Goal: Answer question/provide support: Share knowledge or assist other users

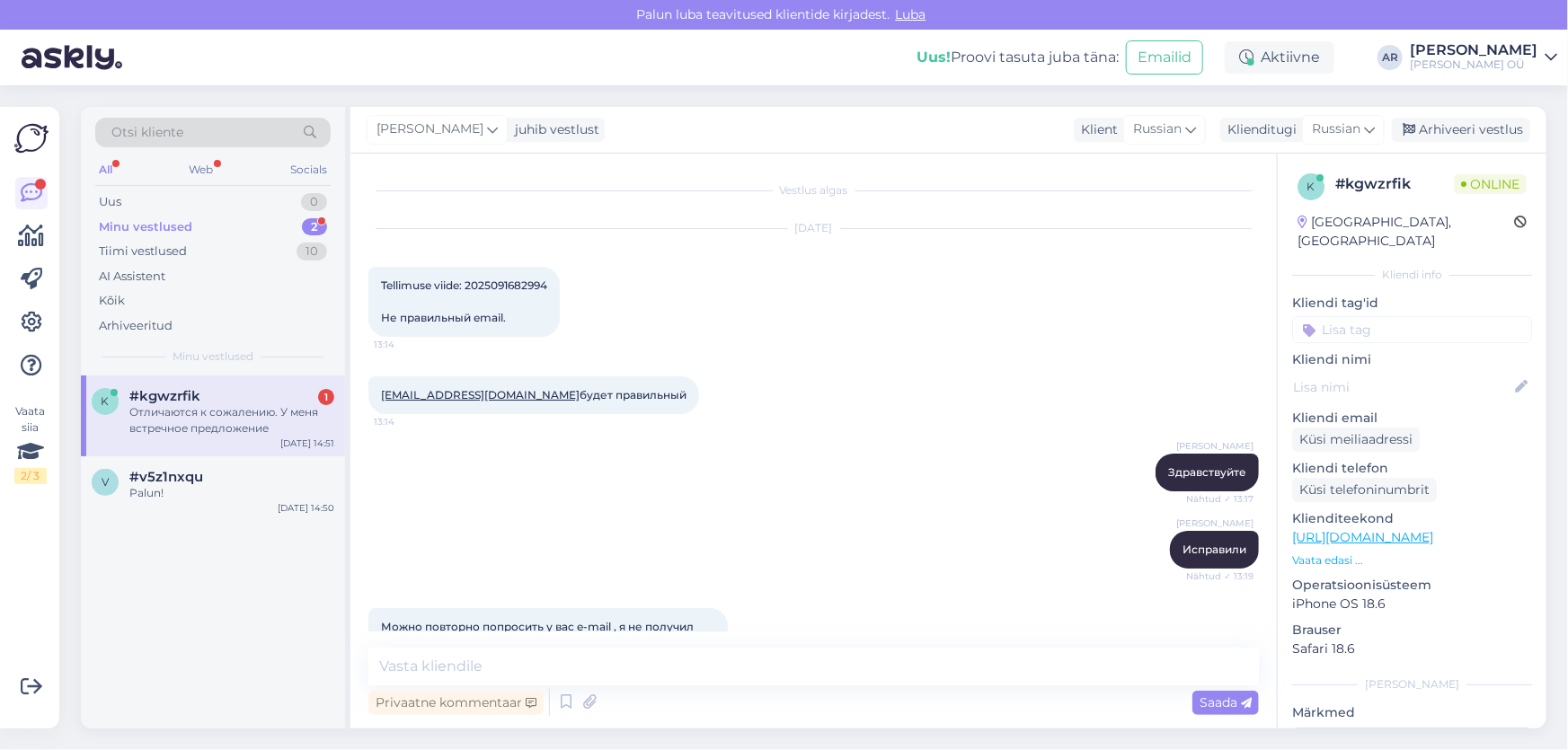
scroll to position [515, 0]
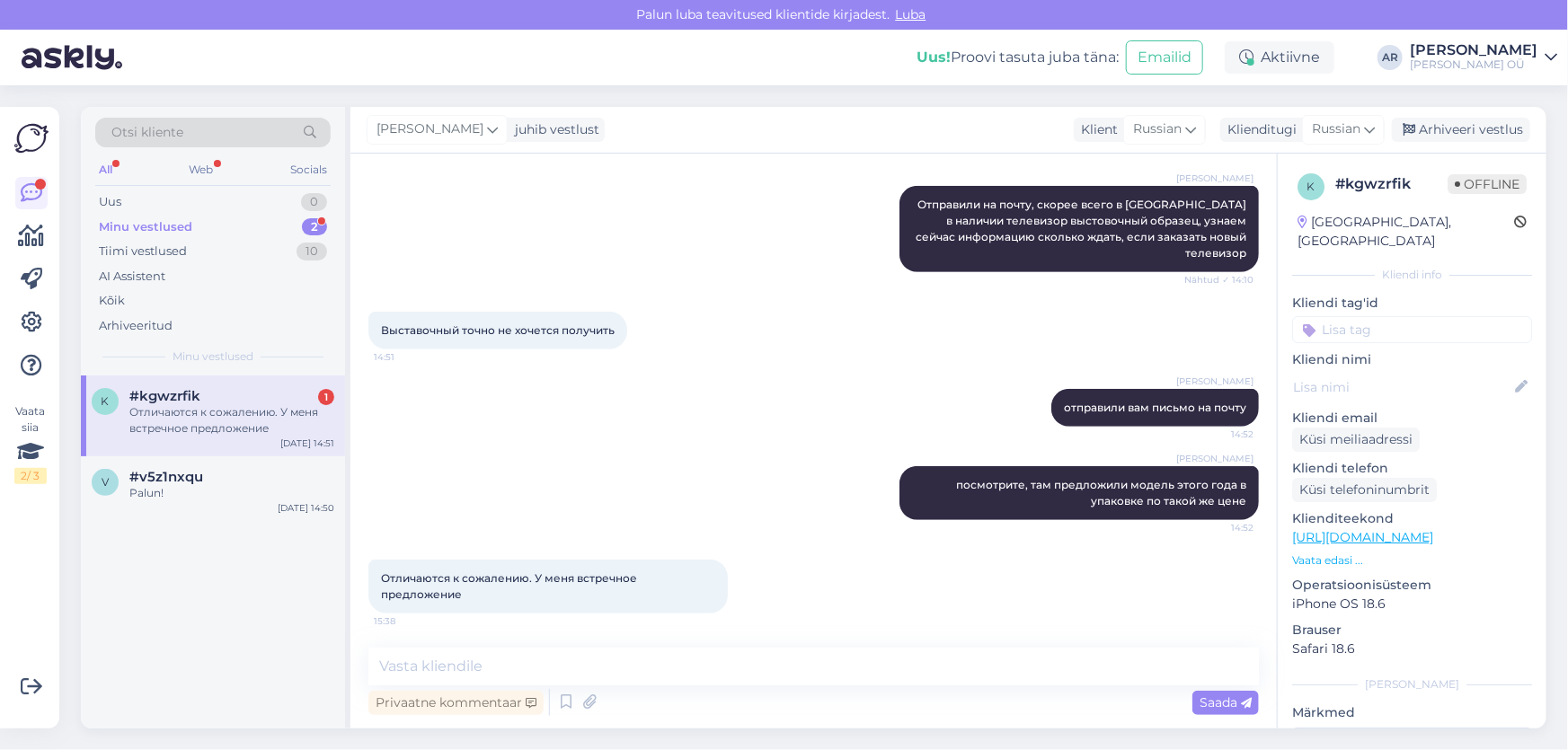
click at [204, 422] on div "Отличаются к сожалению. У меня встречное предложение" at bounding box center [231, 420] width 204 height 33
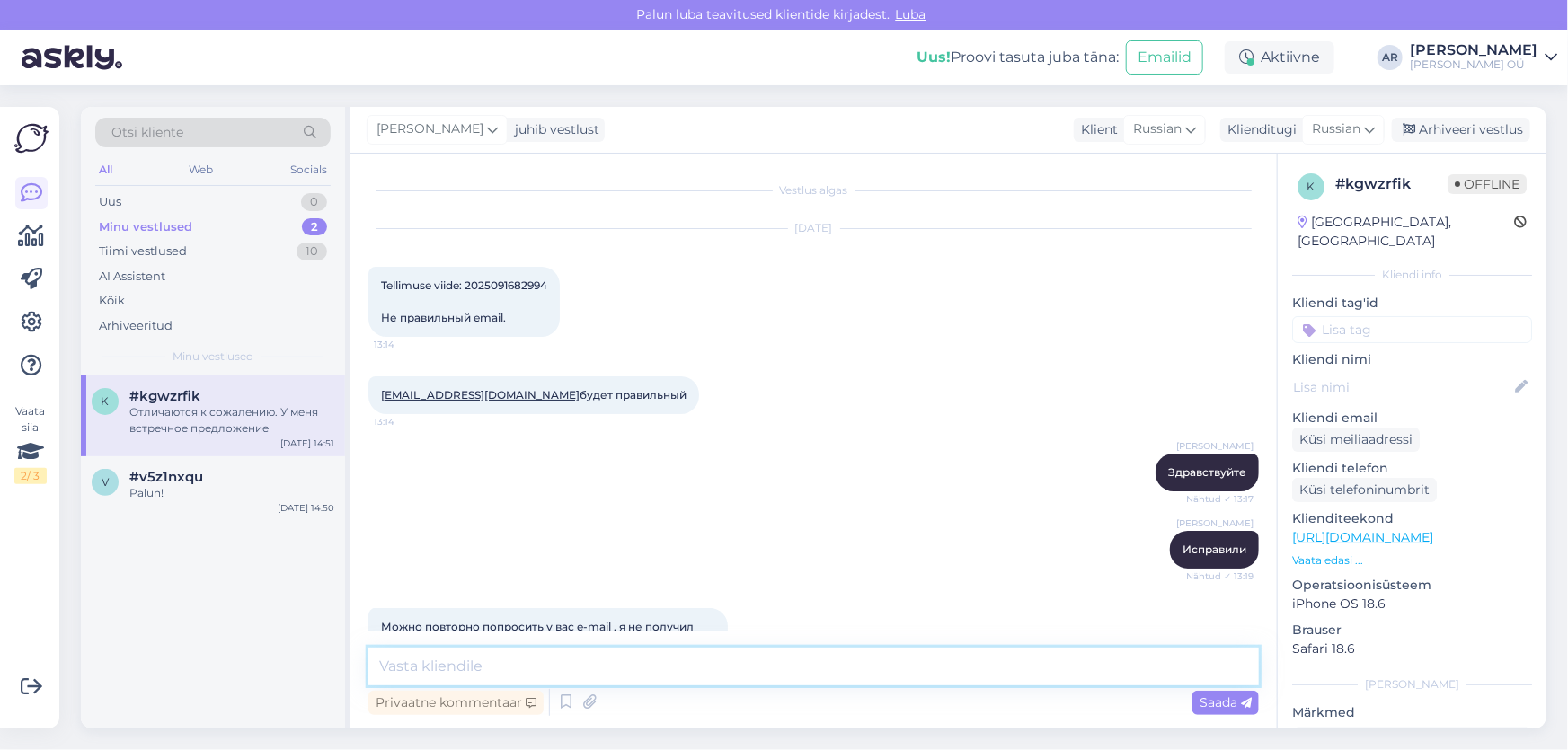
click at [593, 675] on textarea at bounding box center [814, 666] width 891 height 37
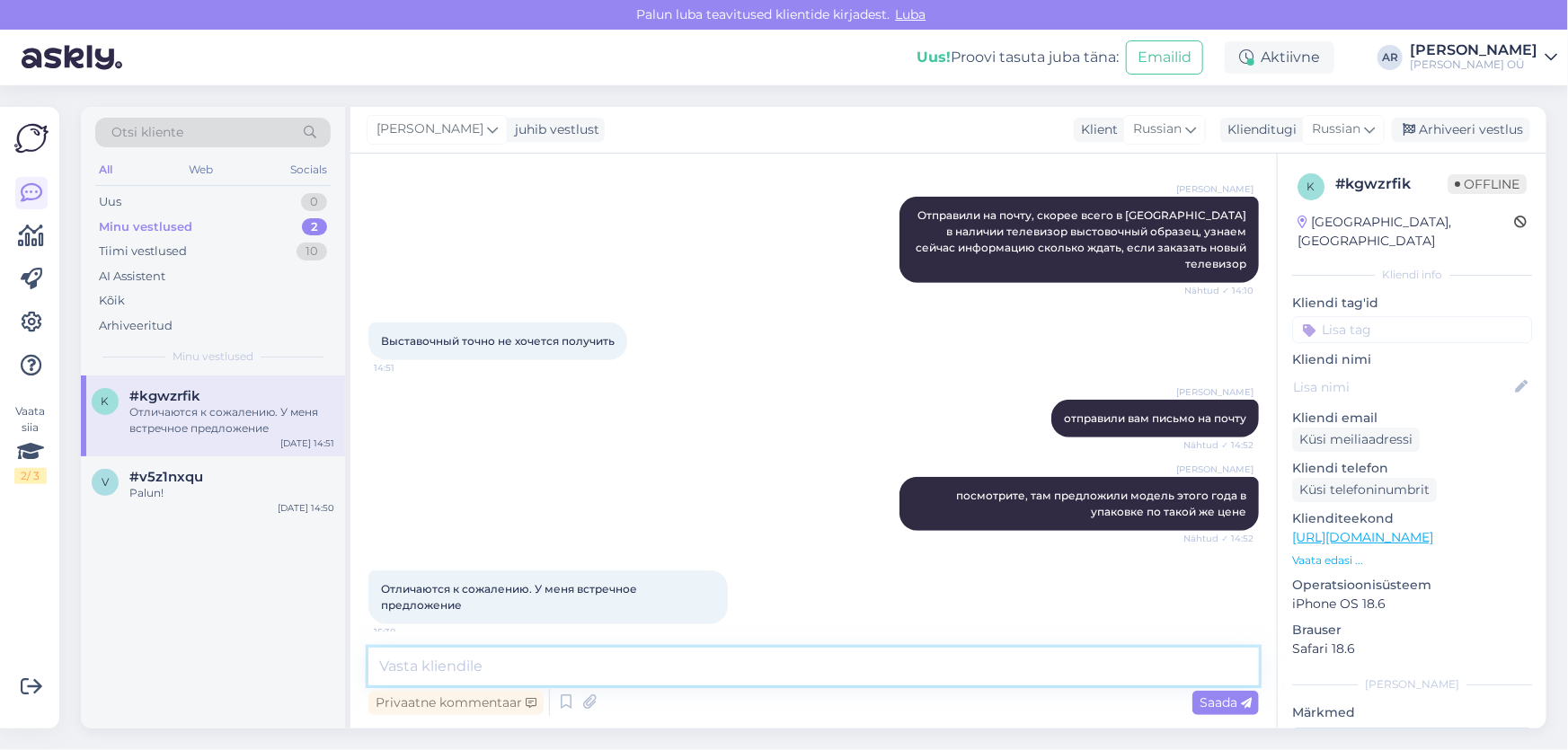
scroll to position [515, 0]
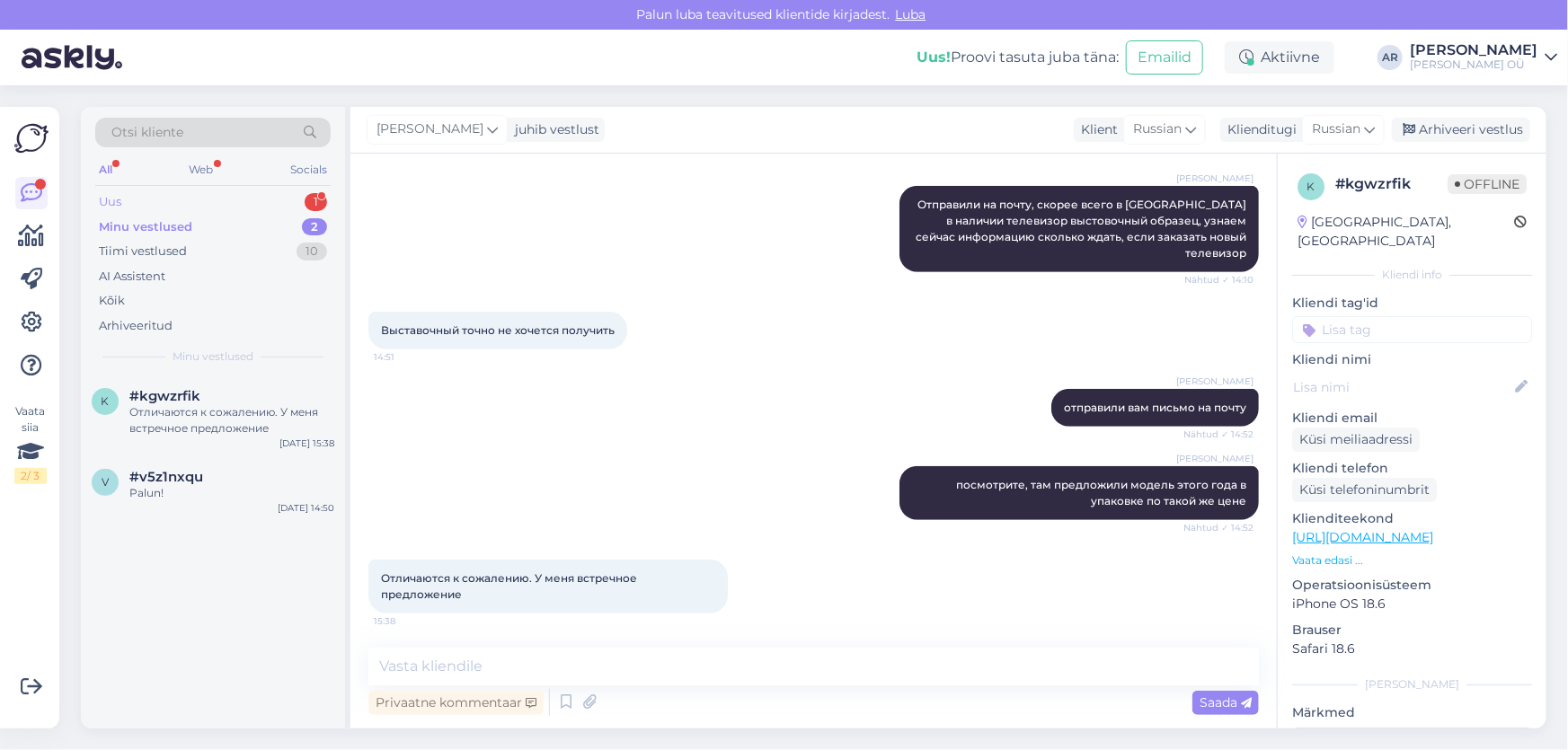
click at [224, 197] on div "Uus 1" at bounding box center [212, 202] width 235 height 25
click at [215, 412] on div "[PERSON_NAME] osta arvutit aga ei tea millist valida. Hetkel on tahvelarvuti ag…" at bounding box center [231, 420] width 204 height 33
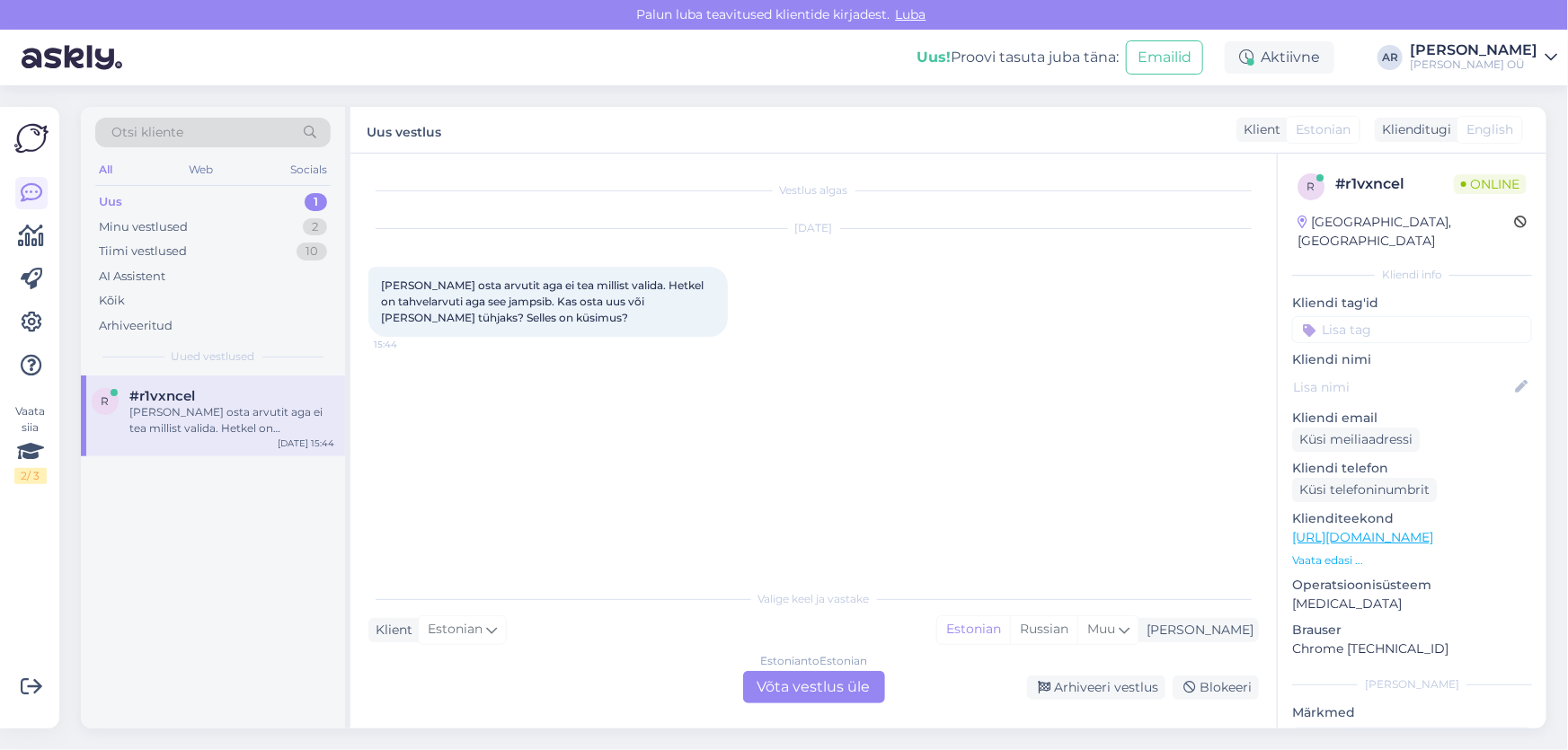
click at [539, 317] on div "[PERSON_NAME] osta arvutit aga ei tea millist valida. Hetkel on tahvelarvuti ag…" at bounding box center [548, 301] width 360 height 70
drag, startPoint x: 539, startPoint y: 318, endPoint x: 382, endPoint y: 288, distance: 159.8
click at [382, 288] on div "[PERSON_NAME] osta arvutit aga ei tea millist valida. Hetkel on tahvelarvuti ag…" at bounding box center [548, 301] width 360 height 70
copy span "[PERSON_NAME] osta arvutit aga ei tea millist valida. Hetkel on tahvelarvuti ag…"
click at [825, 688] on div "Estonian to Estonian Võta vestlus üle" at bounding box center [814, 687] width 142 height 33
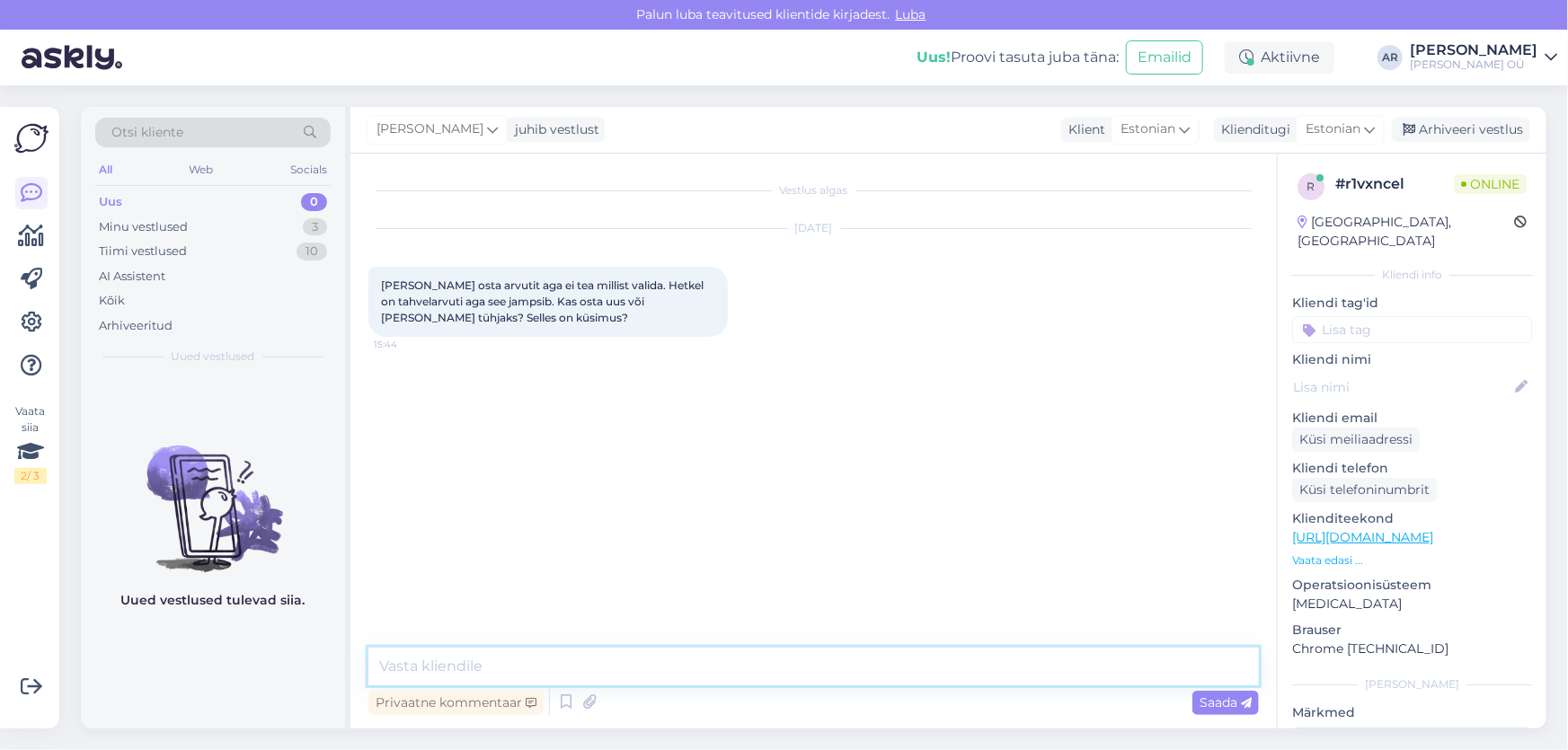
click at [672, 665] on textarea at bounding box center [814, 666] width 891 height 37
type textarea "[PERSON_NAME]"
paste textarea "Kui praegu tahvelarvuti “jampsib”, siis: Proovi kõigepealt factory reset – enne…"
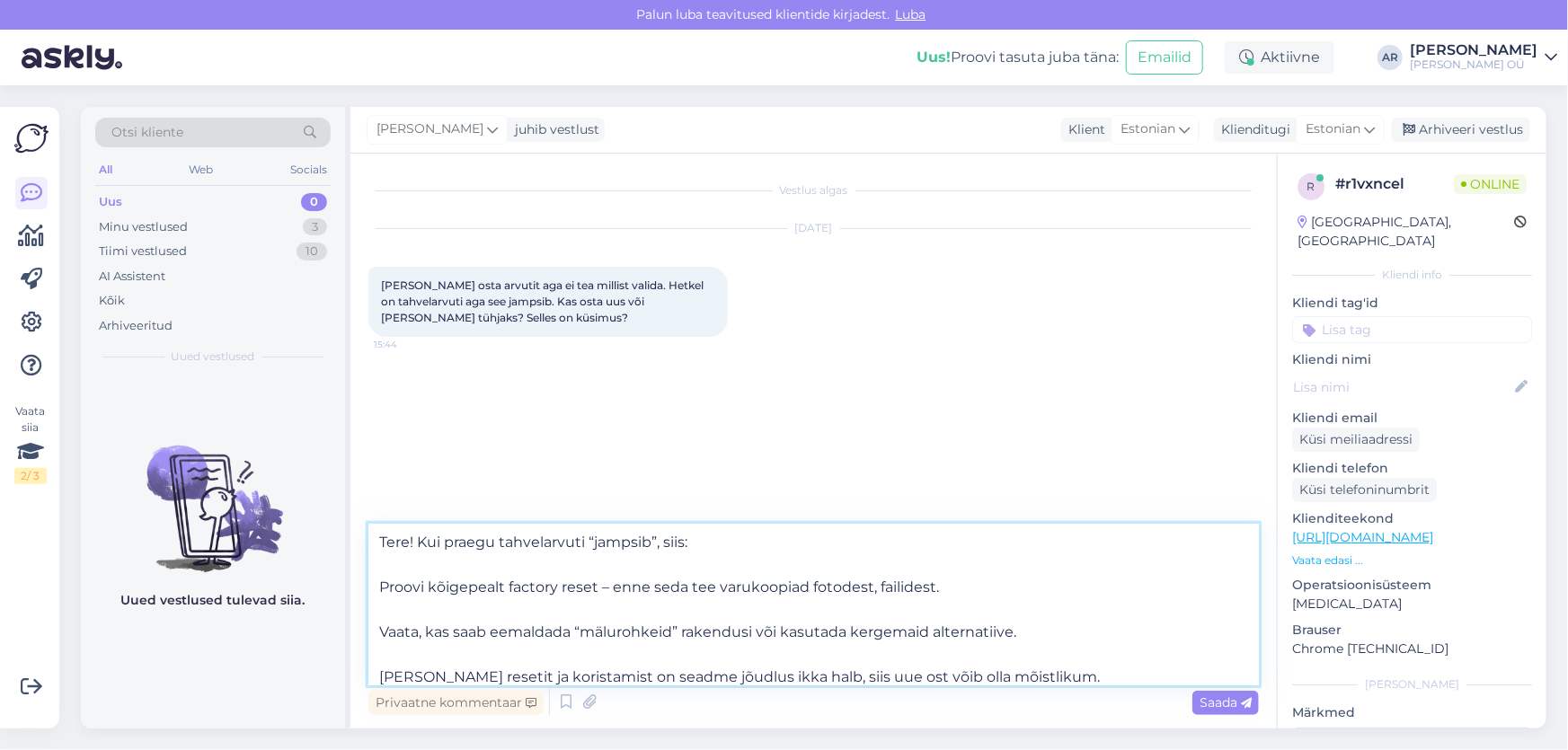
click at [424, 586] on textarea "Tere! Kui praegu tahvelarvuti “jampsib”, siis: Proovi kõigepealt factory reset …" at bounding box center [814, 604] width 891 height 162
click at [383, 587] on textarea "Tere! Kui praegu tahvelarvuti “jampsib”, siis: Proovige kõigepealt factory rese…" at bounding box center [814, 604] width 891 height 162
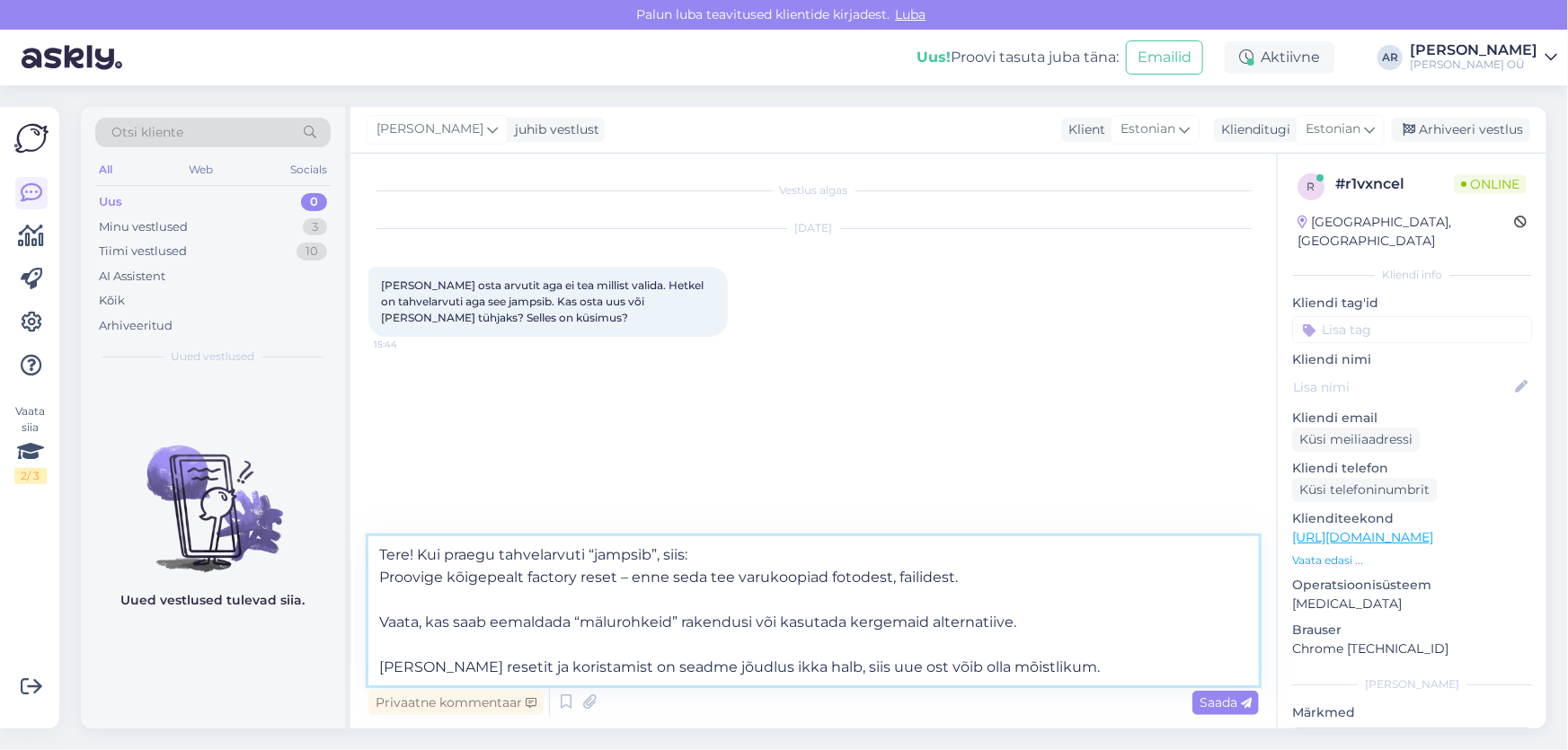
click at [731, 577] on textarea "Tere! Kui praegu tahvelarvuti “jampsib”, siis: Proovige kõigepealt factory rese…" at bounding box center [814, 610] width 891 height 149
drag, startPoint x: 731, startPoint y: 577, endPoint x: 716, endPoint y: 580, distance: 15.3
click at [716, 580] on textarea "Tere! Kui praegu tahvelarvuti “jampsib”, siis: Proovige kõigepealt factory rese…" at bounding box center [814, 610] width 891 height 149
click at [377, 627] on textarea "Tere! Kui praegu tahvelarvuti “jampsib”, siis: Proovige kõigepealt factory rese…" at bounding box center [814, 610] width 891 height 149
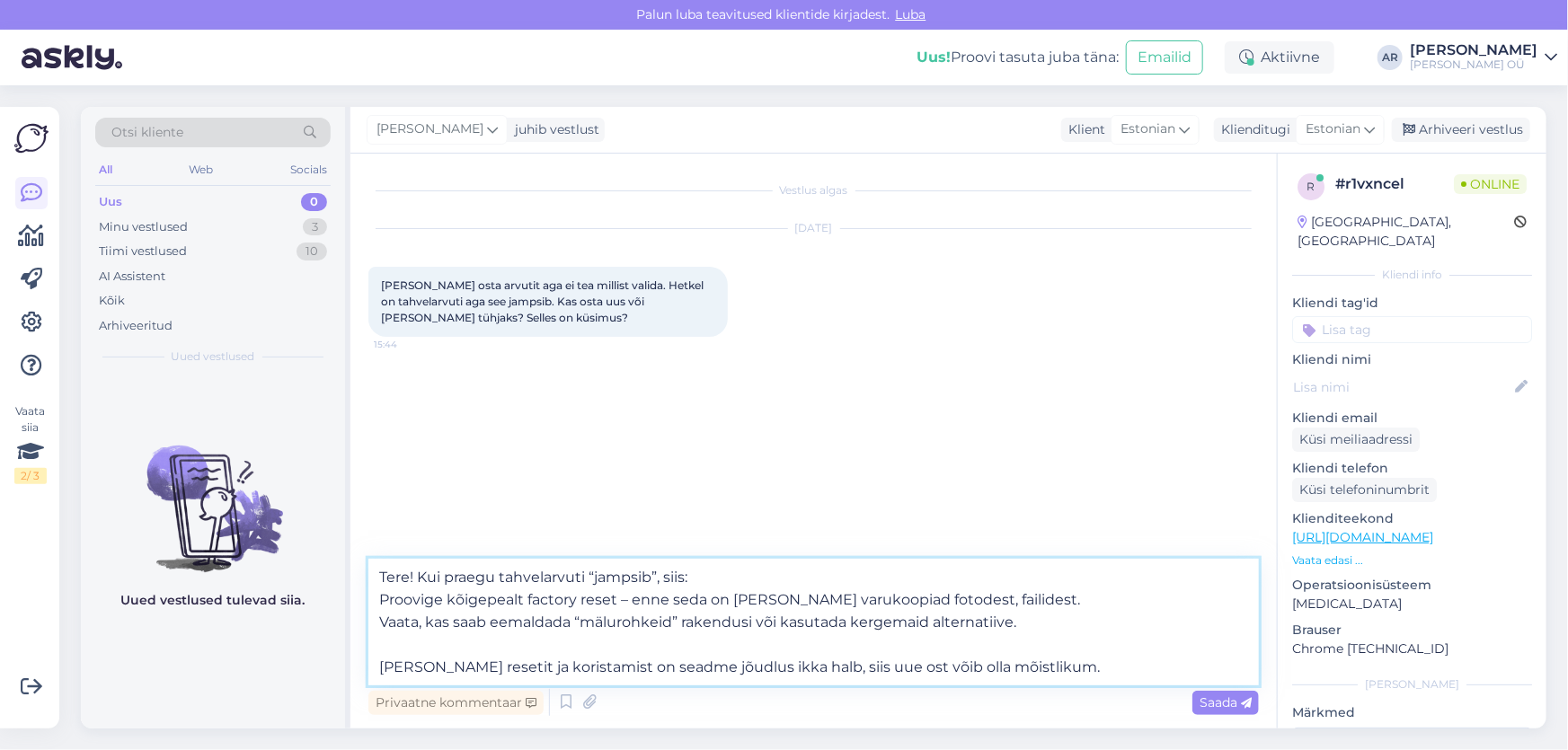
click at [381, 657] on textarea "Tere! Kui praegu tahvelarvuti “jampsib”, siis: Proovige kõigepealt factory rese…" at bounding box center [814, 621] width 891 height 127
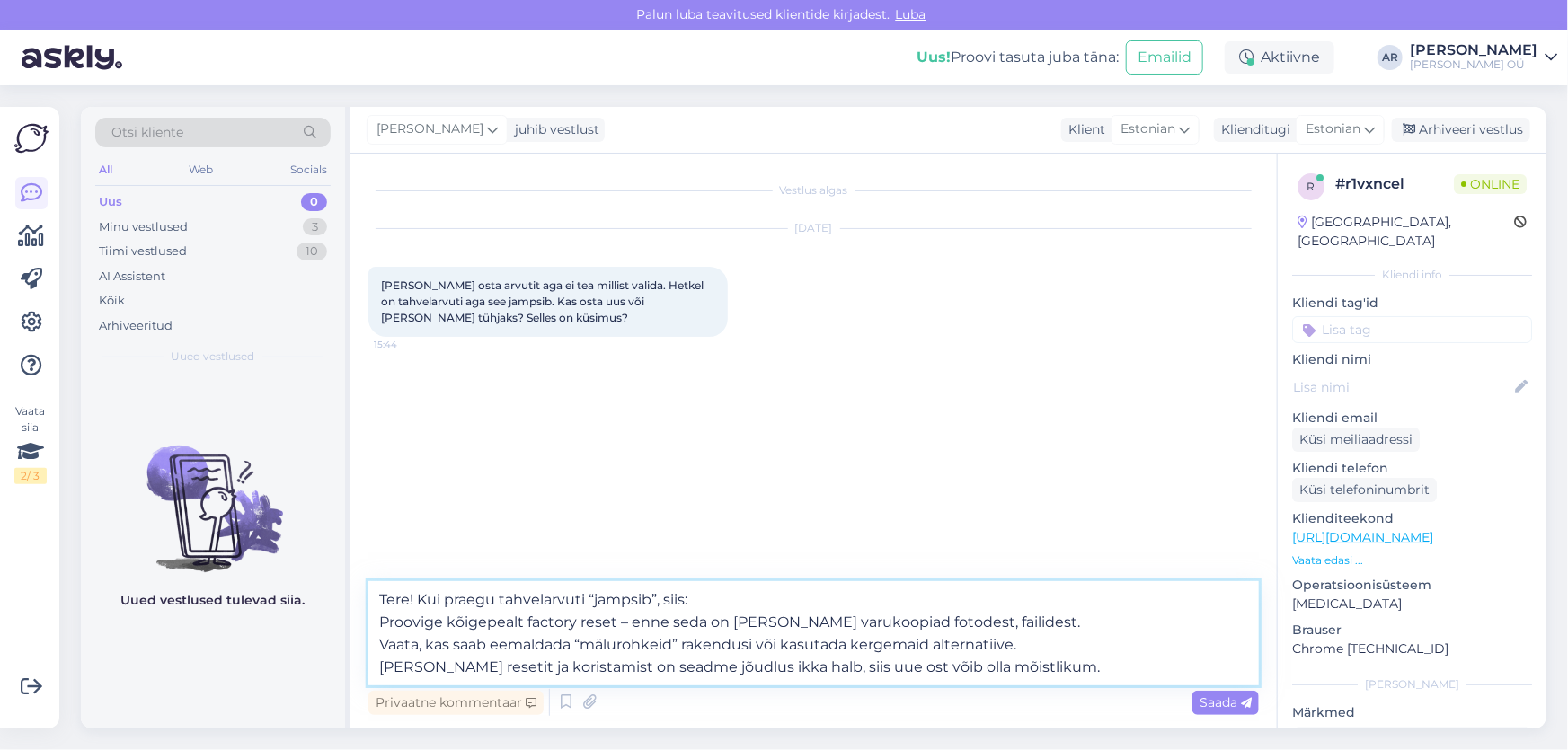
click at [416, 643] on textarea "Tere! Kui praegu tahvelarvuti “jampsib”, siis: Proovige kõigepealt factory rese…" at bounding box center [814, 633] width 891 height 105
type textarea "Tere! Kui praegu tahvelarvuti “jampsib”, siis: Proovige kõigepealt factory rese…"
click at [1017, 668] on textarea "Tere! Kui praegu tahvelarvuti “jampsib”, siis: Proovige kõigepealt factory rese…" at bounding box center [814, 633] width 891 height 105
click at [1069, 670] on textarea "Tere! Kui praegu tahvelarvuti “jampsib”, siis: Proovige kõigepealt factory rese…" at bounding box center [814, 633] width 891 height 105
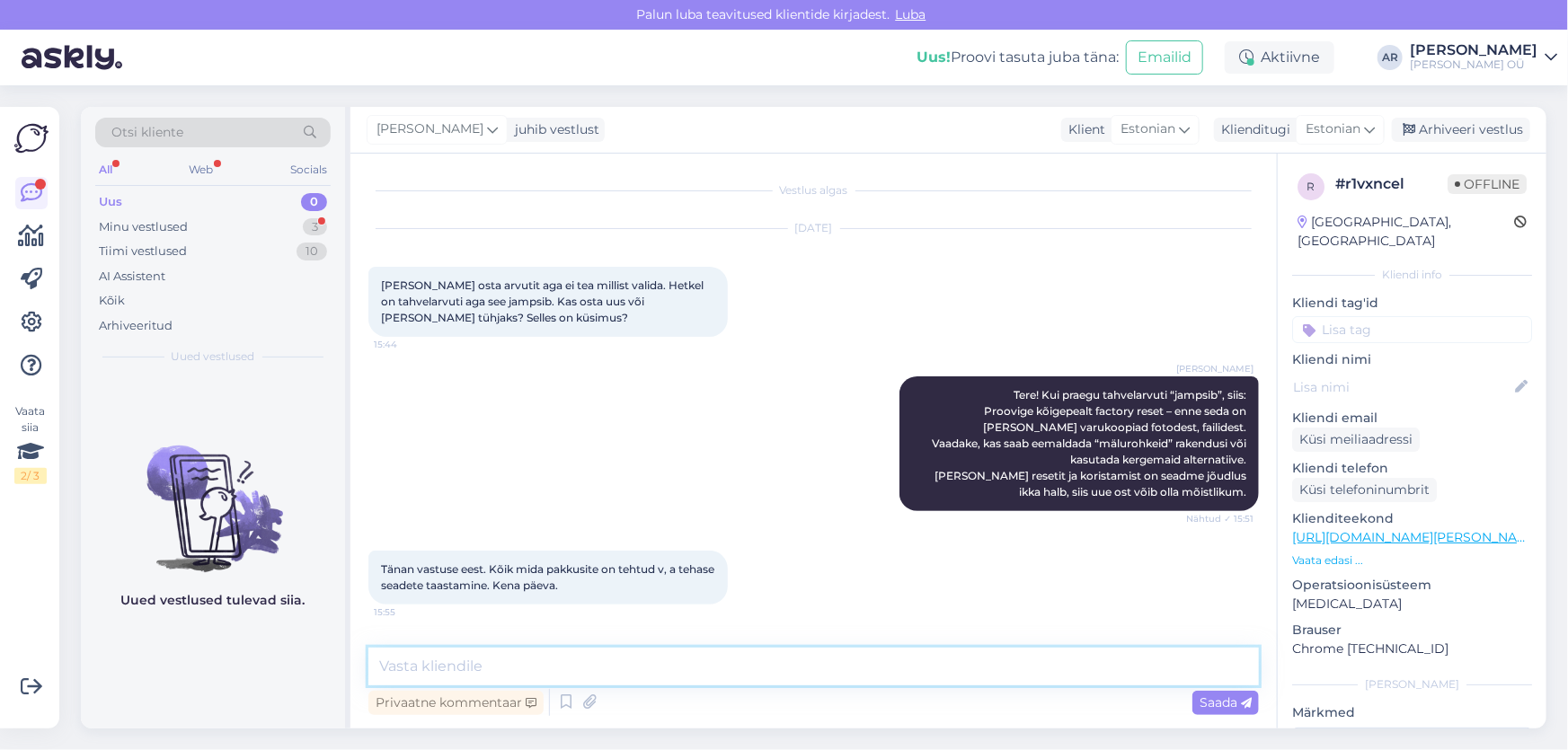
click at [555, 661] on textarea at bounding box center [814, 666] width 891 height 37
click at [552, 663] on textarea at bounding box center [814, 666] width 891 height 37
click at [535, 662] on textarea at bounding box center [814, 666] width 891 height 37
click at [139, 225] on div "Minu vestlused" at bounding box center [143, 227] width 89 height 18
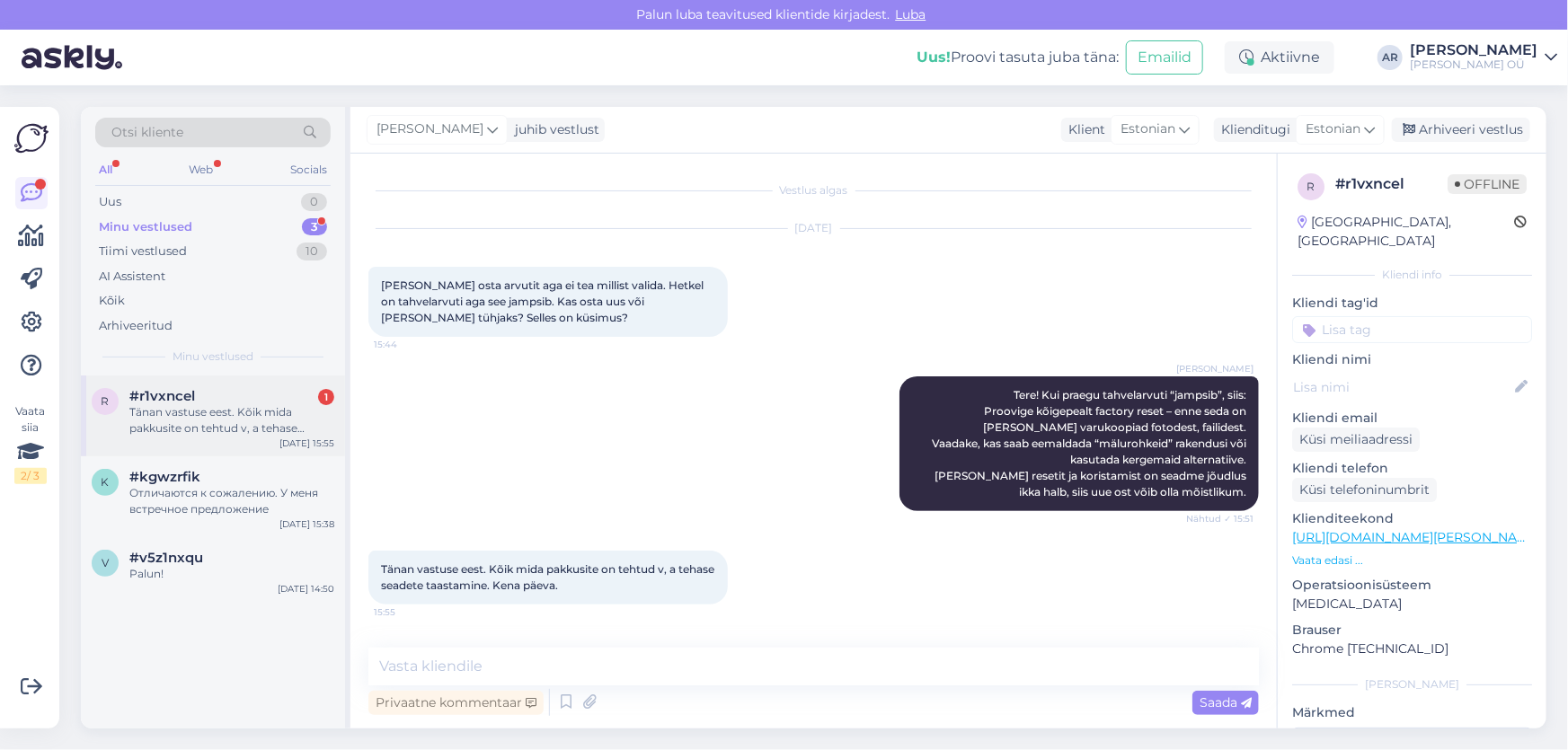
click at [242, 418] on div "Tänan vastuse eest. Kõik mida pakkusite on tehtud v, a tehase seadete taastamin…" at bounding box center [231, 420] width 204 height 33
click at [601, 683] on textarea at bounding box center [814, 666] width 891 height 37
type textarea "Kena päeva!"
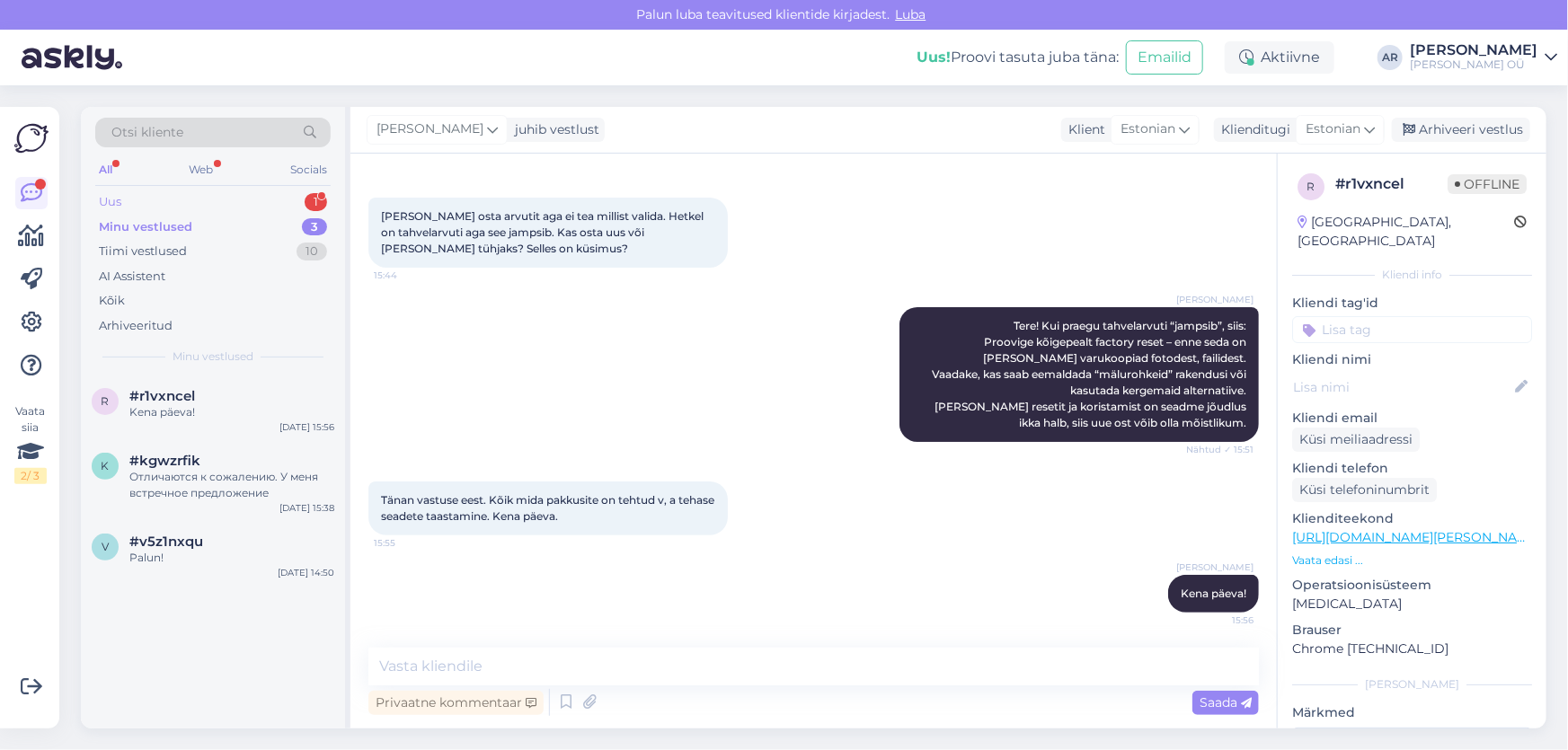
click at [199, 207] on div "Uus 1" at bounding box center [212, 202] width 235 height 25
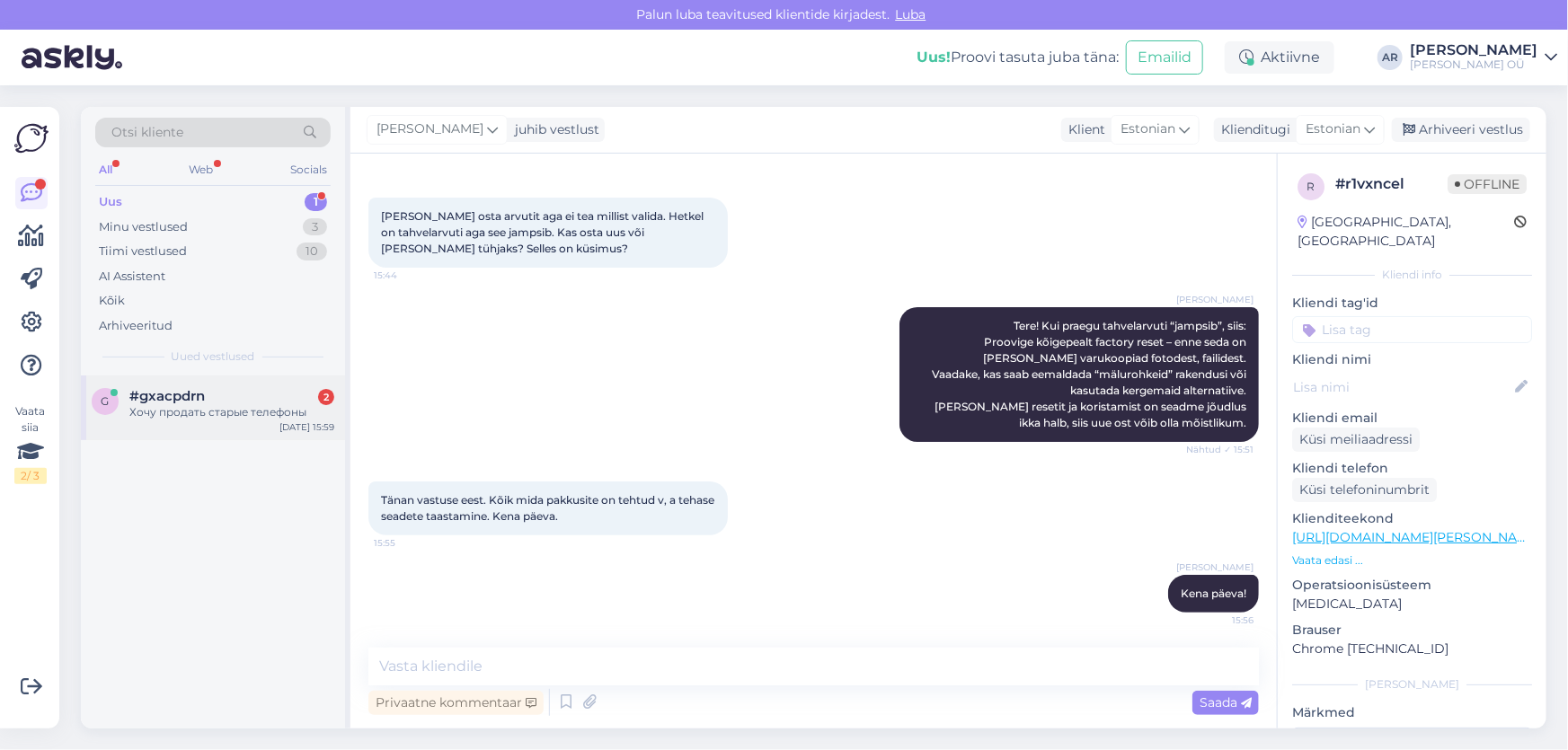
click at [261, 399] on div "#gxacpdrn 2" at bounding box center [231, 395] width 204 height 16
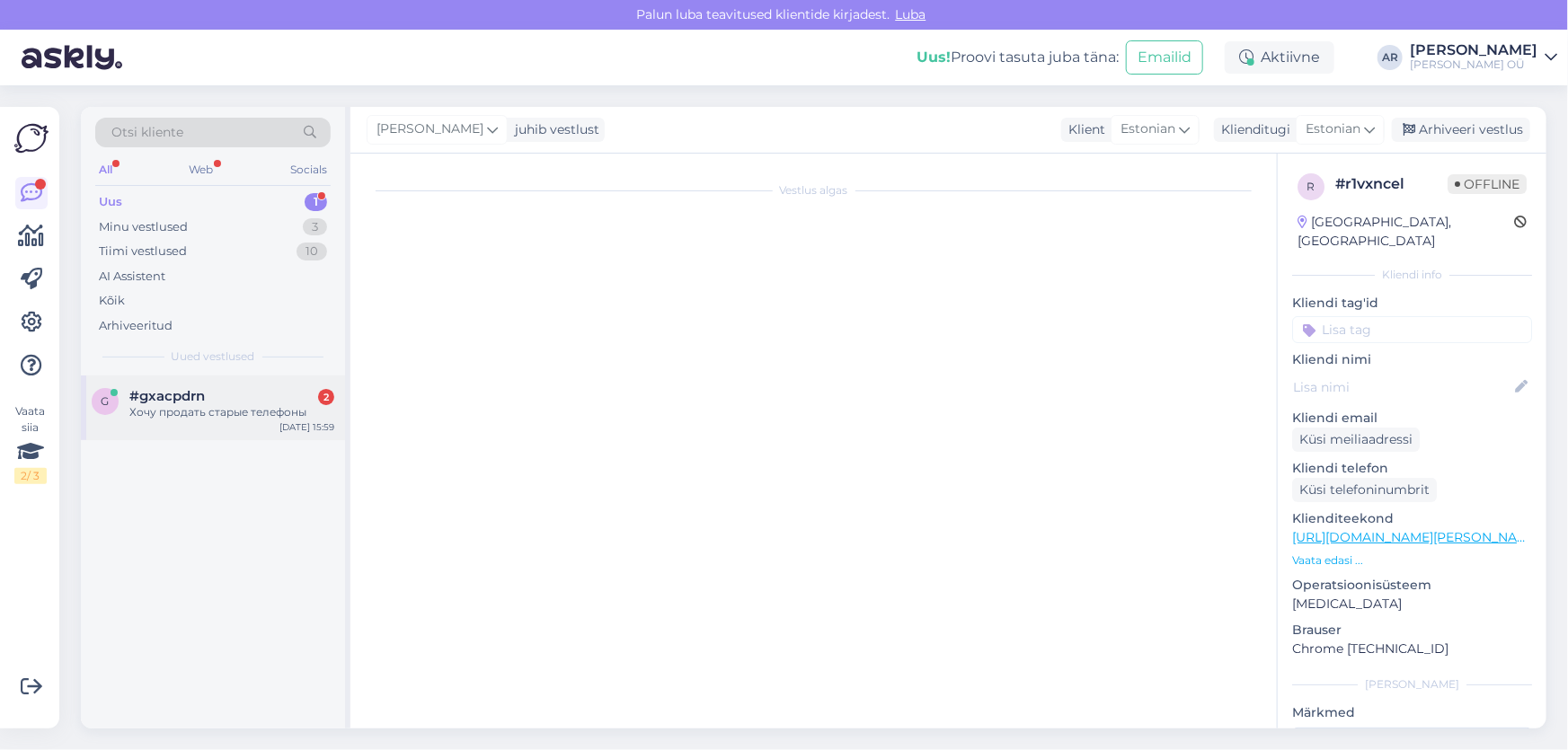
scroll to position [0, 0]
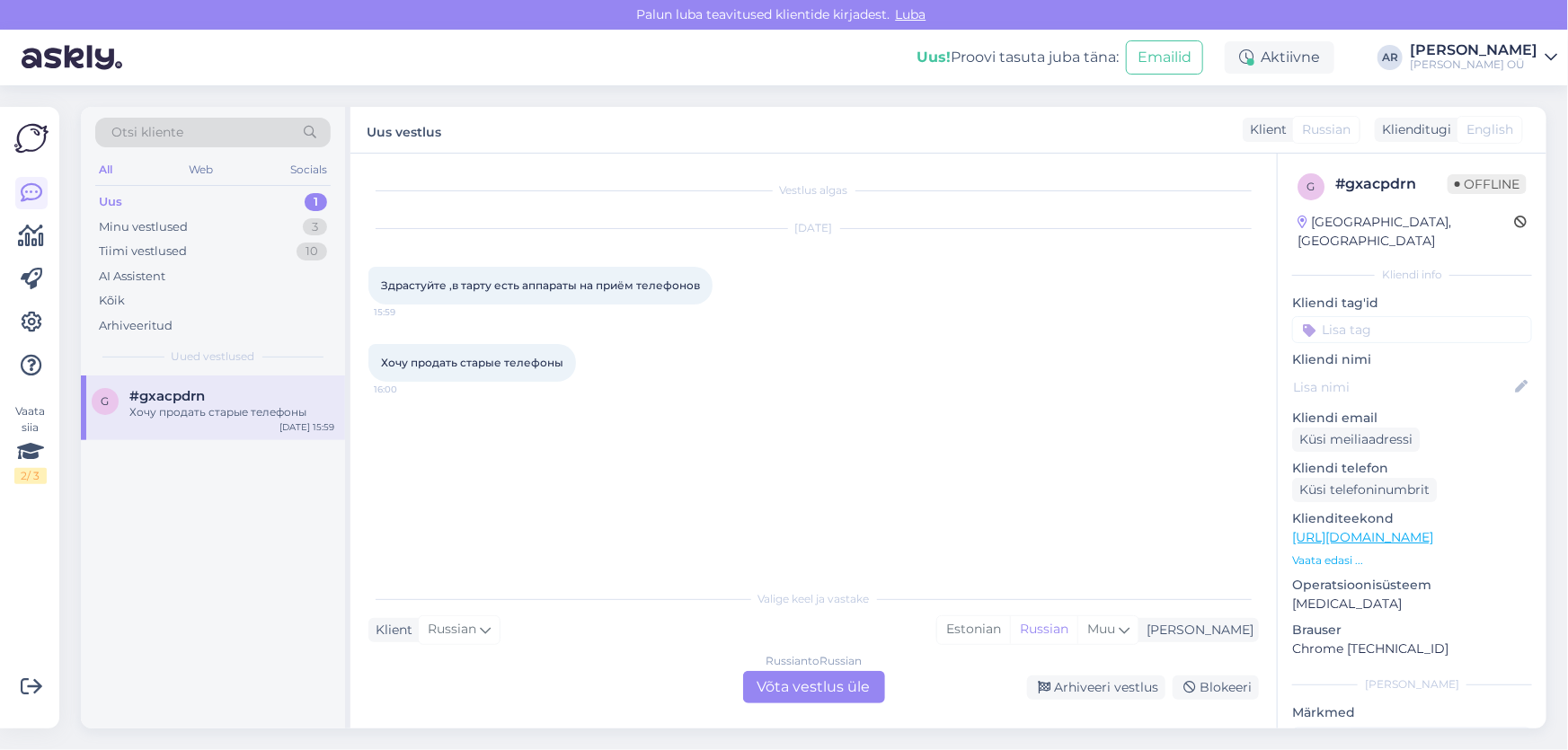
click at [794, 673] on div "Russian to Russian Võta vestlus üle" at bounding box center [814, 687] width 142 height 33
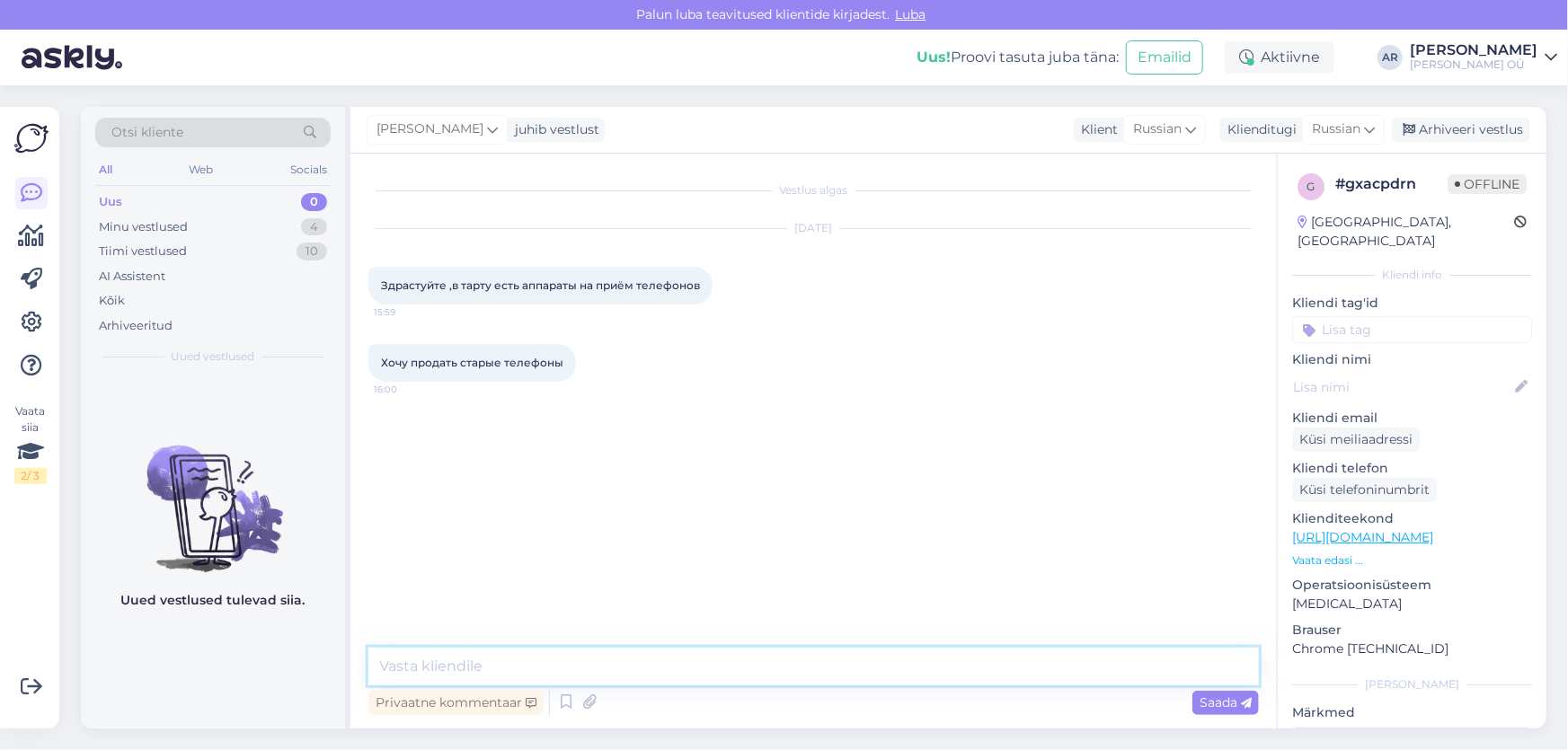
click at [726, 661] on textarea at bounding box center [814, 666] width 891 height 37
type textarea "Здравствуйте, в Тарту есть такой аппарат"
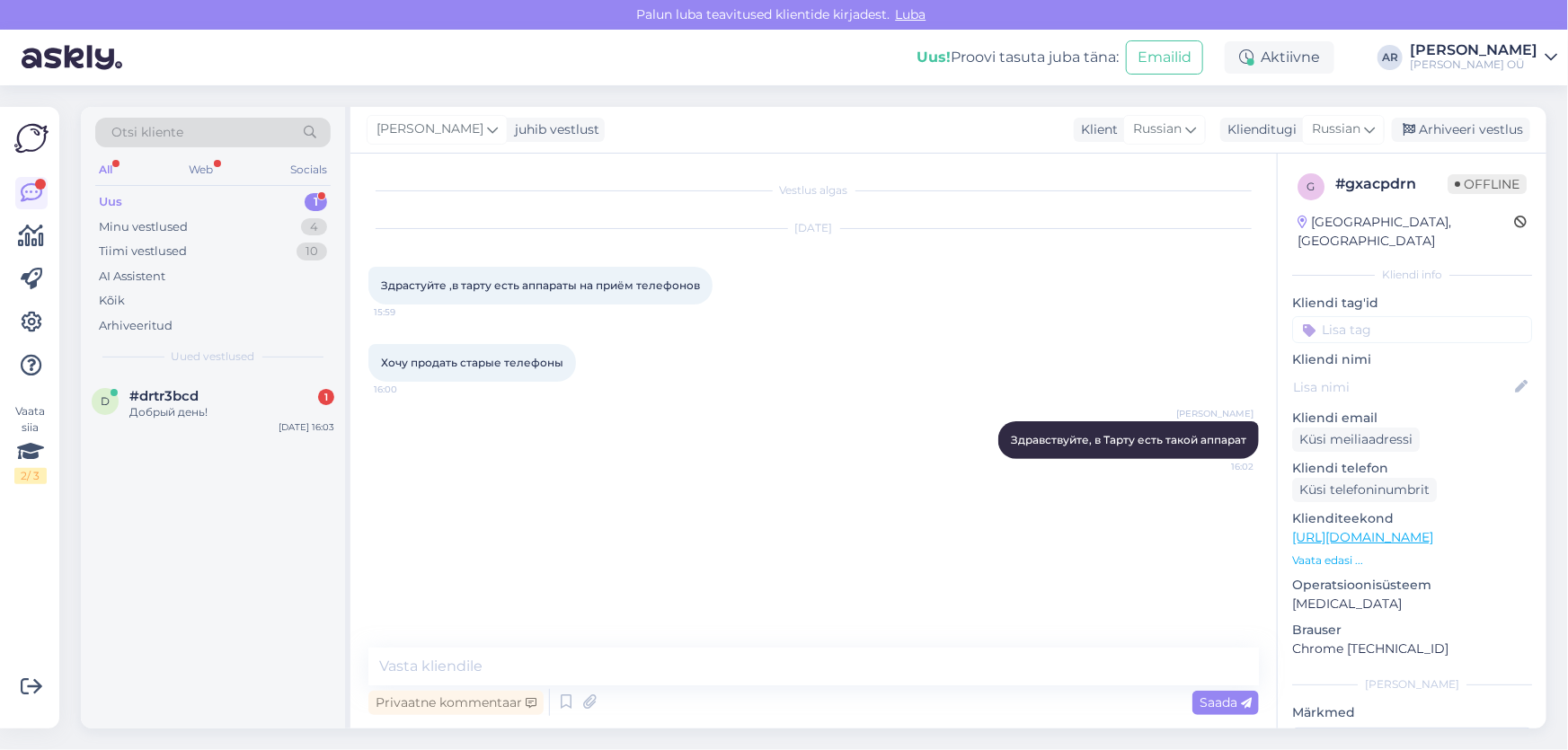
drag, startPoint x: 229, startPoint y: 397, endPoint x: 366, endPoint y: 463, distance: 152.1
click at [229, 397] on div "#drtr3bcd 1" at bounding box center [231, 395] width 204 height 16
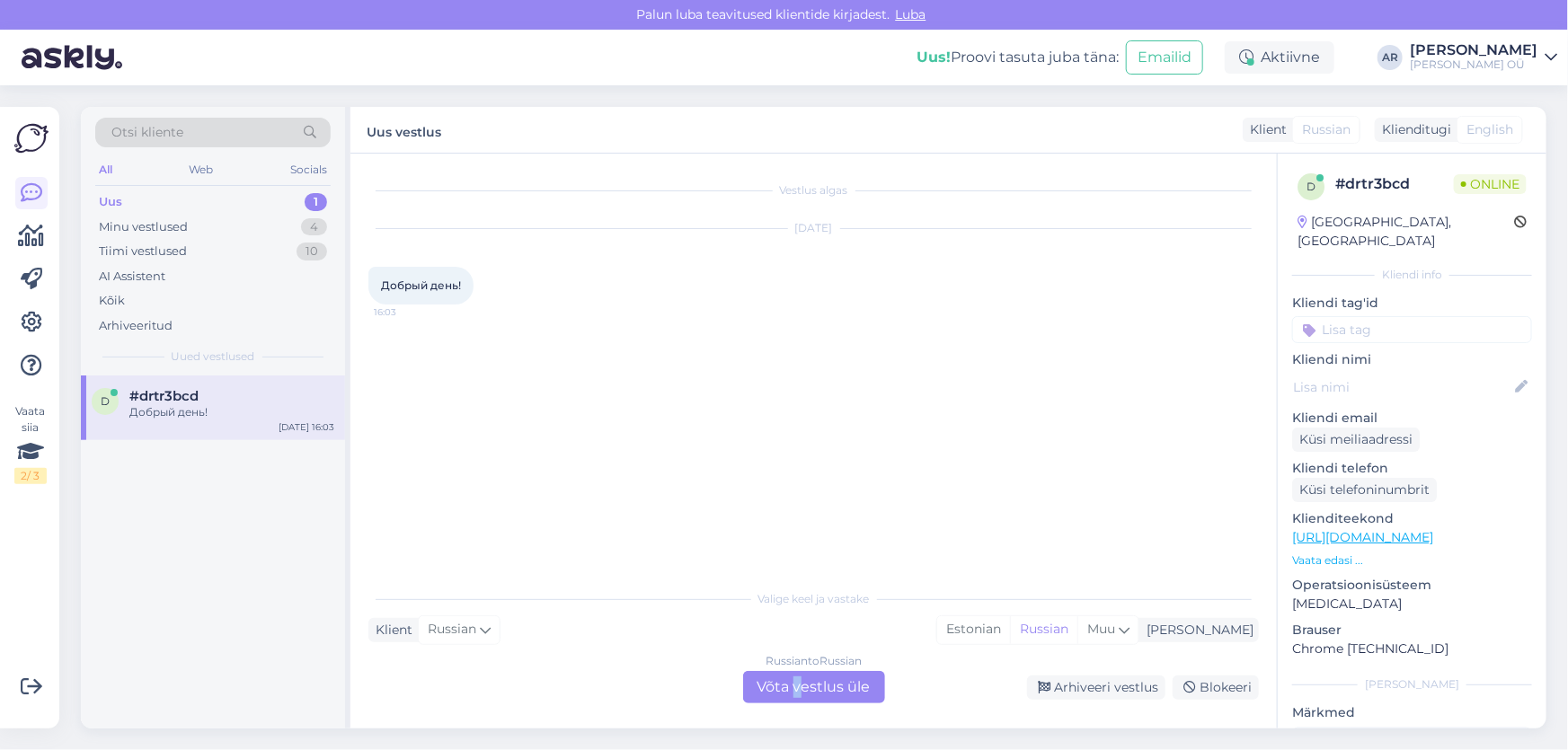
click at [796, 683] on div "Russian to Russian Võta vestlus üle" at bounding box center [814, 687] width 142 height 33
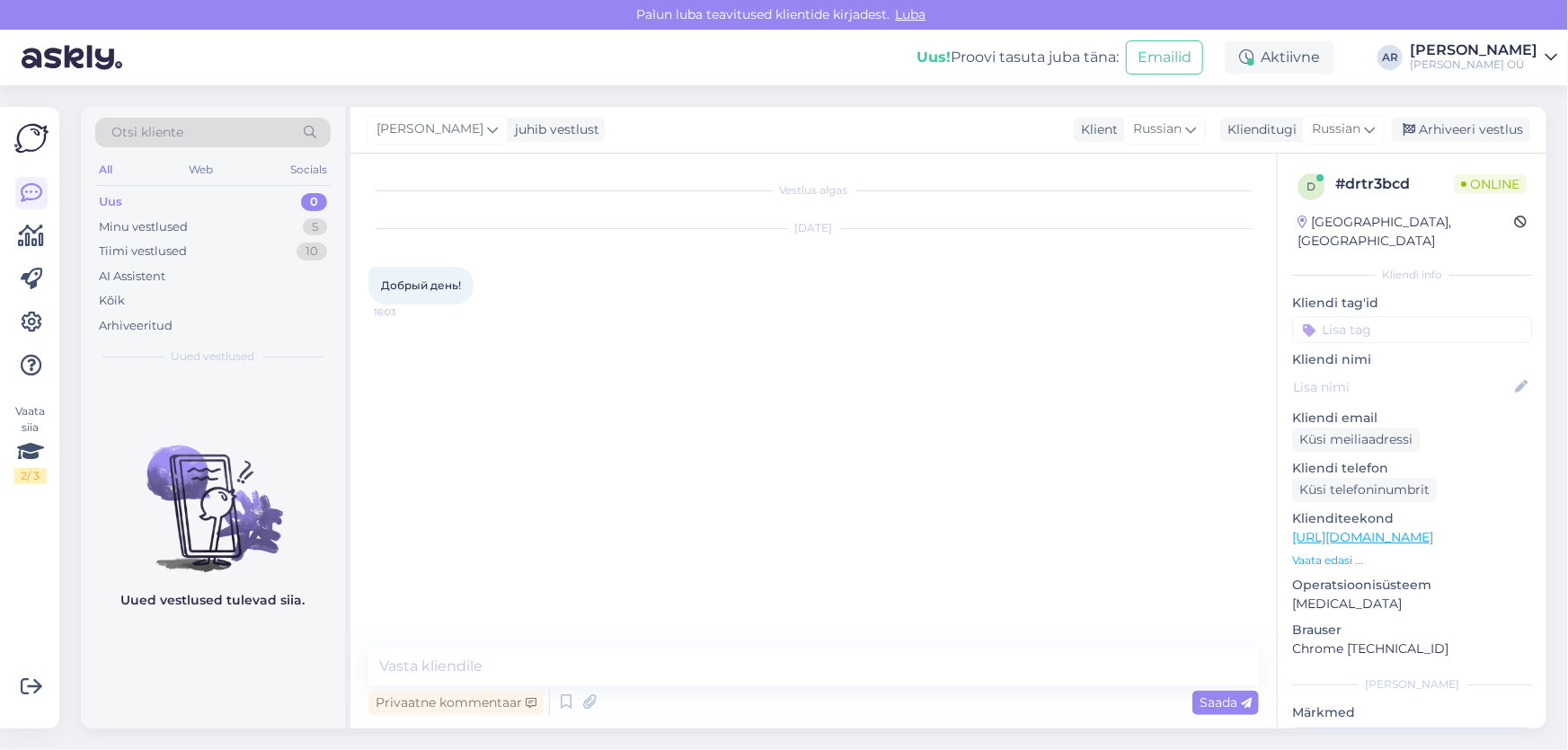
click at [638, 646] on div "Vestlus algas [DATE] Добрый день! 16:03 Privaatne kommentaar Saada" at bounding box center [813, 440] width 926 height 574
click at [635, 663] on textarea at bounding box center [814, 666] width 891 height 37
type textarea "Х"
type textarea "Здравствуйте!"
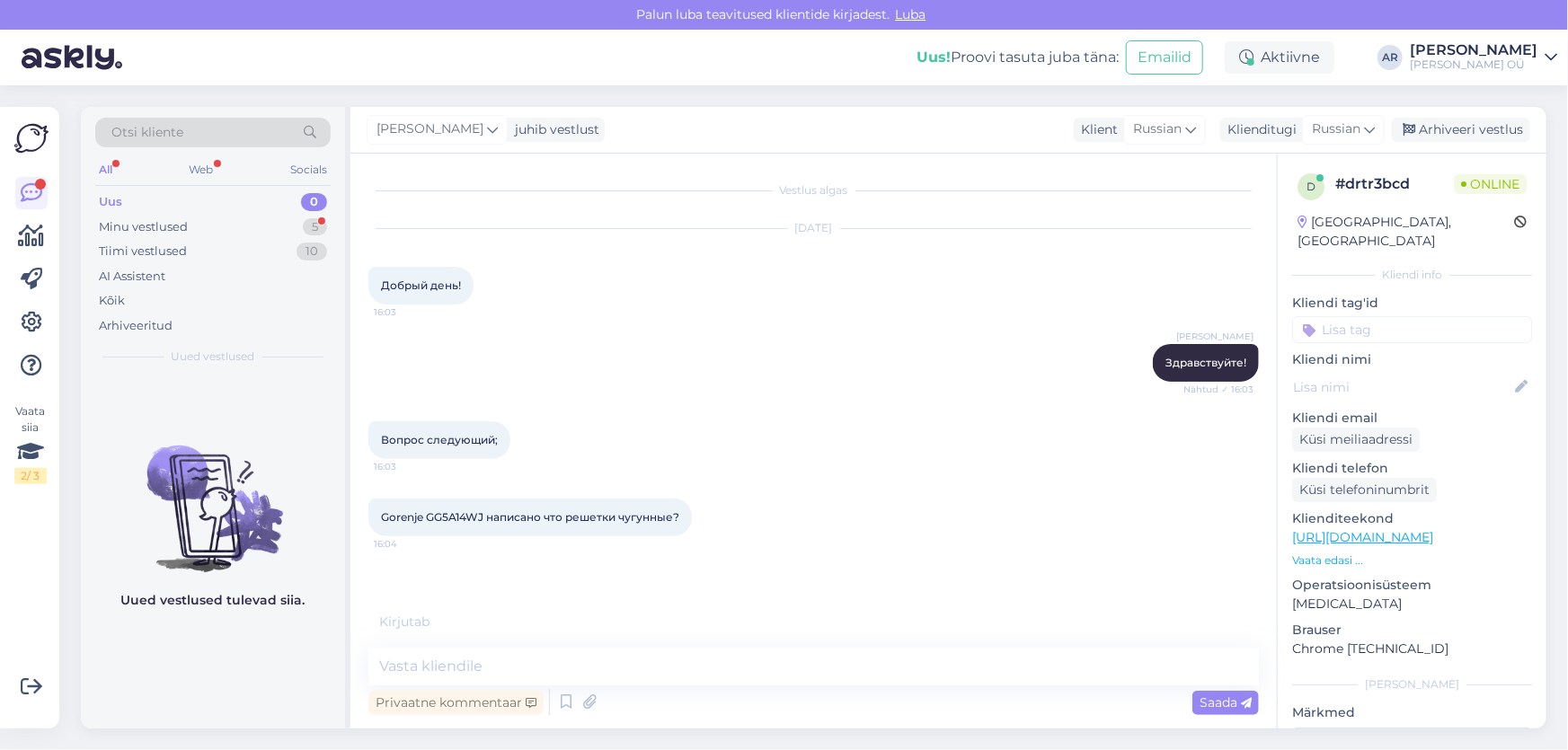
click at [534, 521] on span "Gorenje GG5A14WJ написано что решетки чугунные?" at bounding box center [530, 517] width 298 height 13
click at [483, 515] on span "Gorenje GG5A14WJ написано что решетки чугунные?" at bounding box center [530, 517] width 298 height 13
click at [1410, 528] on link "[URL][DOMAIN_NAME]" at bounding box center [1362, 536] width 141 height 16
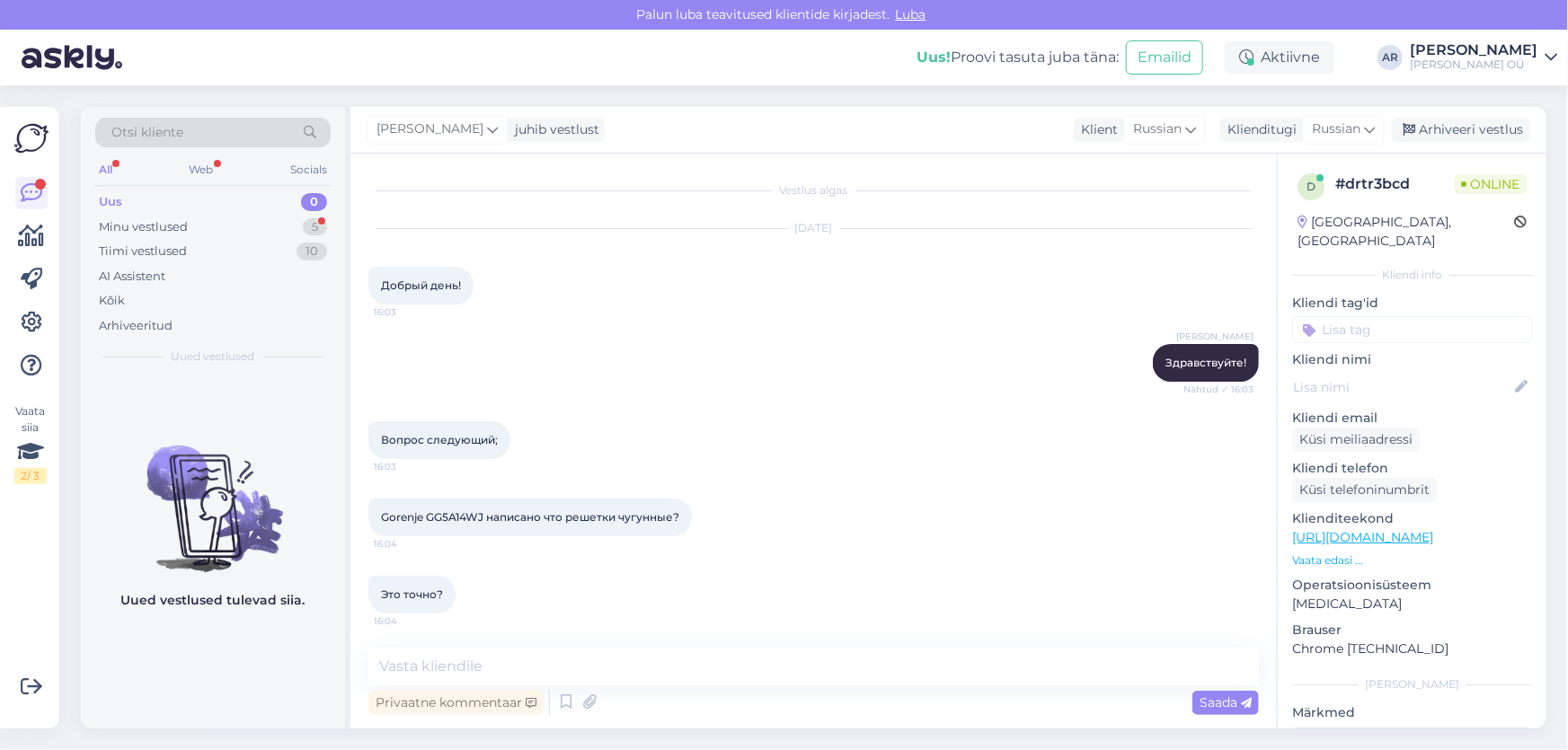
click at [487, 515] on span "Gorenje GG5A14WJ написано что решетки чугунные?" at bounding box center [530, 517] width 298 height 13
drag, startPoint x: 440, startPoint y: 598, endPoint x: 375, endPoint y: 465, distance: 148.0
click at [375, 465] on div "Vestlus algas [DATE] Добрый день! 16:03 [PERSON_NAME] Здравствуйте! Nähtud ✓ 16…" at bounding box center [821, 401] width 907 height 459
copy div "Gorenje GG5A14WJ написано что решетки чугунные? 16:04 Это точно?"
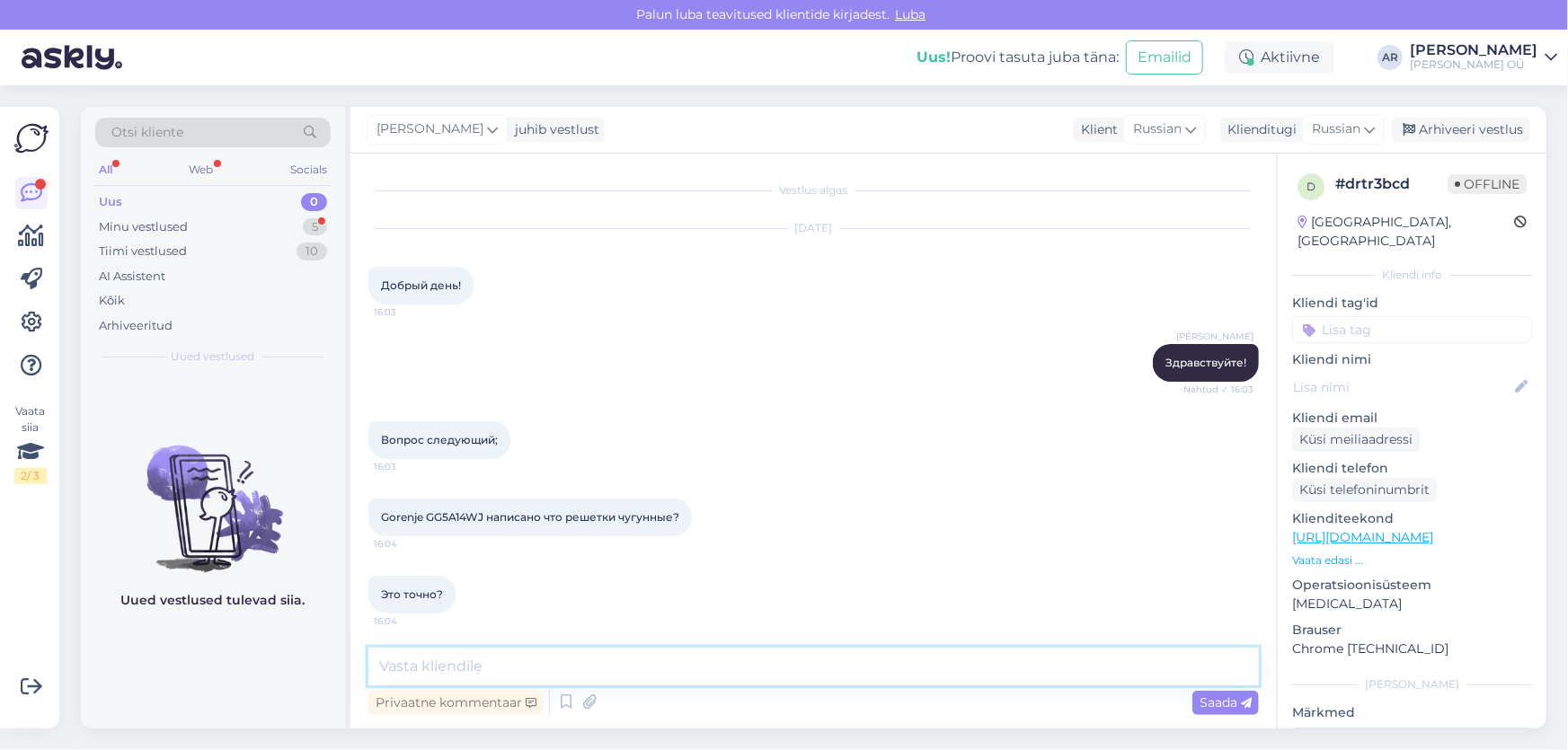
click at [430, 654] on textarea at bounding box center [814, 666] width 891 height 37
click at [438, 667] on textarea at bounding box center [814, 666] width 891 height 37
type textarea "Да"
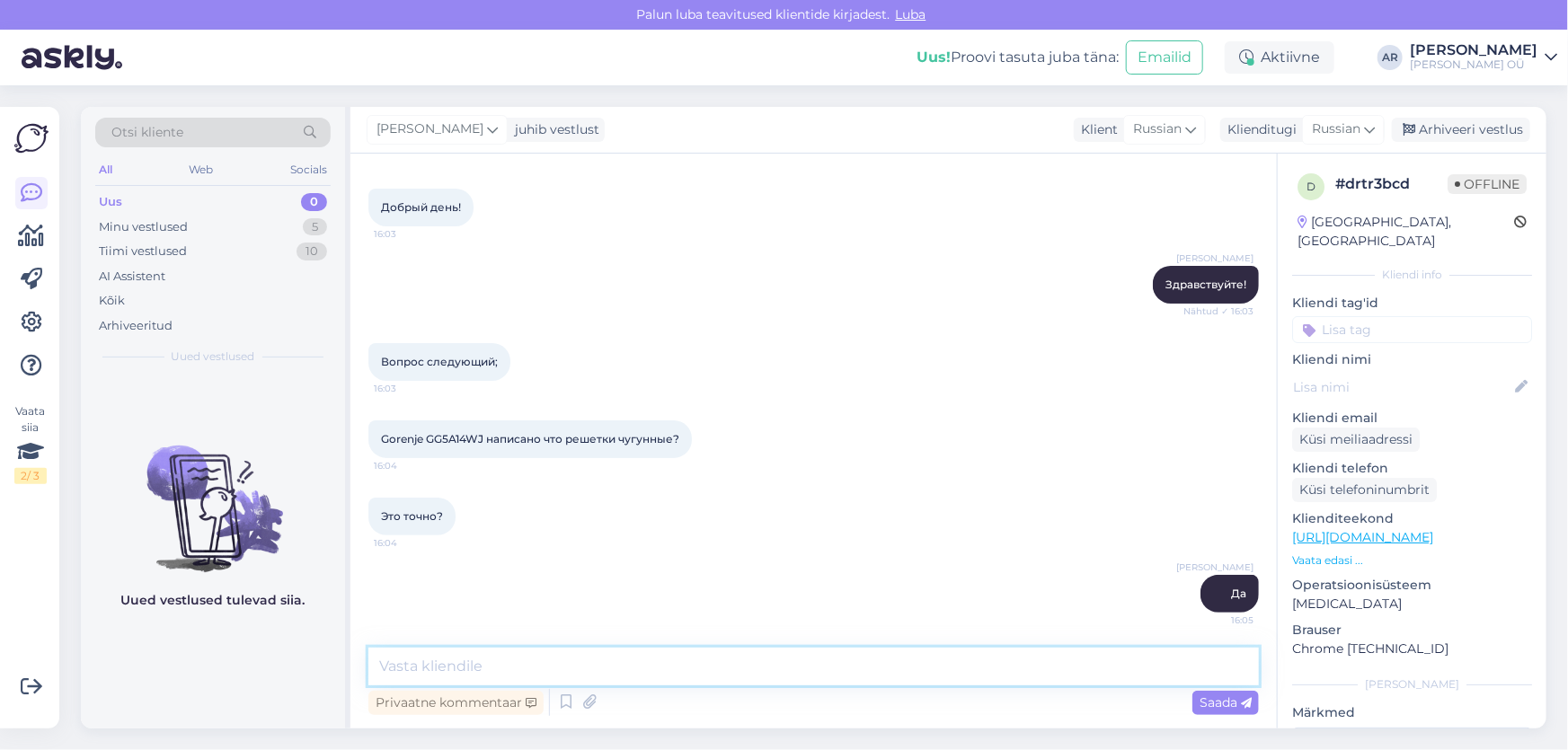
click at [719, 661] on textarea at bounding box center [814, 666] width 891 height 37
click at [718, 665] on textarea at bounding box center [814, 666] width 891 height 37
click at [832, 668] on textarea at bounding box center [814, 666] width 891 height 37
type textarea "Чугунные решетки"
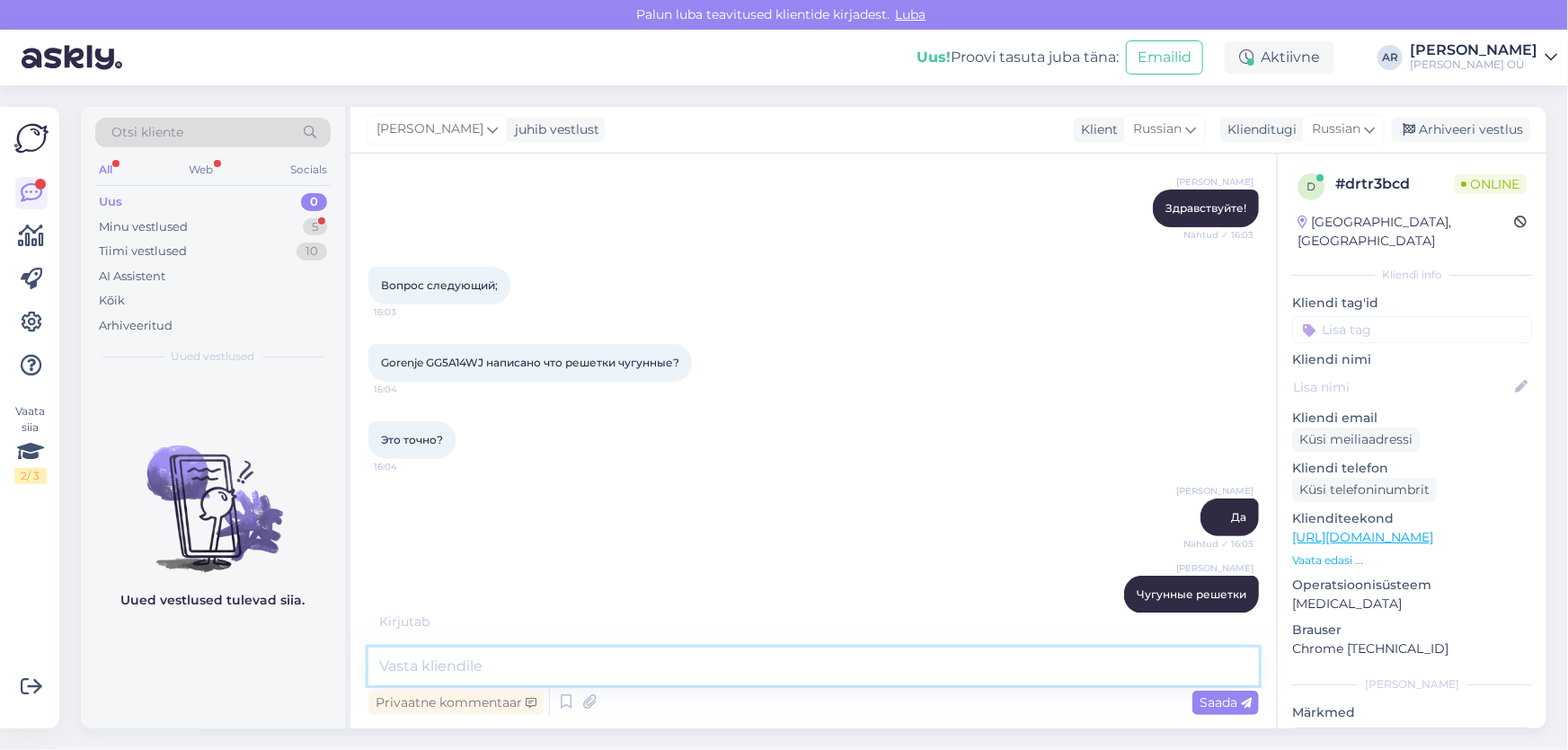
scroll to position [232, 0]
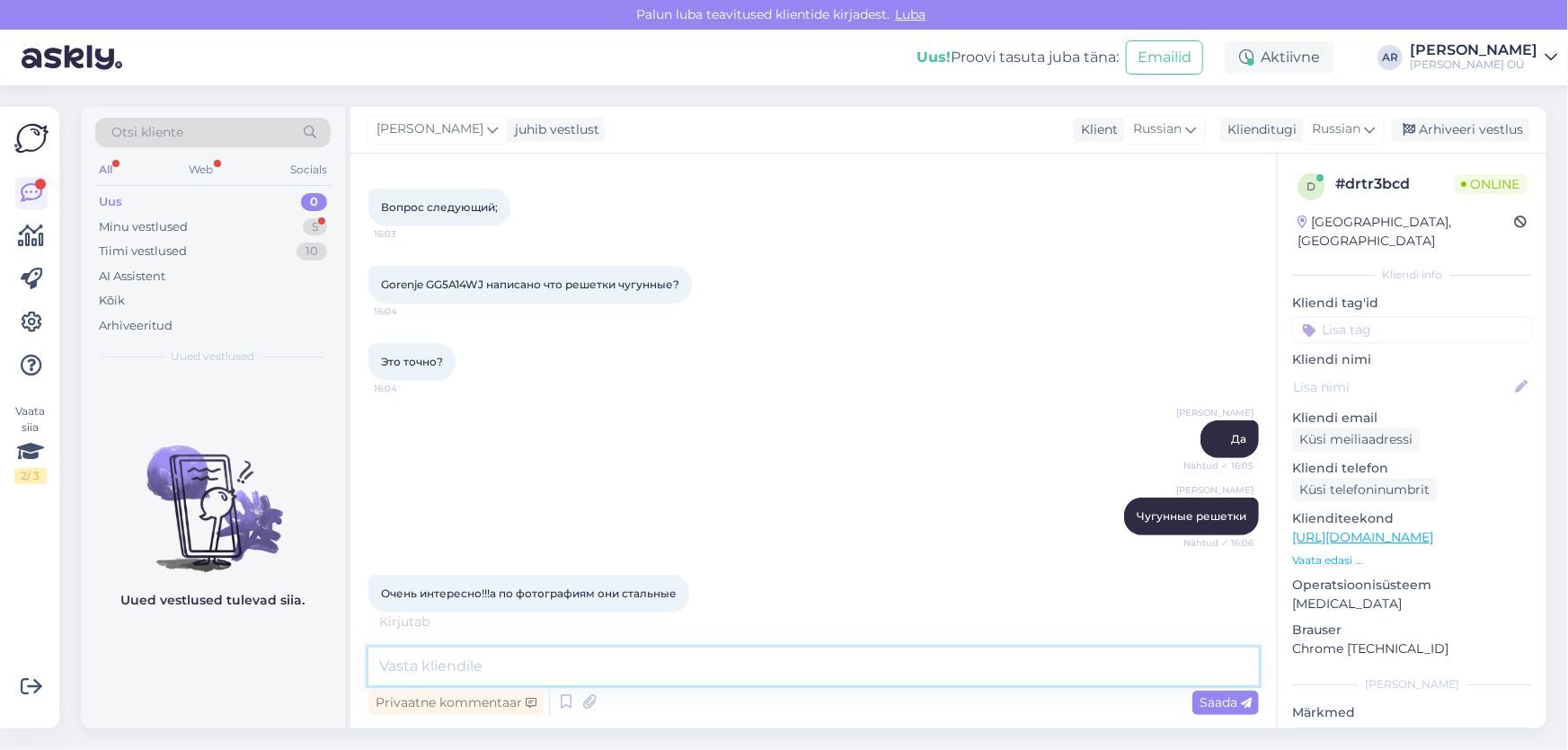
click at [522, 669] on textarea at bounding box center [814, 666] width 891 height 37
click at [124, 221] on div "Minu vestlused" at bounding box center [143, 227] width 89 height 18
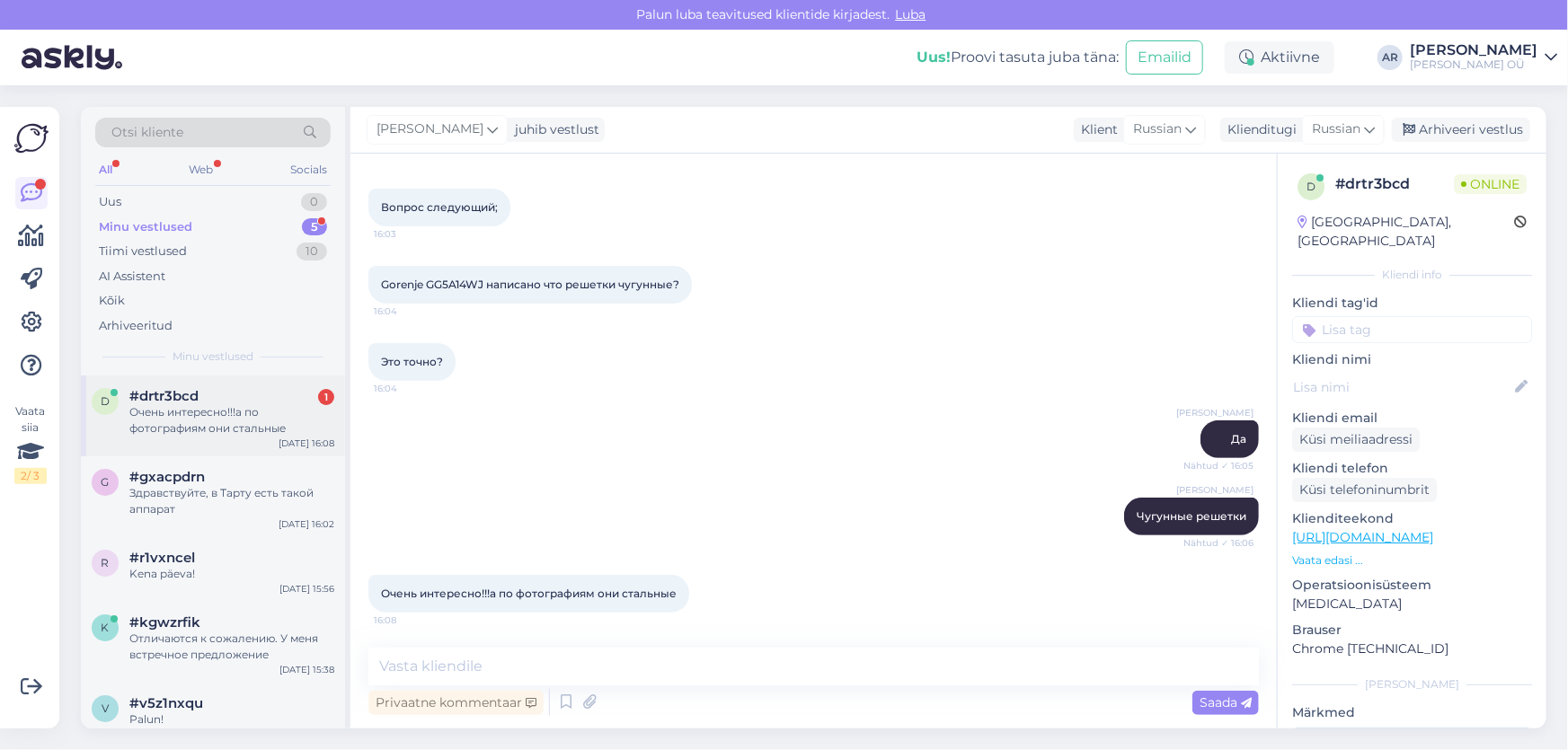
click at [204, 434] on div "Очень интересно!!!а по фотографиям они стальные" at bounding box center [231, 420] width 204 height 33
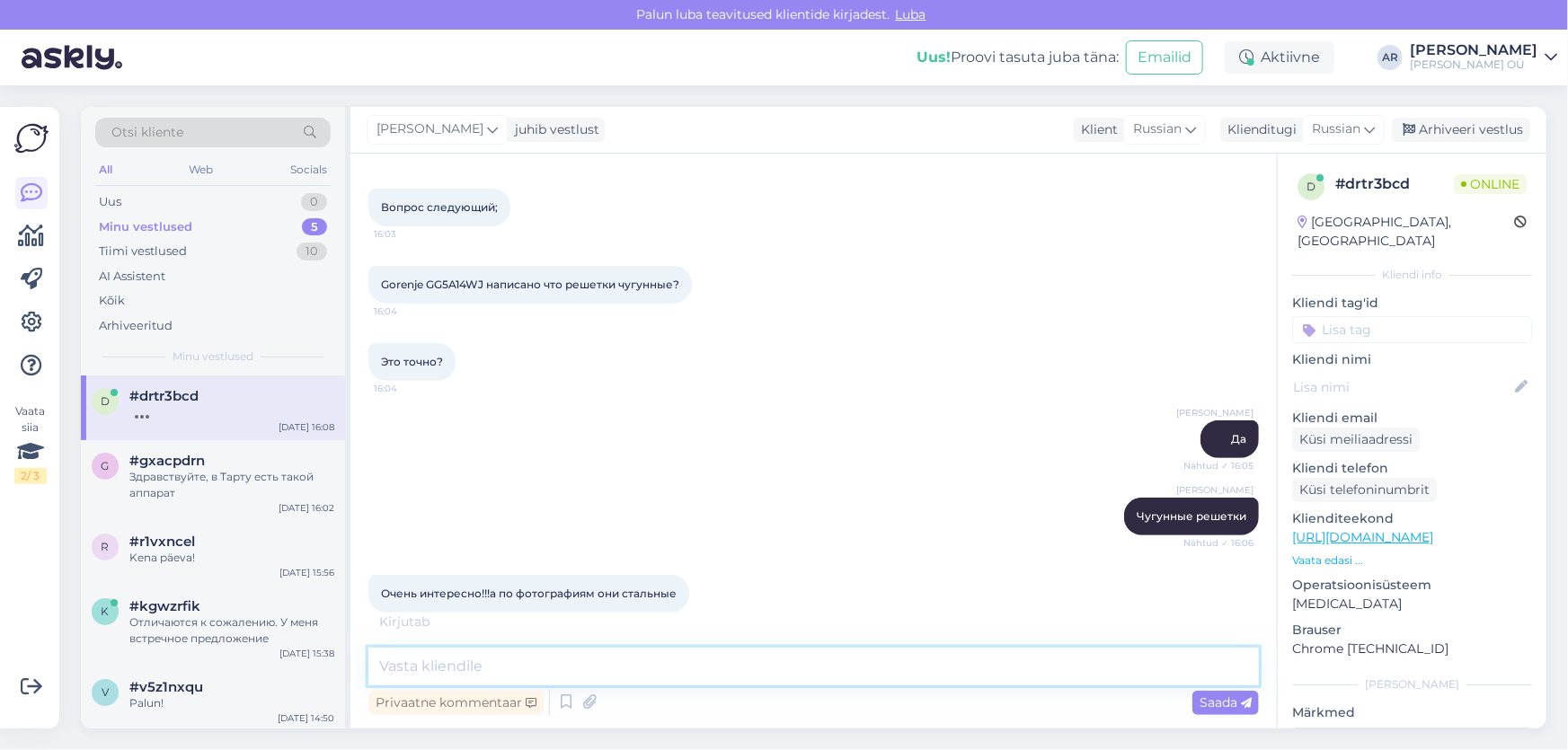
click at [612, 665] on textarea at bounding box center [814, 666] width 891 height 37
click at [474, 677] on textarea at bounding box center [814, 666] width 891 height 37
click at [577, 657] on textarea at bounding box center [814, 666] width 891 height 37
click at [565, 655] on textarea at bounding box center [814, 666] width 891 height 37
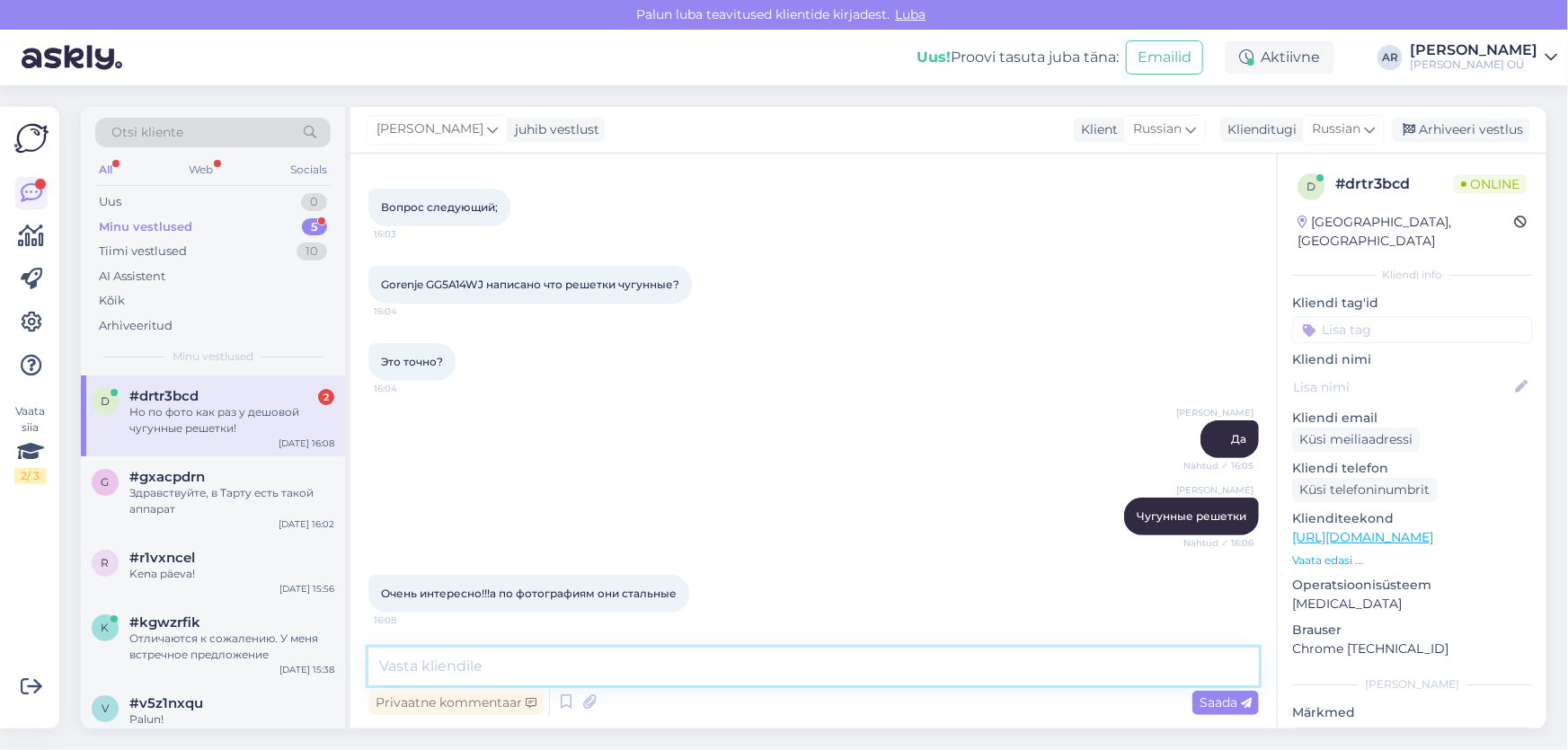
scroll to position [418, 0]
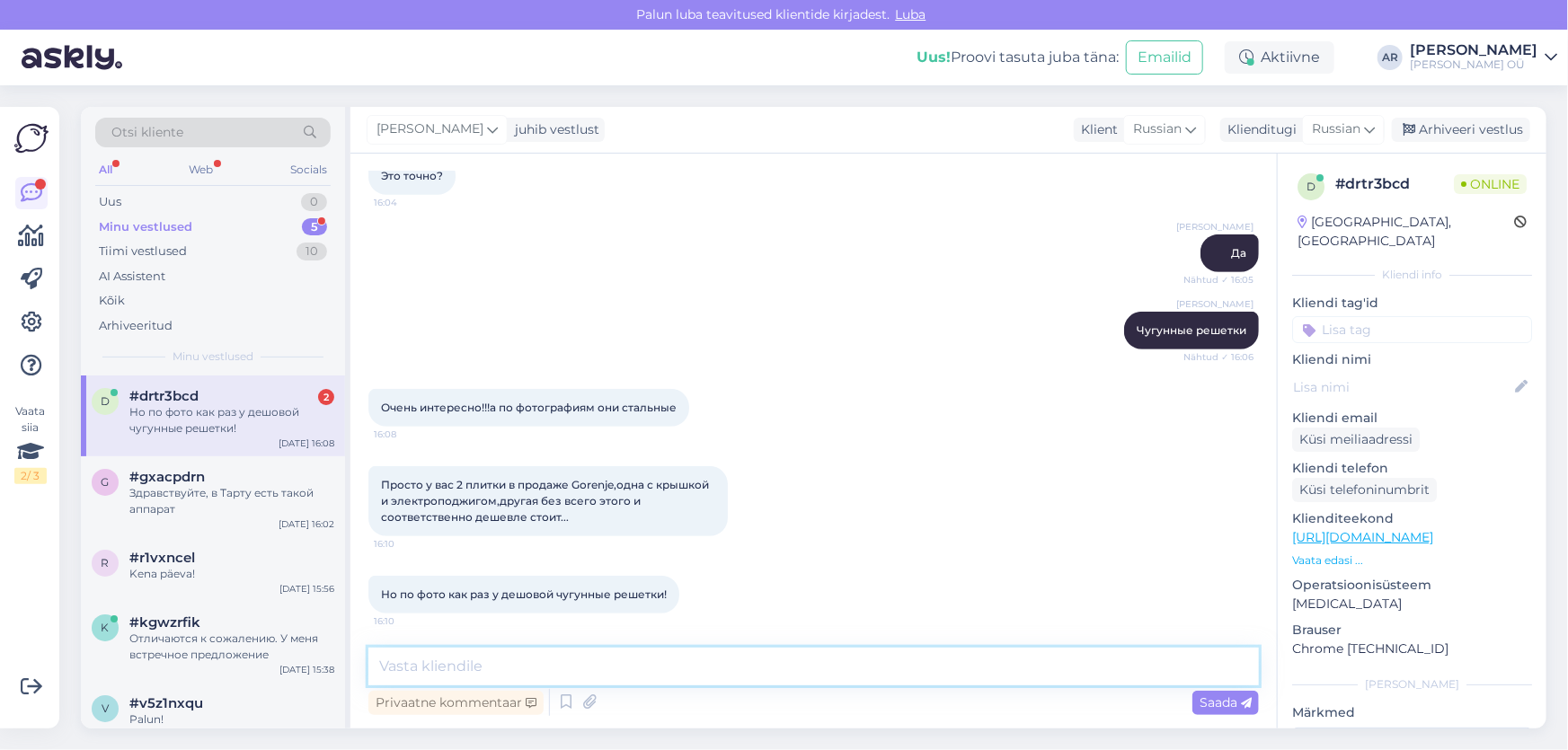
click at [533, 652] on textarea at bounding box center [814, 666] width 891 height 37
click at [522, 658] on textarea at bounding box center [814, 666] width 891 height 37
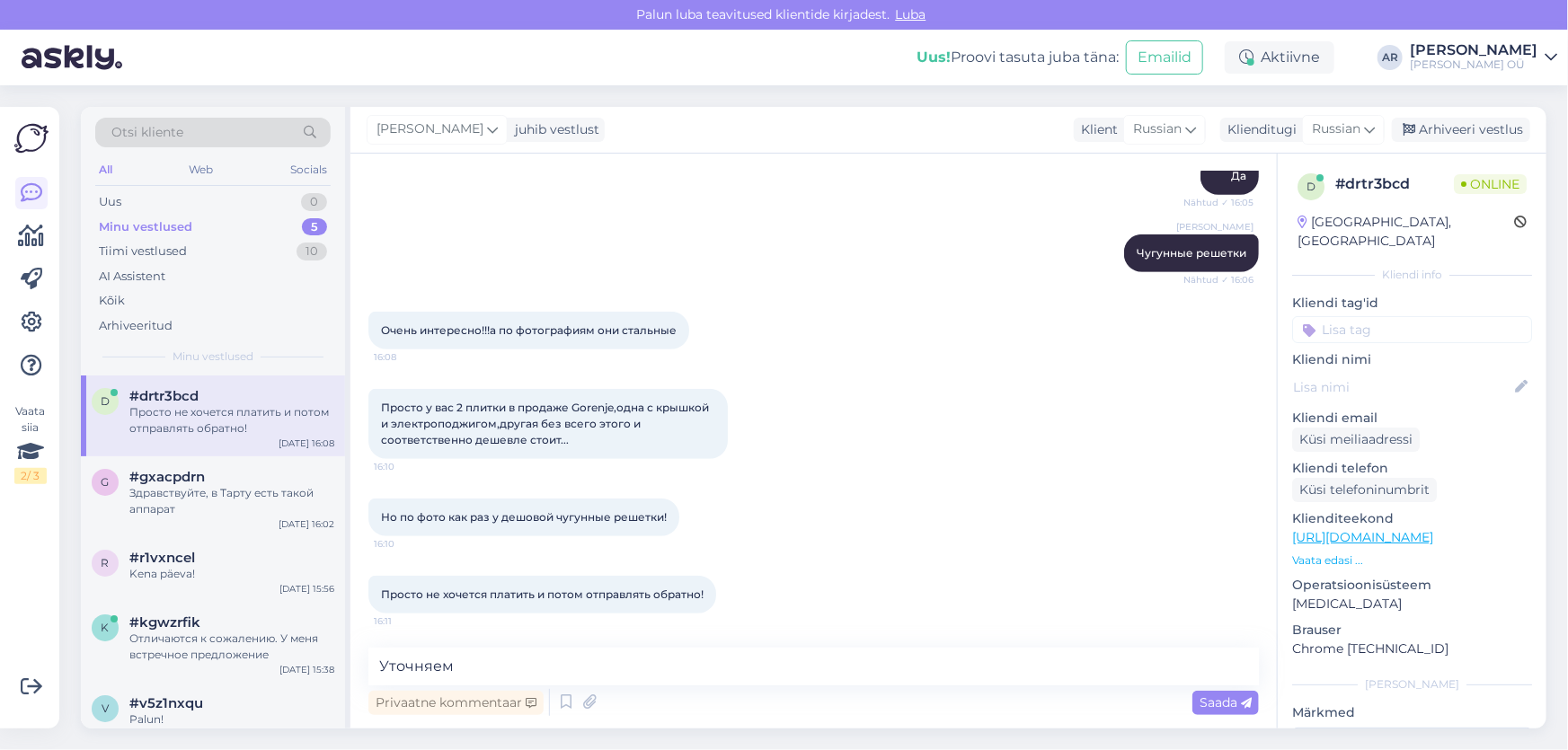
click at [592, 521] on span "Но по фото как раз у дешовой чугунные решетки!" at bounding box center [524, 517] width 286 height 13
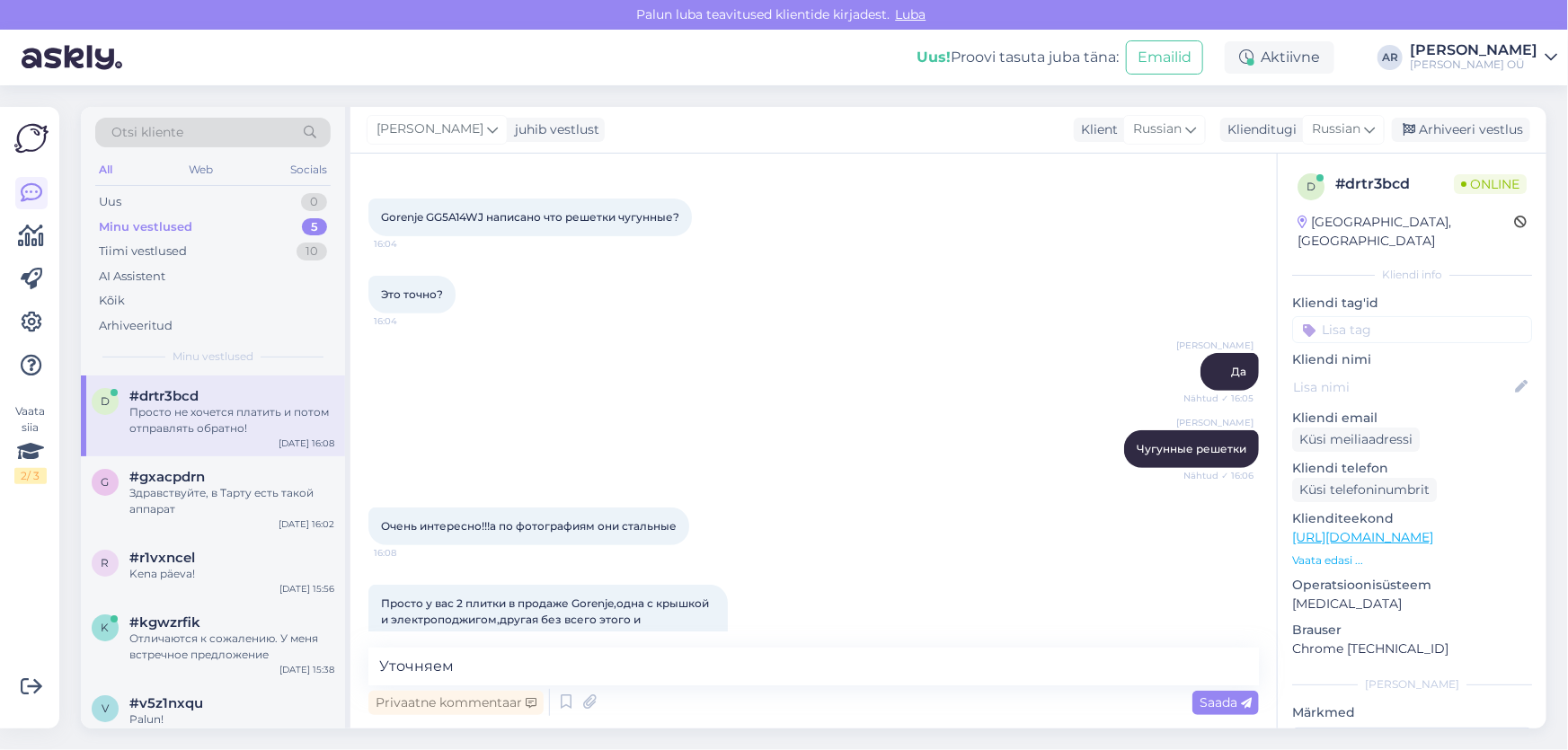
scroll to position [81, 0]
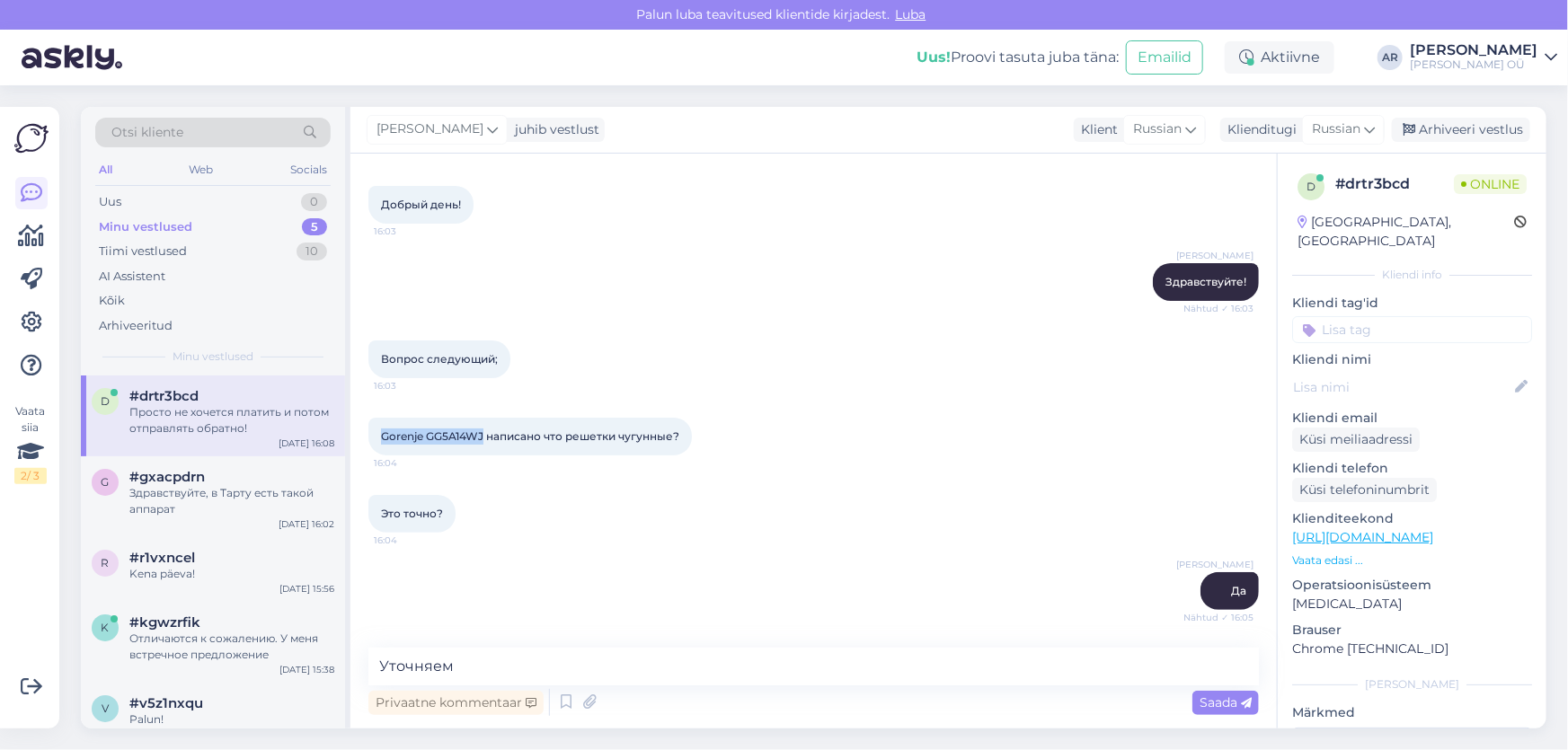
drag, startPoint x: 486, startPoint y: 434, endPoint x: 375, endPoint y: 430, distance: 111.1
click at [375, 430] on div "Gorenje GG5A14WJ написано что решетки чугунные? 16:04" at bounding box center [530, 435] width 323 height 37
copy span "Gorenje GG5A14WJ"
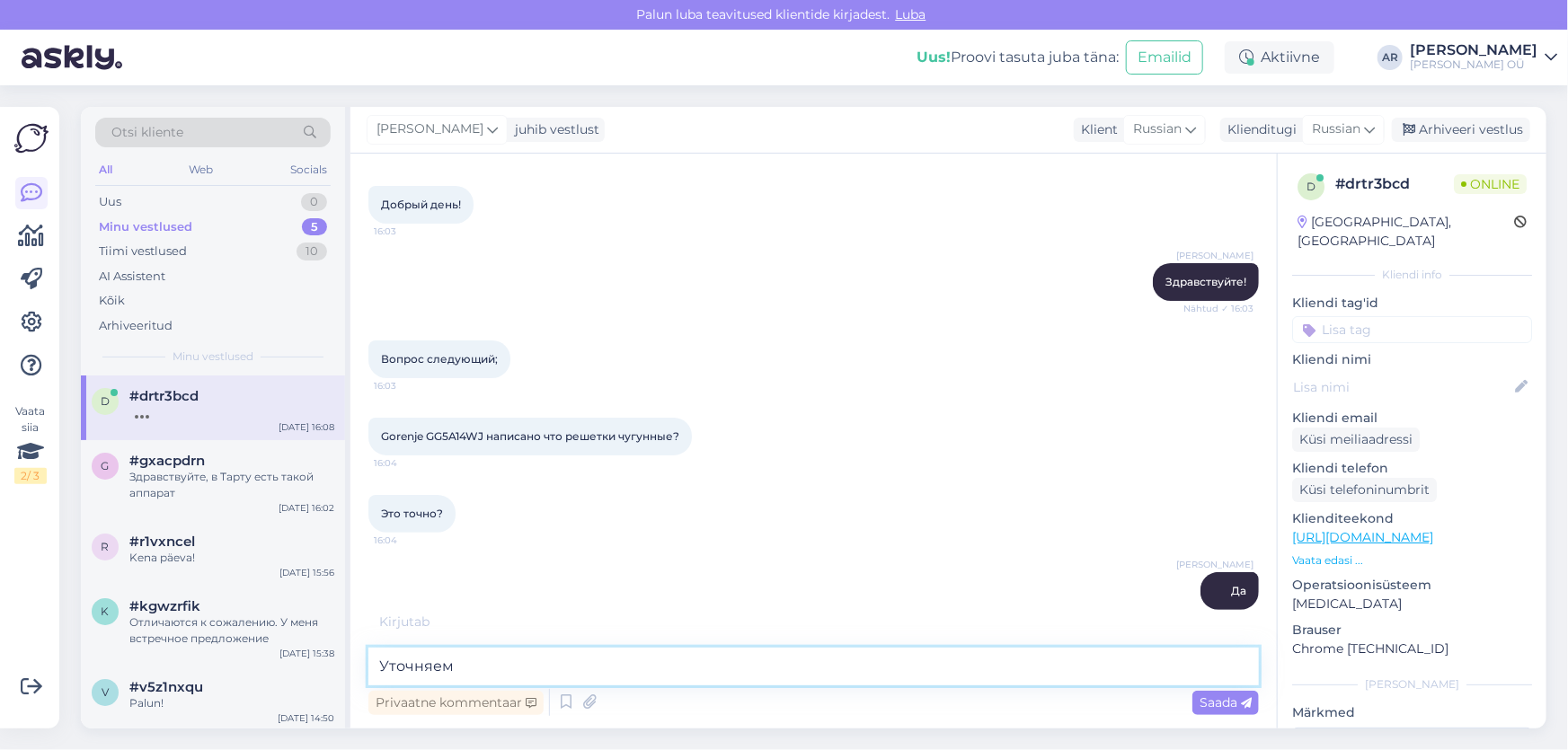
drag, startPoint x: 476, startPoint y: 651, endPoint x: 477, endPoint y: 660, distance: 9.1
click at [477, 660] on textarea "Уточняем" at bounding box center [814, 666] width 891 height 37
click at [477, 664] on textarea "Уточняем" at bounding box center [814, 666] width 891 height 37
type textarea "Уточняем у tootejuht Gorenje"
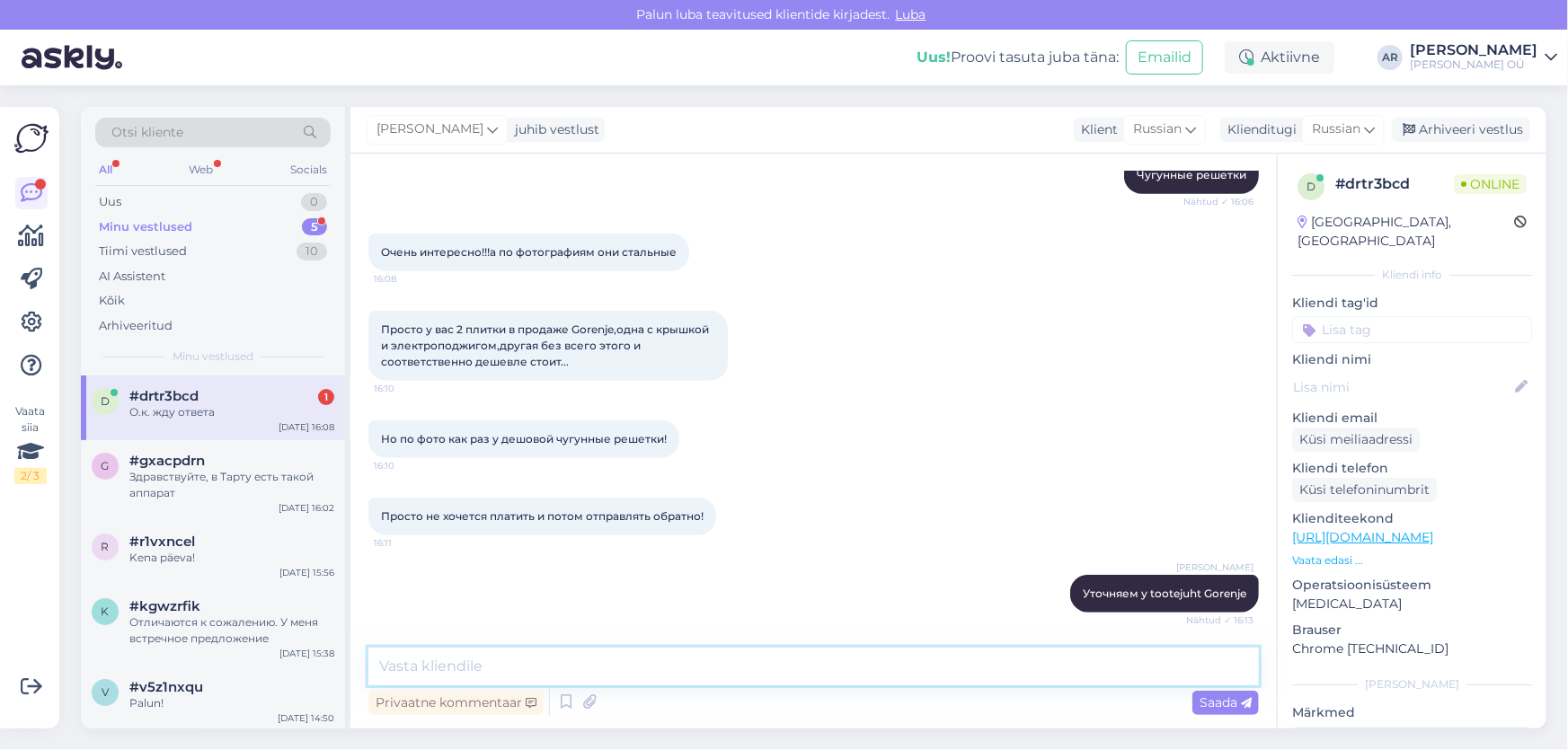
scroll to position [650, 0]
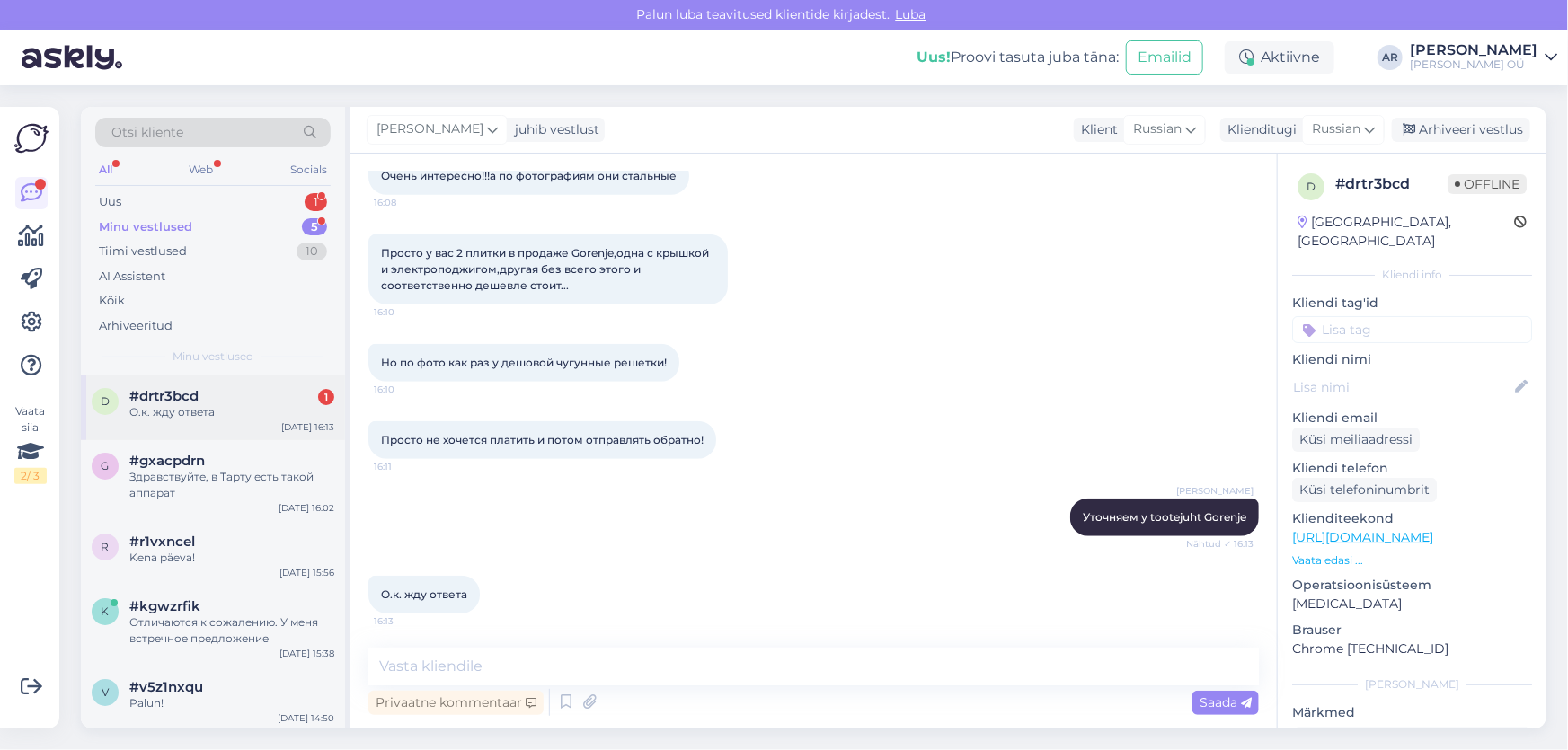
click at [208, 422] on div "d #drtr3bcd 1 О.к. жду ответа [DATE] 16:13" at bounding box center [212, 407] width 264 height 64
click at [219, 200] on div "Uus 1" at bounding box center [212, 202] width 235 height 25
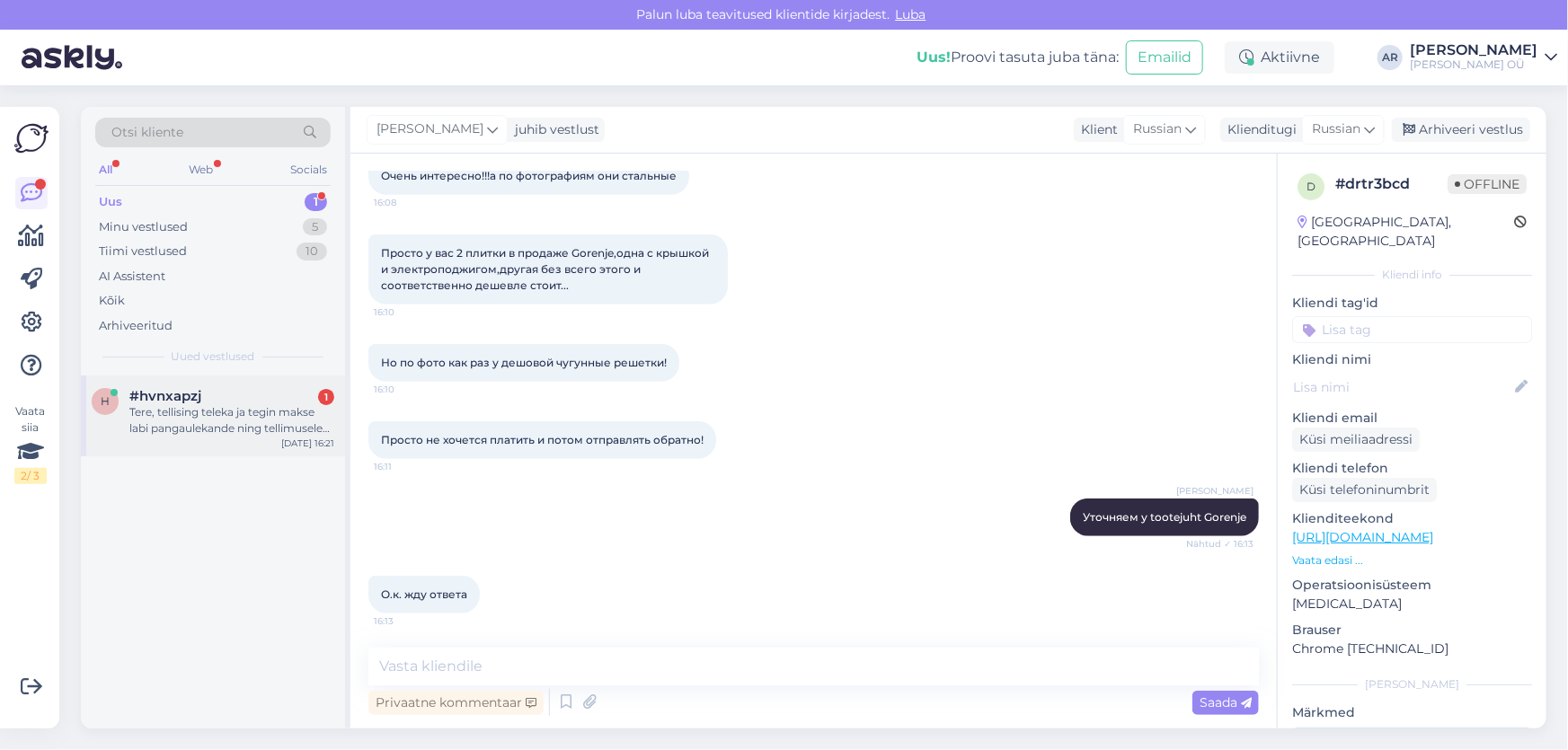
click at [234, 419] on div "Tere, tellising teleka ja tegin makse labi pangaulekande ning tellimusele pean …" at bounding box center [231, 420] width 204 height 33
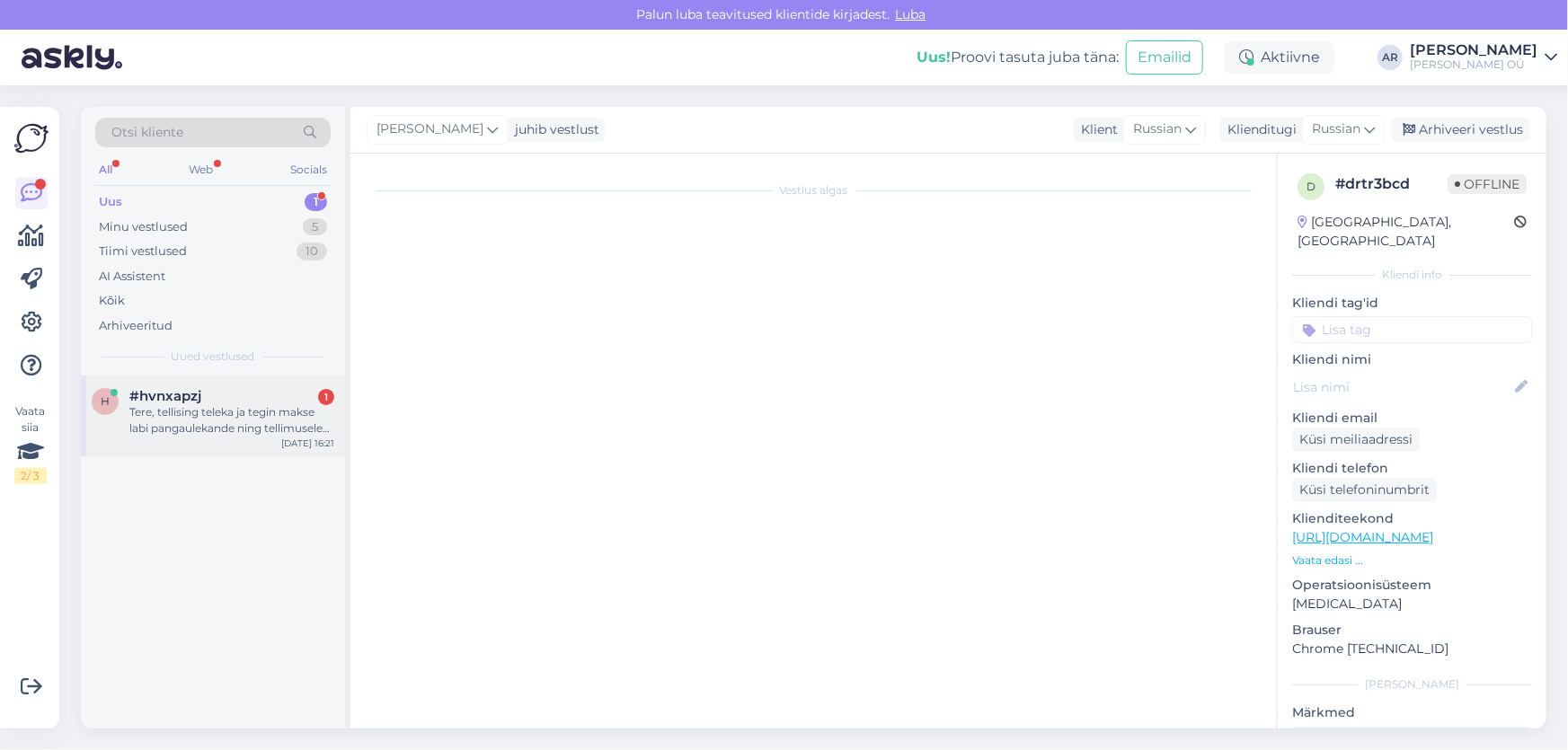
scroll to position [0, 0]
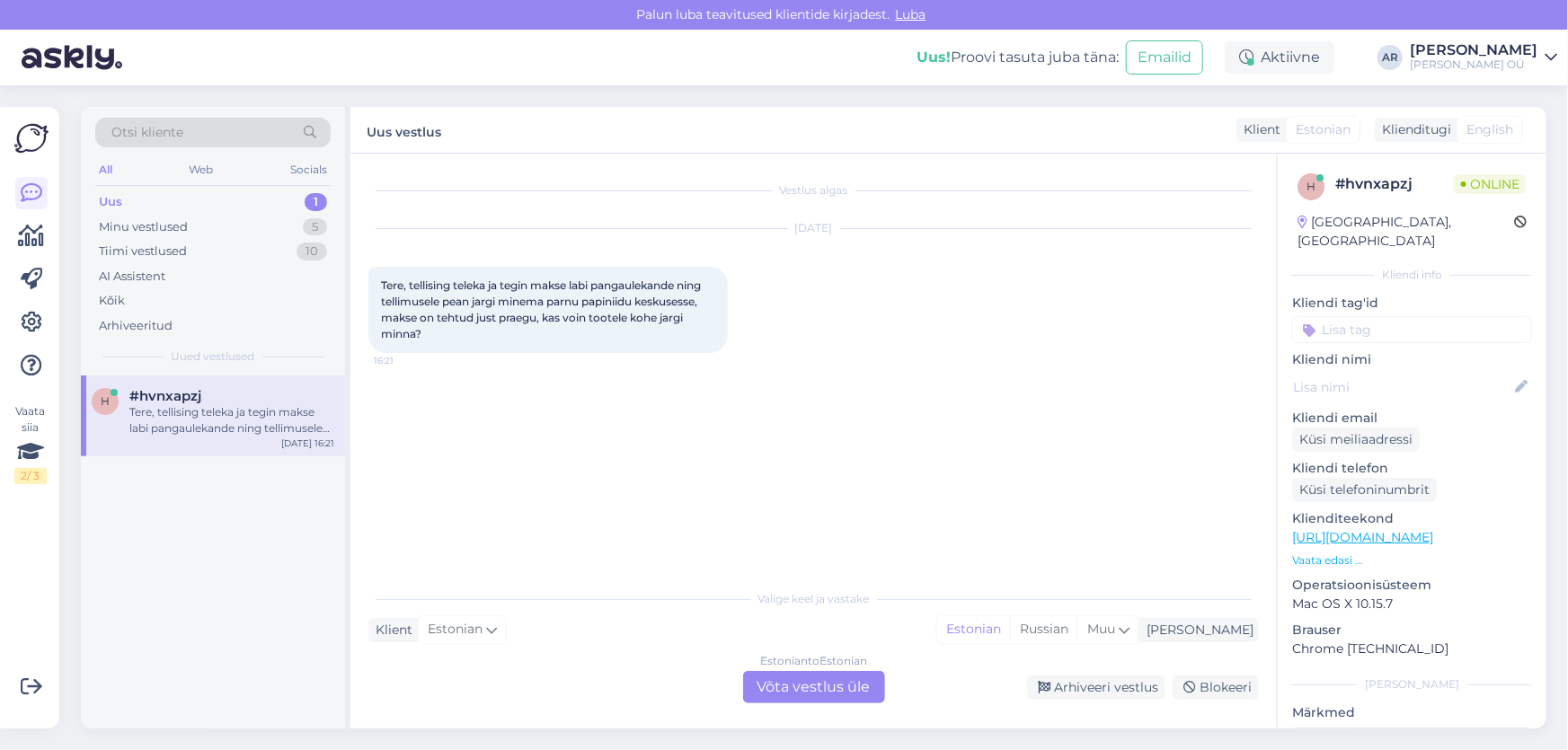
click at [809, 687] on div "Estonian to Estonian Võta vestlus üle" at bounding box center [814, 687] width 142 height 33
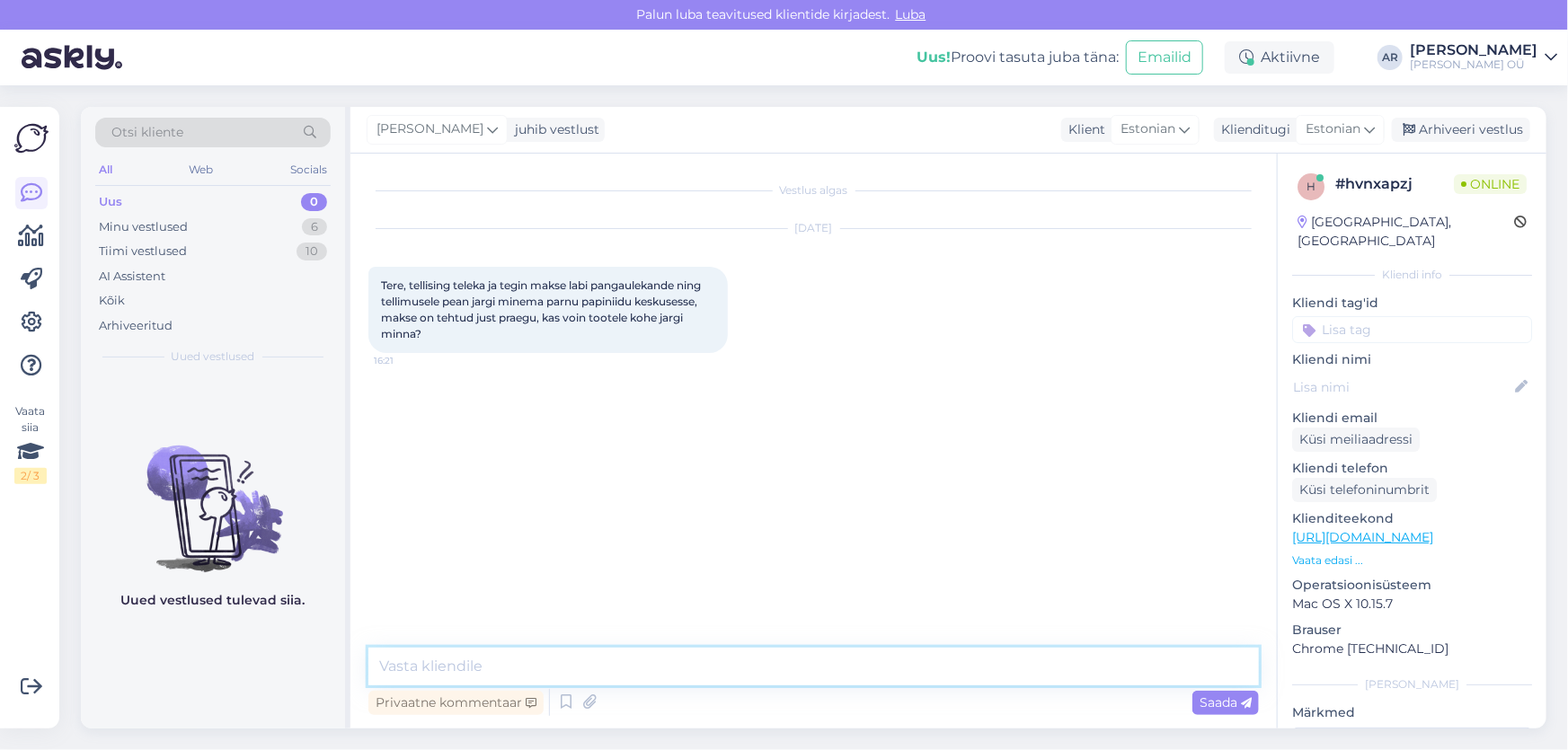
click at [641, 672] on textarea at bounding box center [814, 666] width 891 height 37
type textarea "Tere! Mis arve number?"
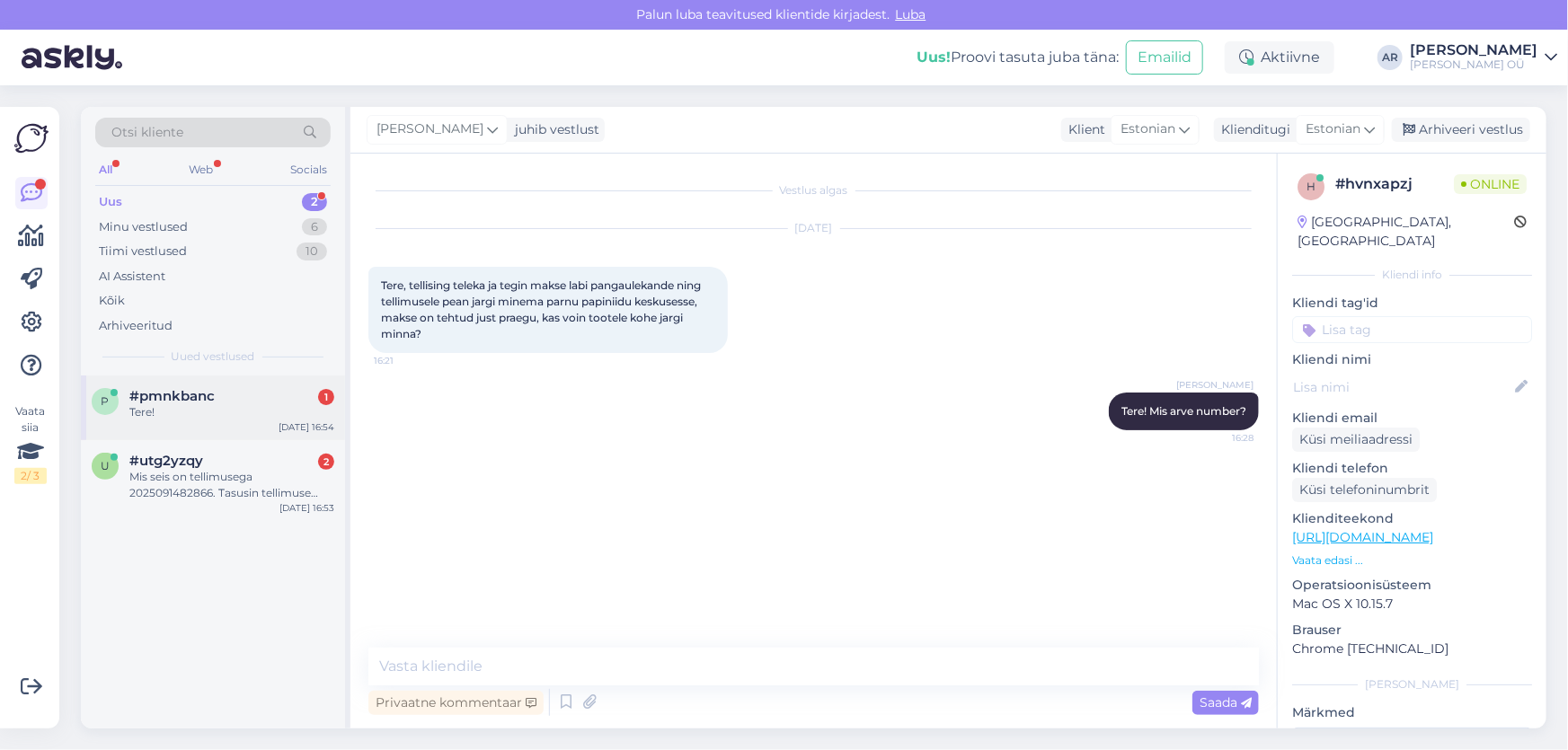
click at [271, 419] on div "Tere!" at bounding box center [231, 411] width 204 height 16
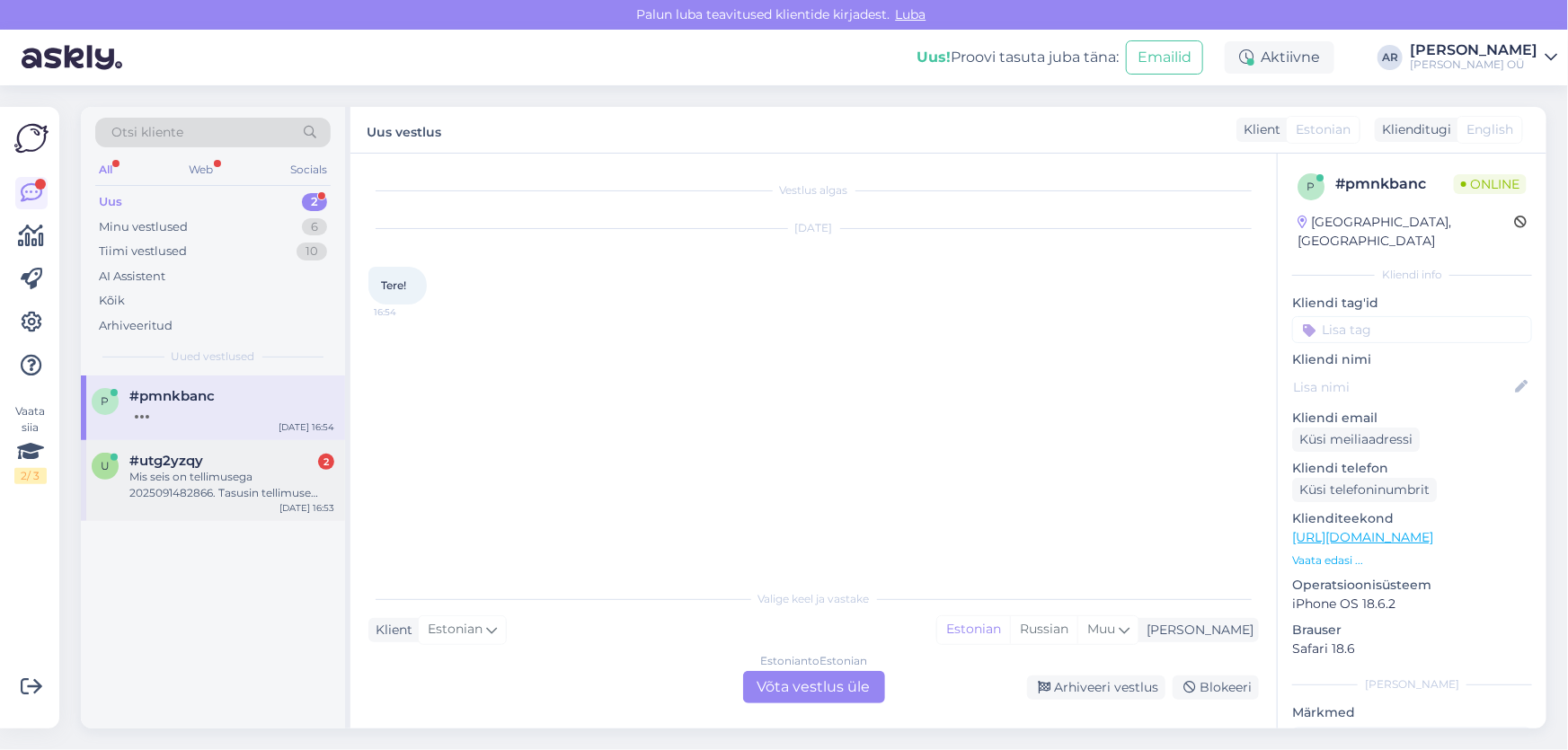
click at [257, 495] on div "Mis seis on tellimusega 2025091482866. Tasusin tellimuse eest pühapäeval, aga o…" at bounding box center [231, 485] width 204 height 33
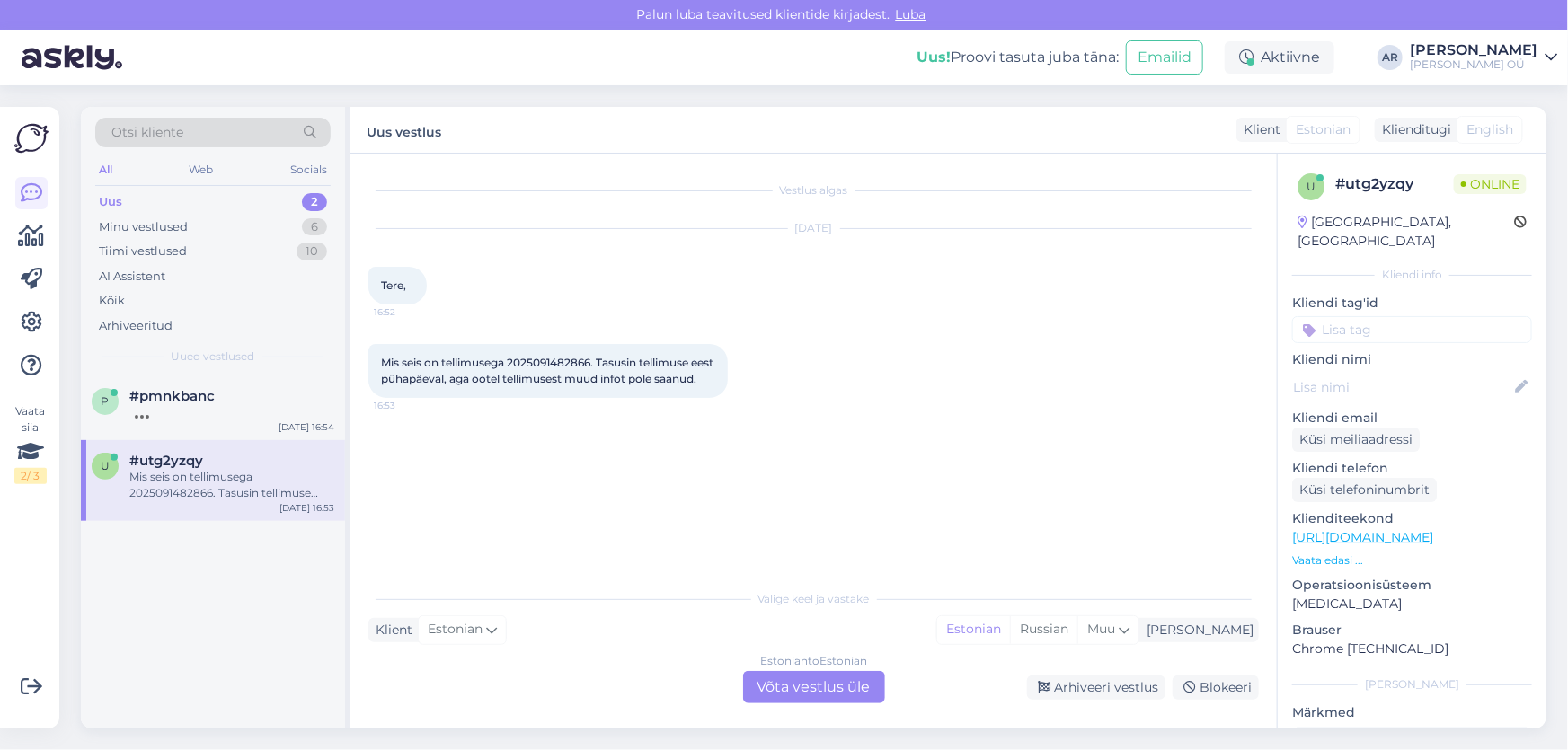
click at [808, 682] on div "Estonian to Estonian Võta vestlus üle" at bounding box center [814, 687] width 142 height 33
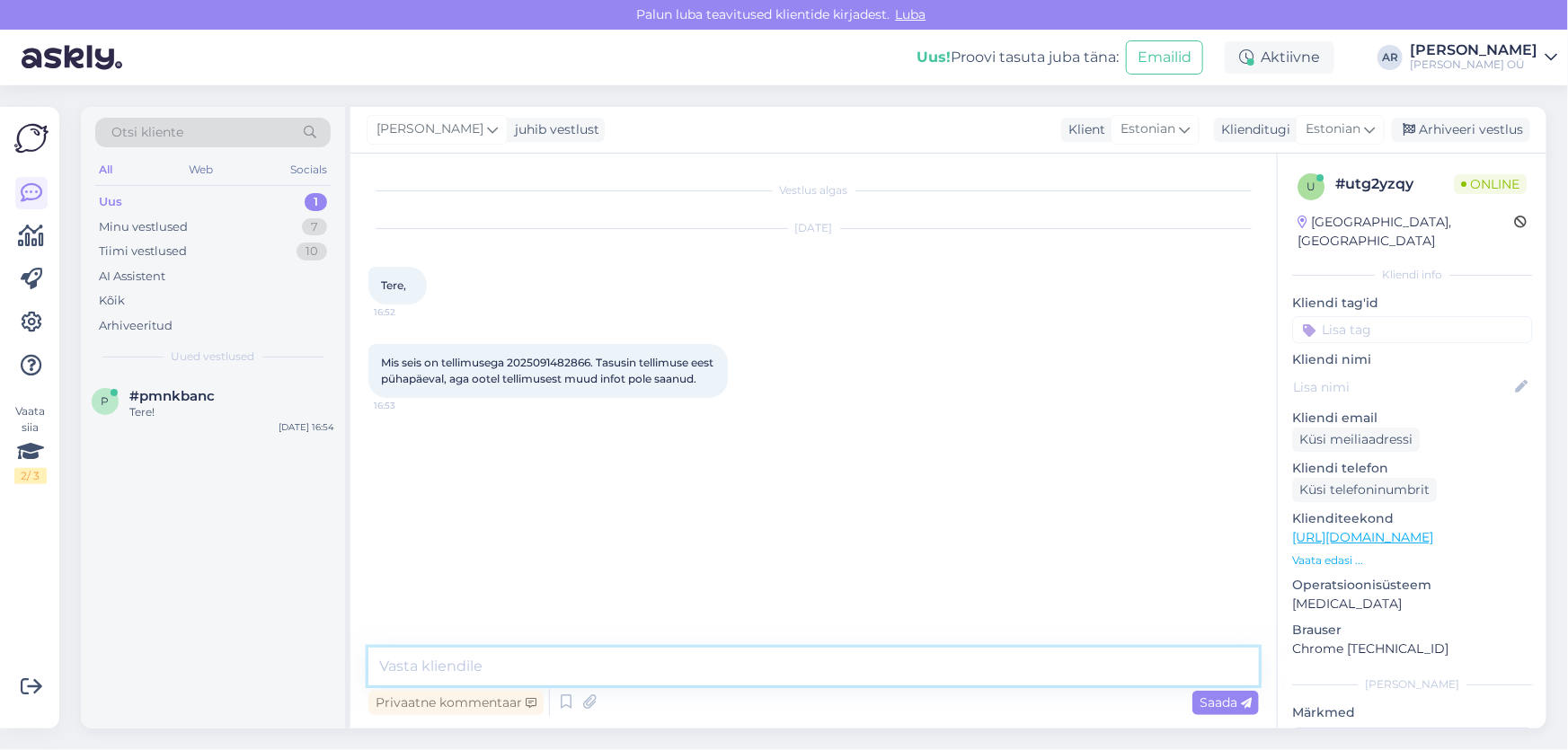
click at [484, 658] on textarea at bounding box center [814, 666] width 891 height 37
type textarea "Tere! Kontrollin"
click at [536, 364] on span "Mis seis on tellimusega 2025091482866. Tasusin tellimuse eest pühapäeval, aga o…" at bounding box center [548, 370] width 335 height 30
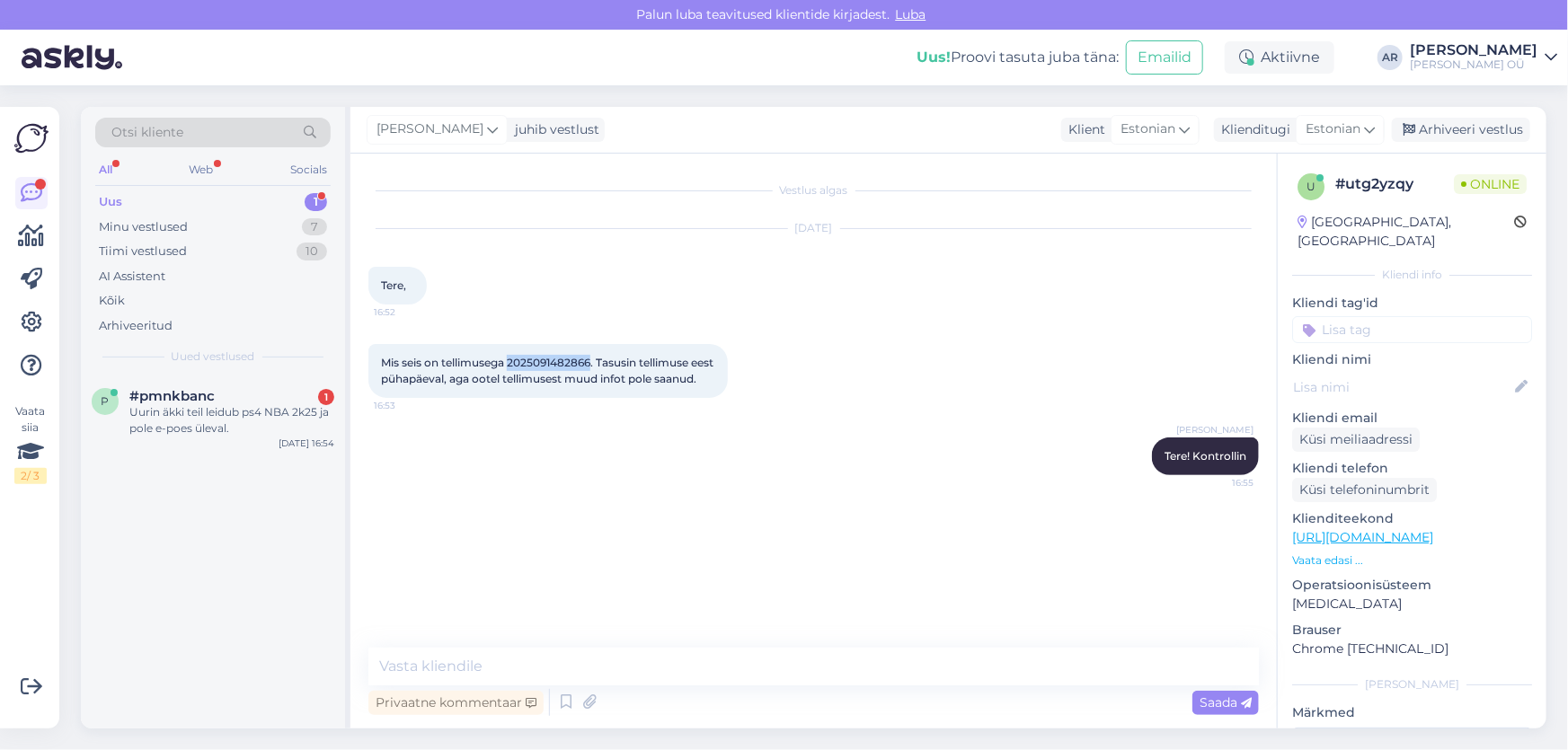
click at [536, 364] on span "Mis seis on tellimusega 2025091482866. Tasusin tellimuse eest pühapäeval, aga o…" at bounding box center [548, 370] width 335 height 30
copy span "2025091482866"
click at [617, 674] on textarea at bounding box center [814, 666] width 891 height 37
type textarea "[PERSON_NAME] on tellitud, tarneaeg on 3-5 tööpäeva"
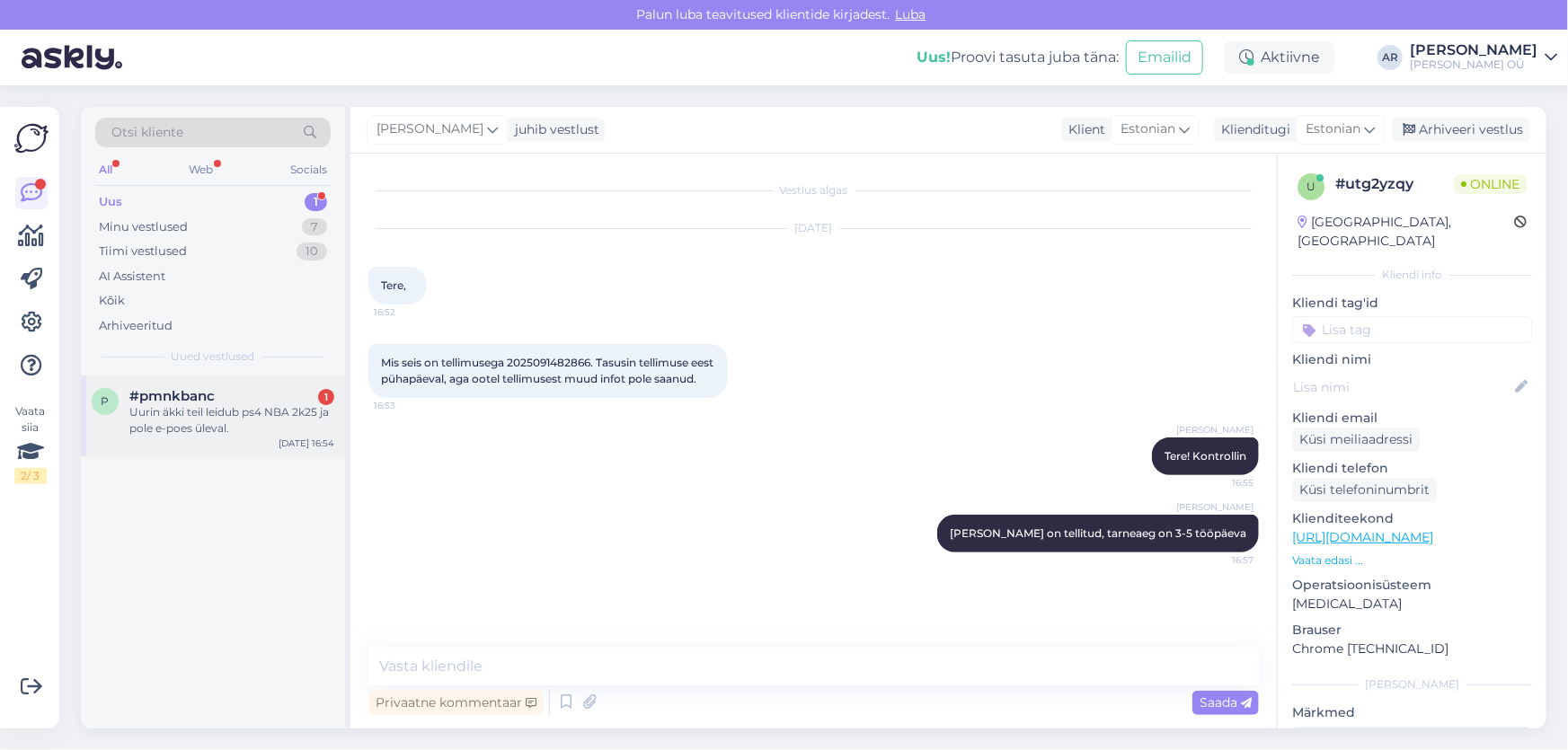
click at [274, 416] on div "Uurin äkki teil leidub ps4 NBA 2k25 ja pole e-poes üleval." at bounding box center [231, 420] width 204 height 33
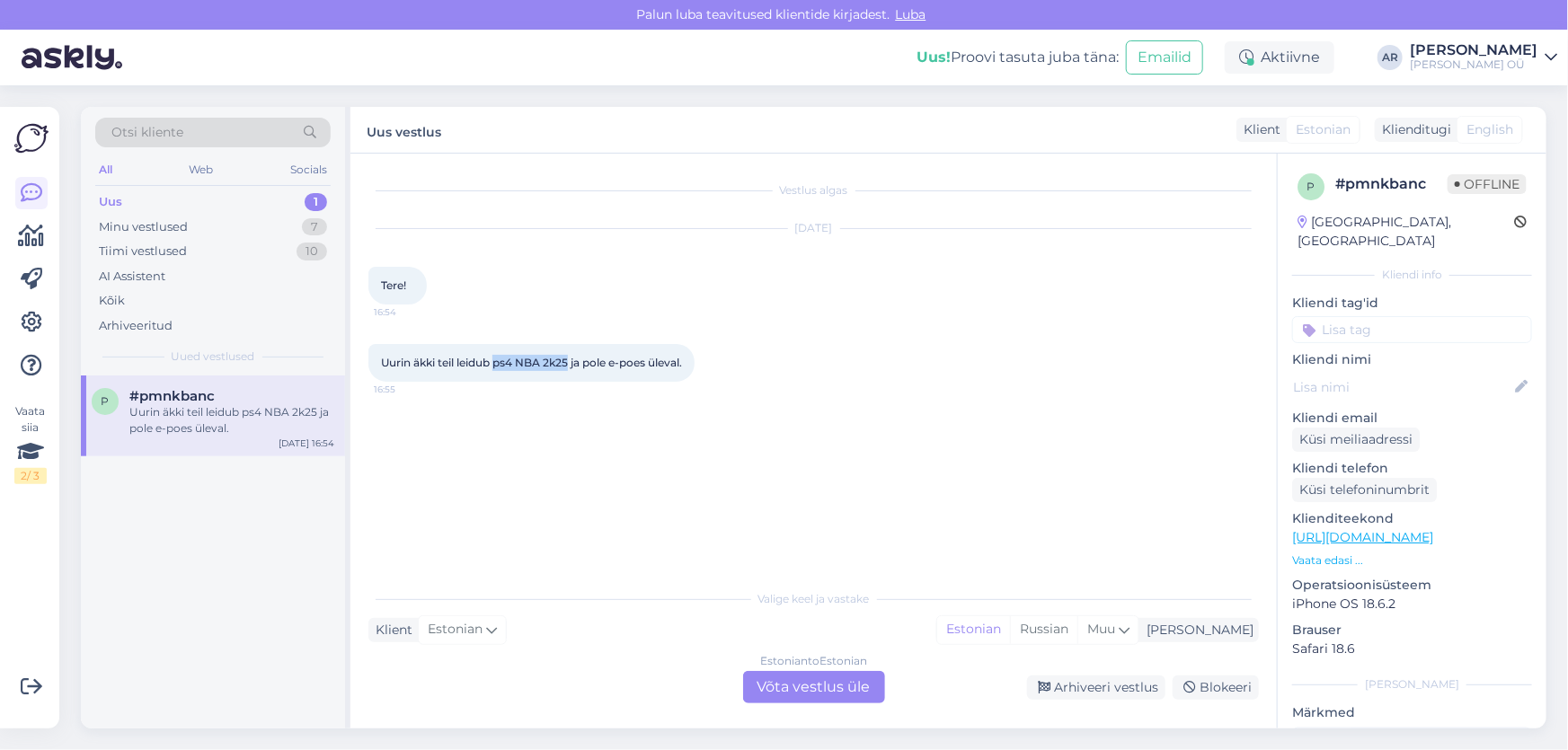
drag, startPoint x: 572, startPoint y: 360, endPoint x: 500, endPoint y: 363, distance: 72.1
click at [500, 363] on span "Uurin äkki teil leidub ps4 NBA 2k25 ja pole e-poes üleval." at bounding box center [532, 363] width 301 height 13
copy span "ps4 NBA 2k25"
click at [675, 366] on span "Uurin äkki teil leidub ps4 NBA 2k25 ja pole e-poes üleval." at bounding box center [532, 363] width 301 height 13
click at [671, 363] on span "Uurin äkki teil leidub ps4 NBA 2k25 ja pole e-poes üleval." at bounding box center [532, 363] width 301 height 13
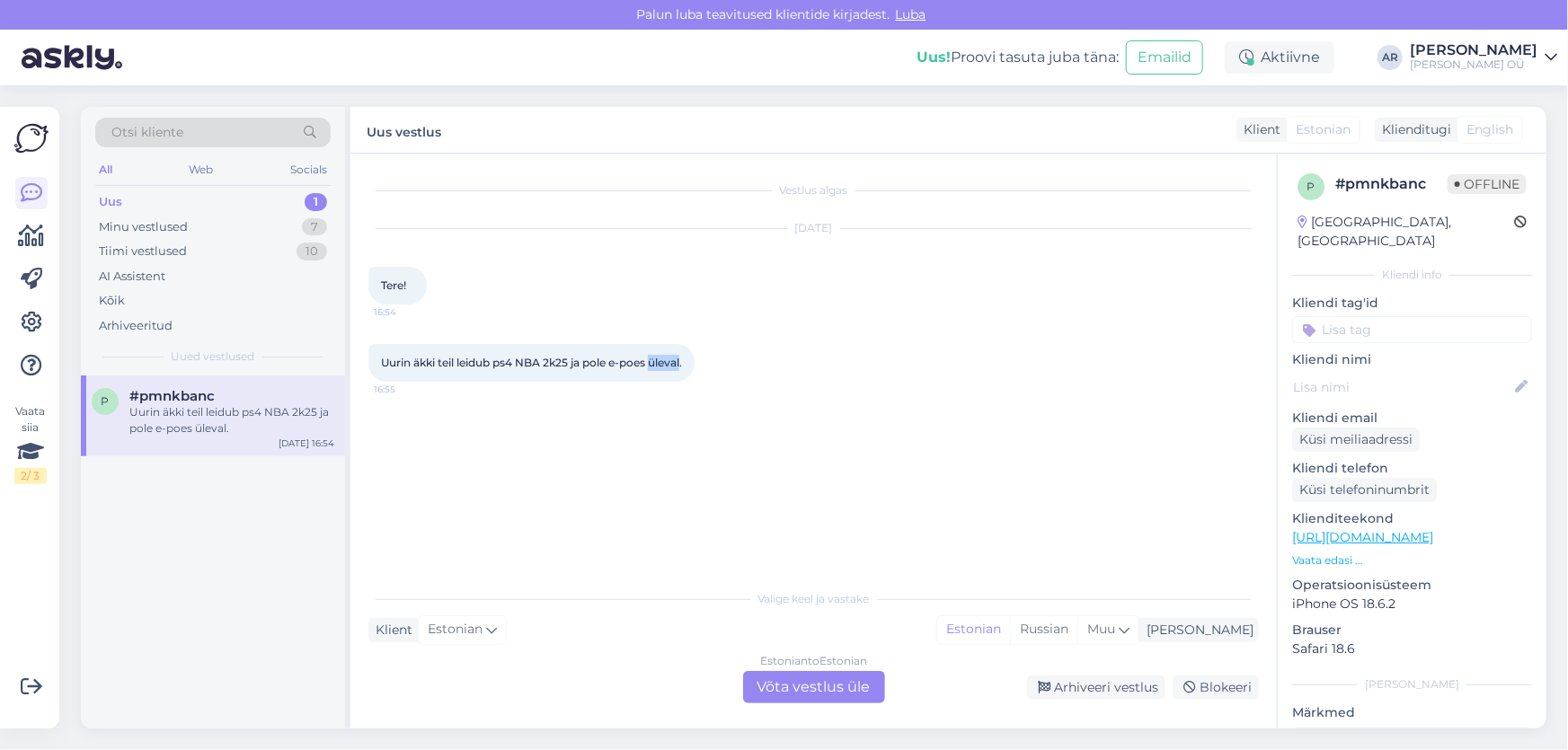
click at [671, 363] on span "Uurin äkki teil leidub ps4 NBA 2k25 ja pole e-poes üleval." at bounding box center [532, 363] width 301 height 13
copy div "Uurin äkki teil leidub ps4 NBA 2k25 ja pole e-poes üleval. 16:55"
click at [776, 688] on div "Estonian to Estonian Võta vestlus üle" at bounding box center [814, 687] width 142 height 33
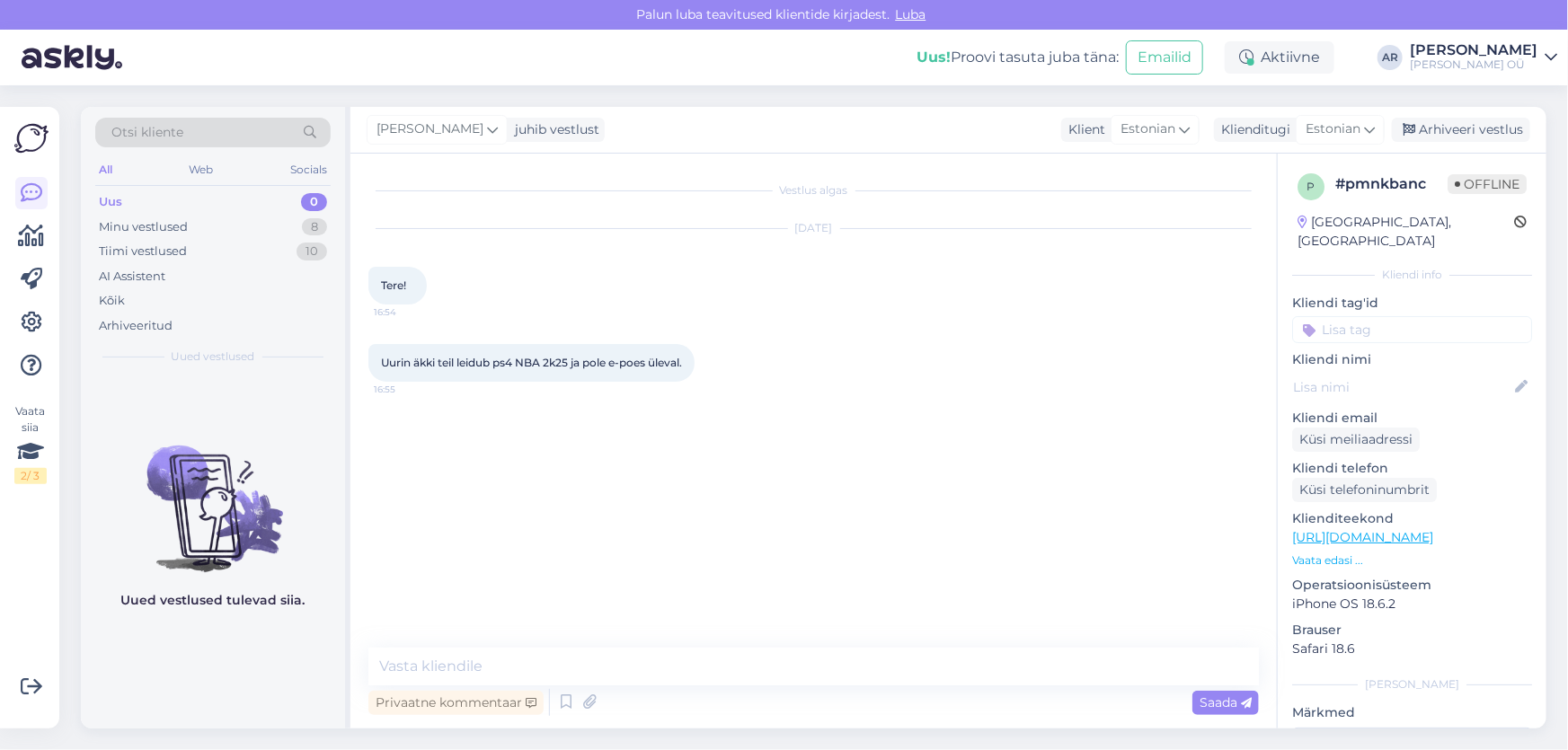
drag, startPoint x: 553, startPoint y: 642, endPoint x: 543, endPoint y: 662, distance: 22.4
click at [553, 645] on div "Vestlus algas [DATE] Tere! 16:54 Uurin äkki teil leidub ps4 NBA 2k25 ja pole e-…" at bounding box center [813, 440] width 926 height 574
click at [539, 665] on textarea at bounding box center [814, 666] width 891 height 37
type textarea "[PERSON_NAME]"
type textarea "Tere!"
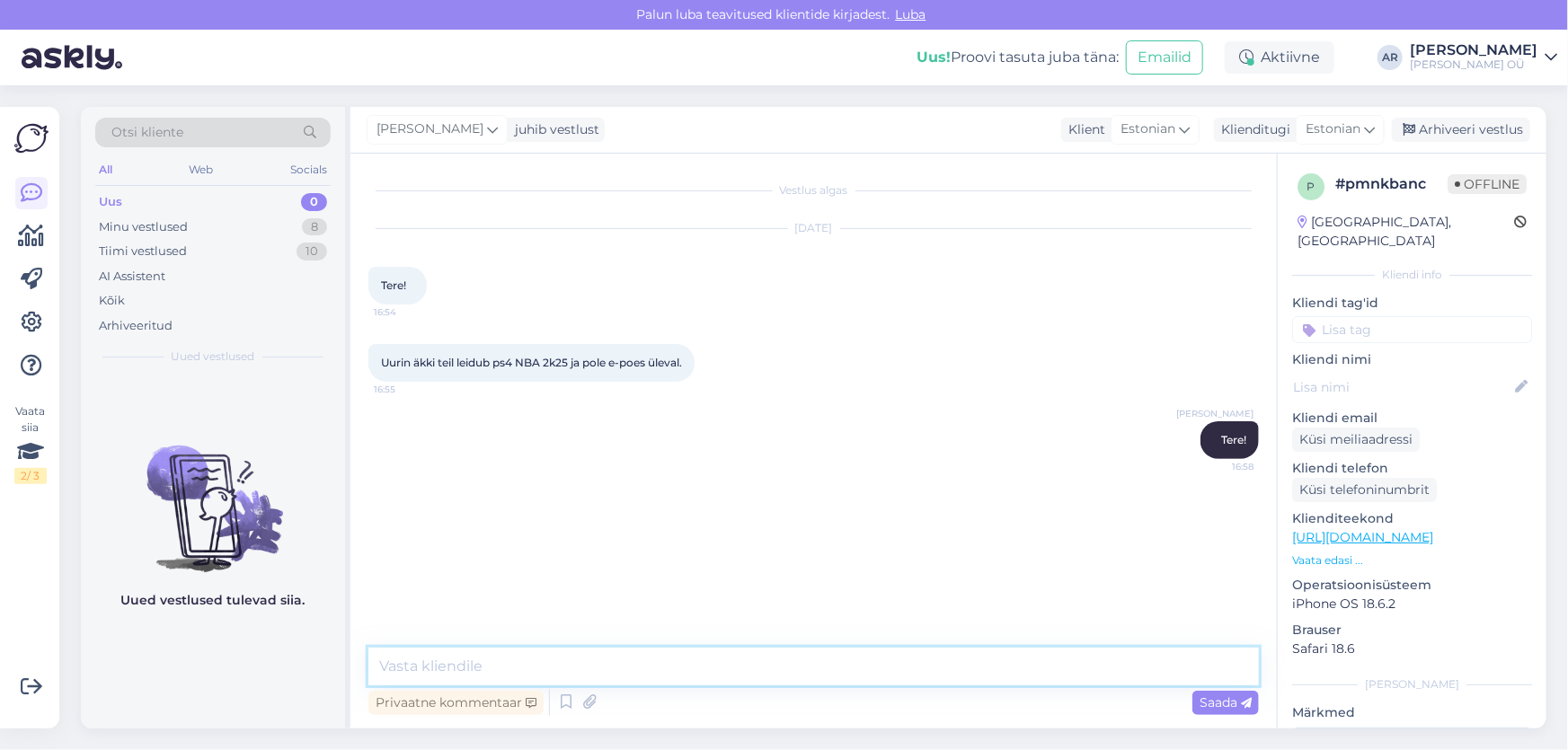
paste textarea "[URL][DOMAIN_NAME]"
type textarea "[URL][DOMAIN_NAME]"
click at [176, 218] on div "Minu vestlused 8" at bounding box center [212, 227] width 235 height 25
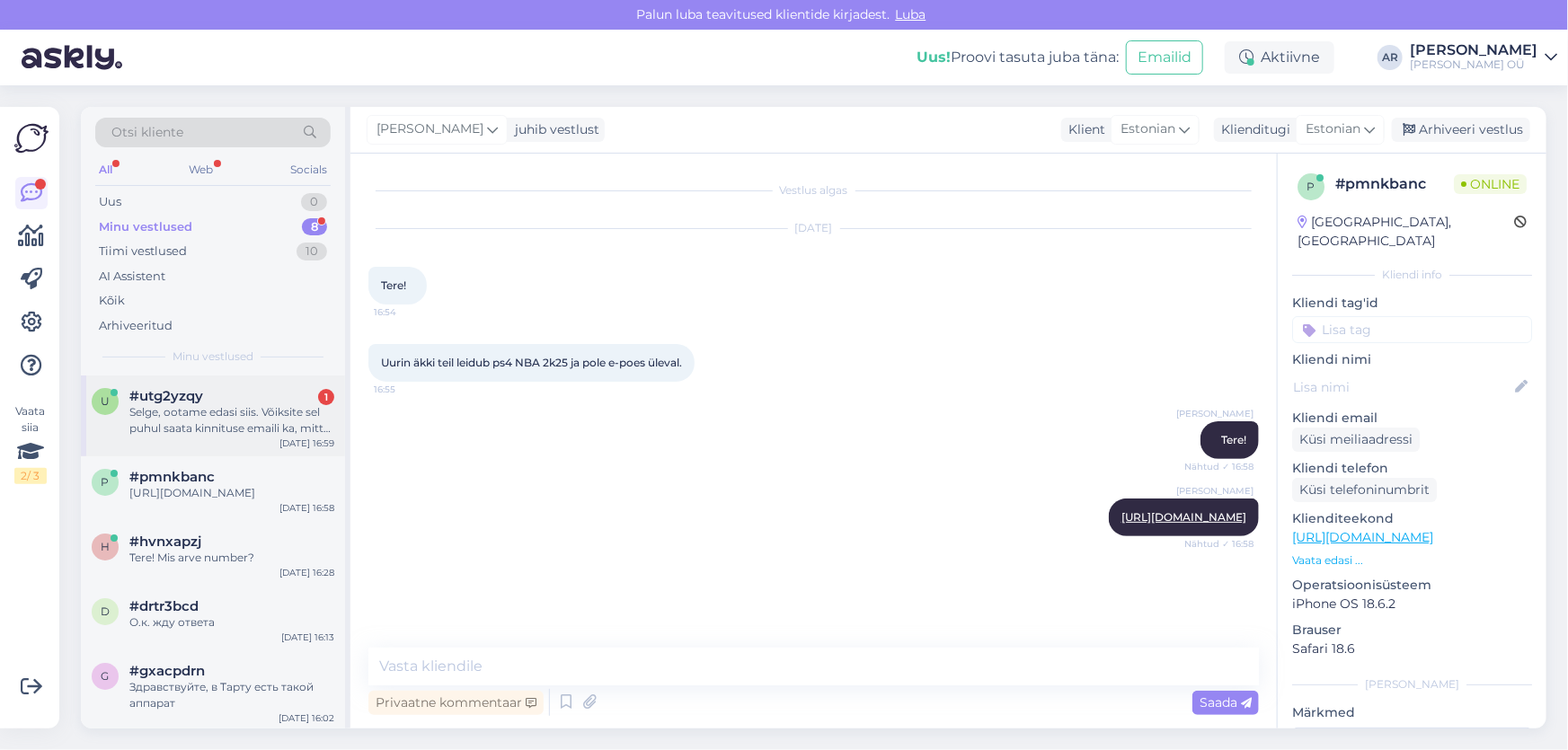
scroll to position [17, 0]
click at [305, 436] on div "[DATE] 16:59" at bounding box center [306, 443] width 55 height 13
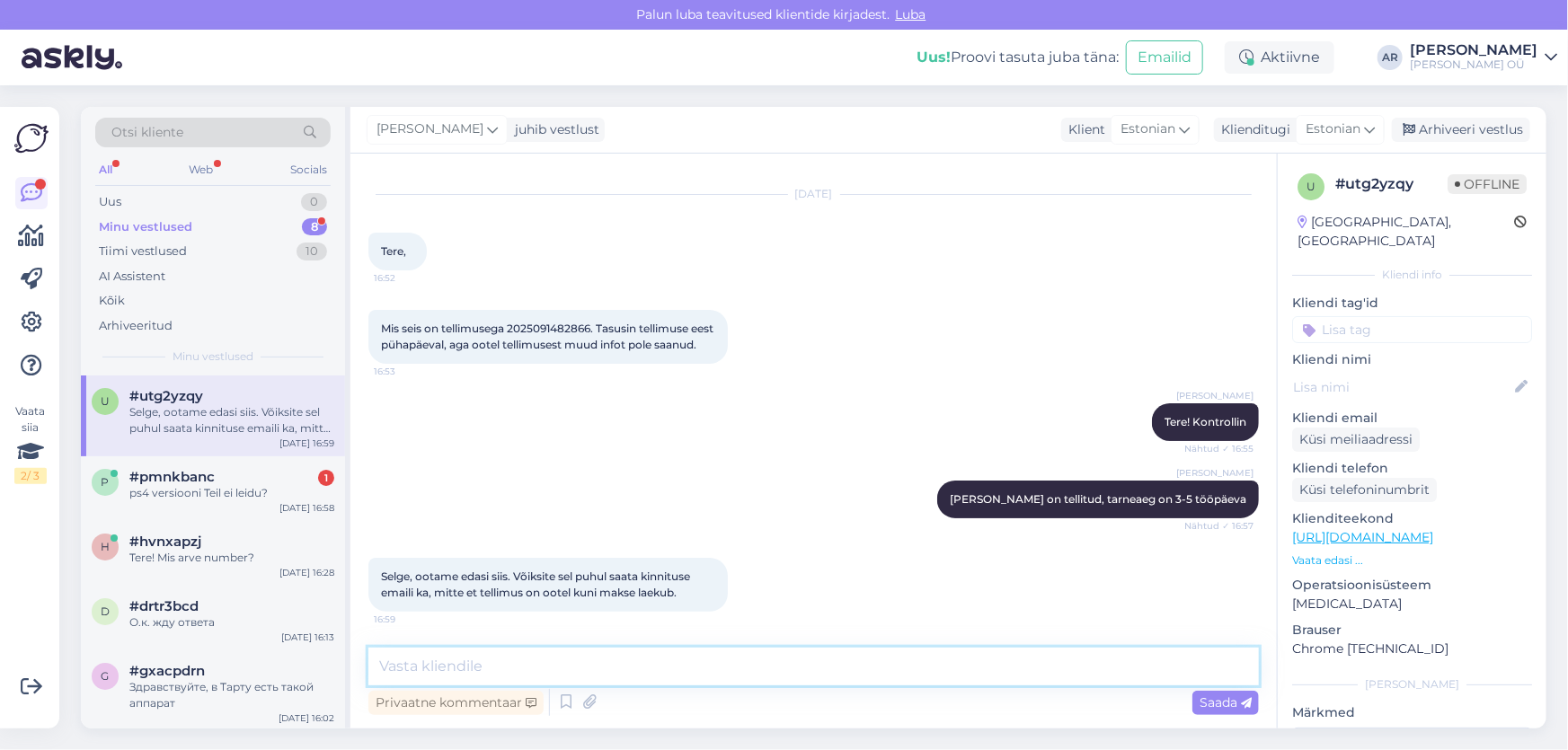
click at [594, 668] on textarea at bounding box center [814, 666] width 891 height 37
click at [539, 321] on span "Mis seis on tellimusega 2025091482866. Tasusin tellimuse eest pühapäeval, aga o…" at bounding box center [548, 336] width 335 height 30
copy span "2025091482866"
click at [467, 657] on textarea at bounding box center [814, 666] width 891 height 37
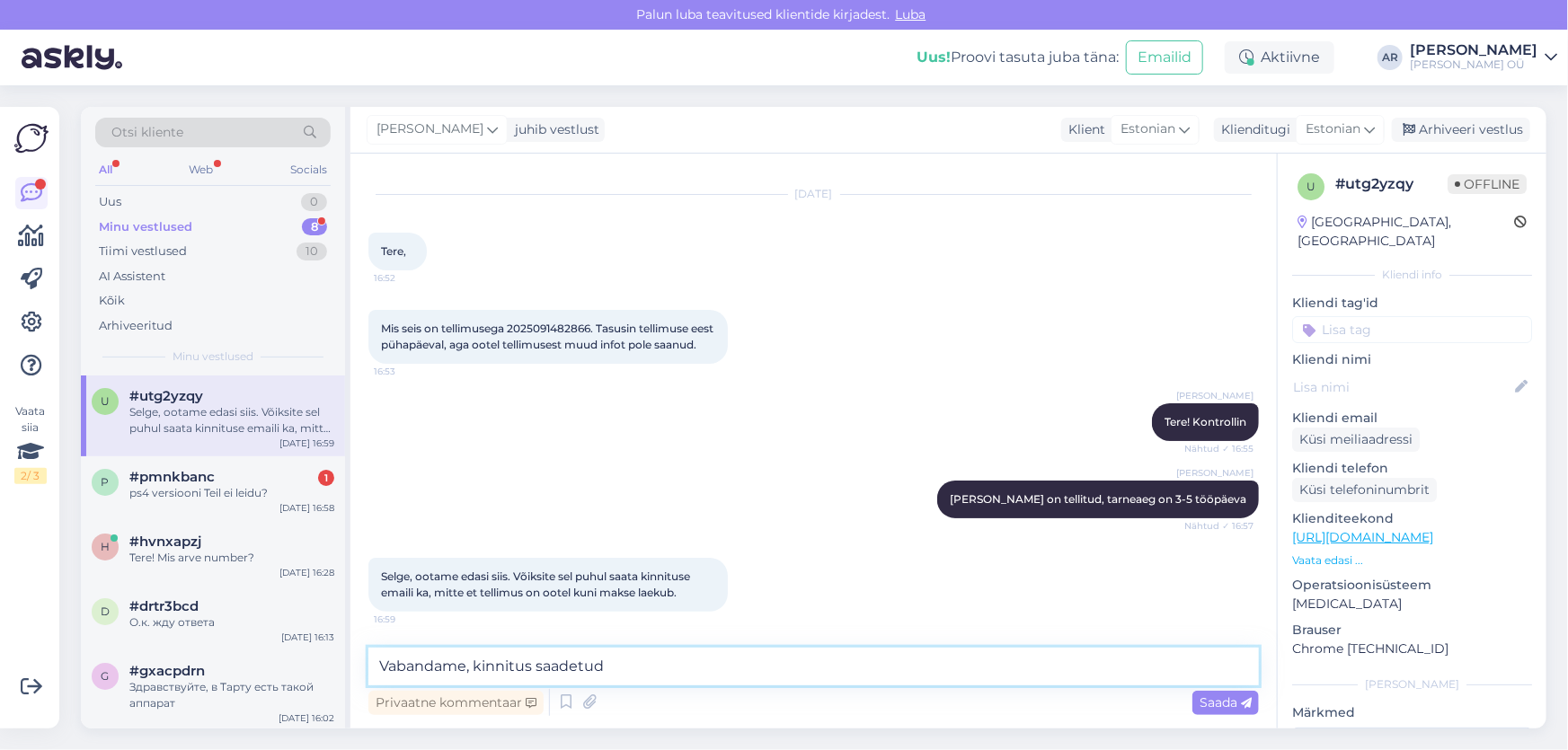
type textarea "Vabandame, kinnitus saadetud."
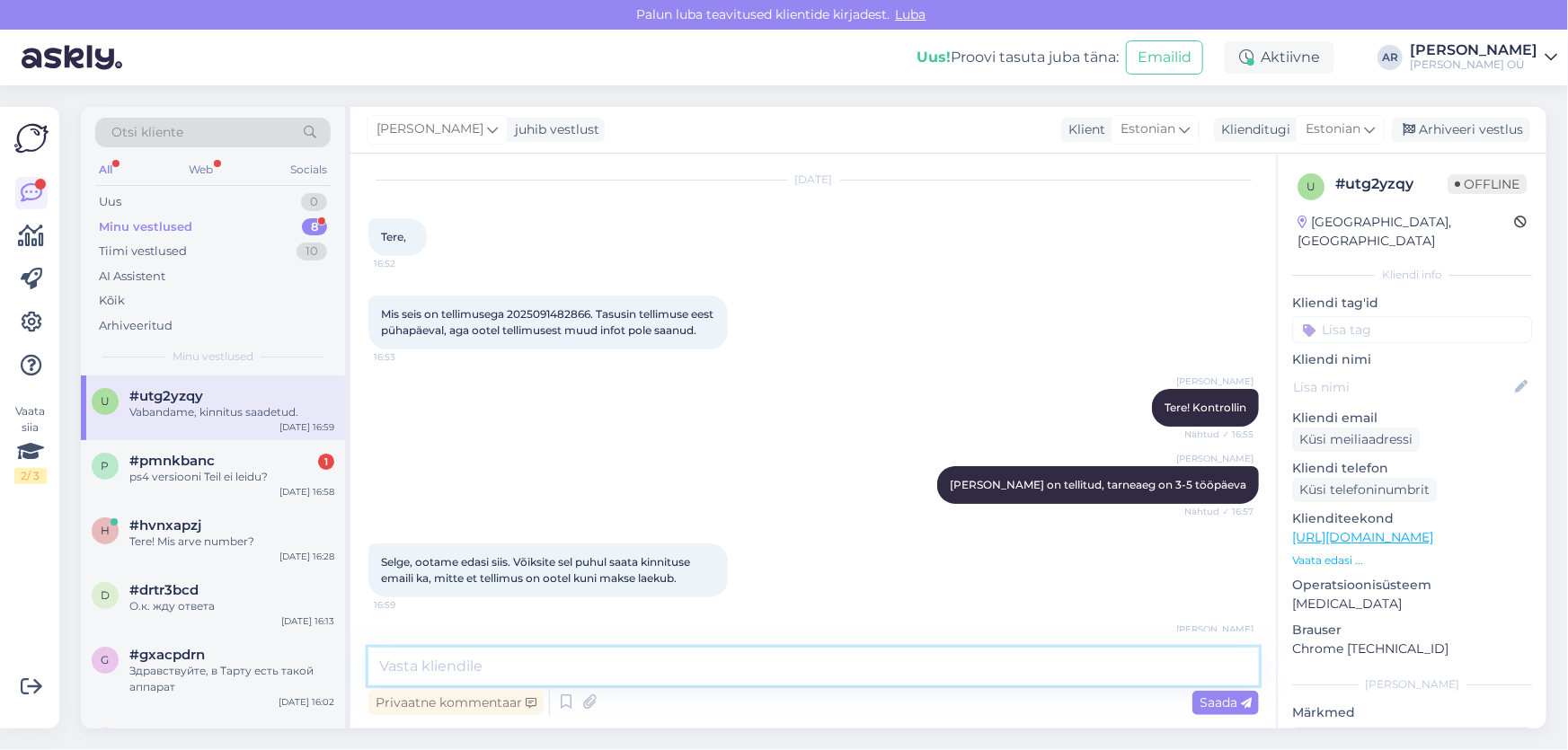
scroll to position [126, 0]
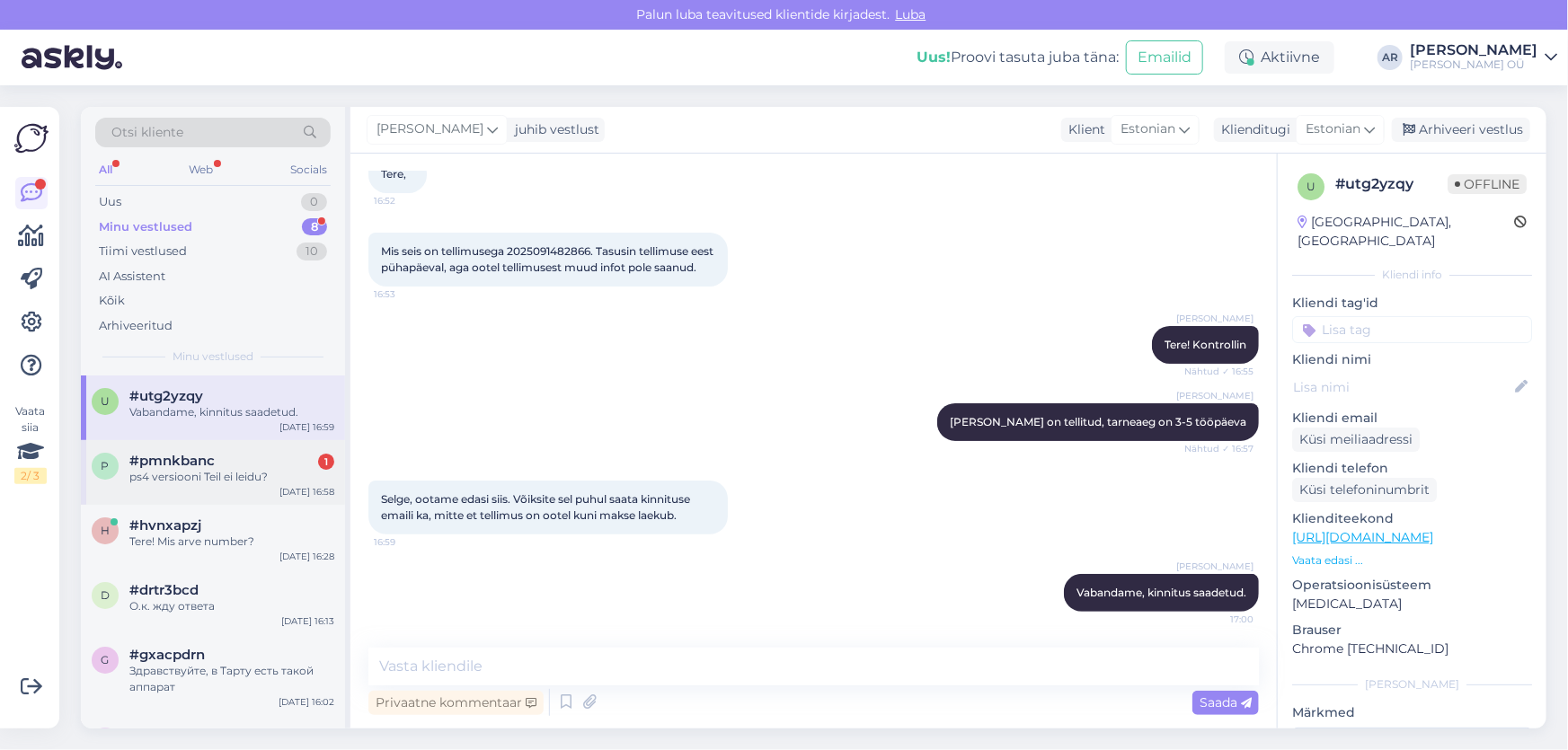
click at [200, 481] on div "ps4 versiooni Teil ei leidu?" at bounding box center [231, 477] width 204 height 16
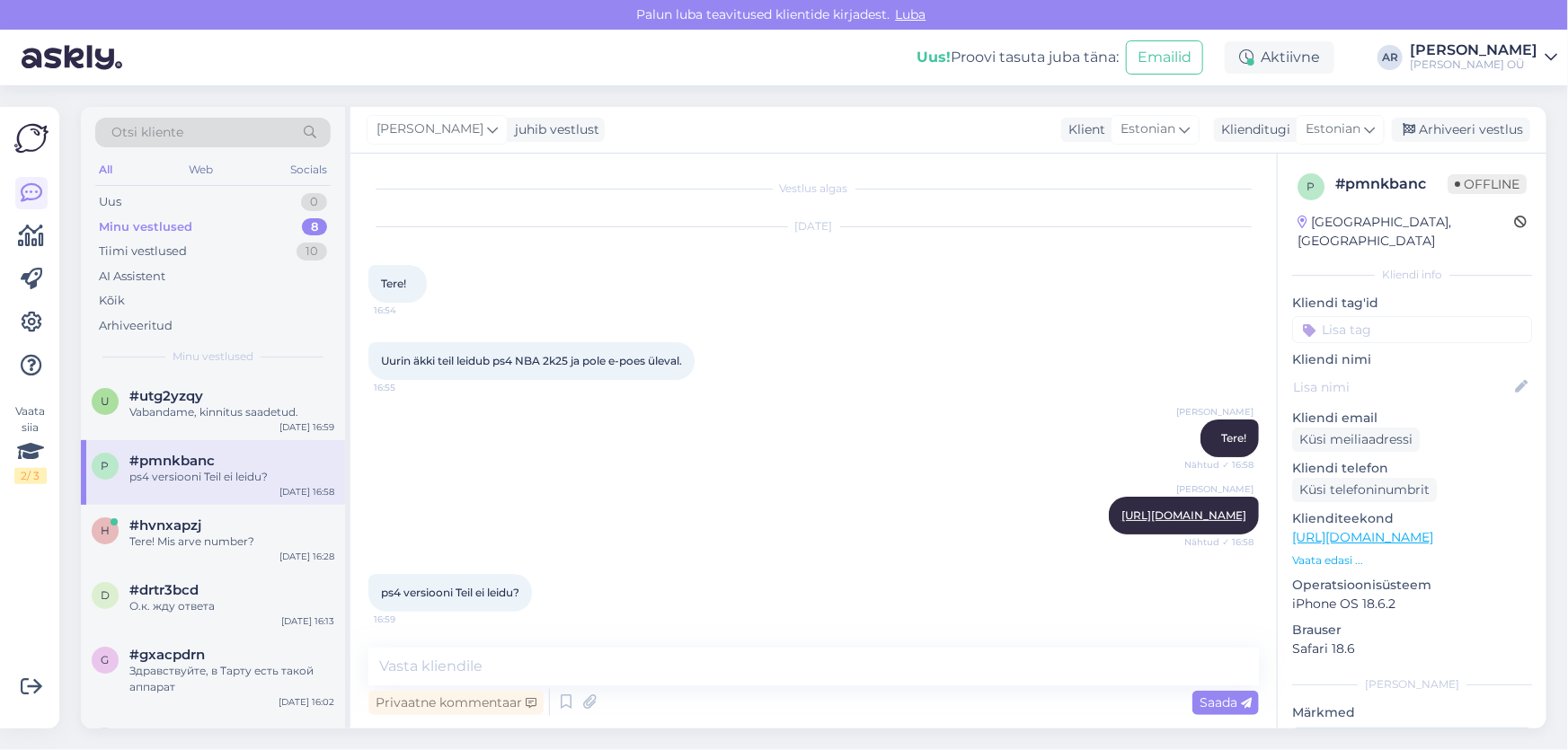
scroll to position [17, 0]
click at [1177, 508] on link "[URL][DOMAIN_NAME]" at bounding box center [1183, 515] width 125 height 13
click at [474, 655] on textarea at bounding box center [814, 666] width 891 height 37
type textarea "Ei ole kahjuks"
click at [1121, 508] on link "[URL][DOMAIN_NAME]" at bounding box center [1183, 515] width 125 height 13
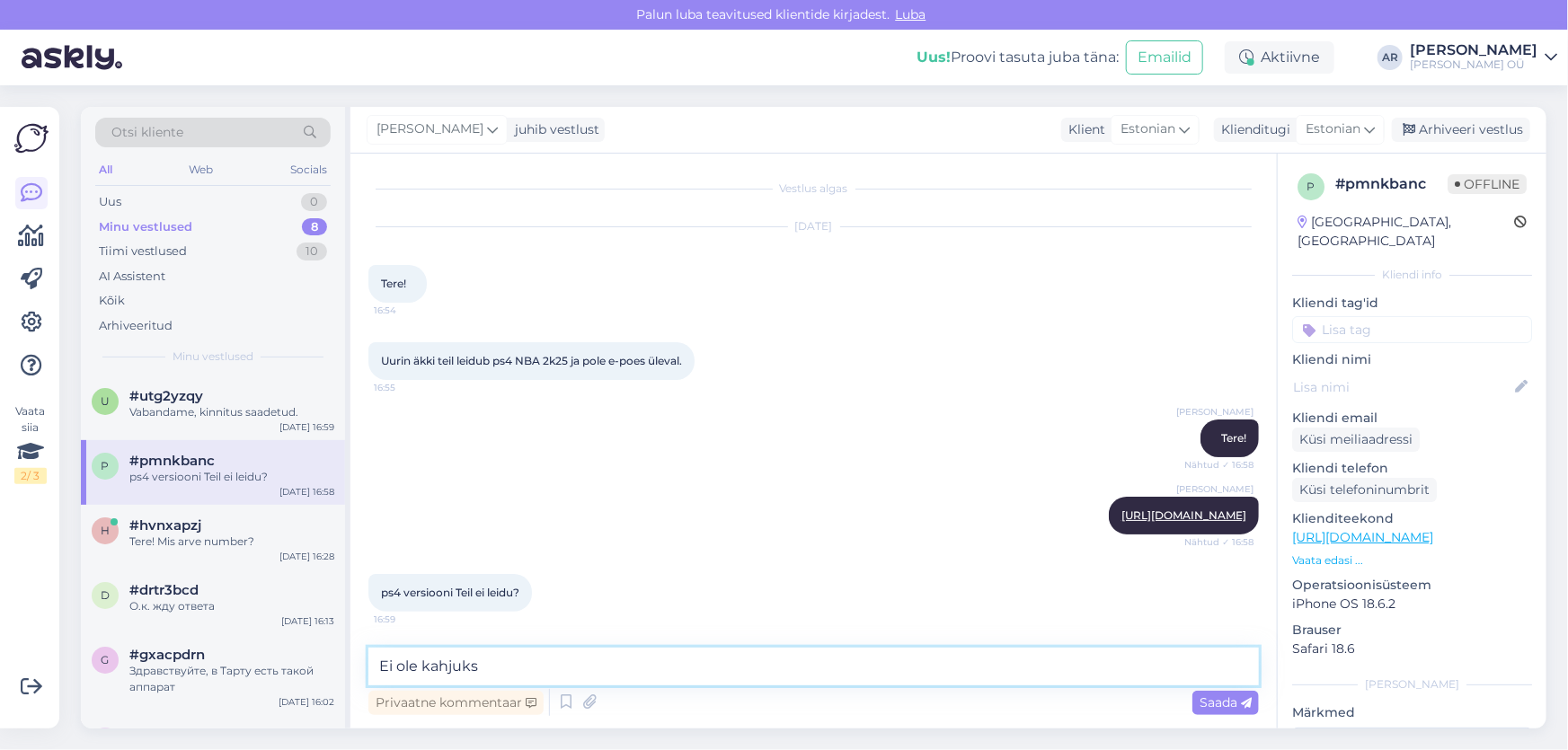
click at [532, 663] on textarea "Ei ole kahjuks" at bounding box center [814, 666] width 891 height 37
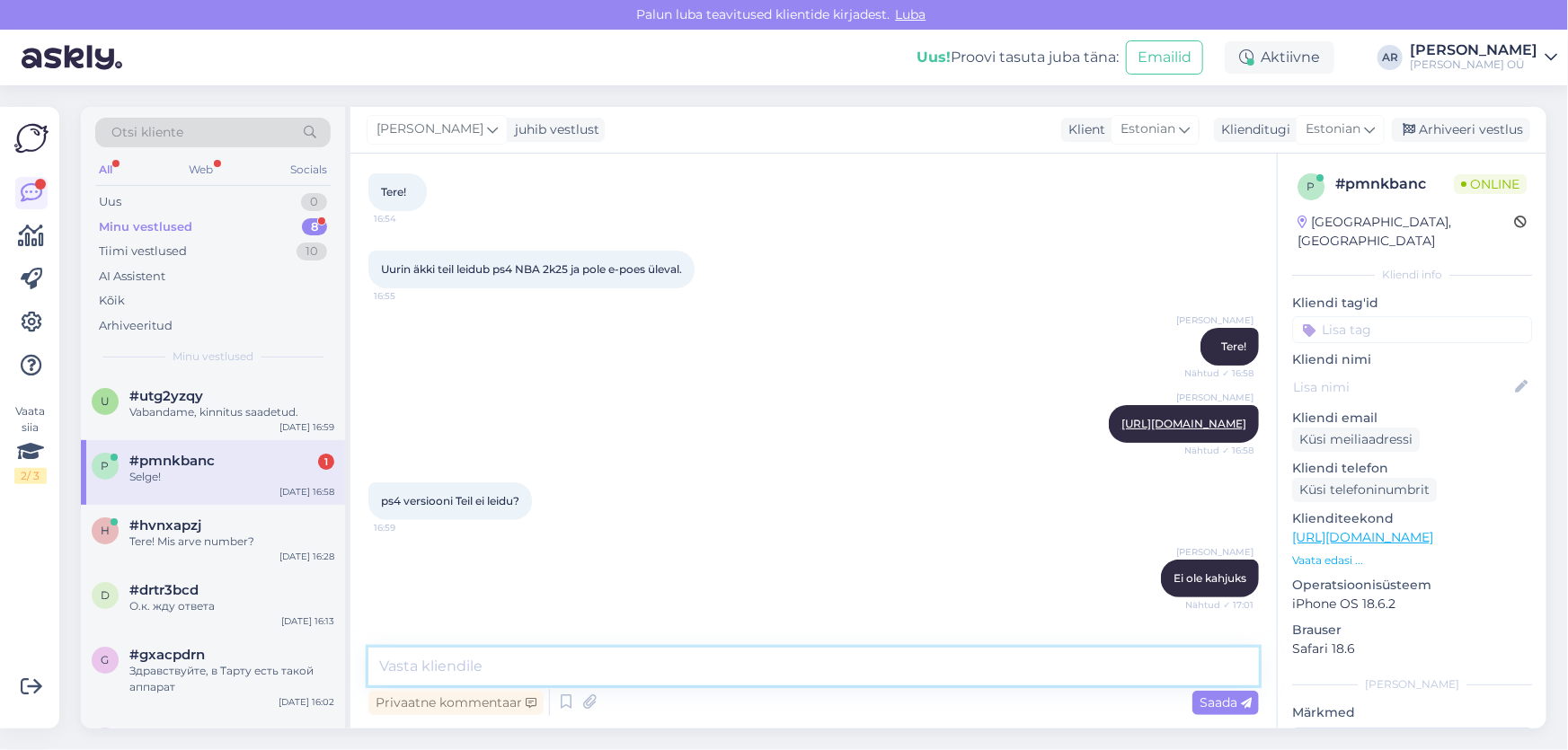
scroll to position [171, 0]
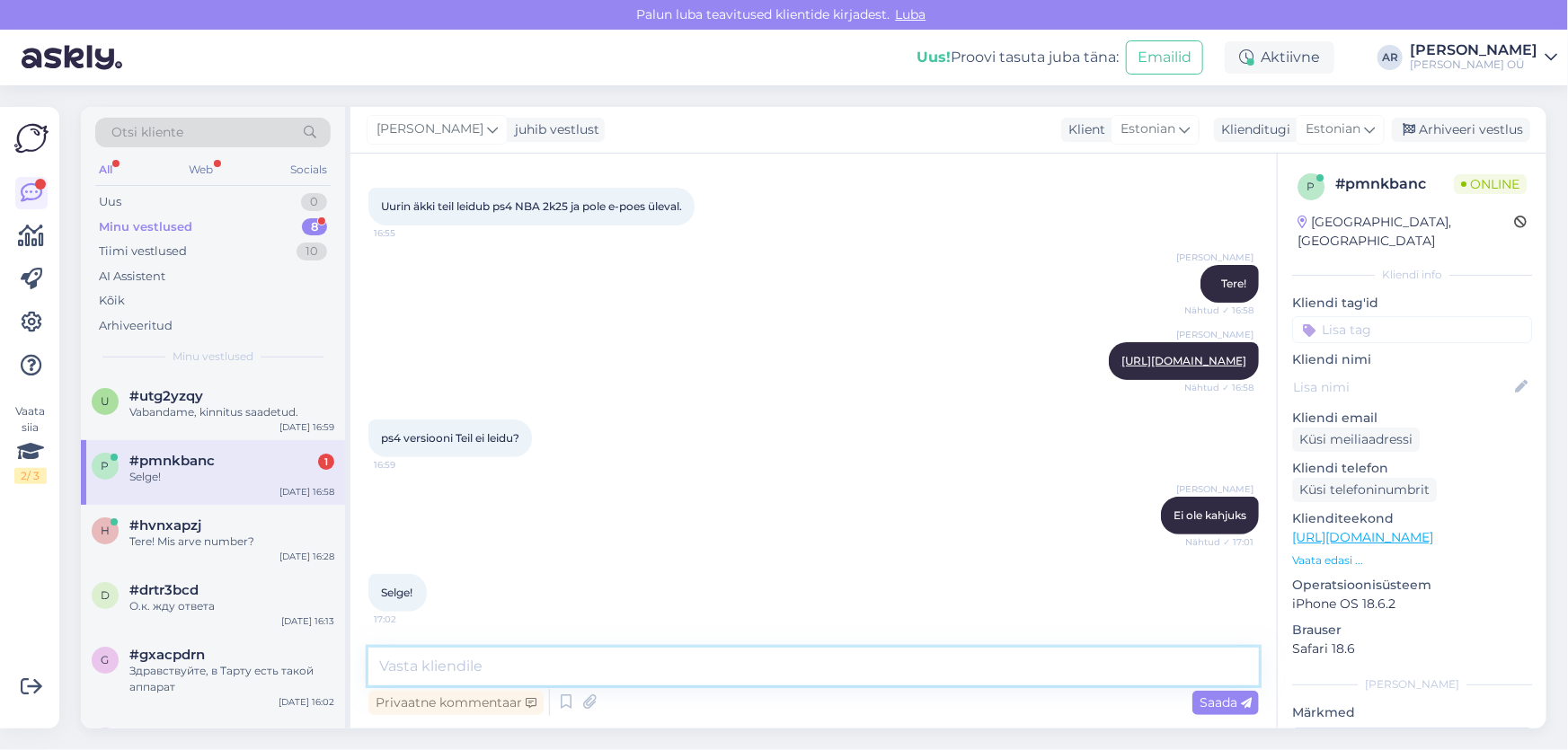
click at [424, 657] on textarea at bounding box center [814, 666] width 891 height 37
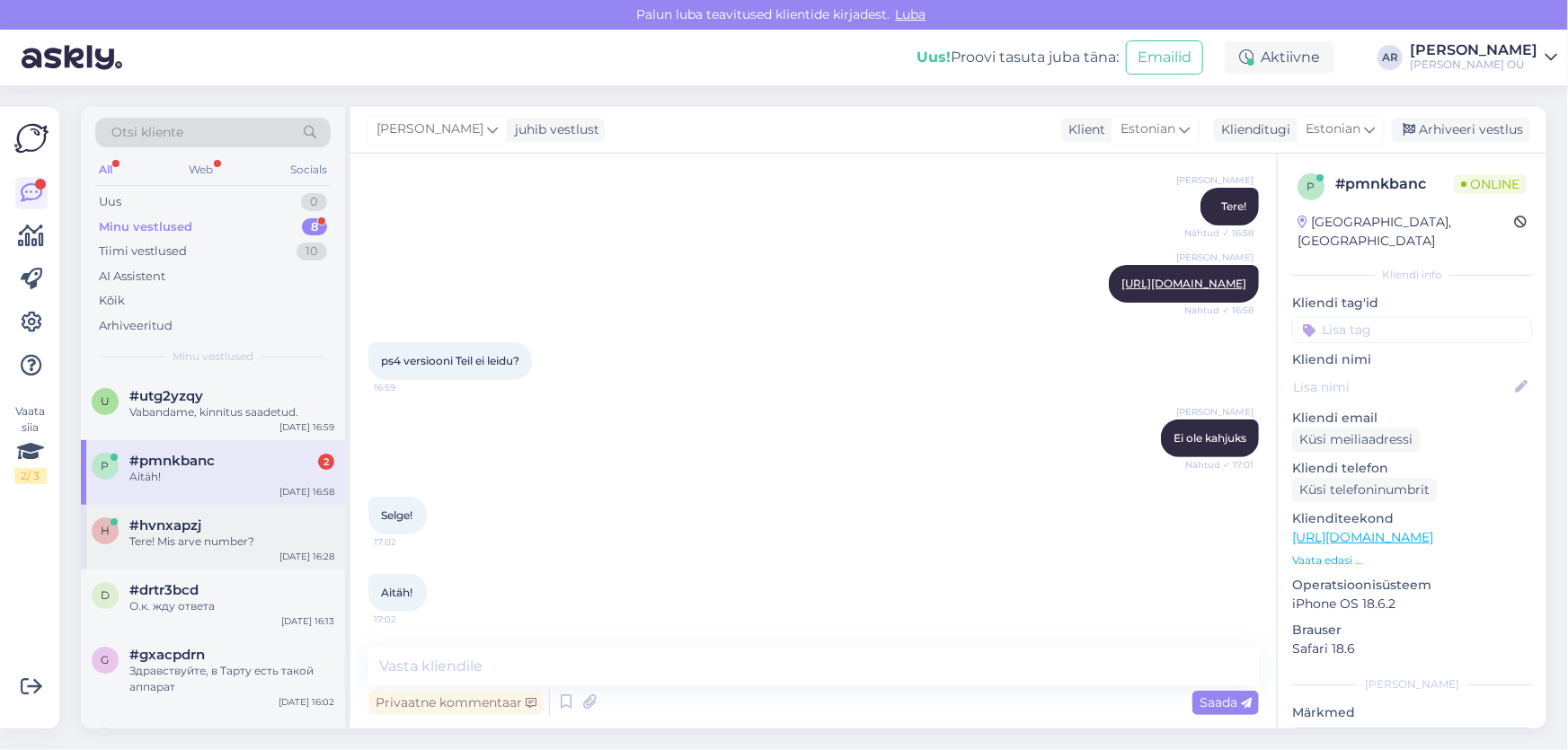
click at [153, 509] on div "h #hvnxapzj Tere! Mis arve number? [DATE] 16:28" at bounding box center [212, 536] width 264 height 64
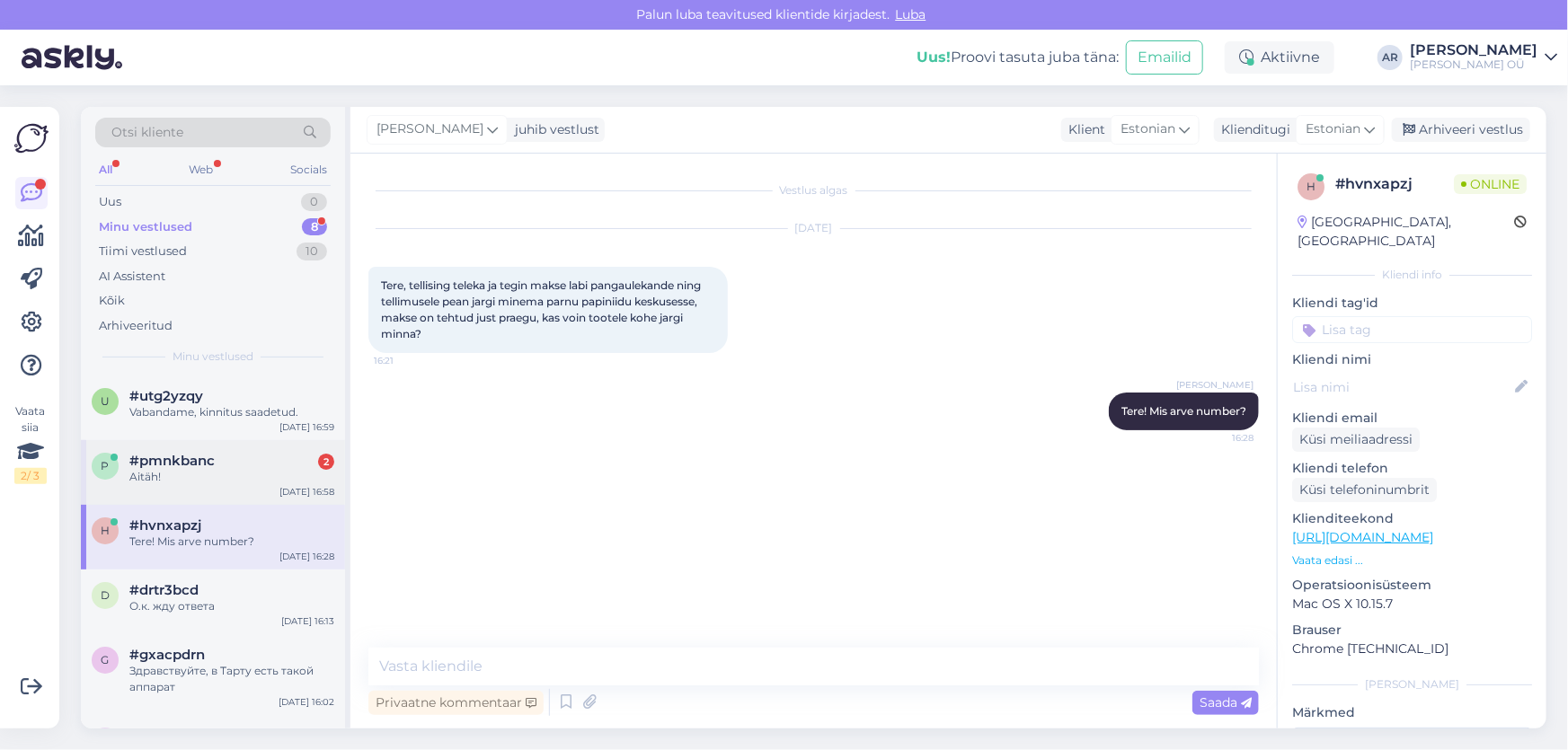
click at [224, 476] on div "Aitäh!" at bounding box center [231, 477] width 204 height 16
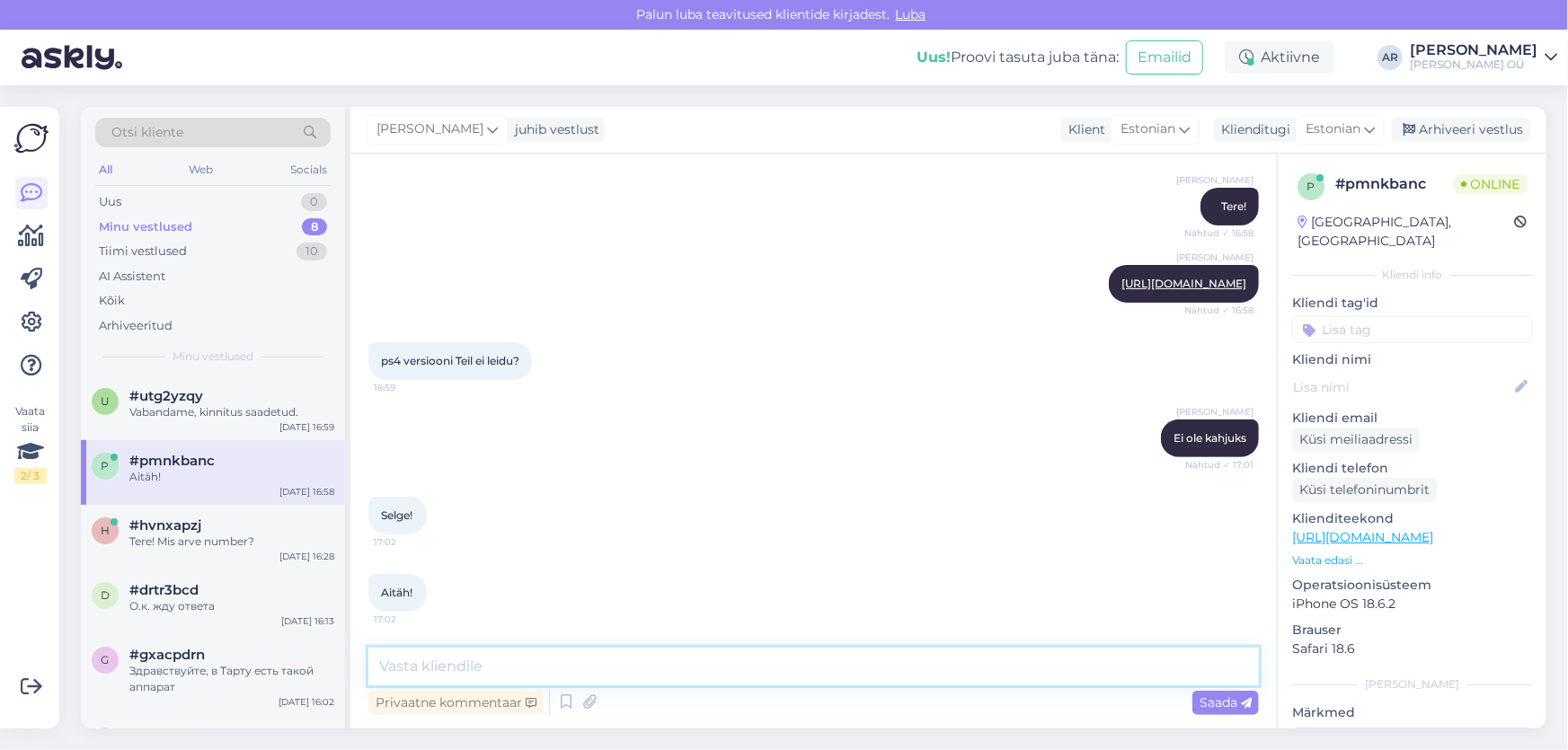
click at [436, 656] on textarea at bounding box center [814, 666] width 891 height 37
type textarea "P"
type textarea "Palun!"
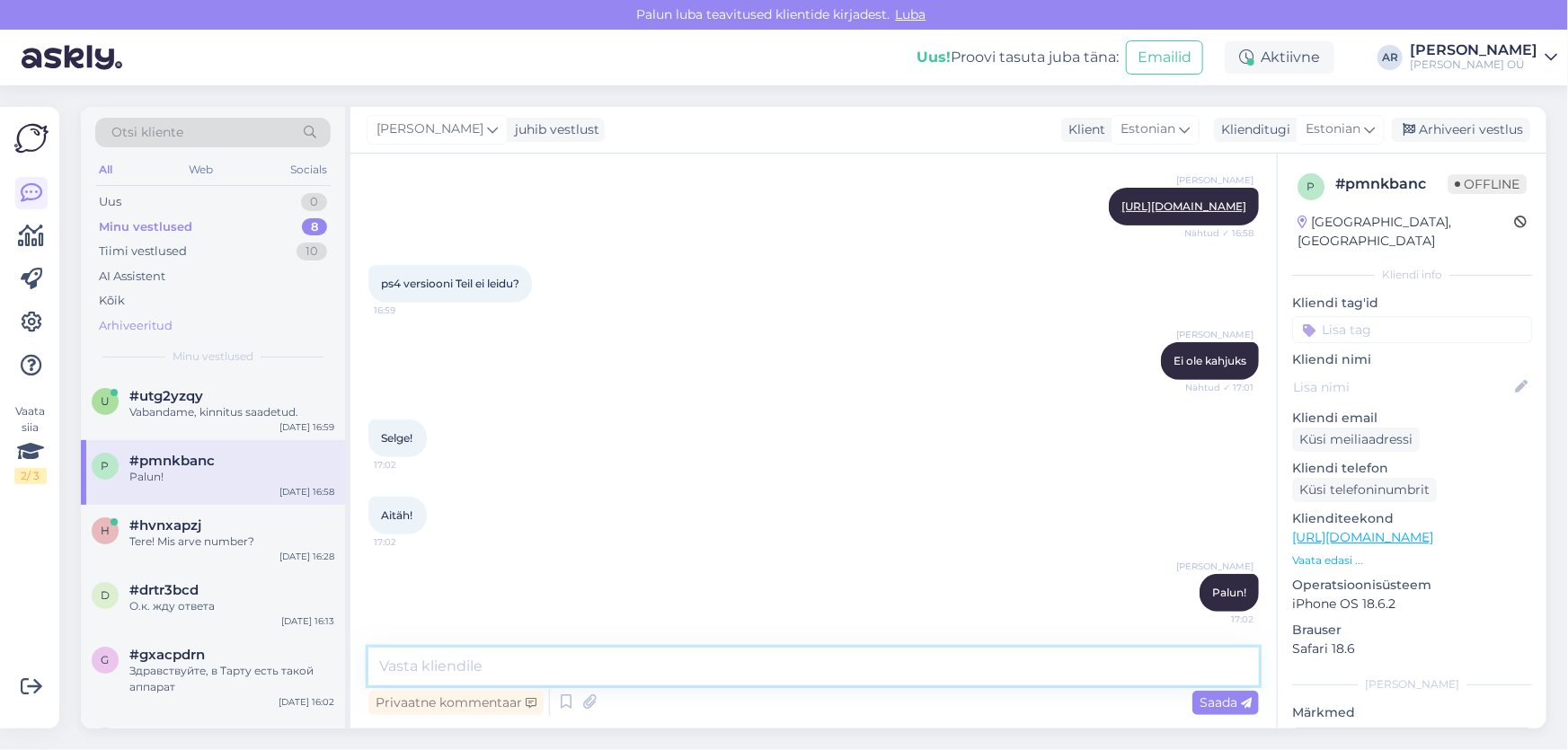
scroll to position [0, 0]
click at [174, 411] on div "Tänan" at bounding box center [231, 411] width 204 height 16
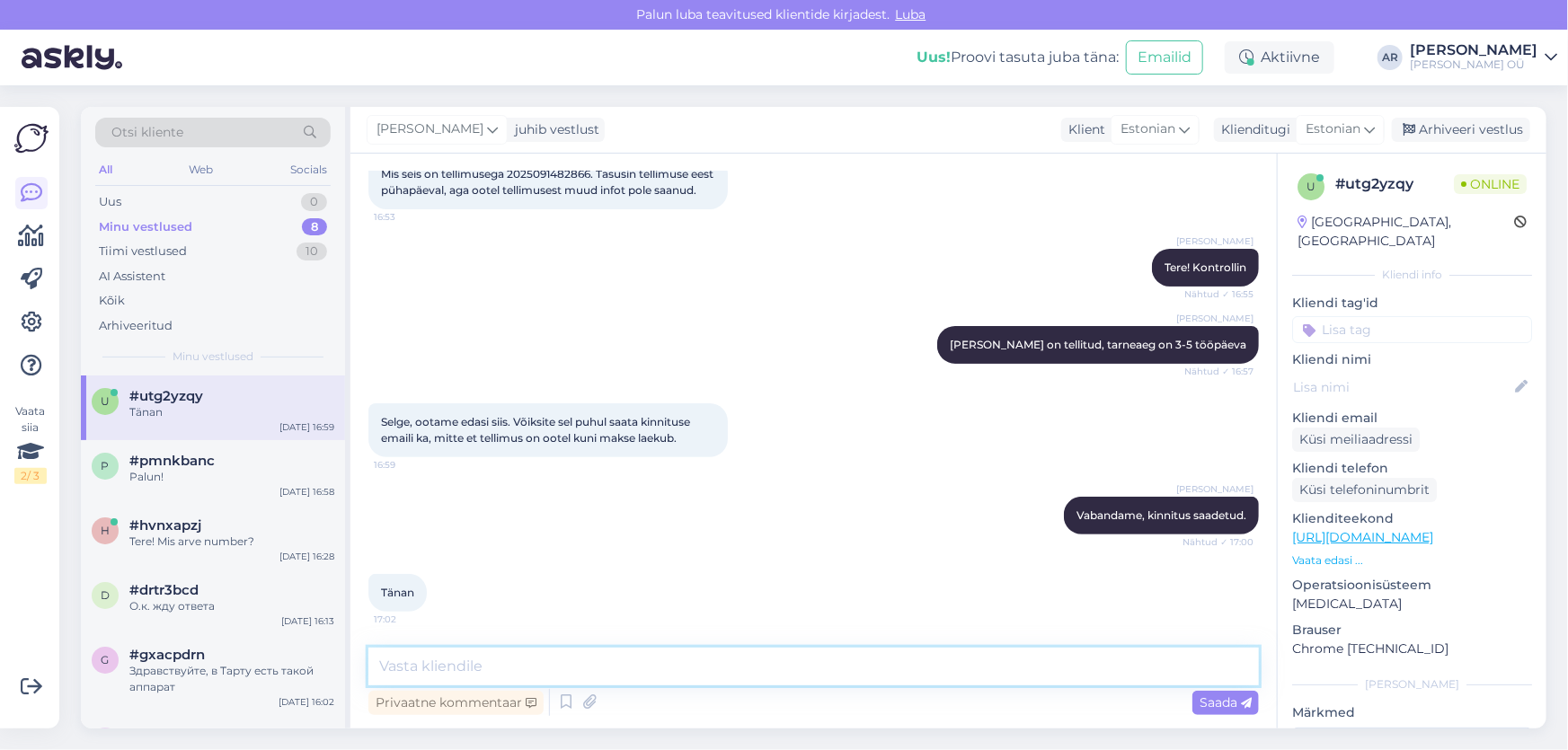
click at [506, 672] on textarea at bounding box center [814, 666] width 891 height 37
type textarea "Palun!"
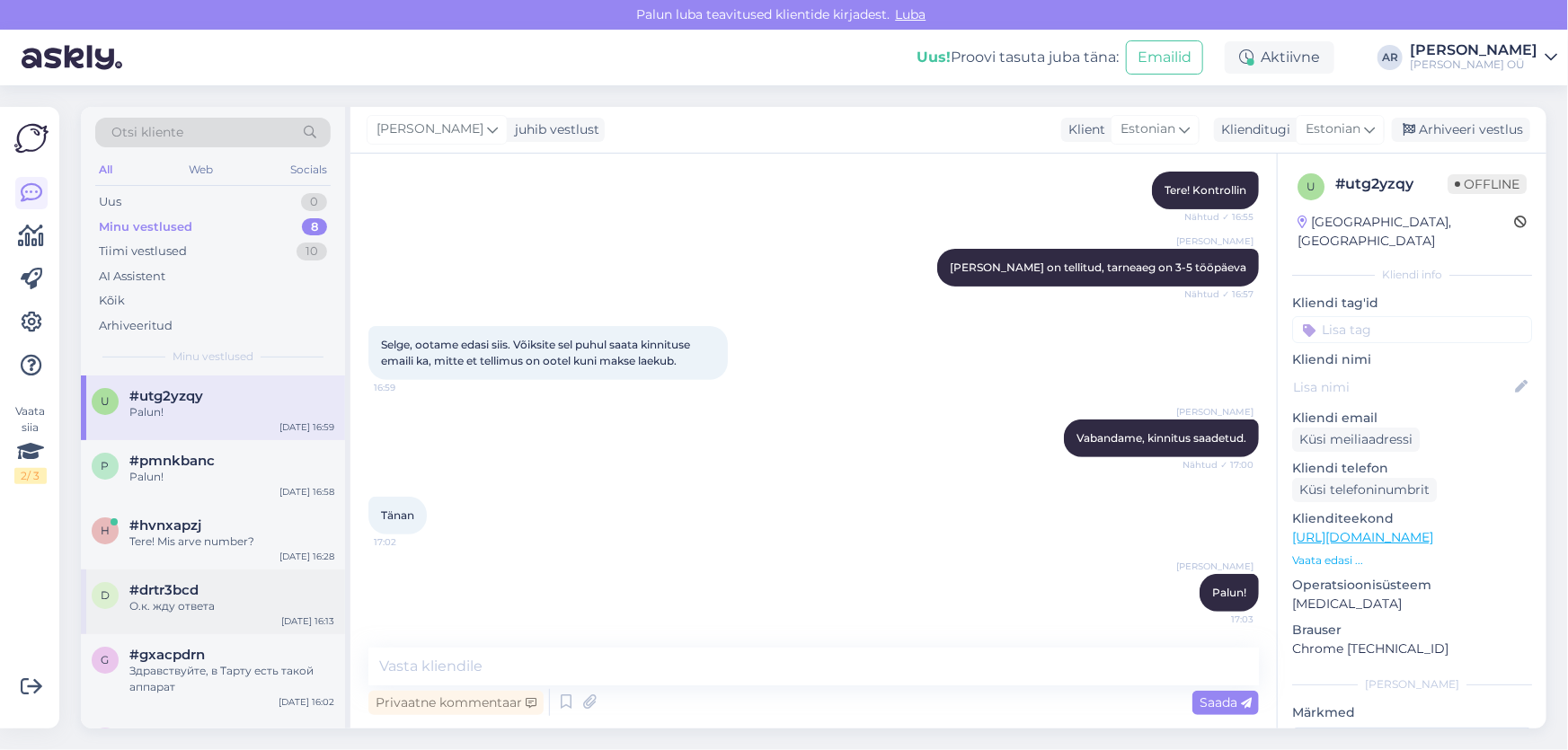
click at [249, 596] on div "#drtr3bcd" at bounding box center [231, 590] width 204 height 16
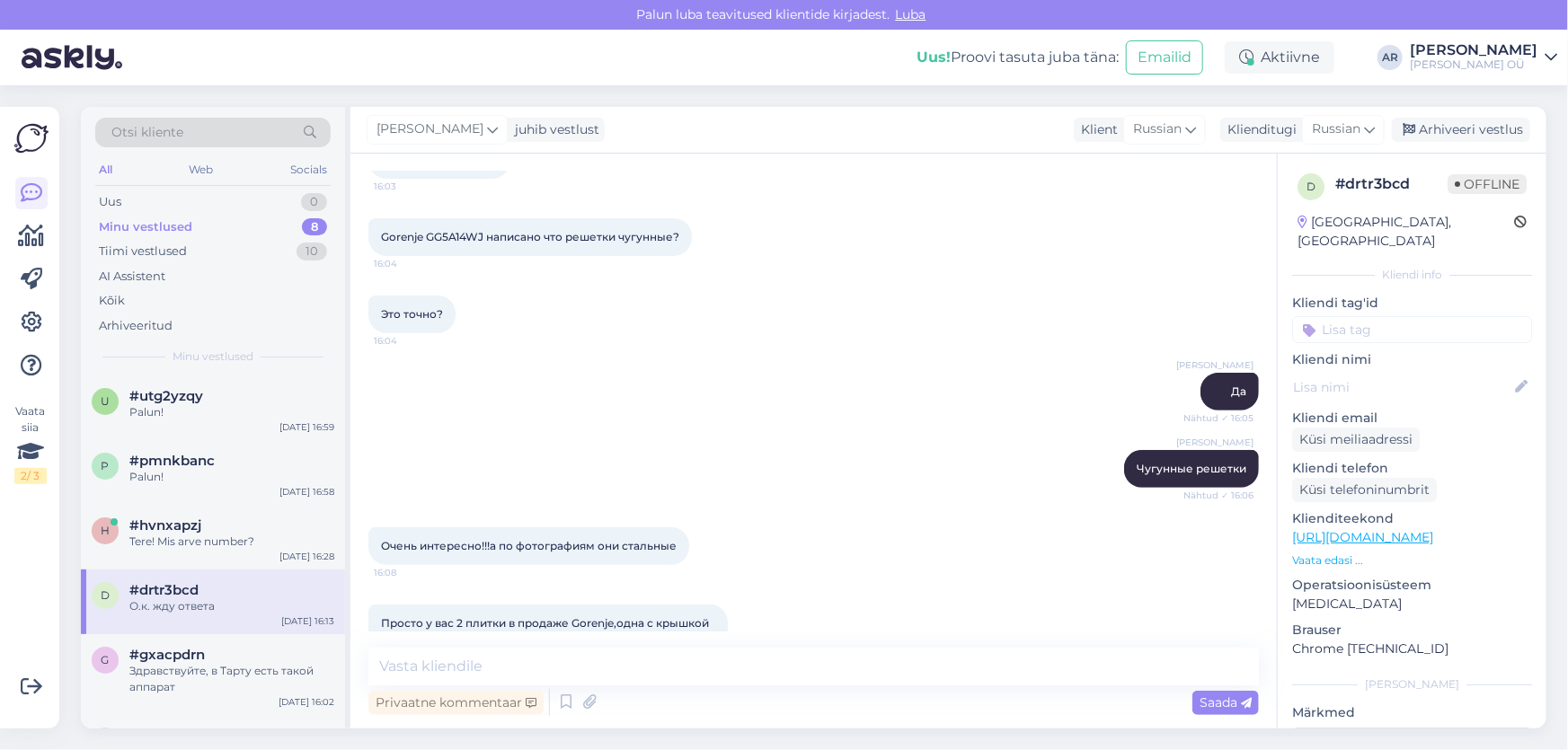
scroll to position [650, 0]
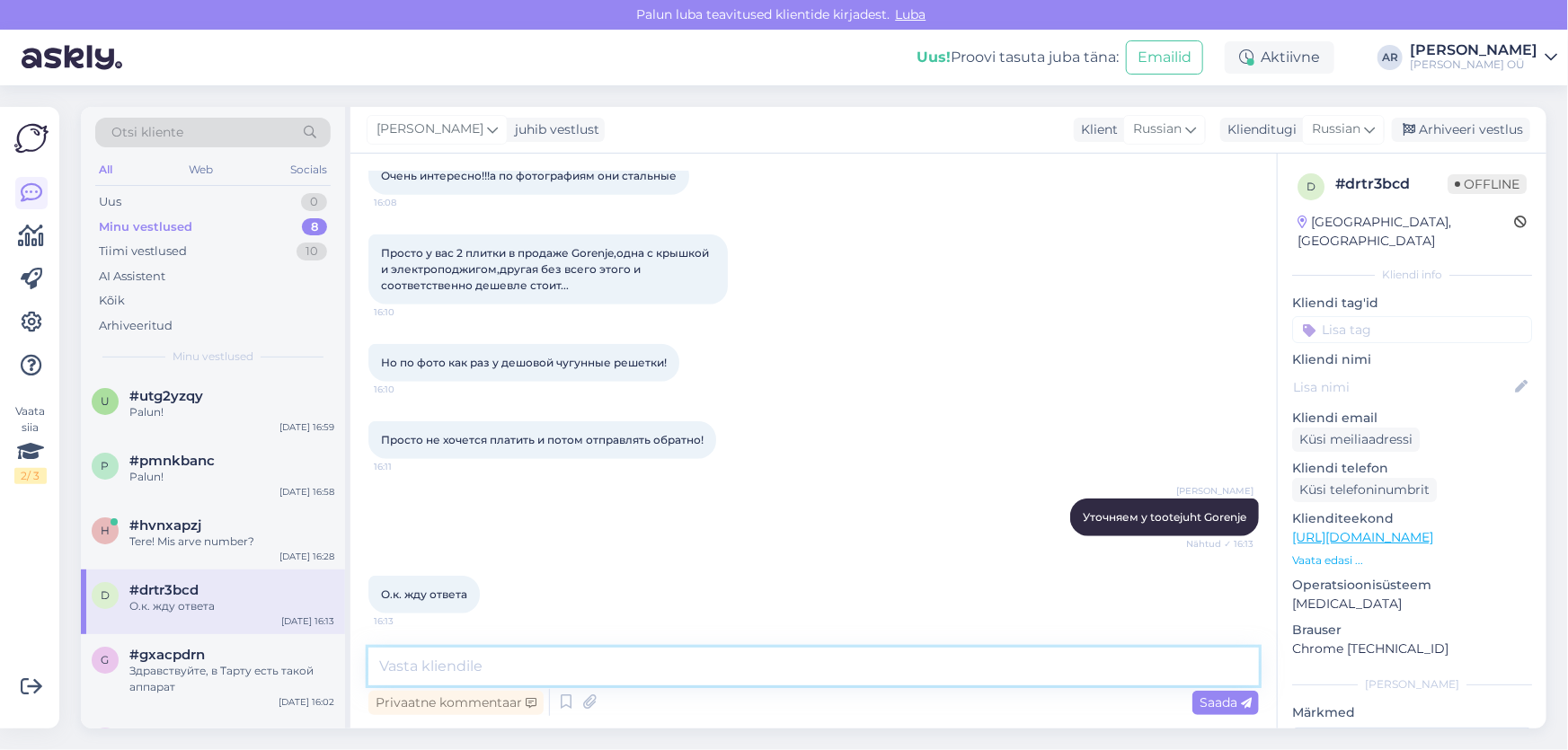
click at [653, 660] on textarea at bounding box center [814, 666] width 891 height 37
click at [677, 664] on textarea "Получили ответ, решетки стальные. Ихвиняемся" at bounding box center [814, 666] width 891 height 37
click at [816, 671] on textarea "Получили ответ, решетки стальные. Извиняемся" at bounding box center [814, 666] width 891 height 37
type textarea "Получили ответ, решетки стальные. Извиняемся за неудобства."
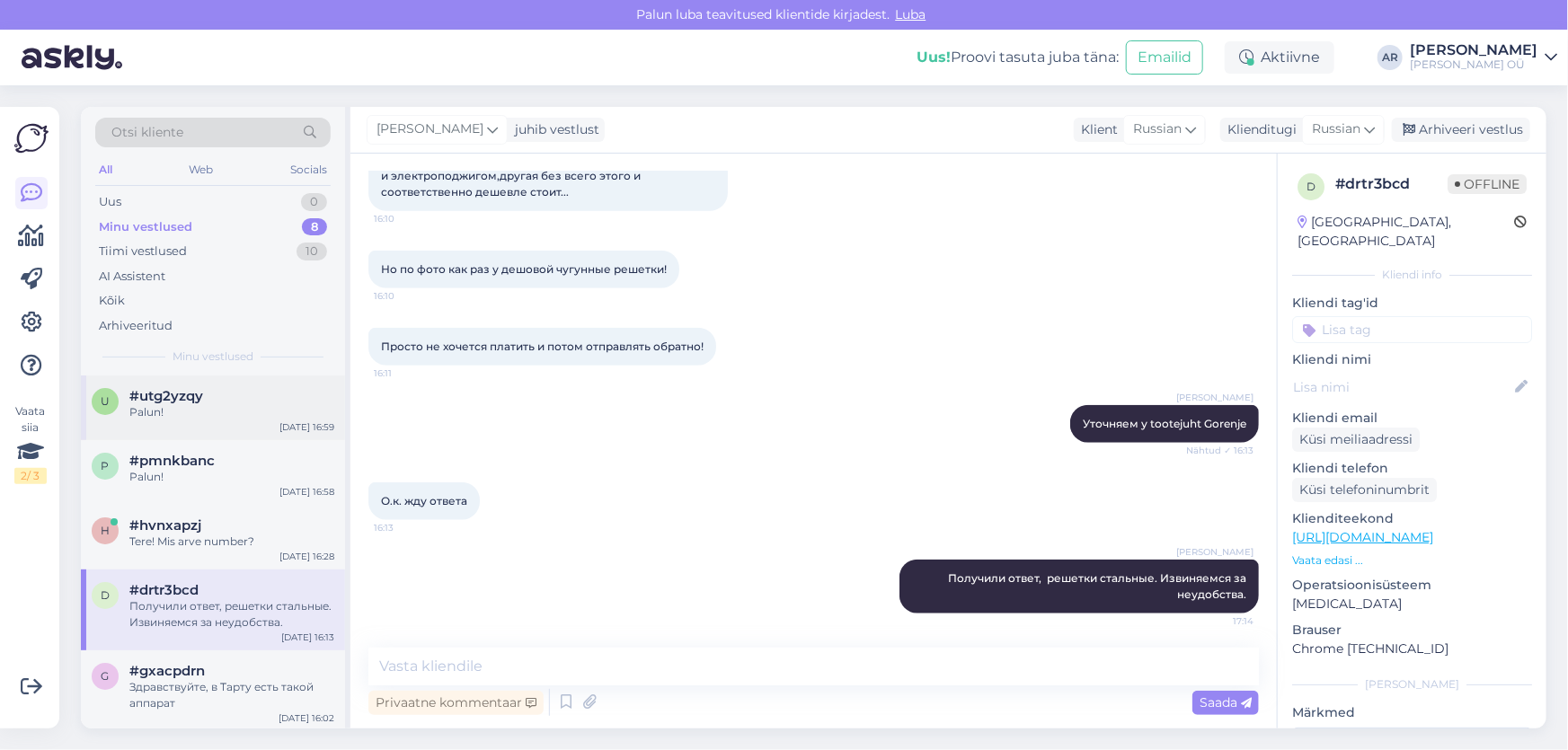
click at [219, 397] on div "#utg2yzqy" at bounding box center [231, 395] width 204 height 16
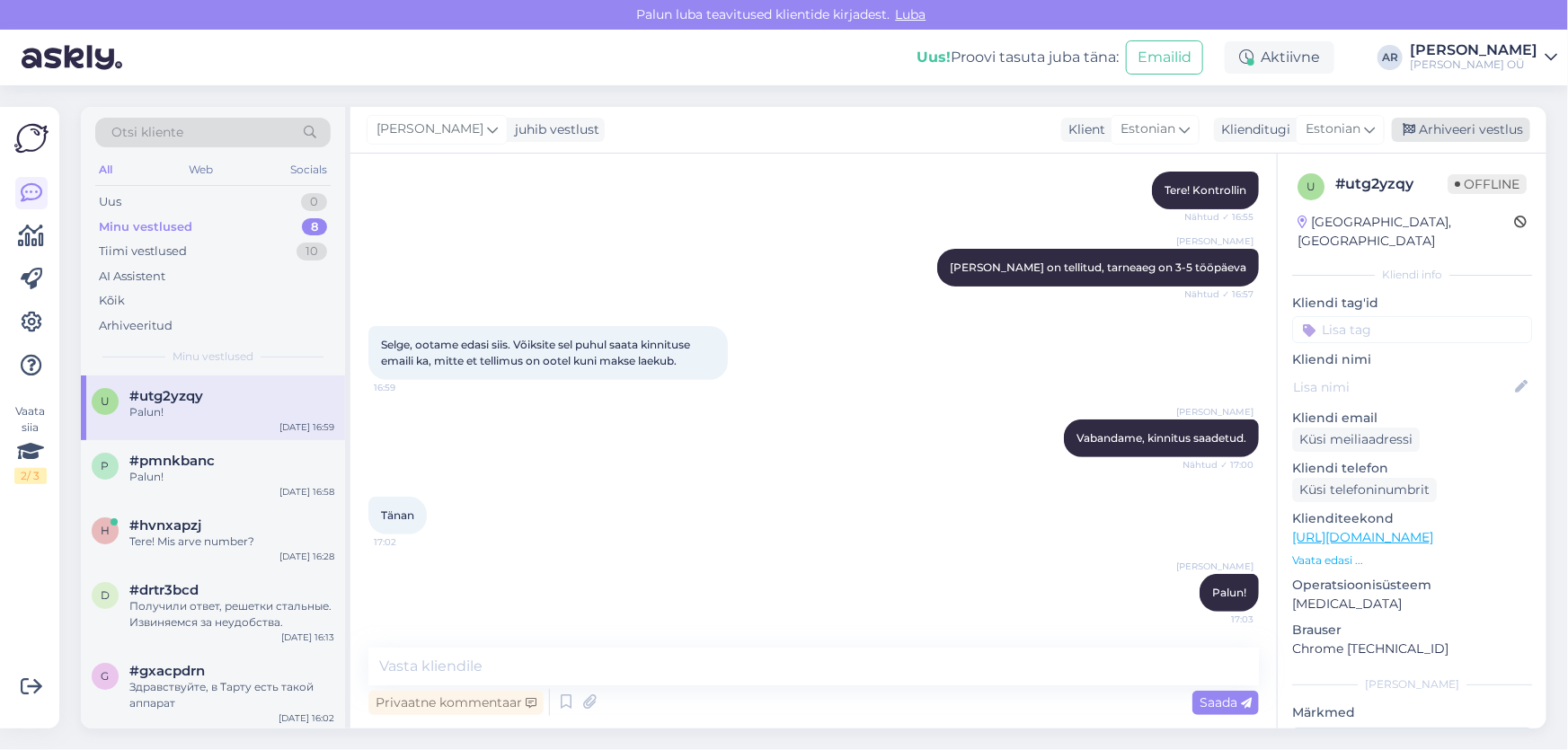
click at [1473, 134] on div "Arhiveeri vestlus" at bounding box center [1461, 129] width 138 height 24
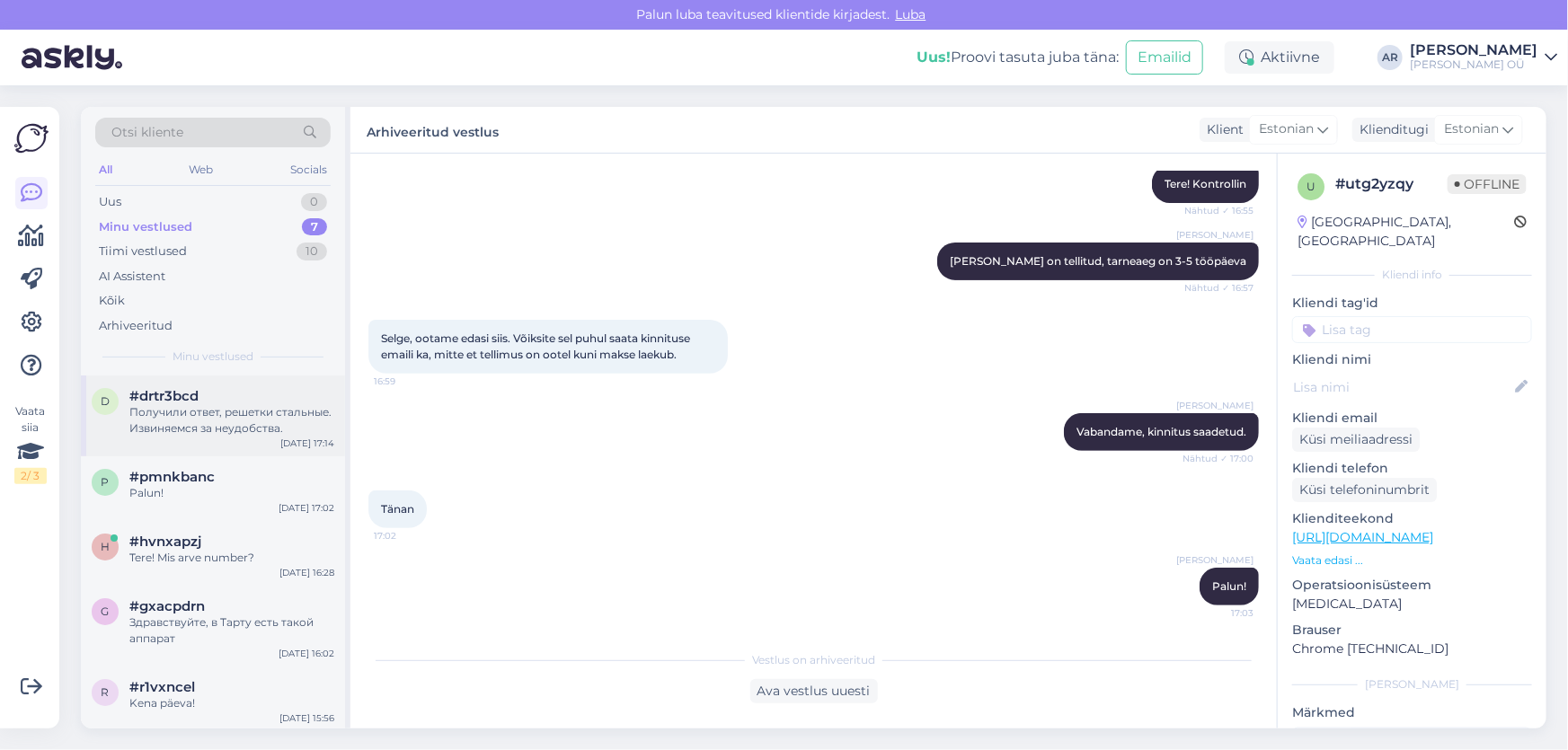
click at [261, 410] on div "Получили ответ, решетки стальные. Извиняемся за неудобства." at bounding box center [231, 420] width 204 height 33
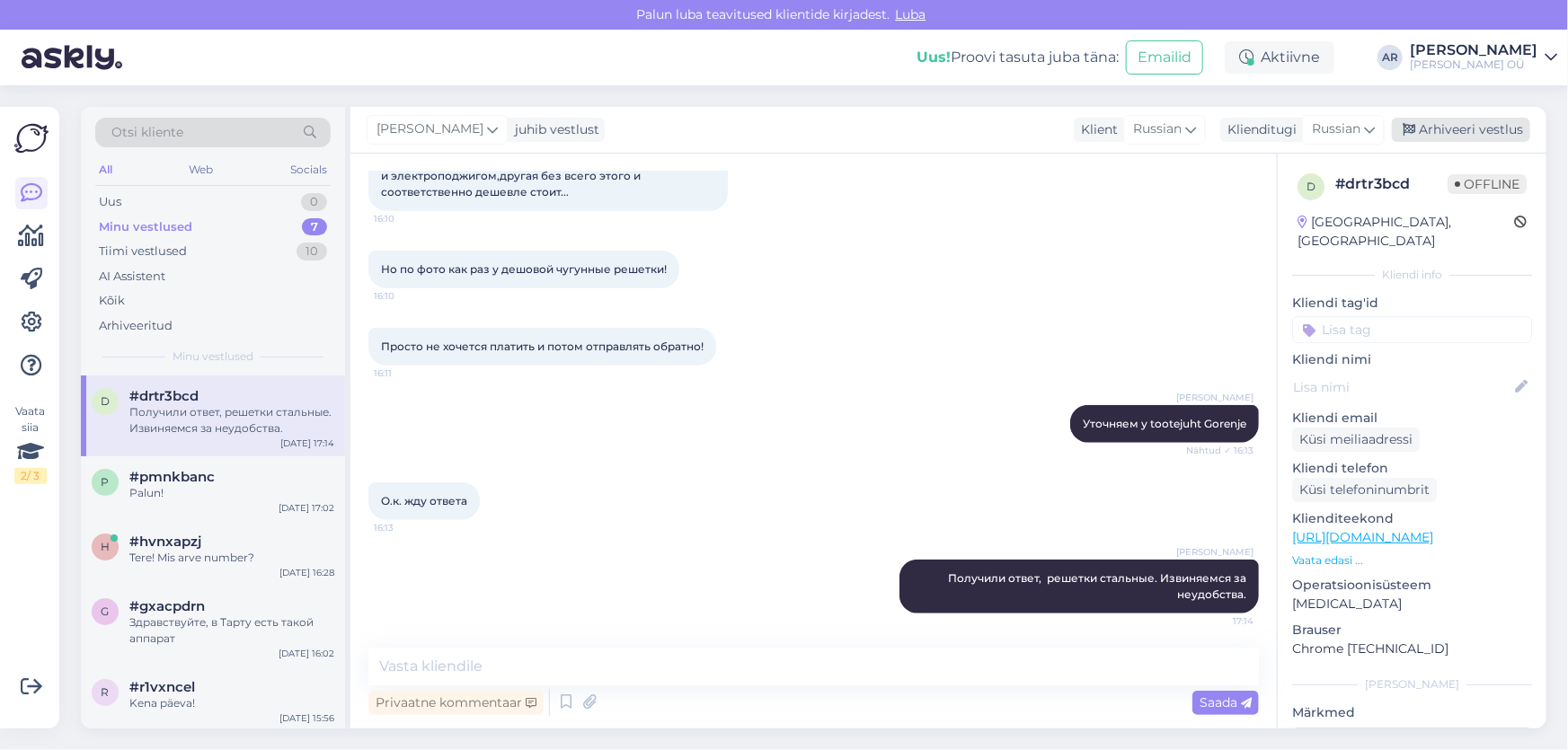
drag, startPoint x: 1481, startPoint y: 123, endPoint x: 1195, endPoint y: 255, distance: 315.0
click at [1480, 123] on div "Arhiveeri vestlus" at bounding box center [1461, 129] width 138 height 24
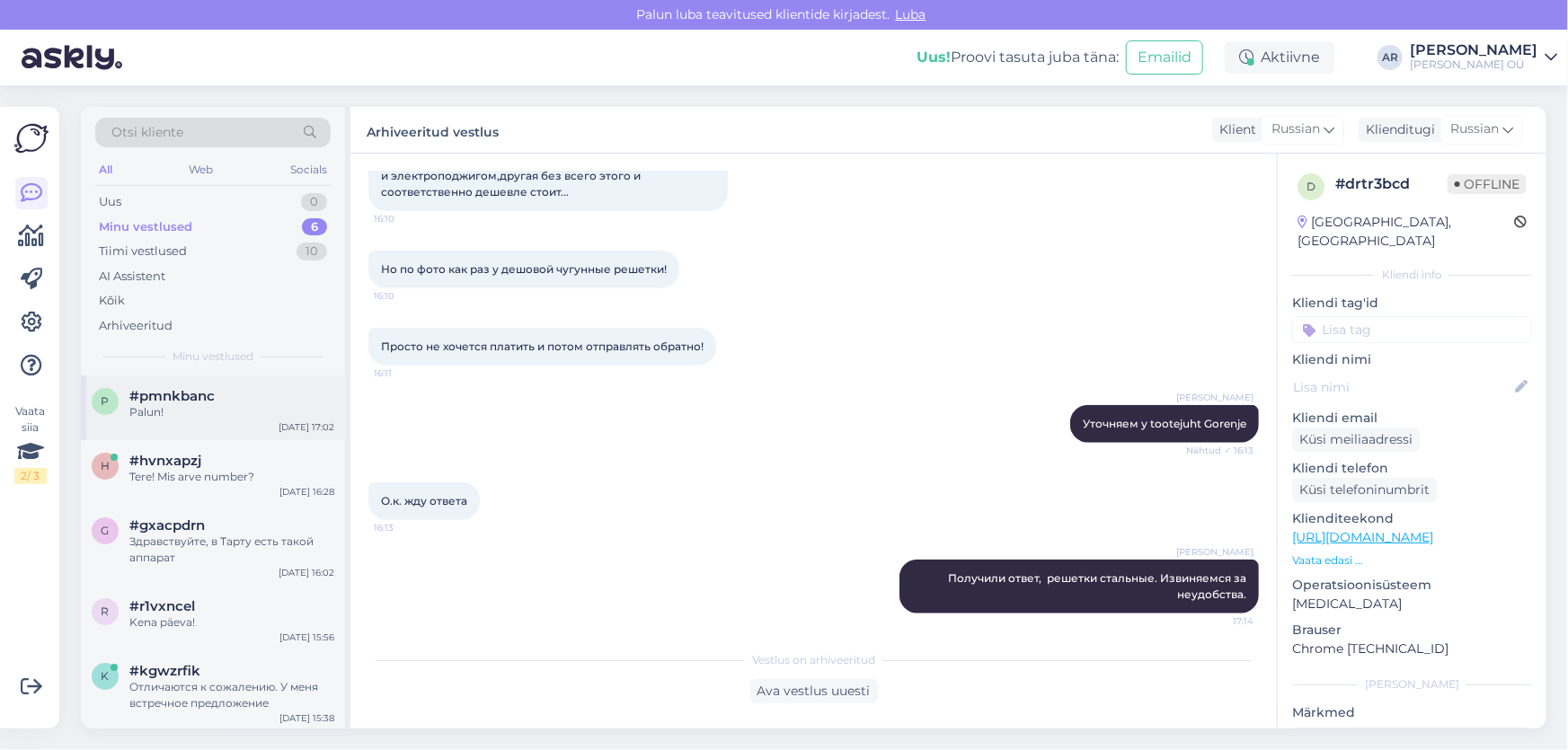
click at [215, 399] on div "#pmnkbanc" at bounding box center [231, 395] width 204 height 16
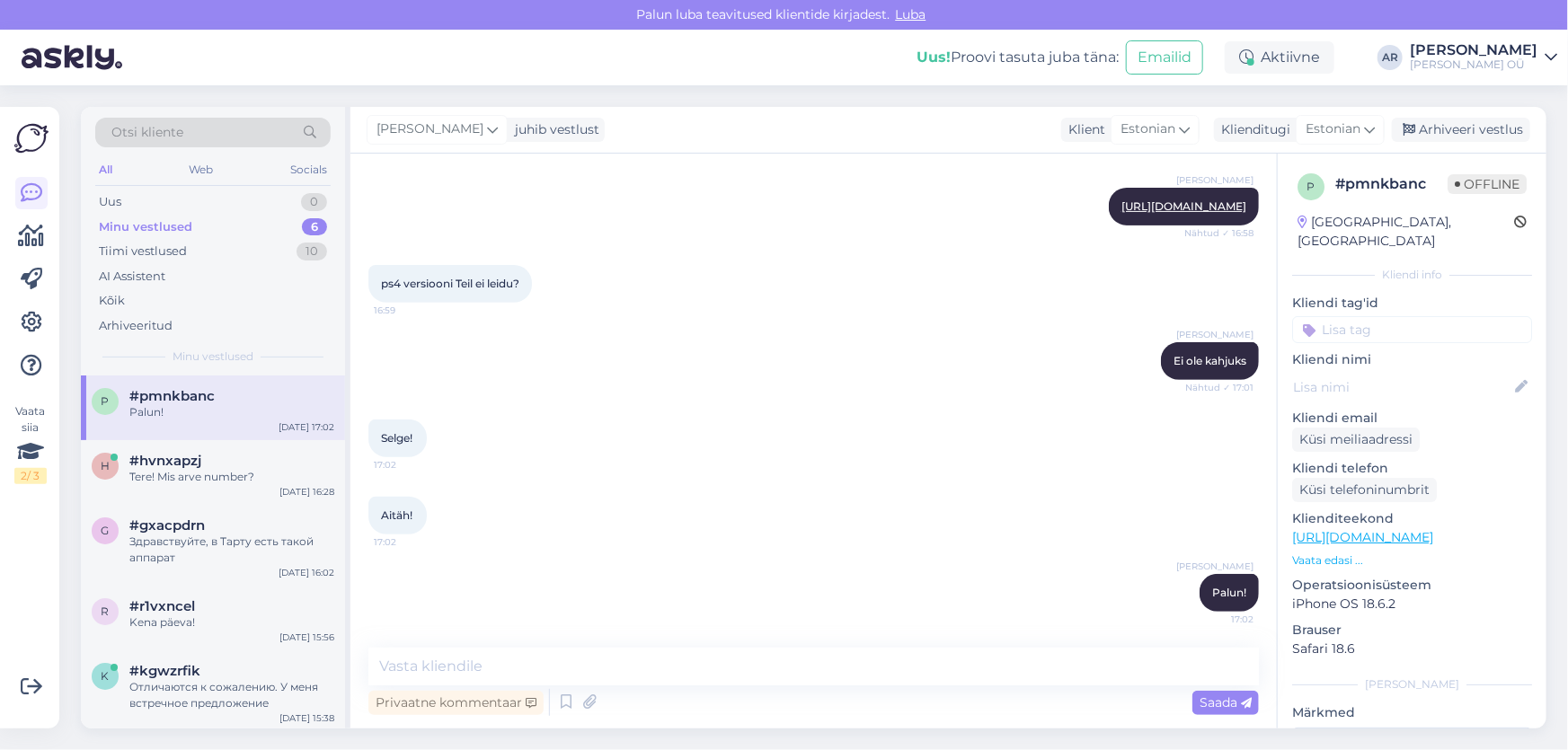
scroll to position [325, 0]
click at [1473, 122] on div "Arhiveeri vestlus" at bounding box center [1461, 129] width 138 height 24
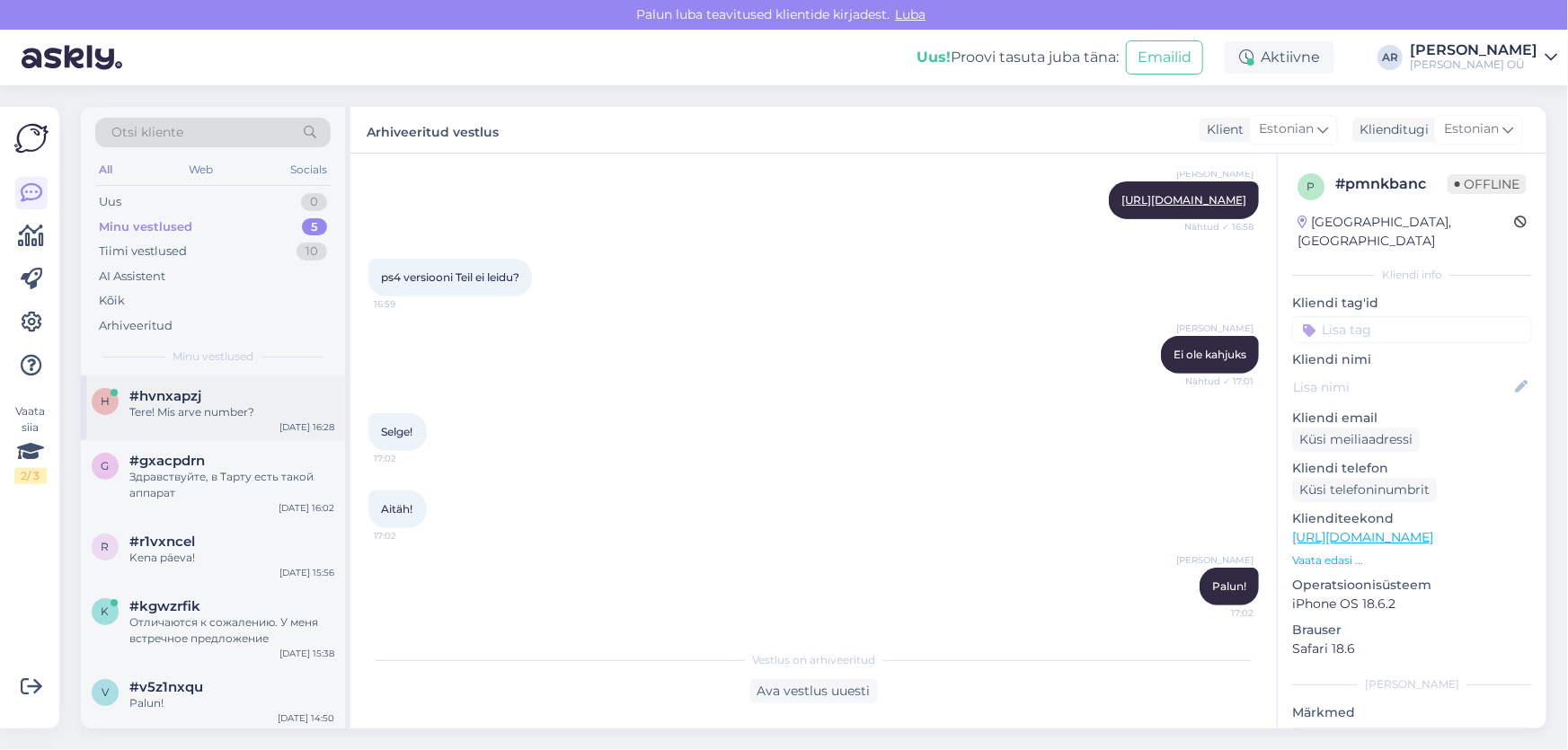
click at [267, 419] on div "Tere! Mis arve number?" at bounding box center [231, 411] width 204 height 16
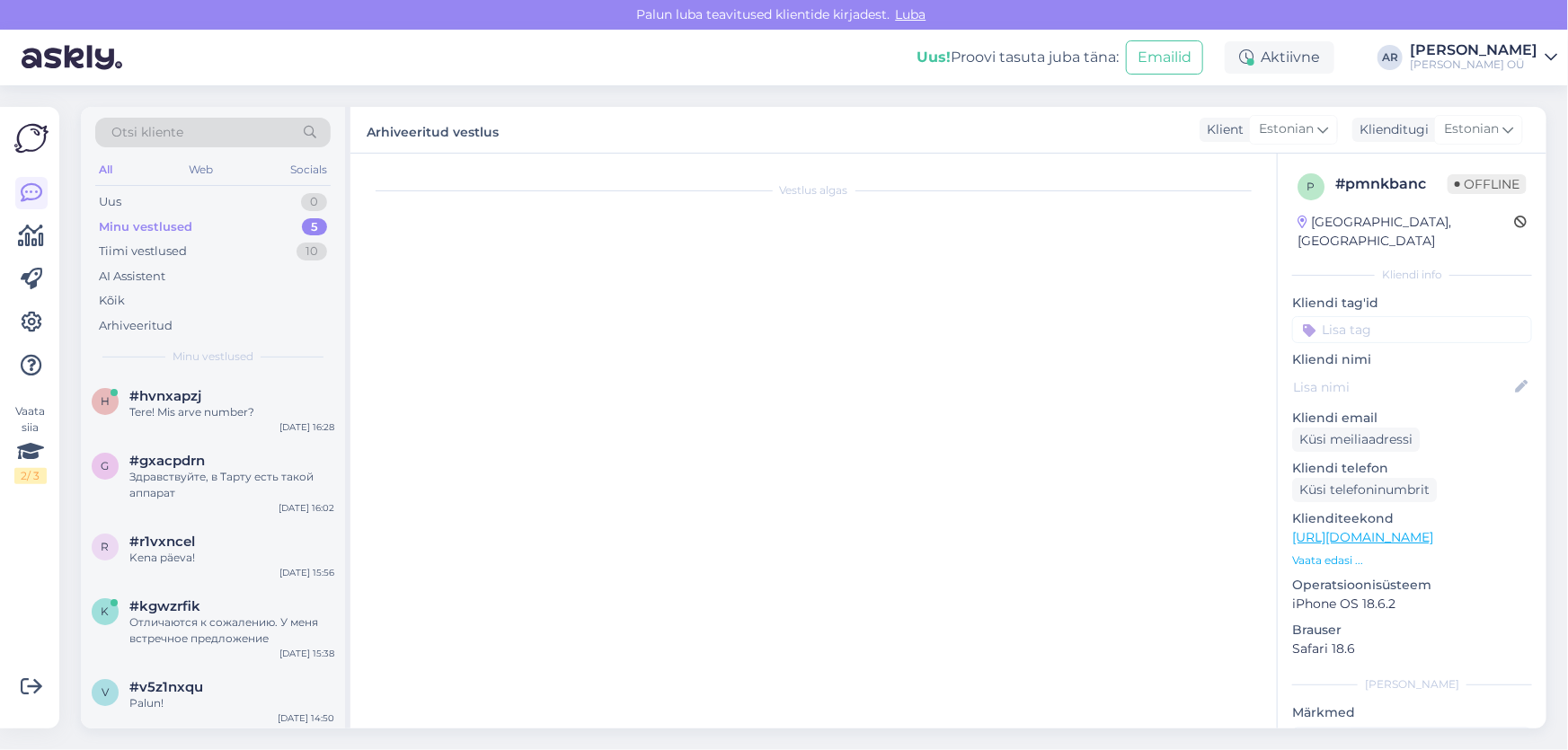
scroll to position [0, 0]
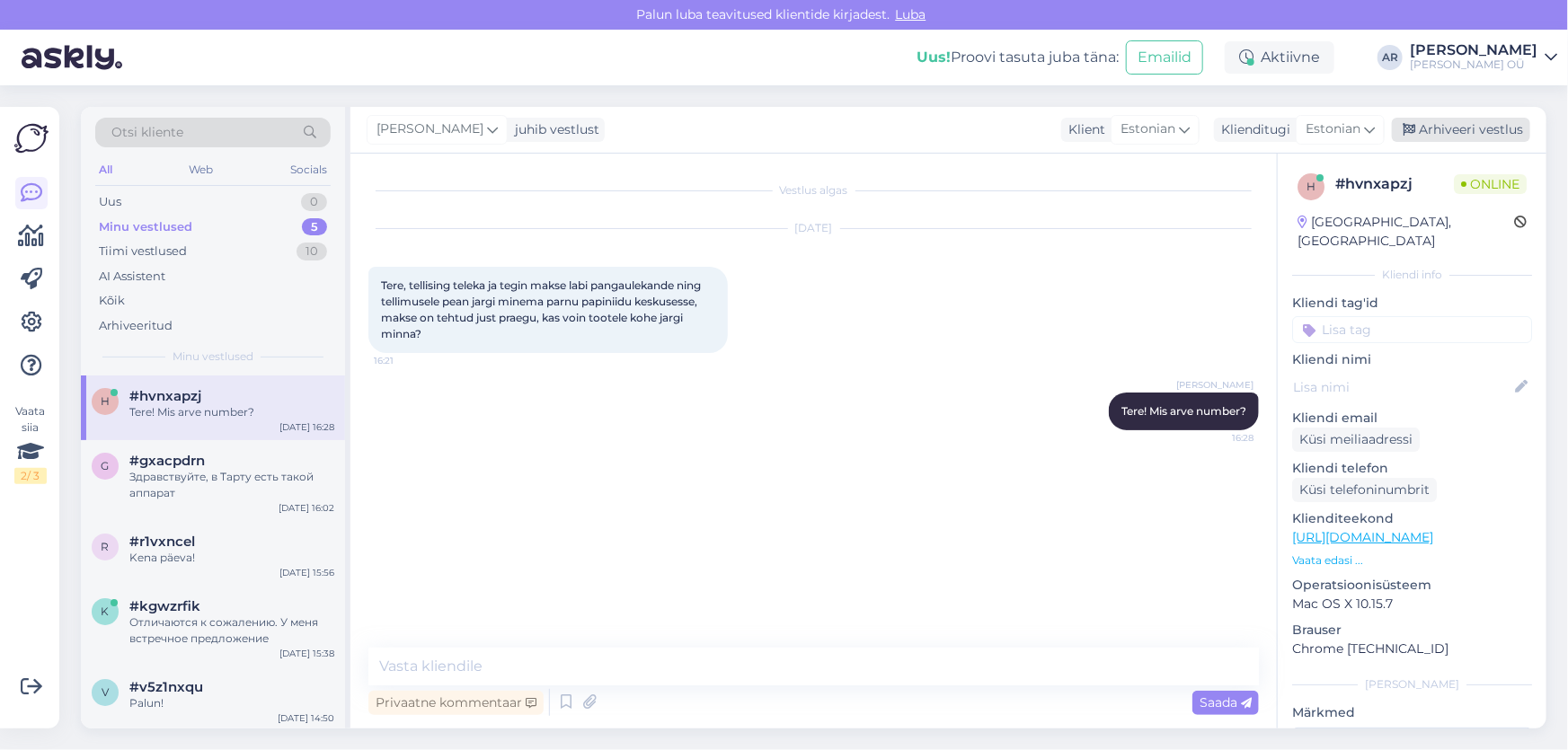
click at [1475, 141] on div "Arhiveeri vestlus" at bounding box center [1461, 129] width 138 height 24
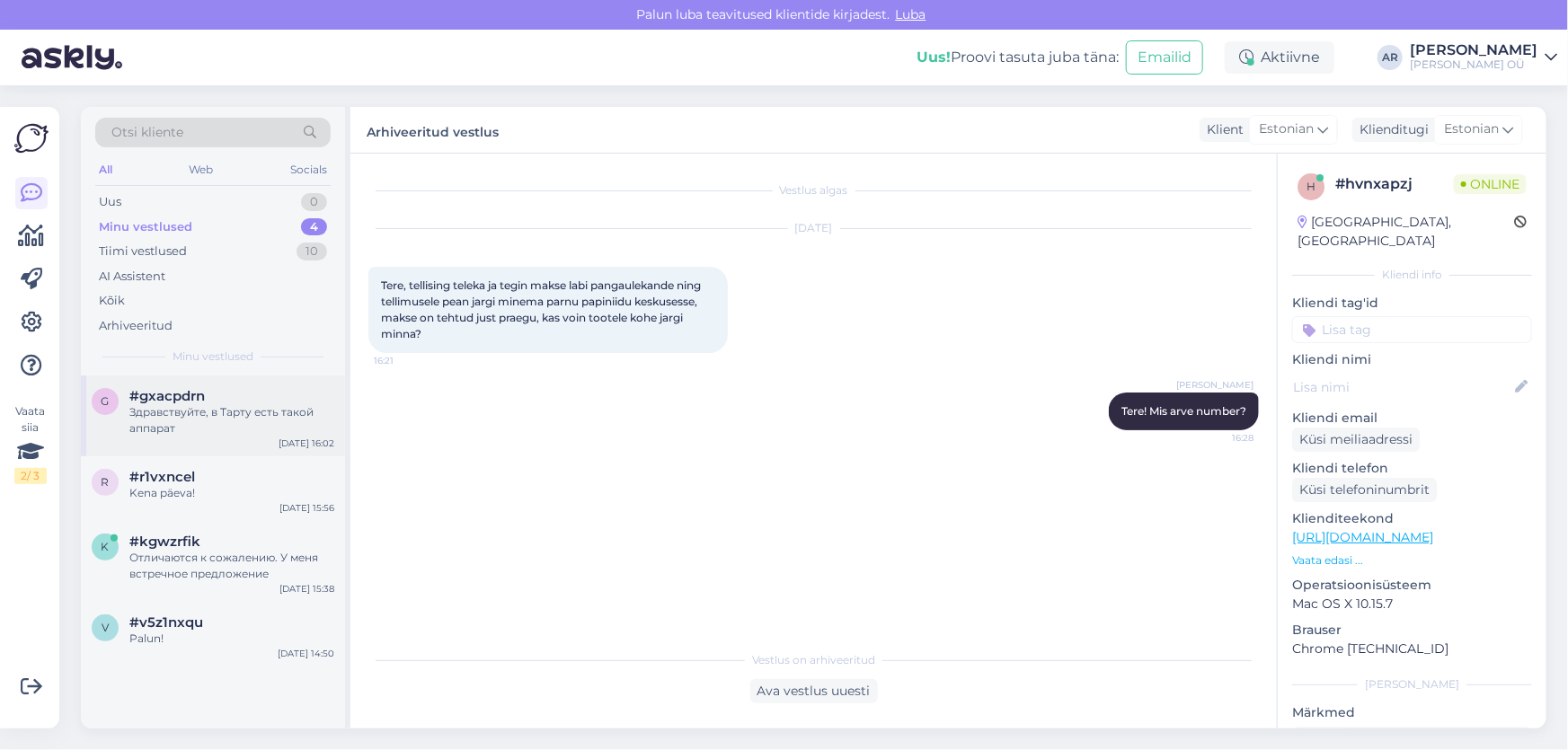
click at [276, 415] on div "Здравствуйте, в Тарту есть такой аппарат" at bounding box center [231, 420] width 204 height 33
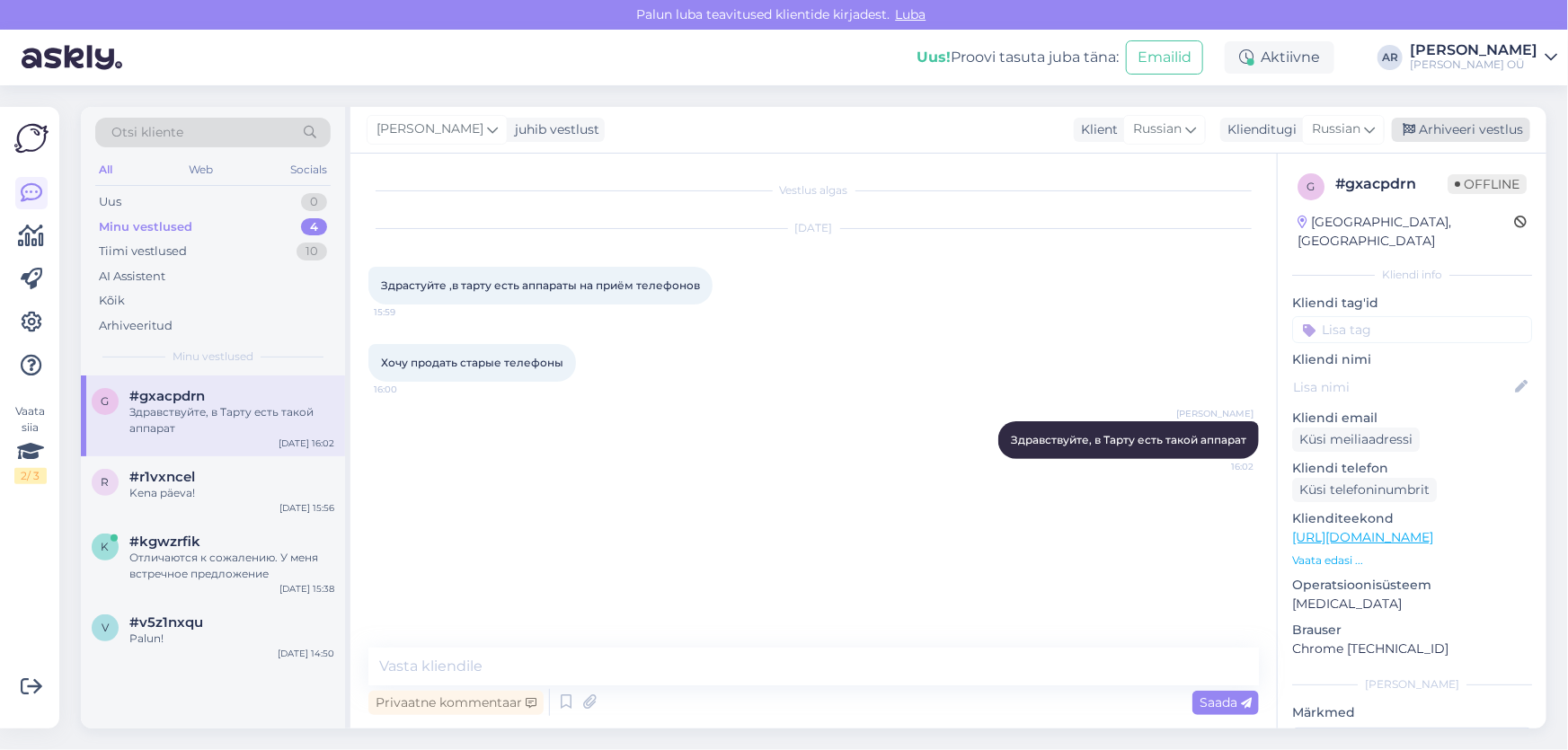
click at [1464, 130] on div "Arhiveeri vestlus" at bounding box center [1461, 129] width 138 height 24
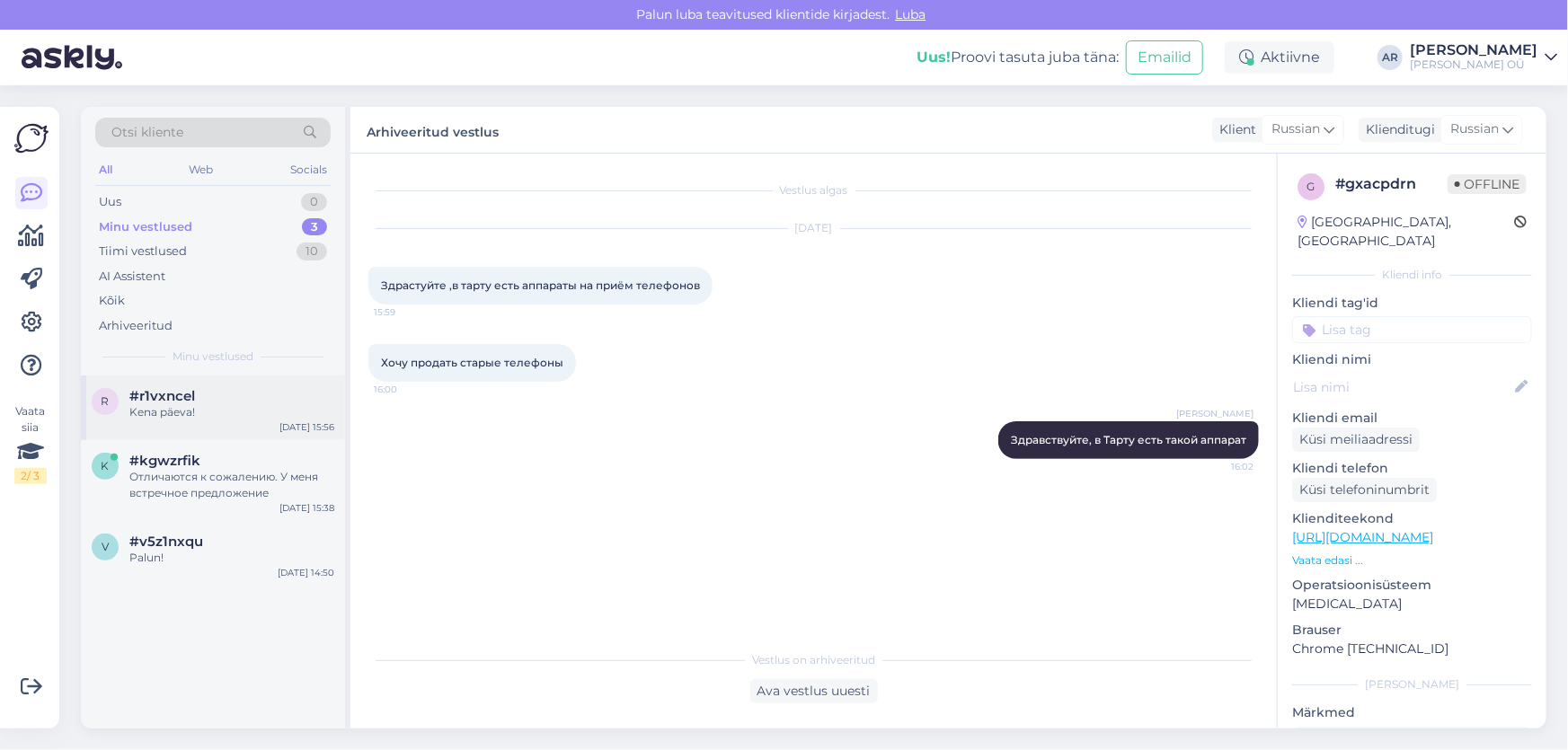
click at [213, 404] on div "Kena päeva!" at bounding box center [231, 411] width 204 height 16
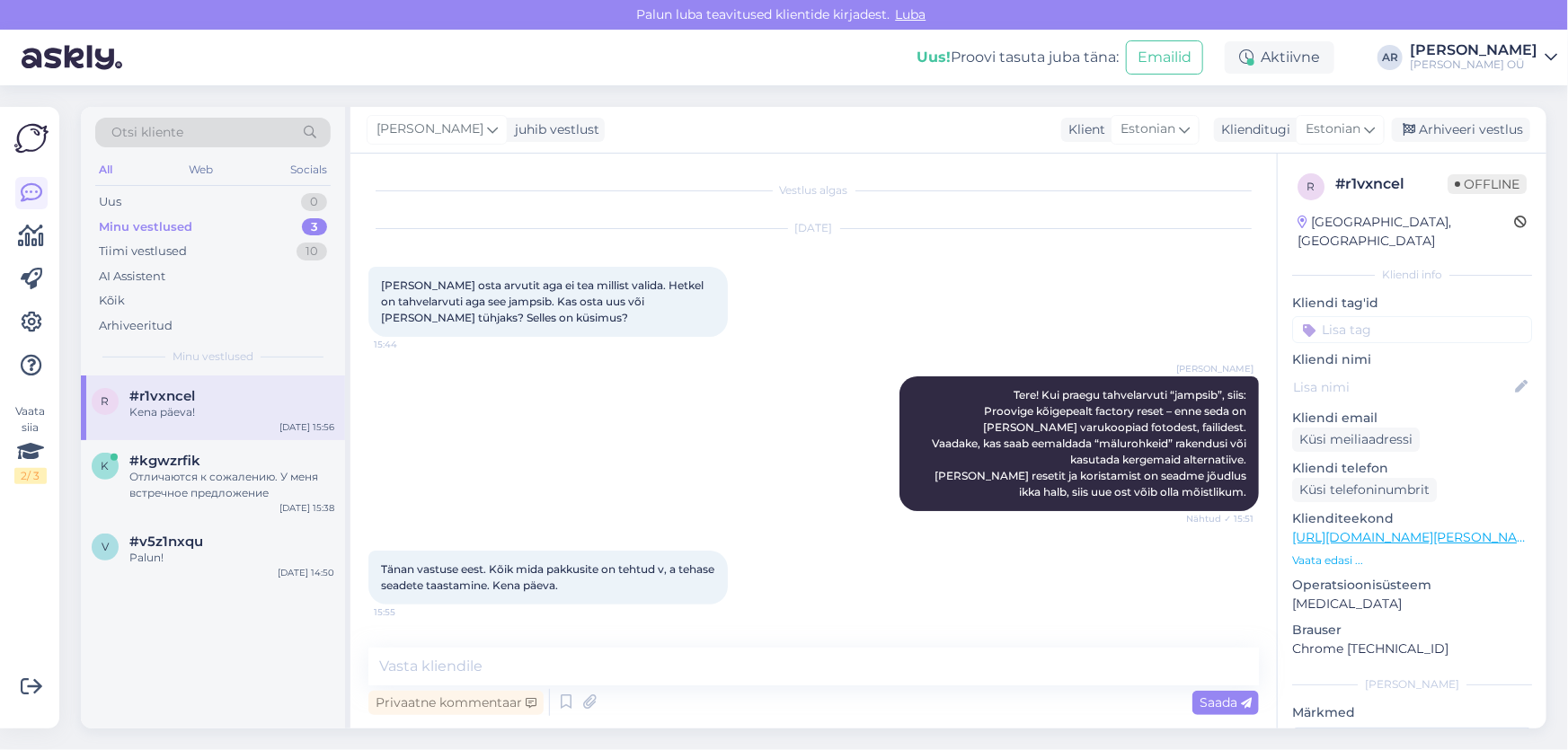
scroll to position [69, 0]
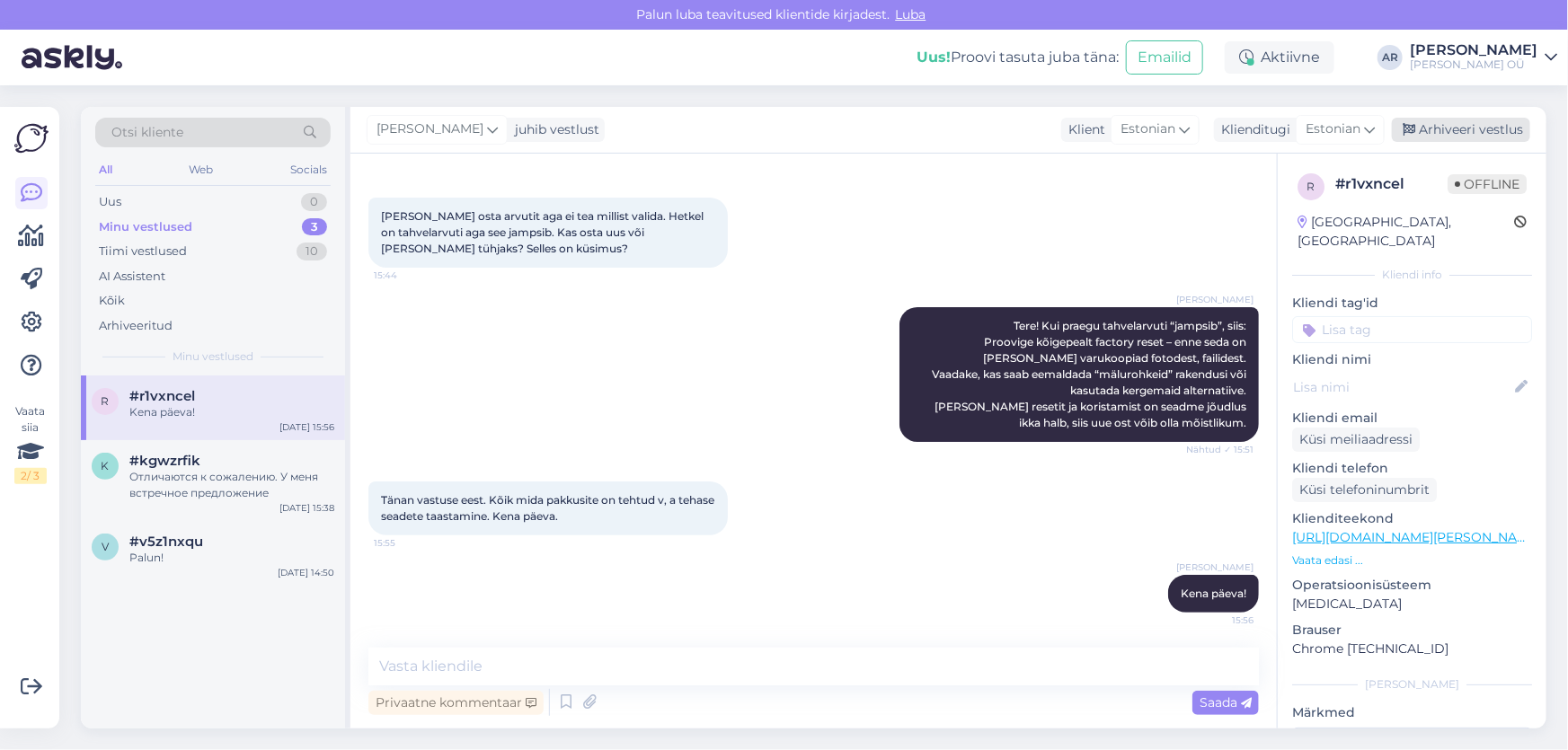
click at [1428, 136] on div "Arhiveeri vestlus" at bounding box center [1461, 129] width 138 height 24
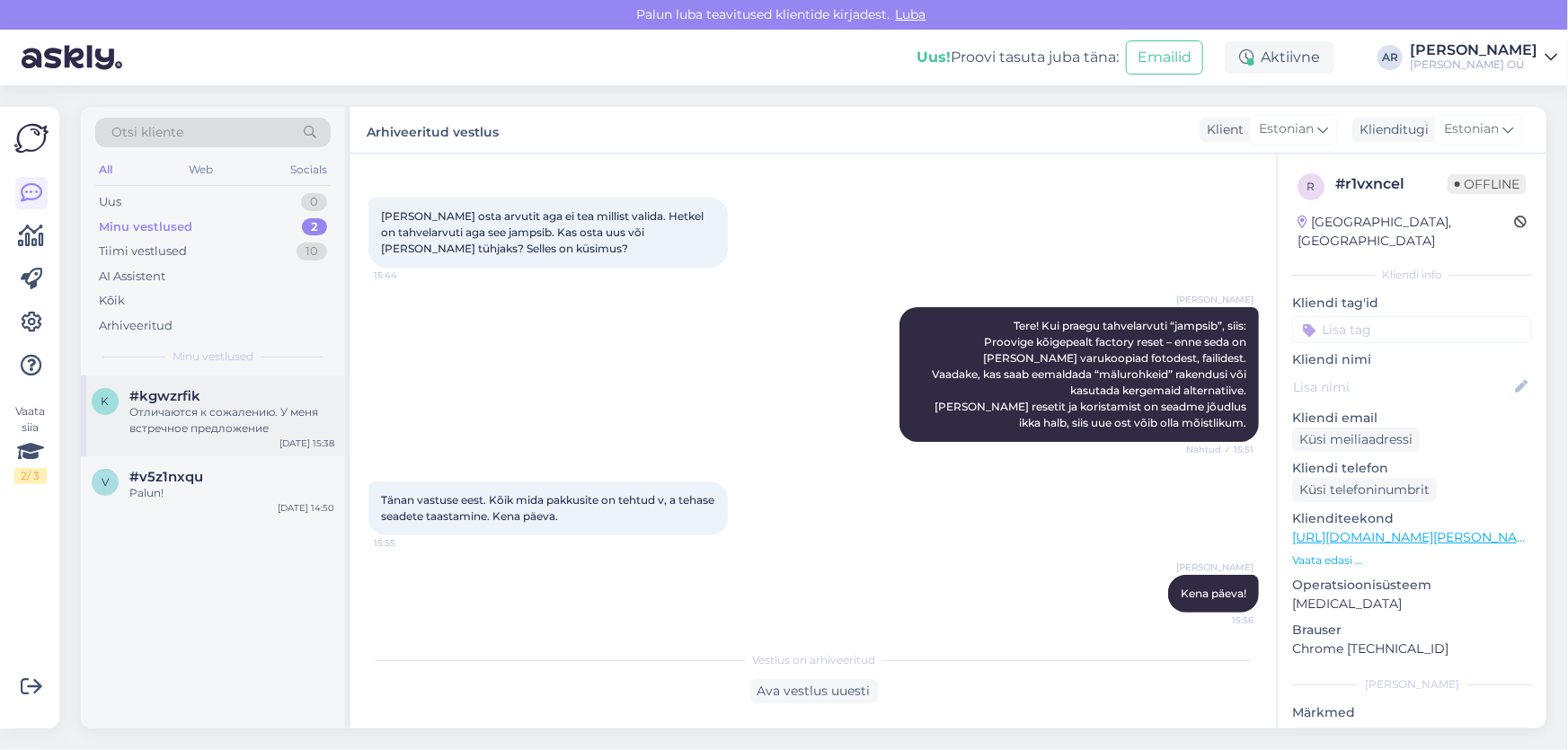
click at [244, 415] on div "Отличаются к сожалению. У меня встречное предложение" at bounding box center [231, 420] width 204 height 33
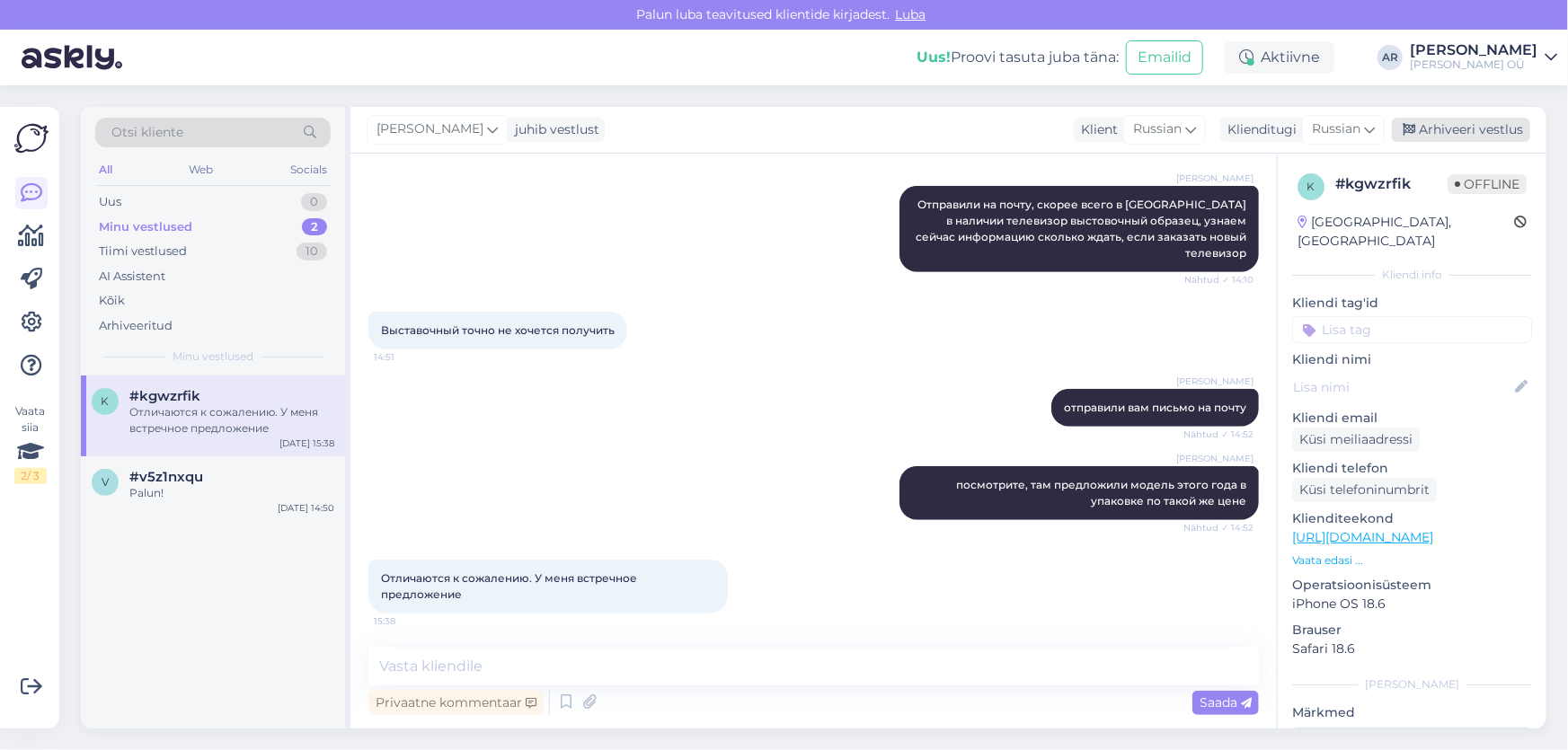
click at [1512, 134] on div "Arhiveeri vestlus" at bounding box center [1461, 129] width 138 height 24
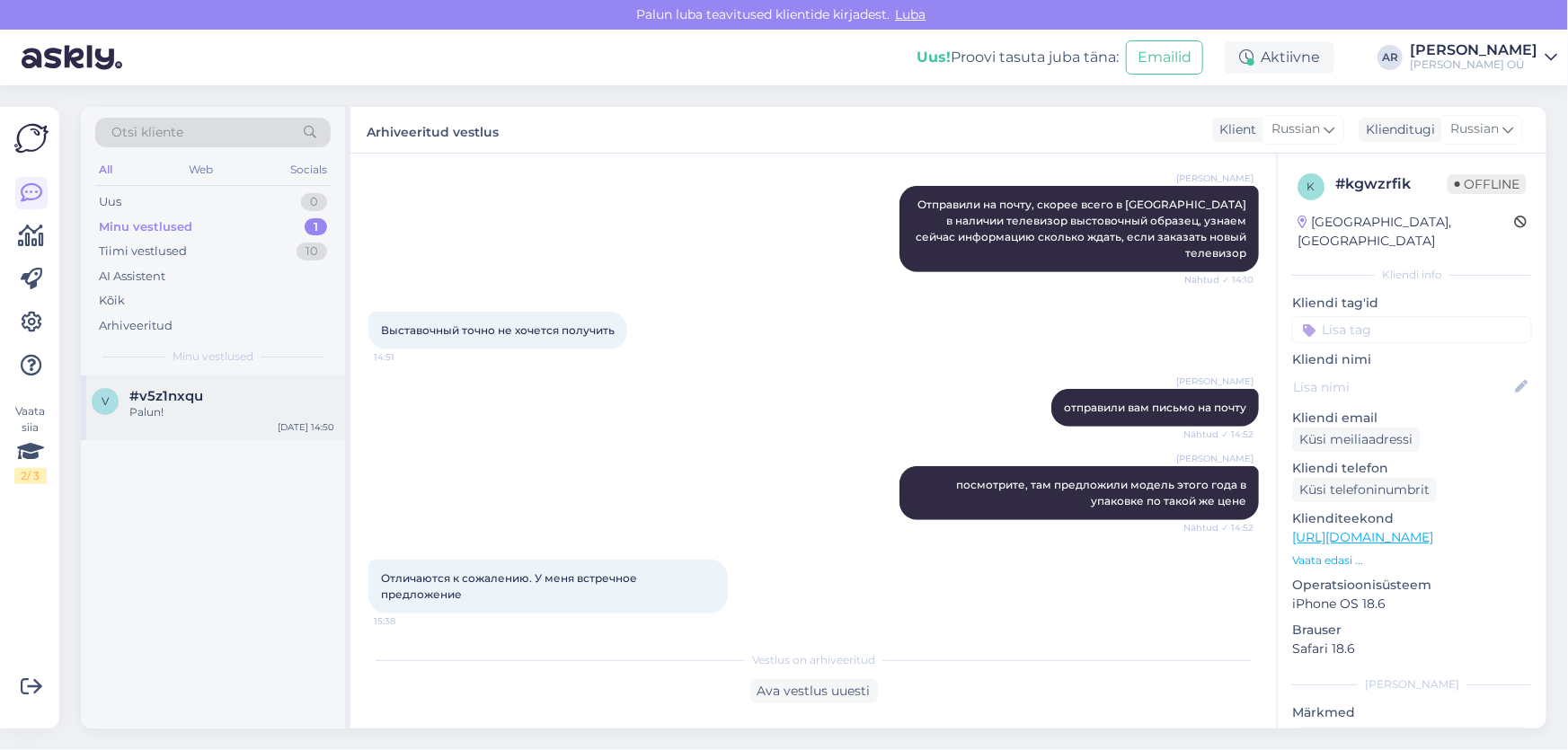
click at [155, 414] on div "Palun!" at bounding box center [231, 411] width 204 height 16
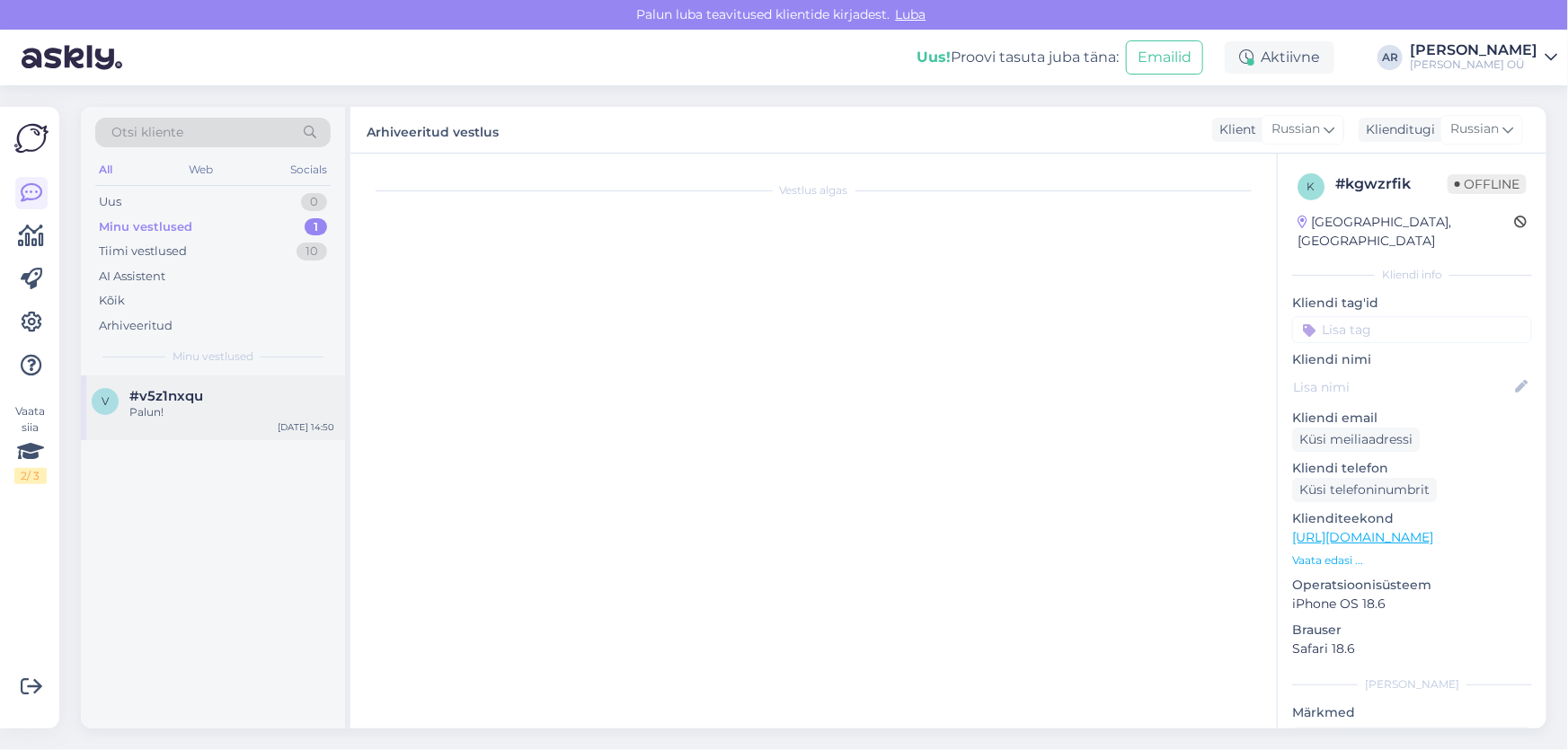
scroll to position [204, 0]
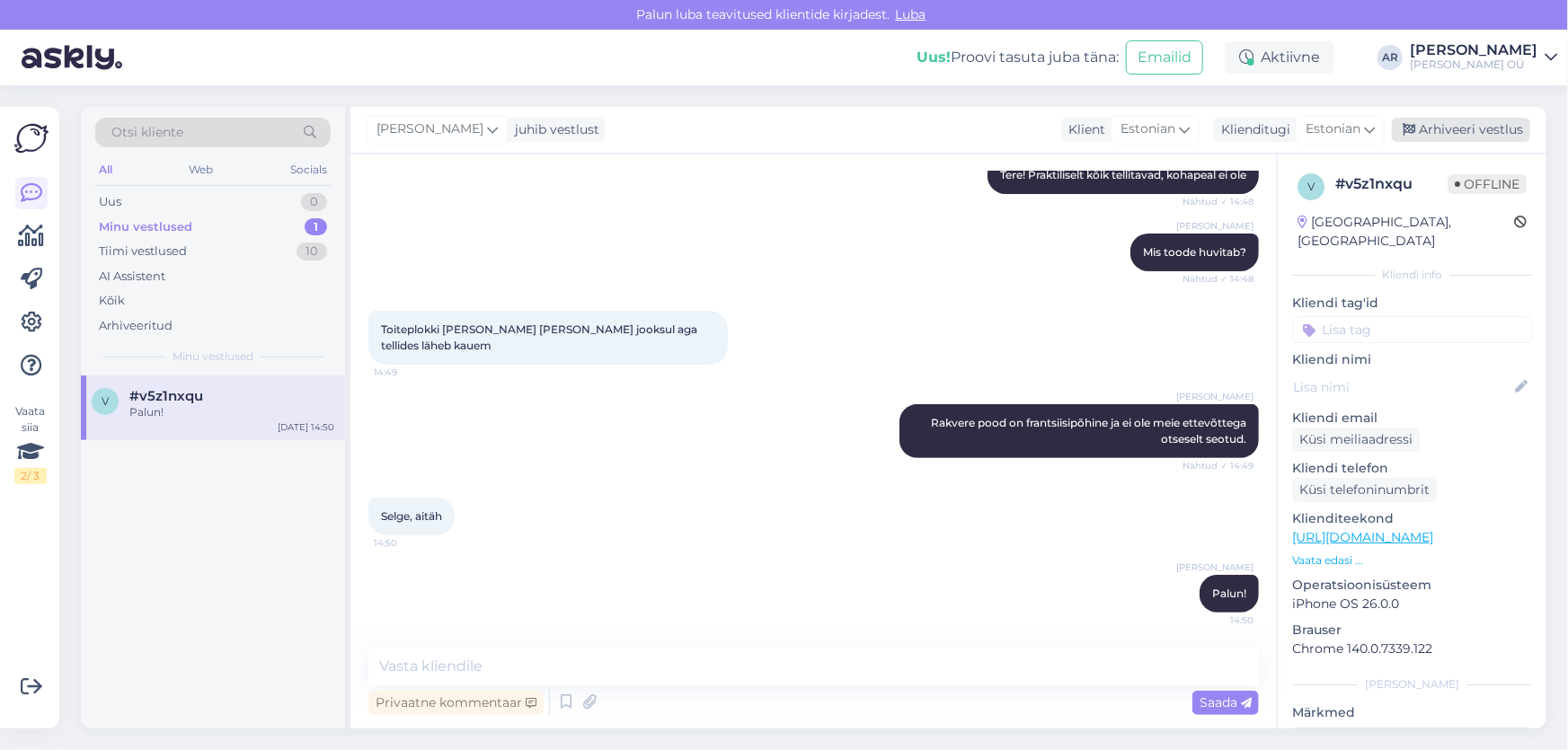
click at [1481, 126] on div "Arhiveeri vestlus" at bounding box center [1461, 129] width 138 height 24
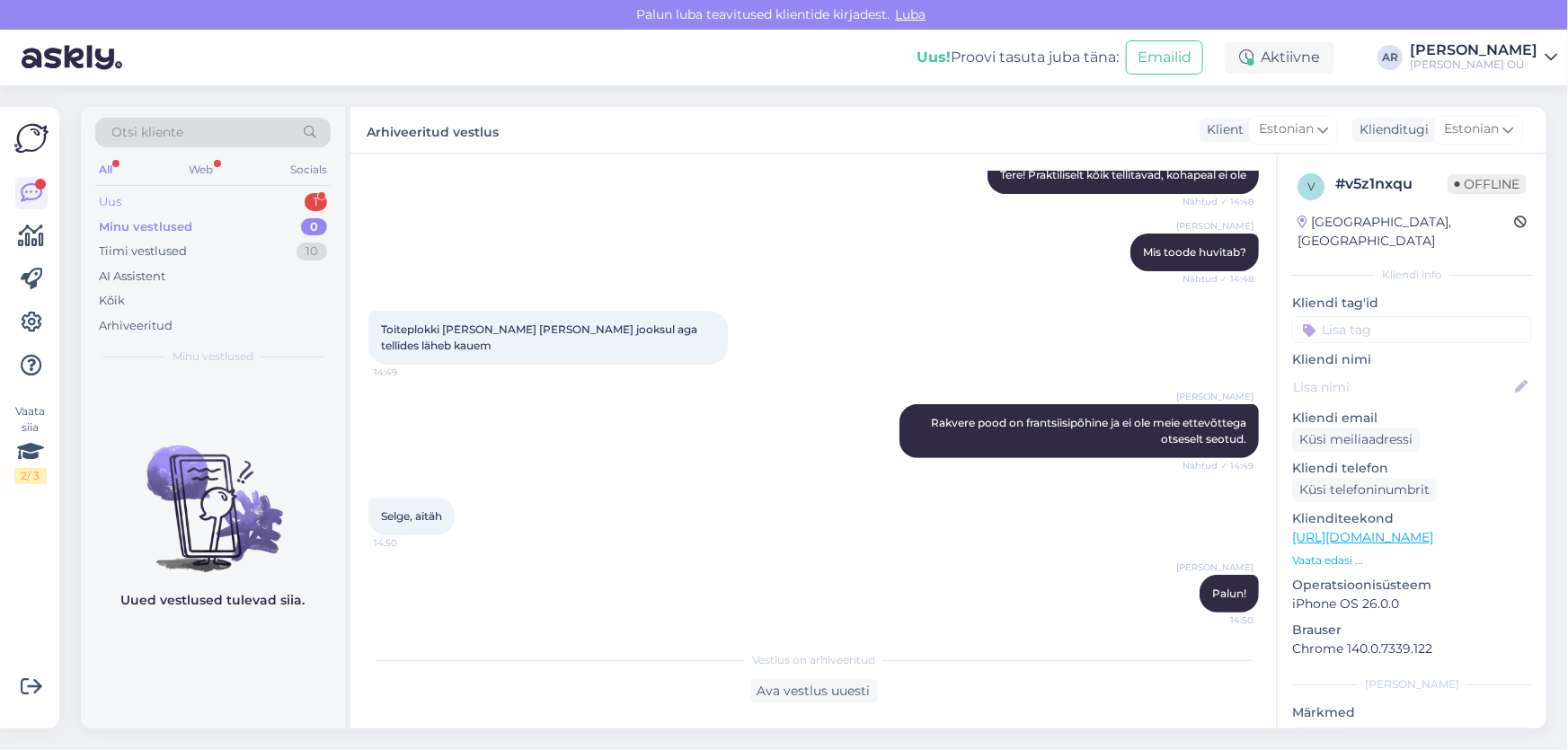
click at [248, 190] on div "Uus 1" at bounding box center [212, 202] width 235 height 25
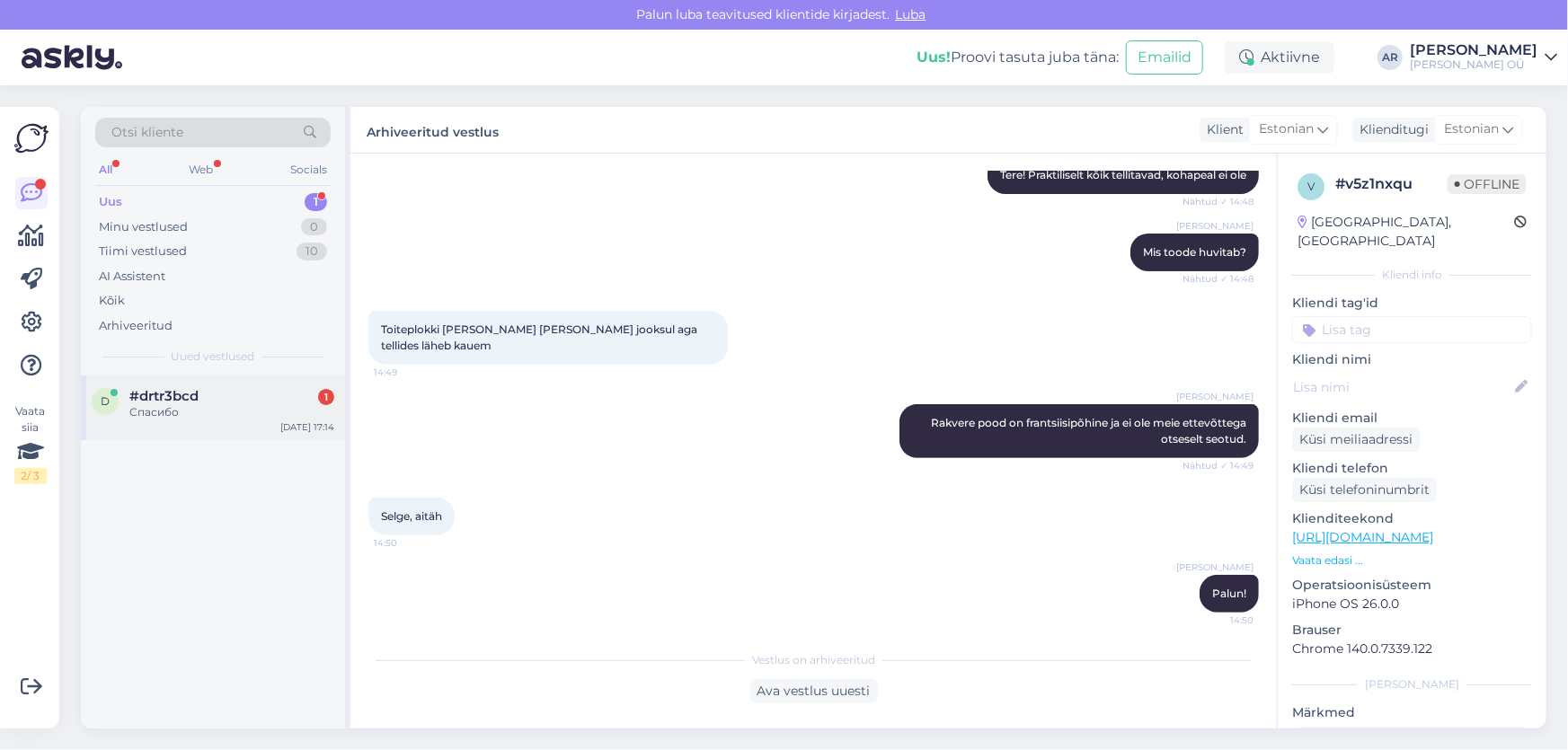
click at [229, 402] on div "#drtr3bcd 1" at bounding box center [231, 395] width 204 height 16
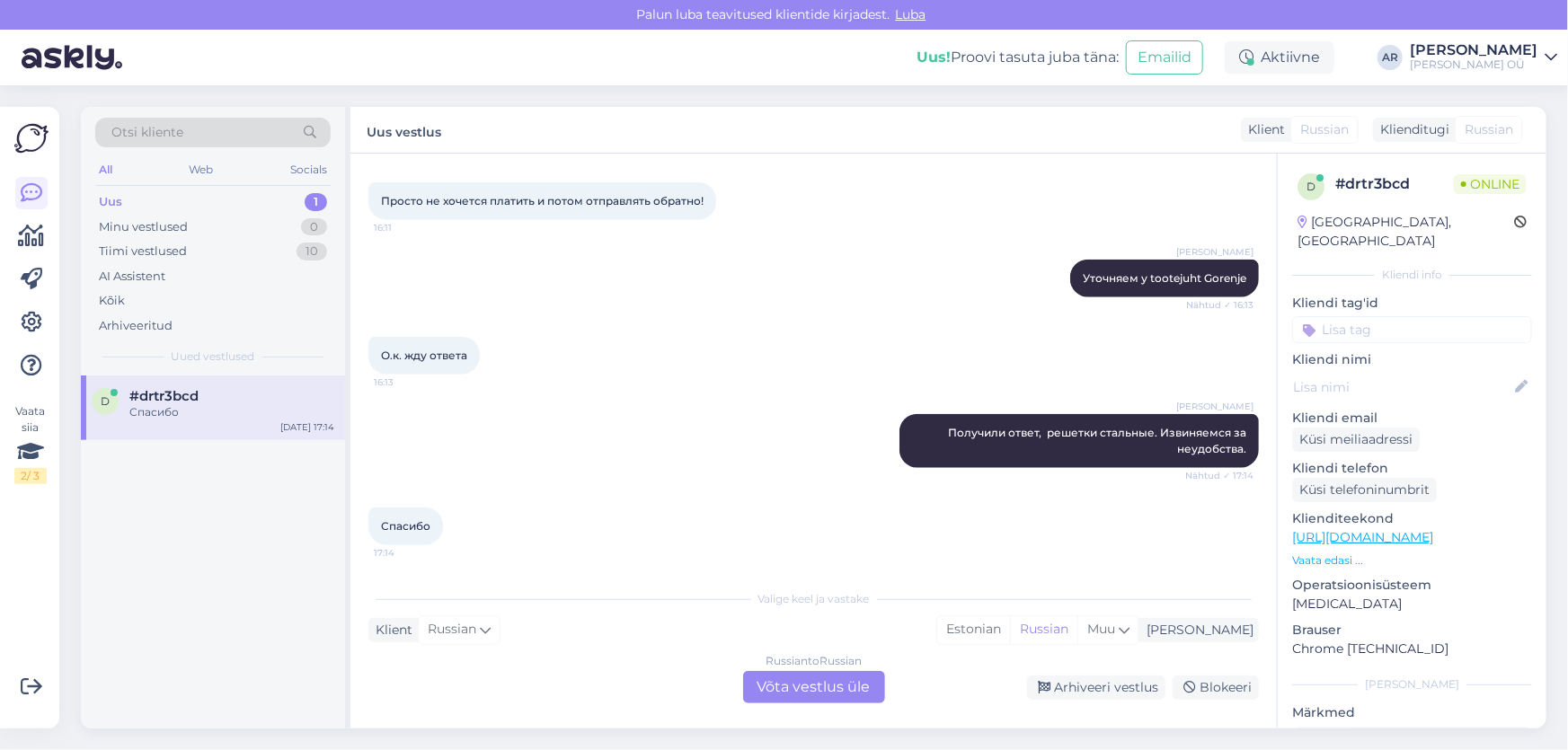
click at [1319, 528] on link "[URL][DOMAIN_NAME]" at bounding box center [1362, 536] width 141 height 16
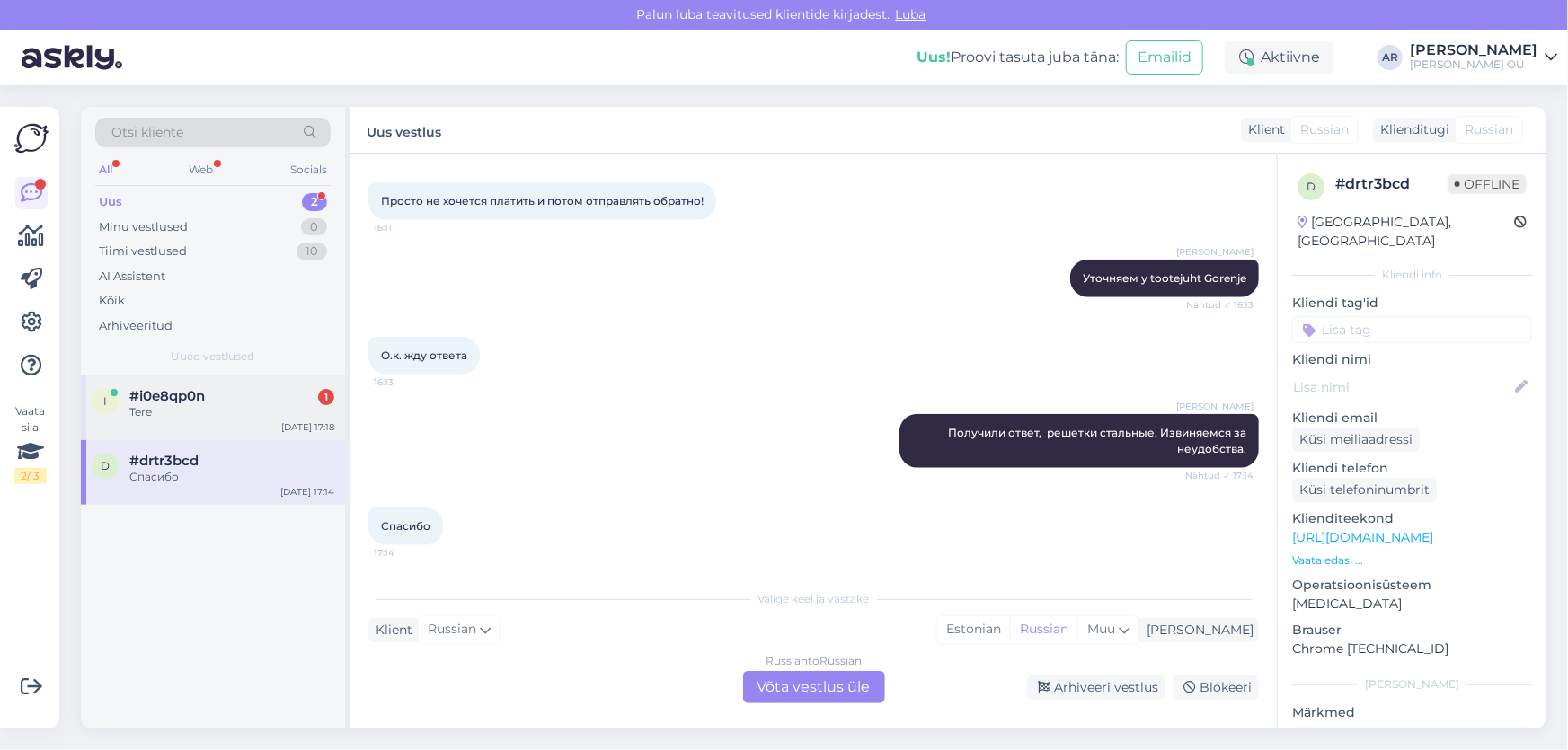
click at [261, 393] on div "#i0e8qp0n 1" at bounding box center [231, 395] width 204 height 16
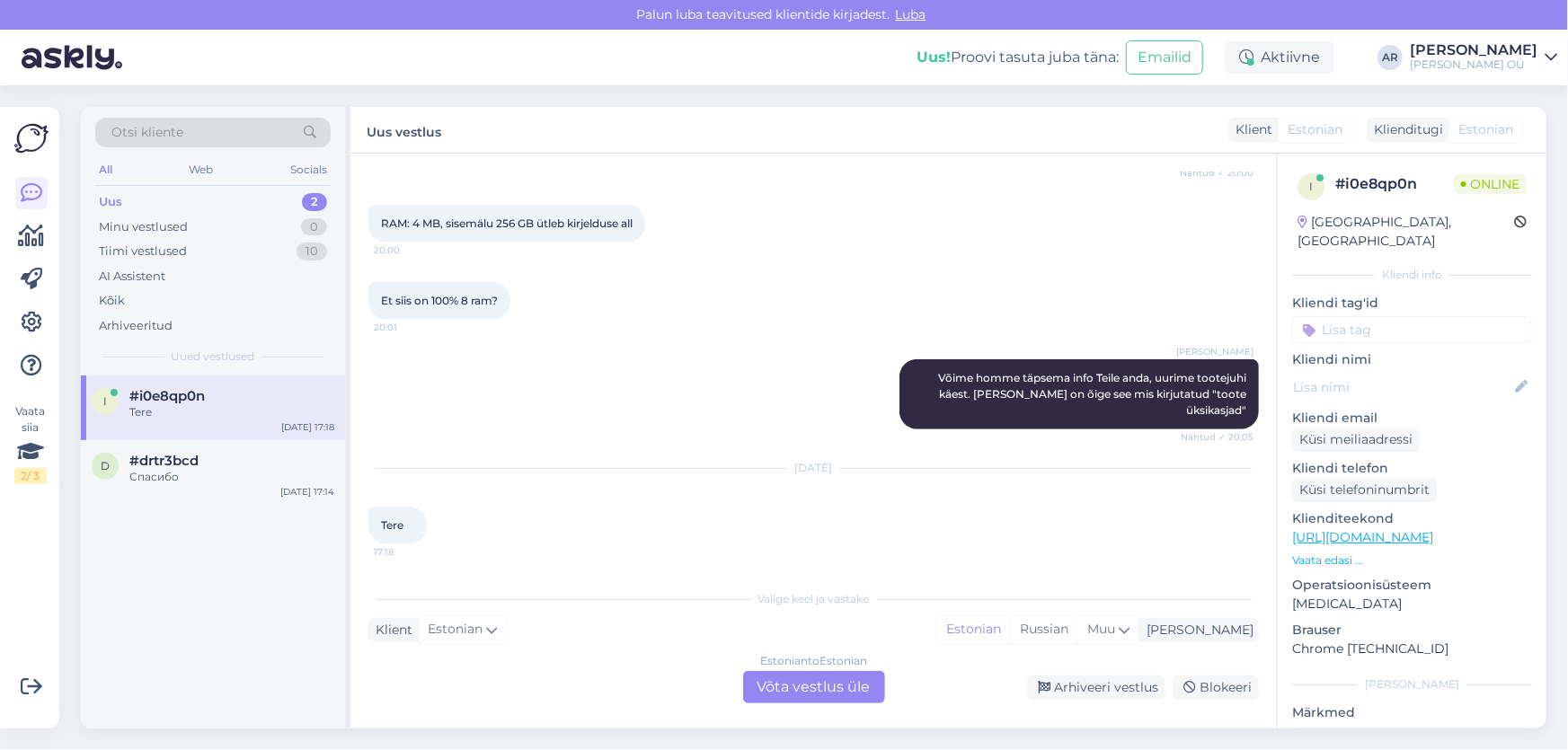
scroll to position [666, 0]
click at [820, 671] on div "Estonian to Estonian Võta vestlus üle" at bounding box center [814, 687] width 142 height 33
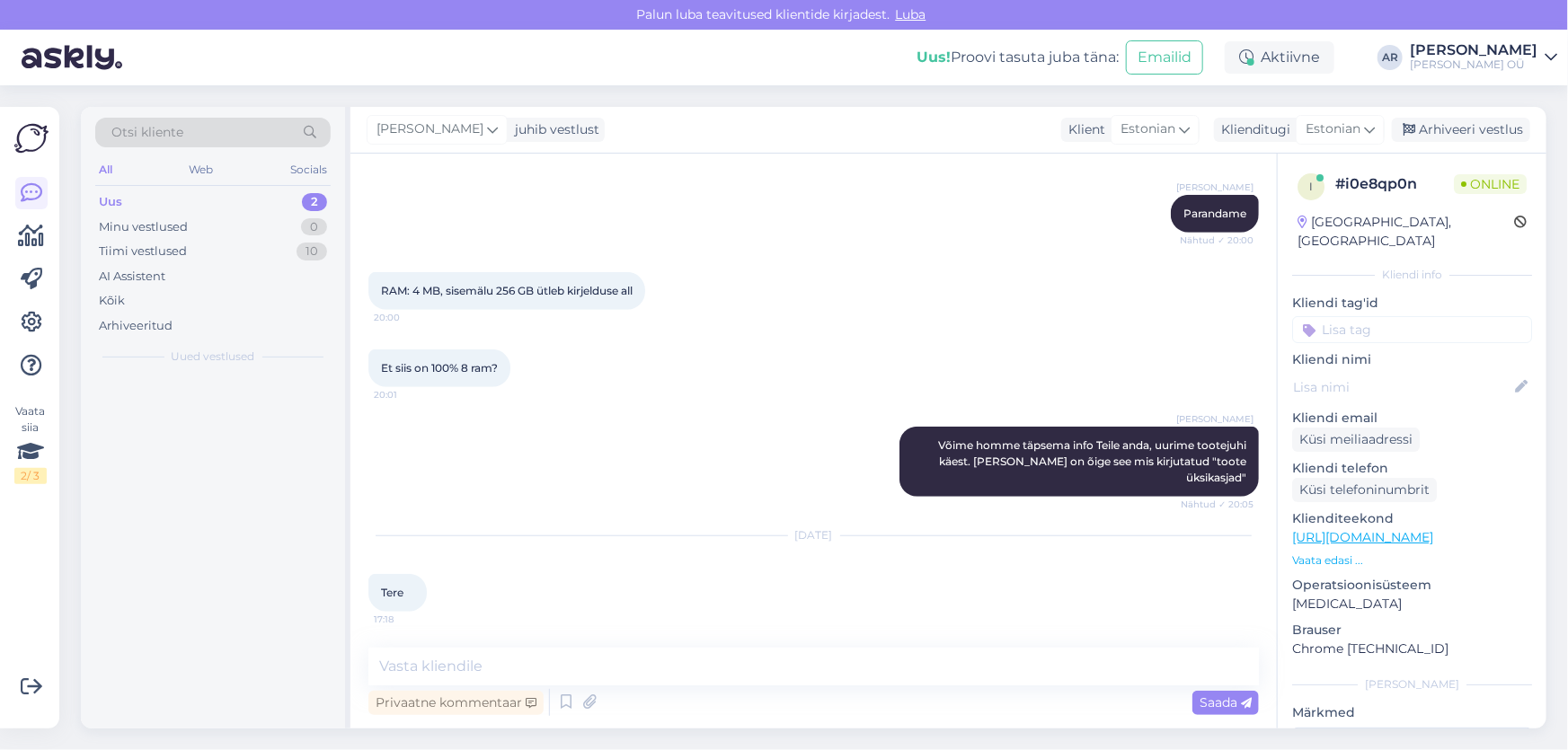
scroll to position [598, 0]
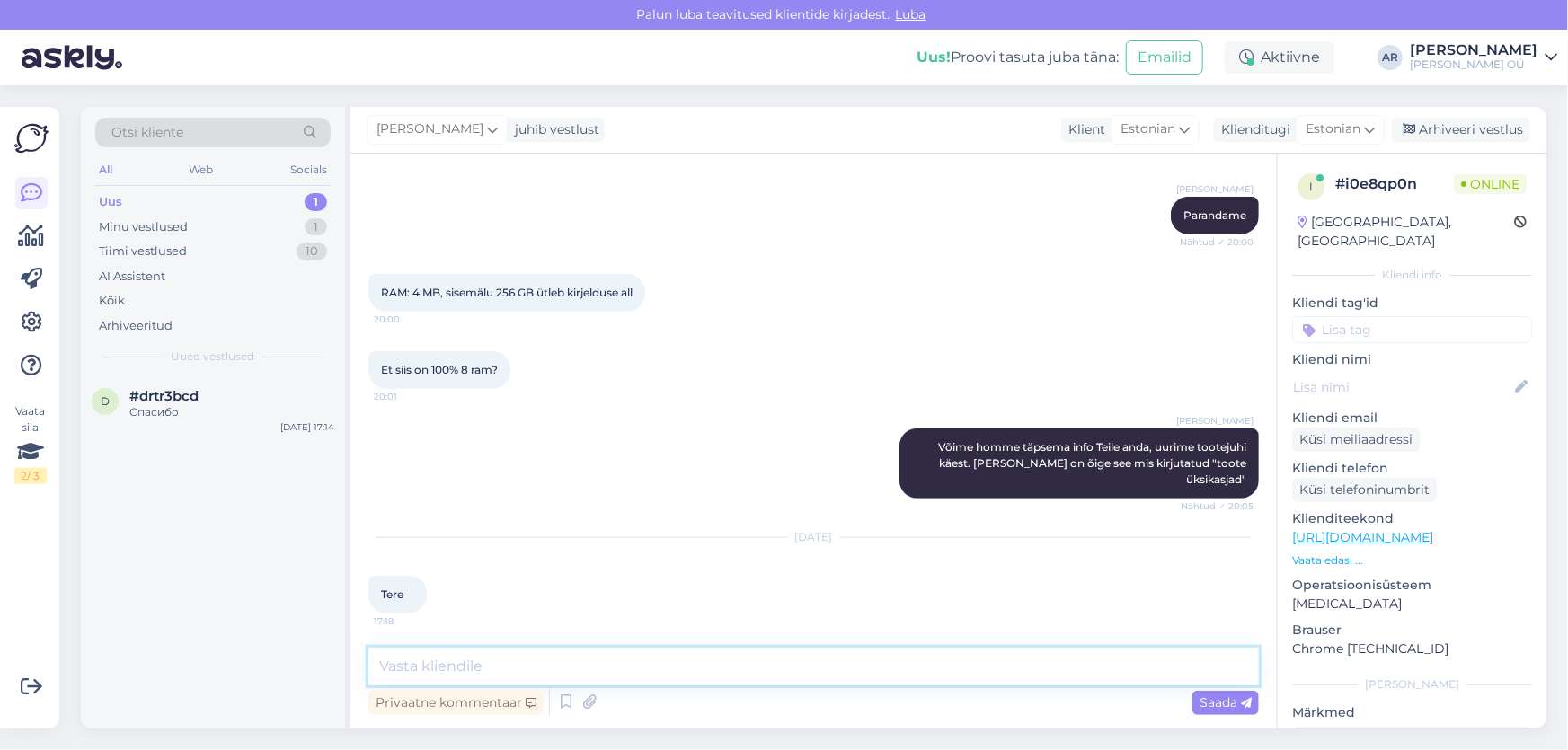
click at [776, 673] on textarea at bounding box center [814, 666] width 891 height 37
type textarea "Tere!"
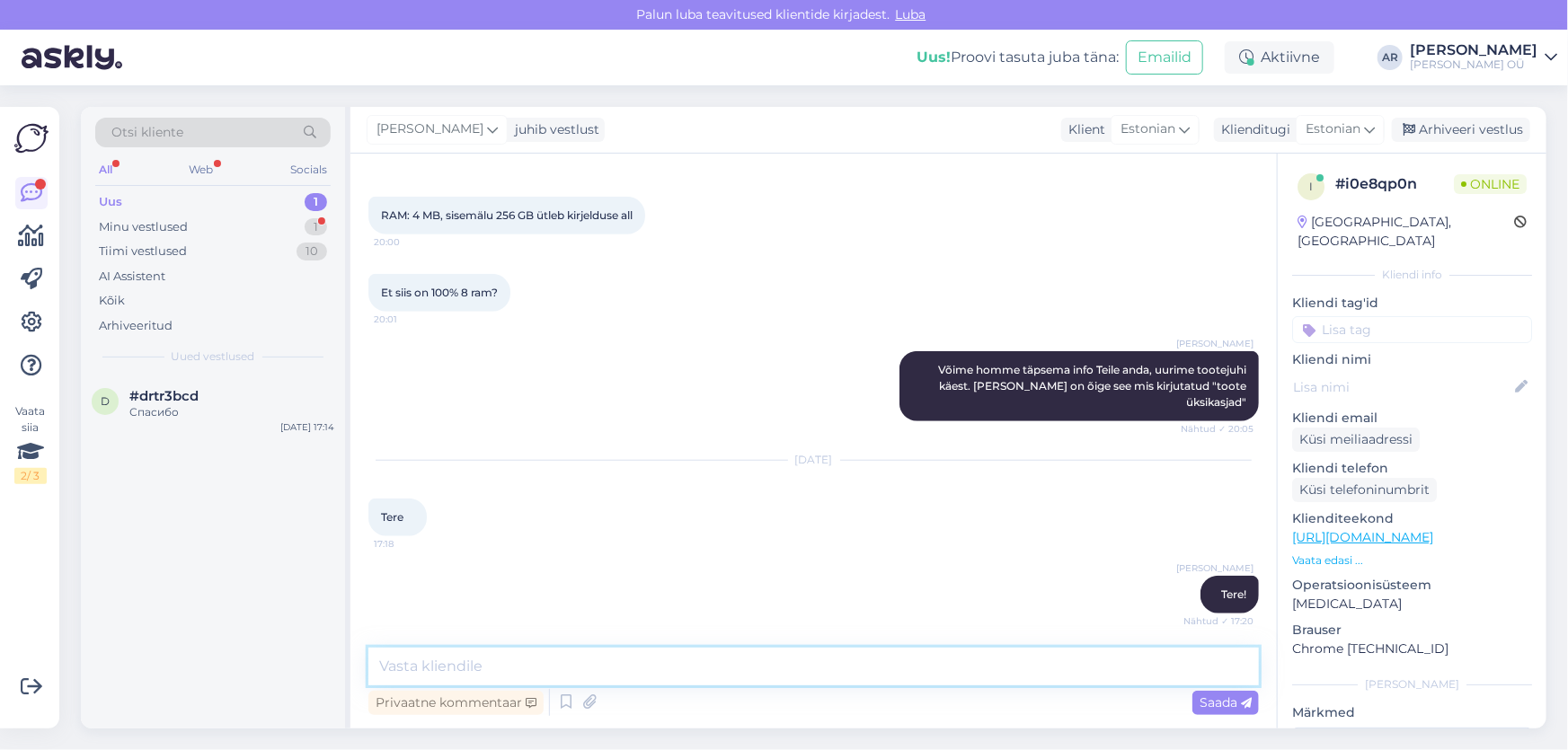
scroll to position [768, 0]
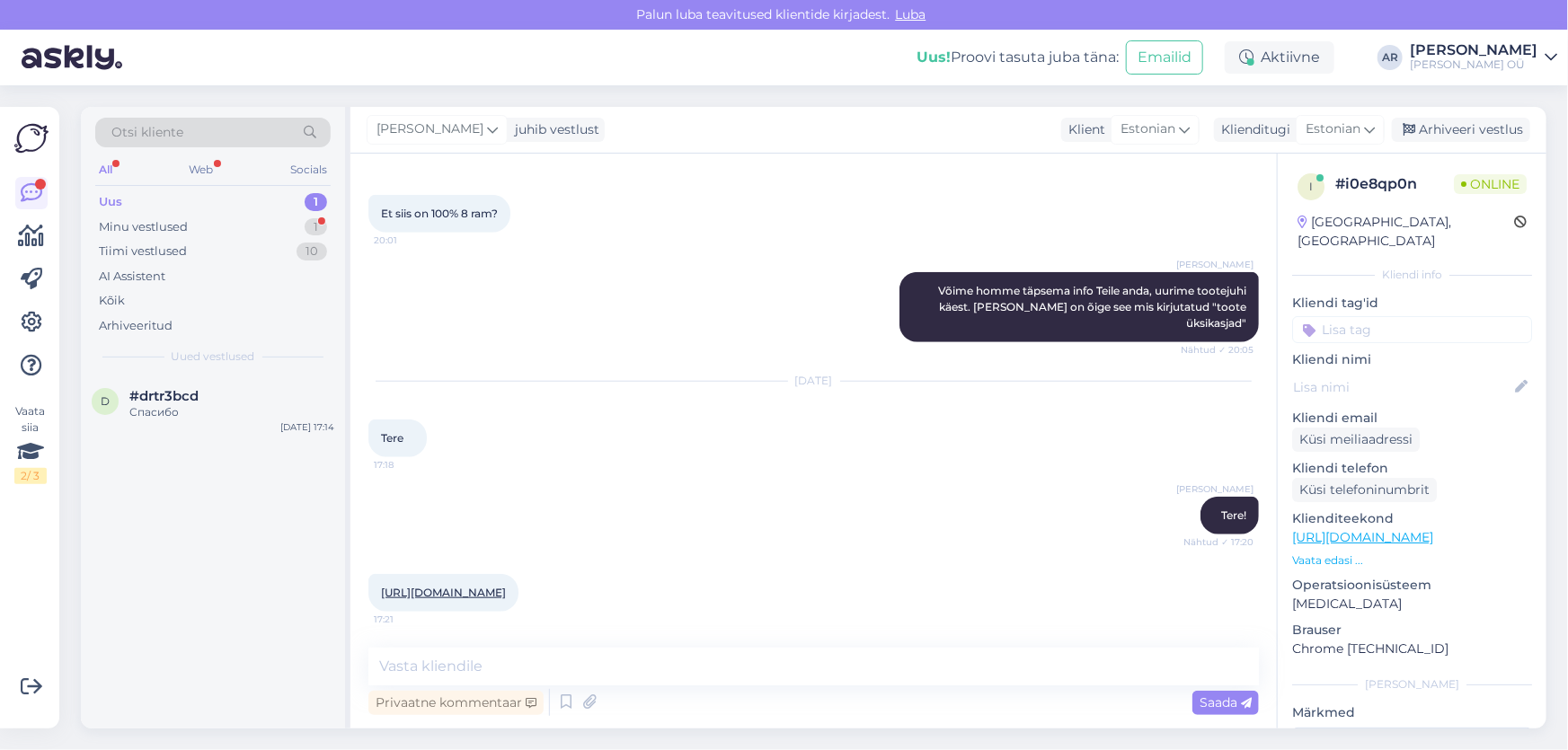
click at [506, 585] on link "[URL][DOMAIN_NAME]" at bounding box center [443, 592] width 125 height 13
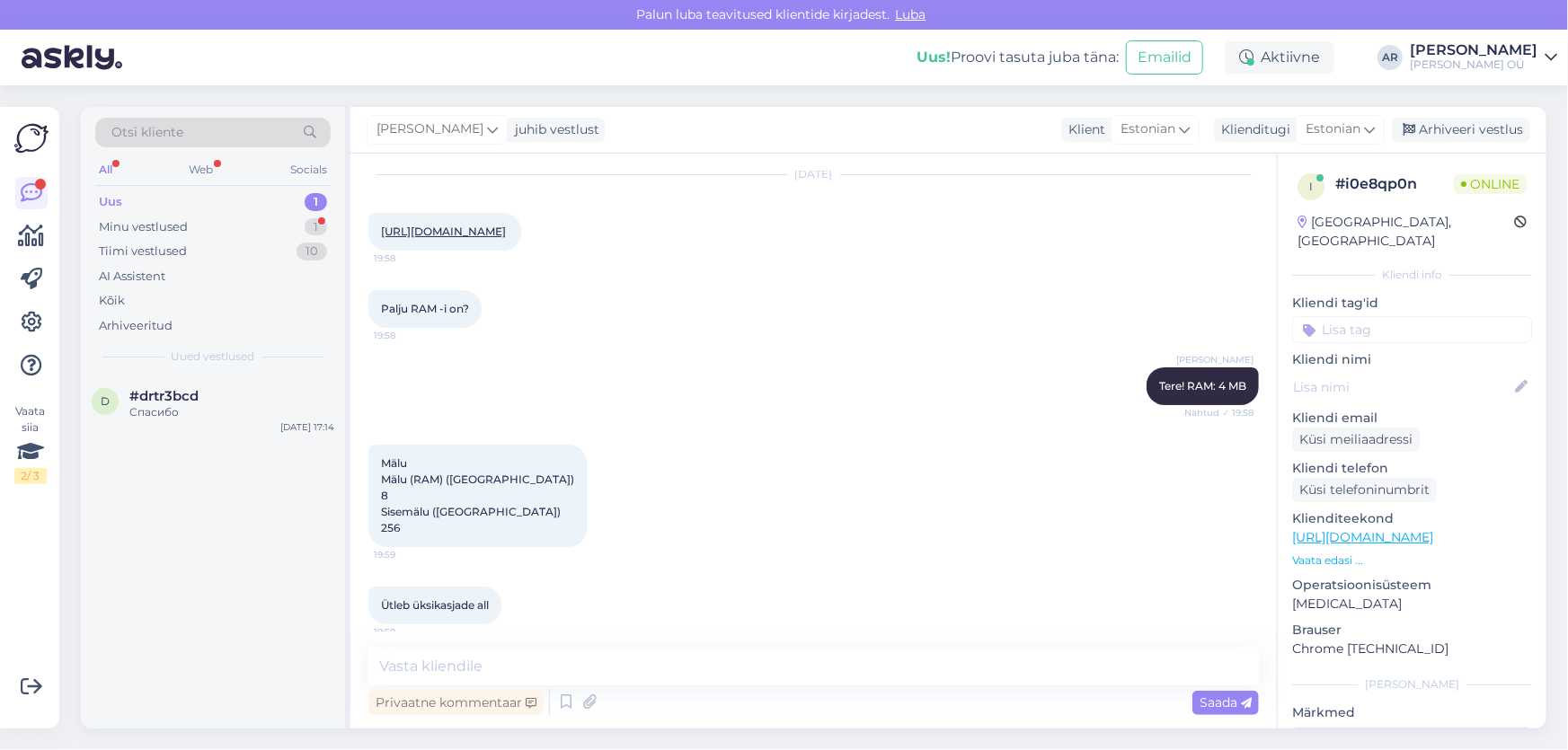
scroll to position [0, 0]
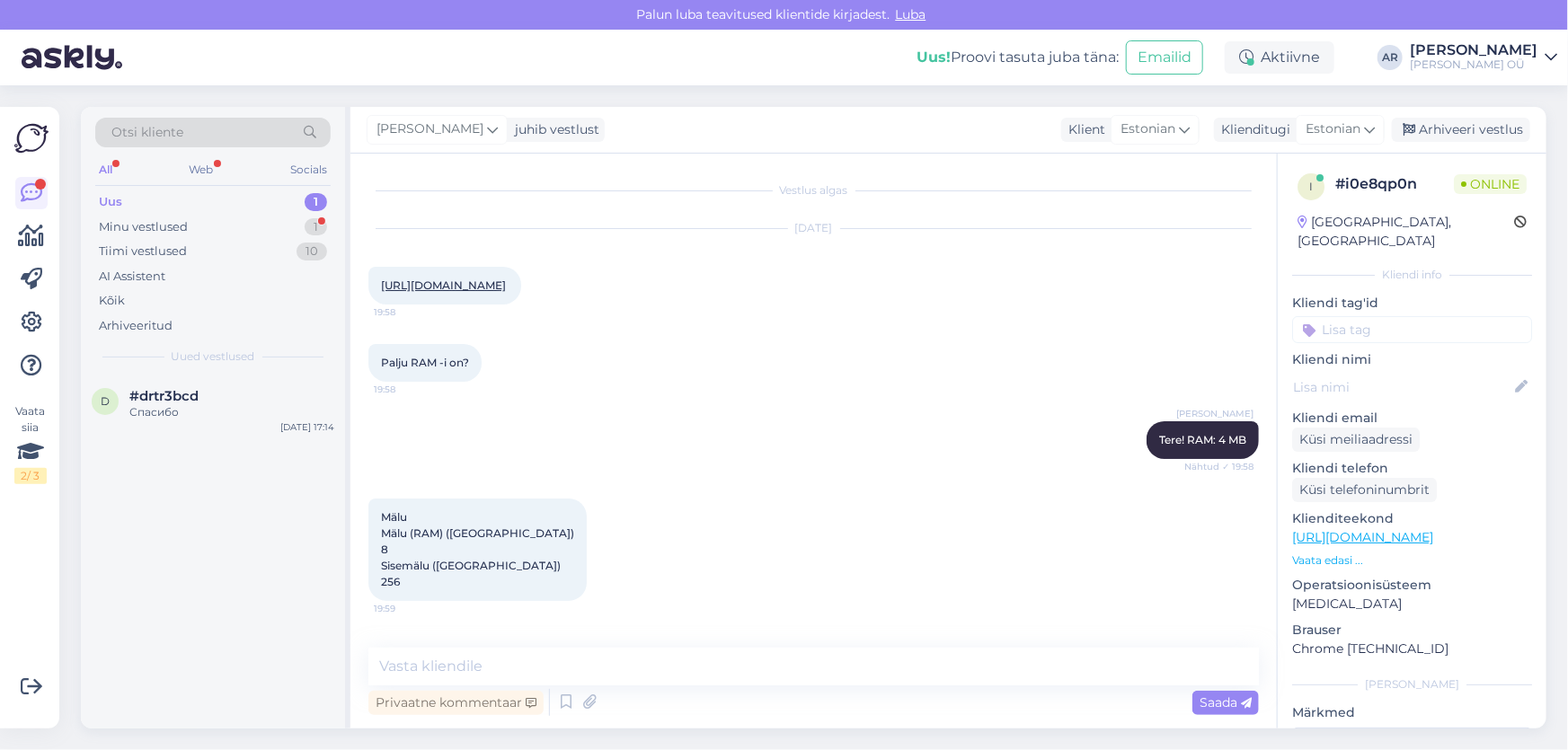
click at [506, 278] on link "[URL][DOMAIN_NAME]" at bounding box center [443, 285] width 125 height 13
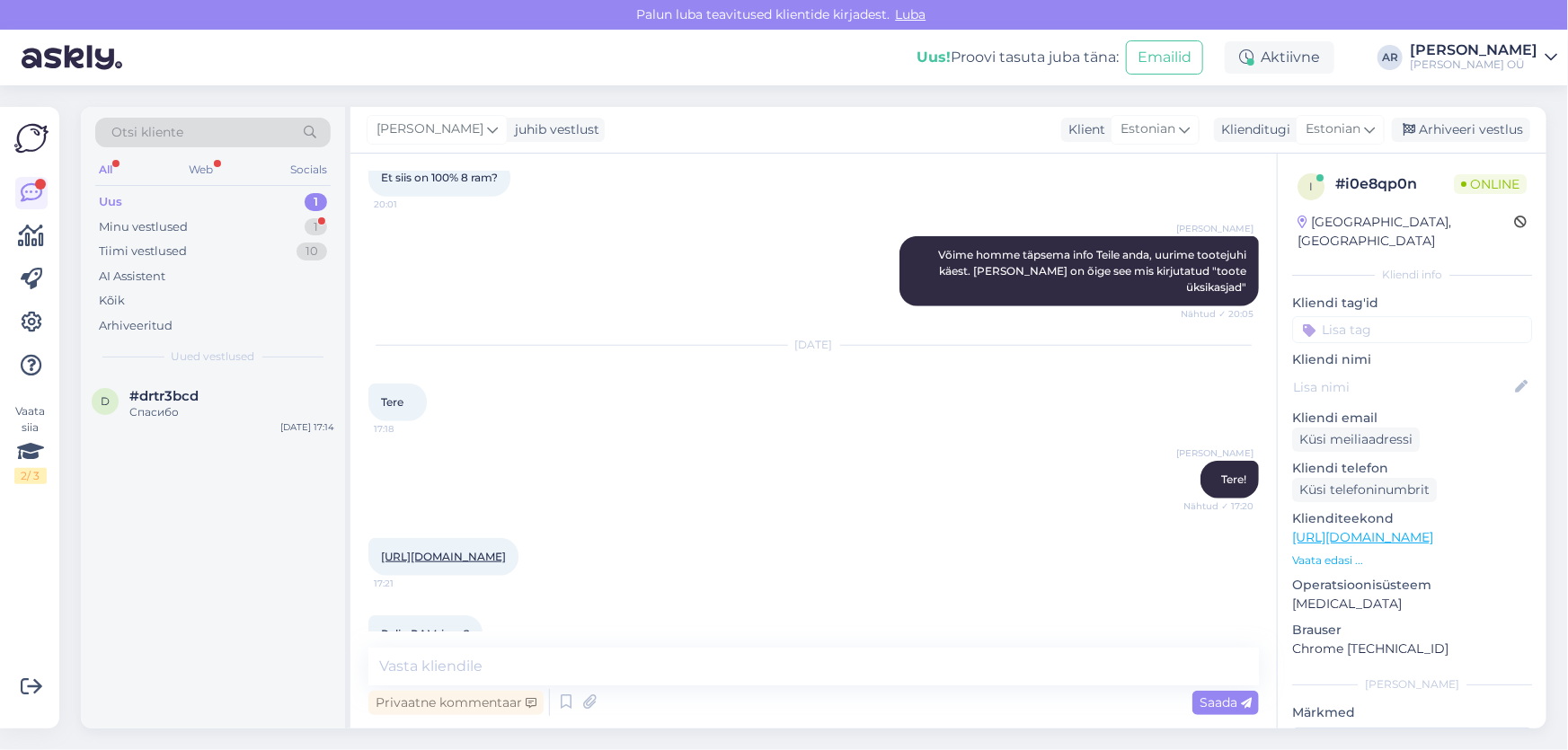
scroll to position [846, 0]
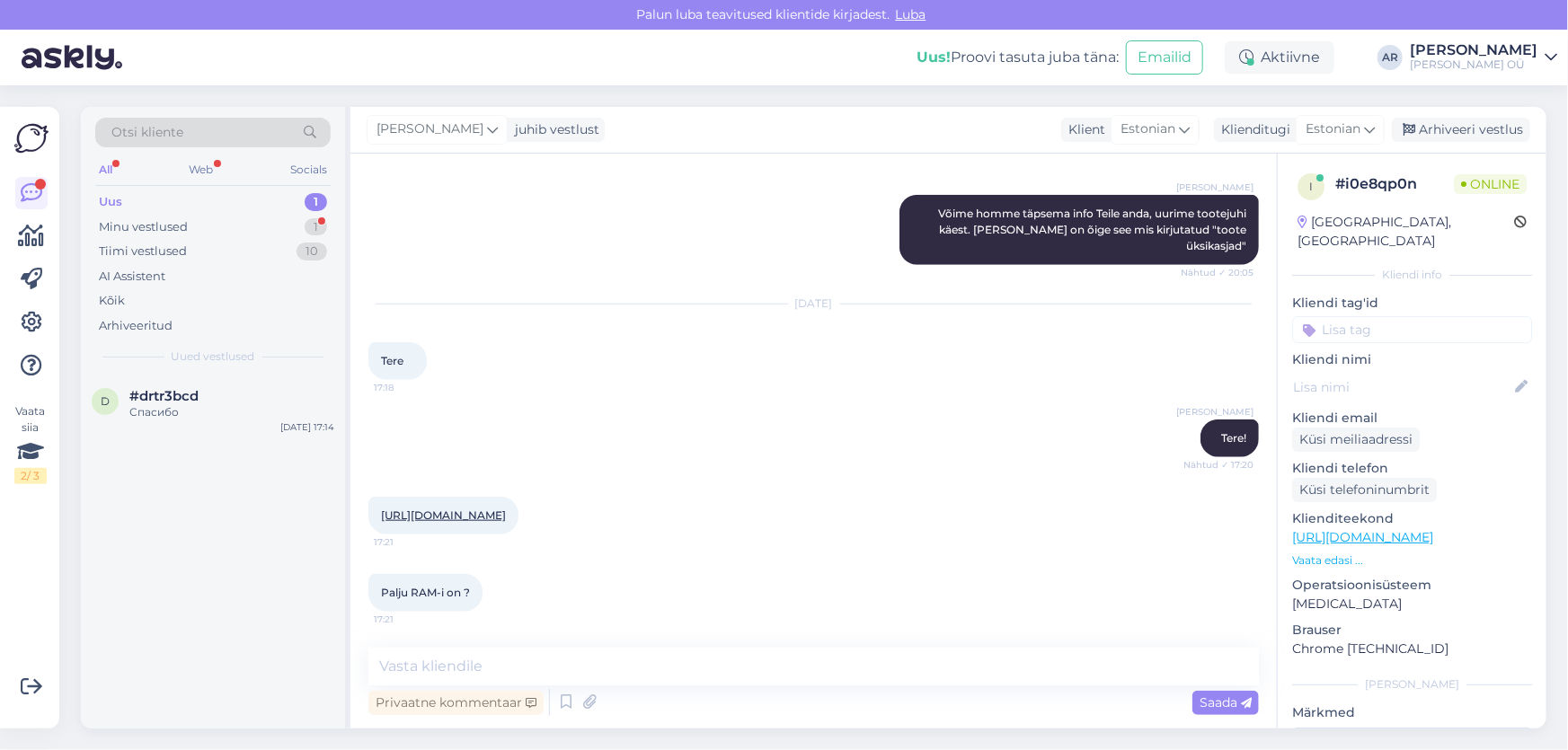
click at [506, 511] on link "[URL][DOMAIN_NAME]" at bounding box center [443, 515] width 125 height 13
click at [513, 659] on div "Vestlus algas [DATE] [URL][DOMAIN_NAME] 19:58 Palju RAM -i on? 19:58 [PERSON_NA…" at bounding box center [813, 440] width 926 height 574
click at [506, 674] on textarea at bounding box center [814, 666] width 891 height 37
type textarea "8RAM"
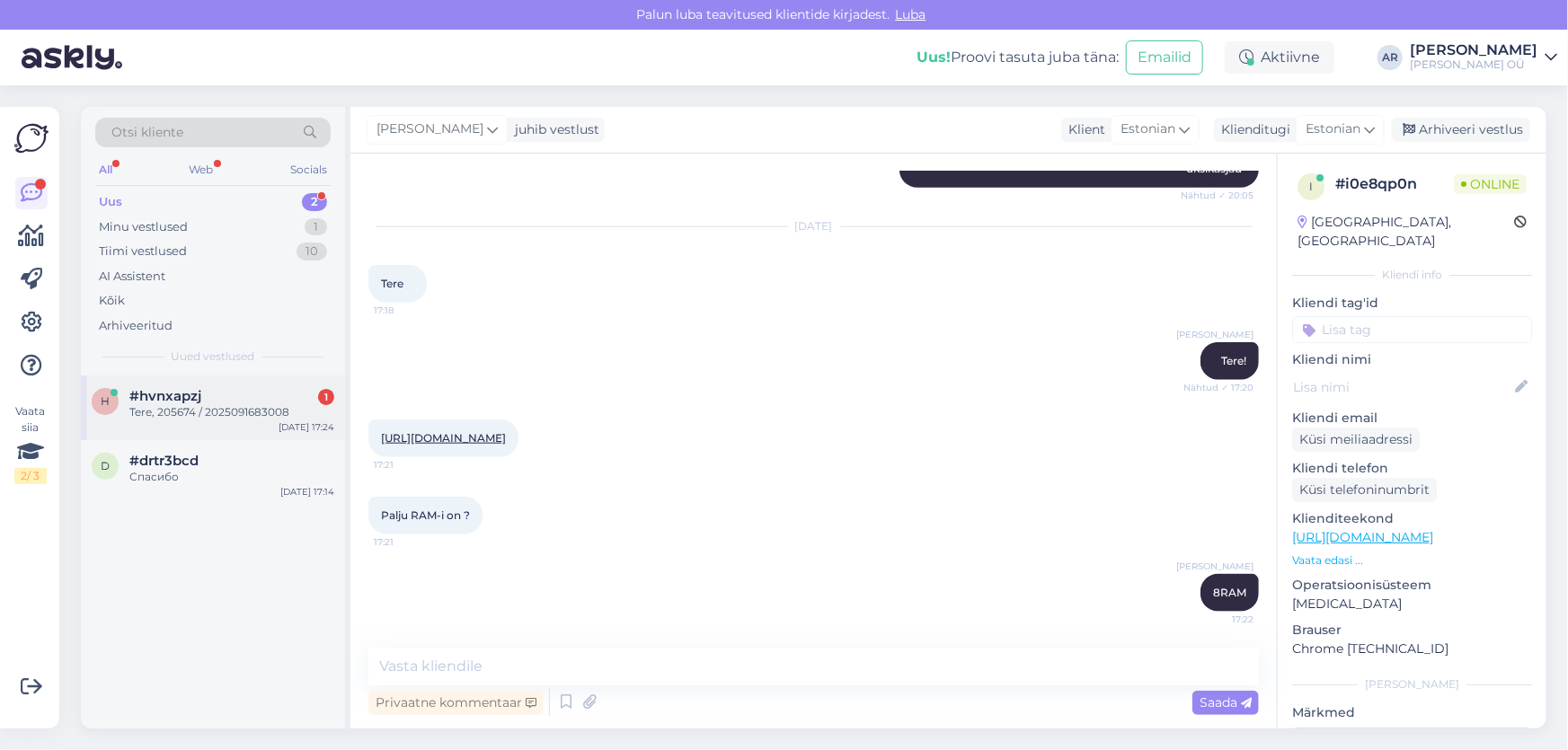
click at [229, 420] on div "h #hvnxapzj 1 Tere, 205674 / 2025091683008 [DATE] 17:24" at bounding box center [212, 407] width 264 height 64
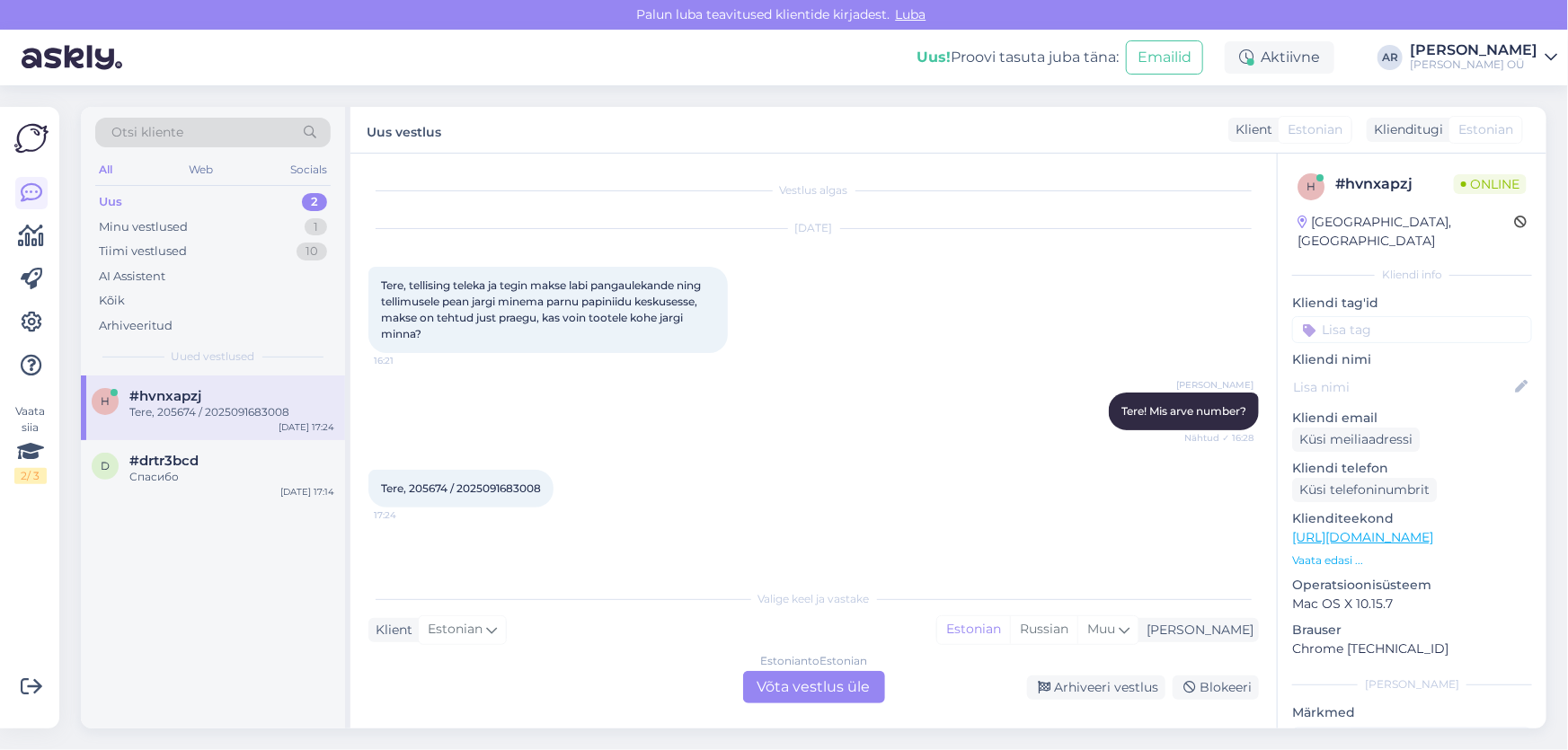
scroll to position [0, 0]
click at [753, 689] on div "Estonian to Estonian Võta vestlus üle" at bounding box center [814, 687] width 142 height 33
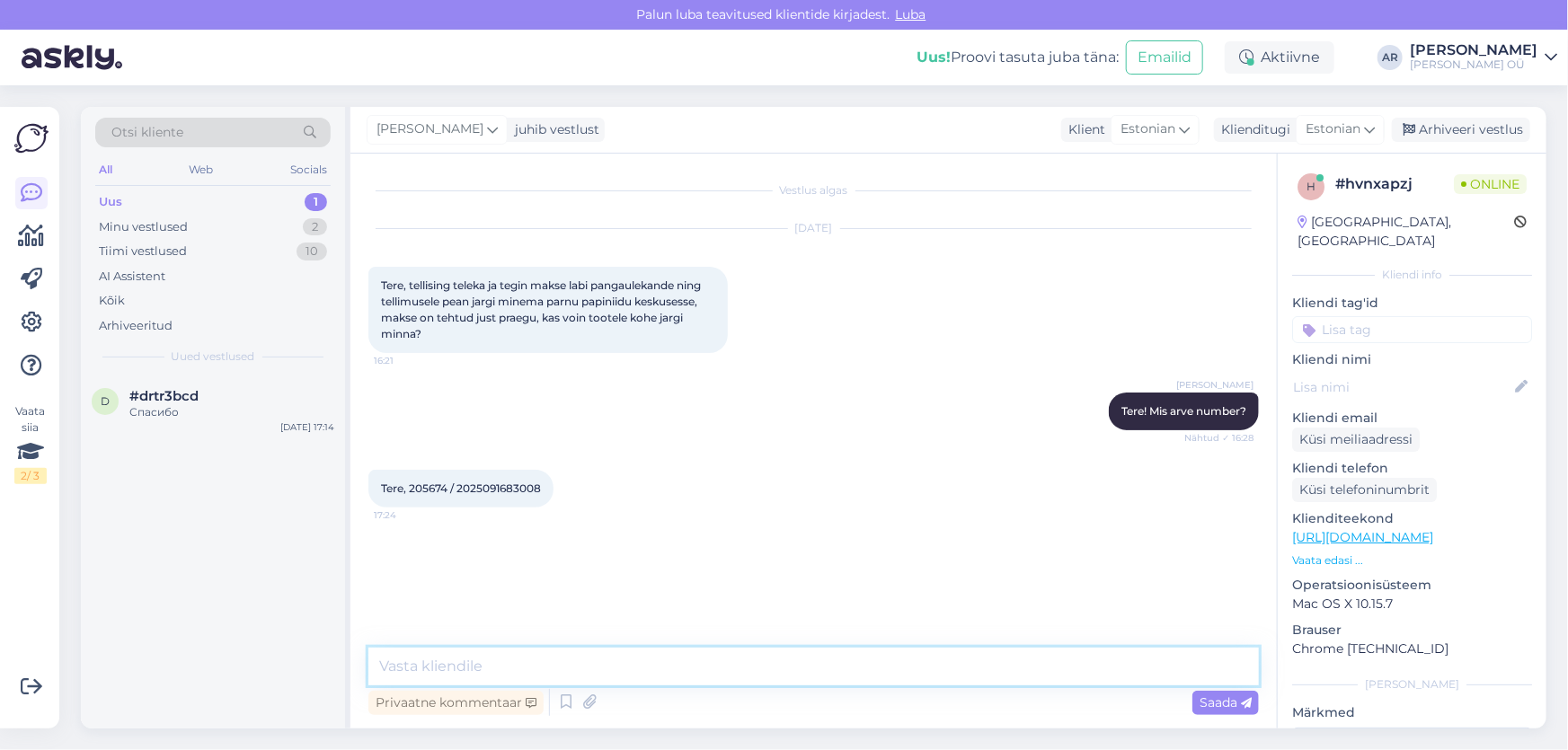
click at [590, 668] on textarea at bounding box center [814, 666] width 891 height 37
type textarea "[PERSON_NAME]"
type textarea "Tere!"
click at [429, 486] on span "Tere, 205674 / 2025091683008" at bounding box center [461, 488] width 160 height 13
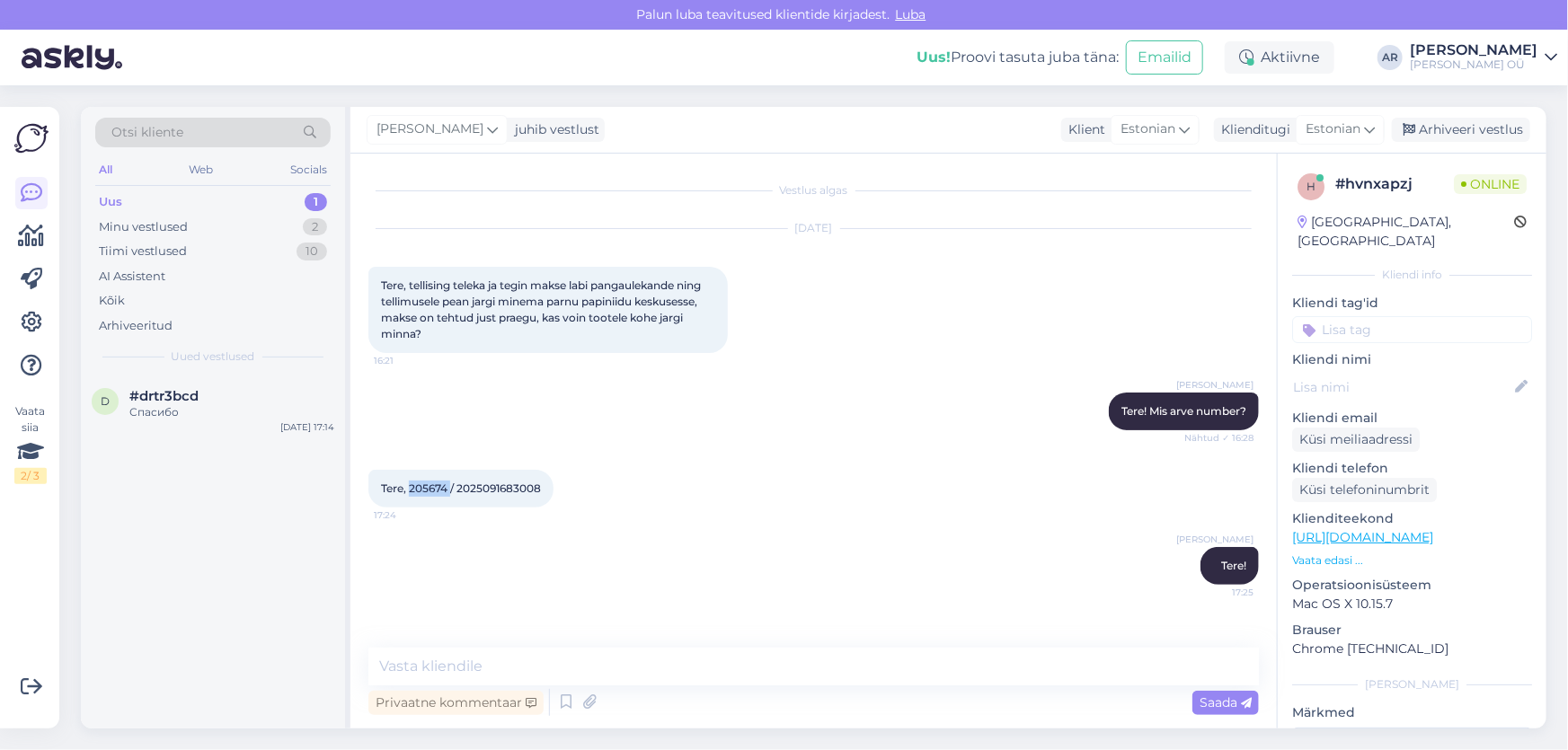
copy span "205674"
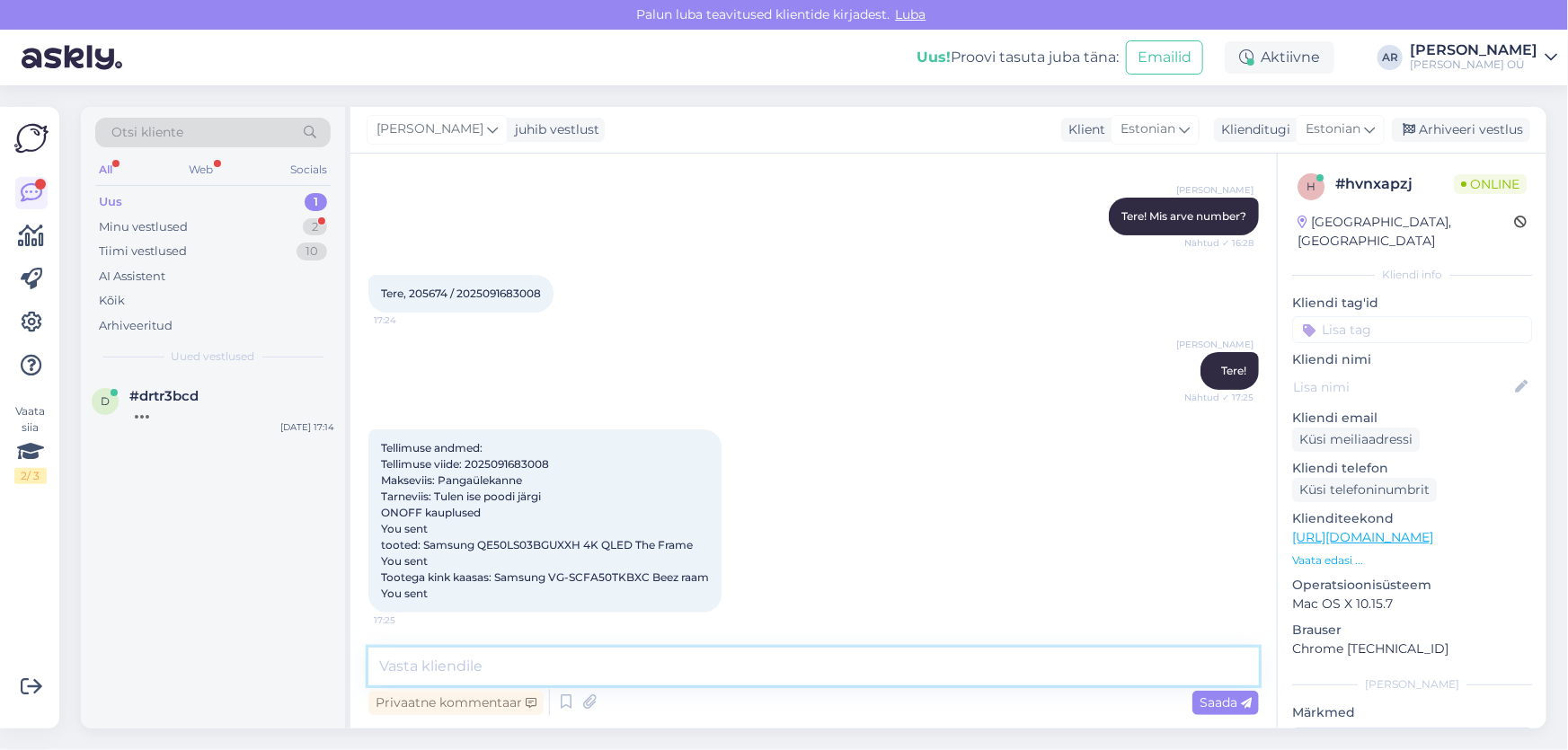
click at [491, 655] on textarea at bounding box center [814, 666] width 891 height 37
click at [205, 219] on div "Minu vestlused 2" at bounding box center [212, 227] width 235 height 25
click at [501, 666] on textarea at bounding box center [814, 666] width 891 height 37
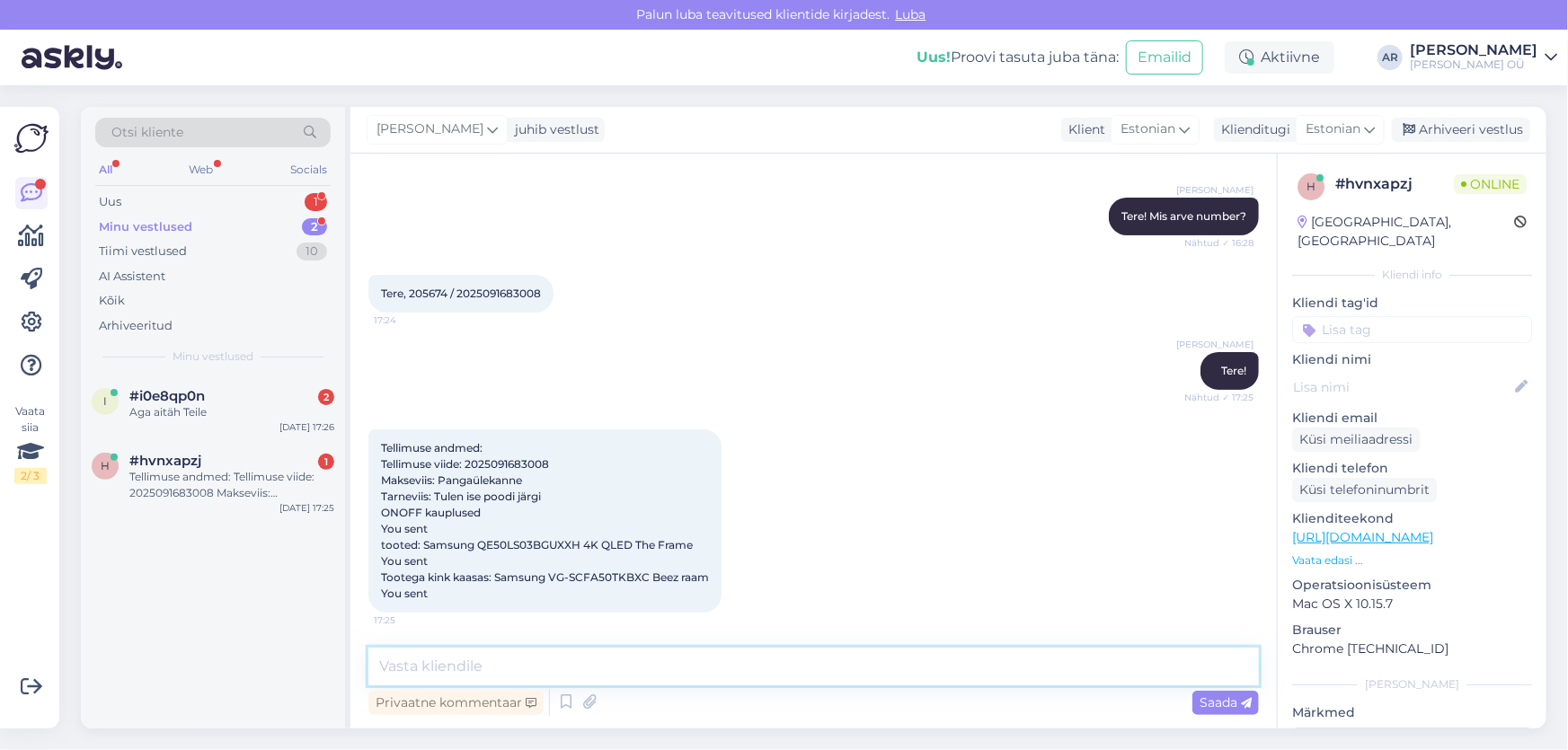
click at [501, 666] on textarea at bounding box center [814, 666] width 891 height 37
click at [498, 665] on textarea at bounding box center [814, 666] width 891 height 37
click at [250, 425] on div "i #i0e8qp0n 2 Aga aitäh Teile [DATE] 17:26" at bounding box center [212, 407] width 264 height 64
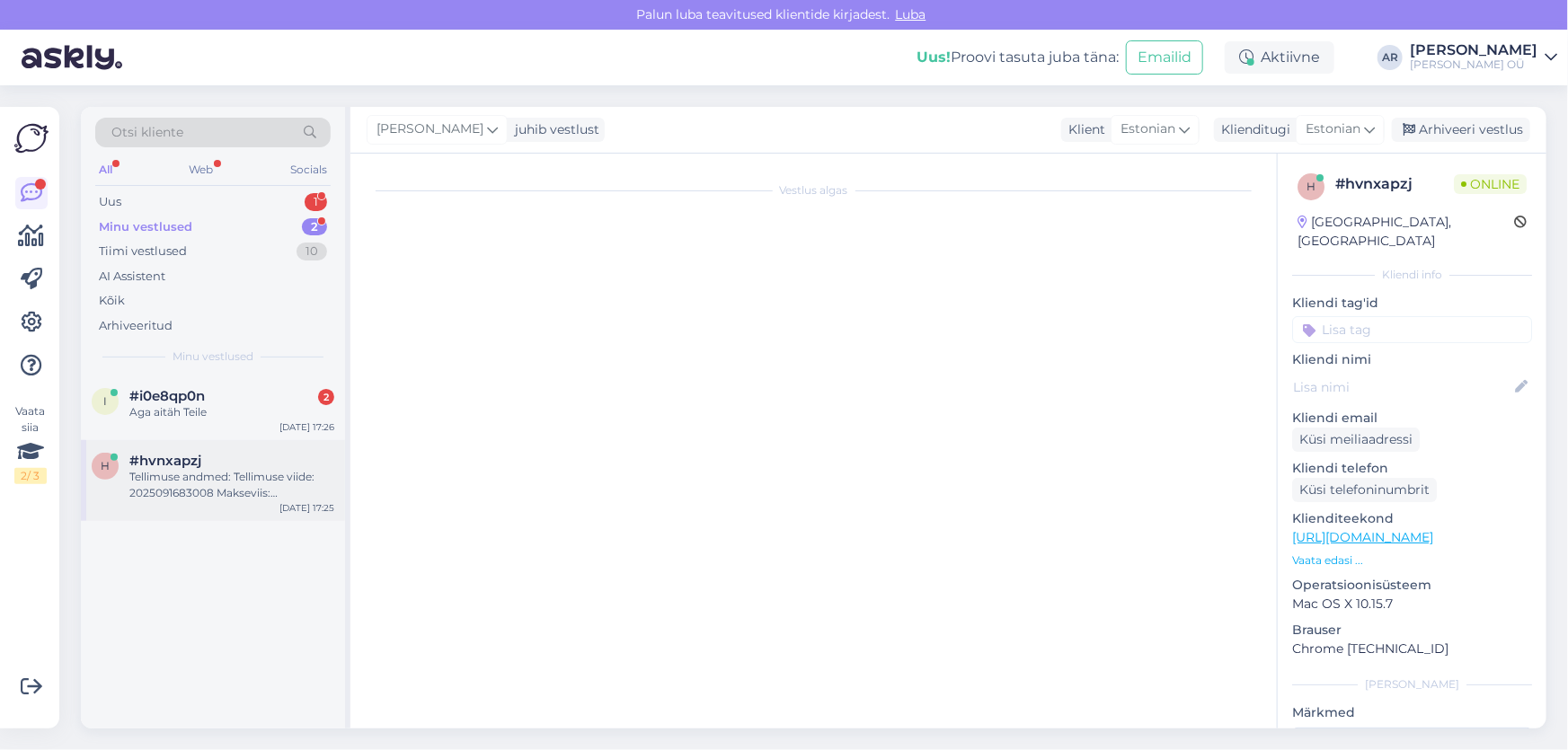
scroll to position [1078, 0]
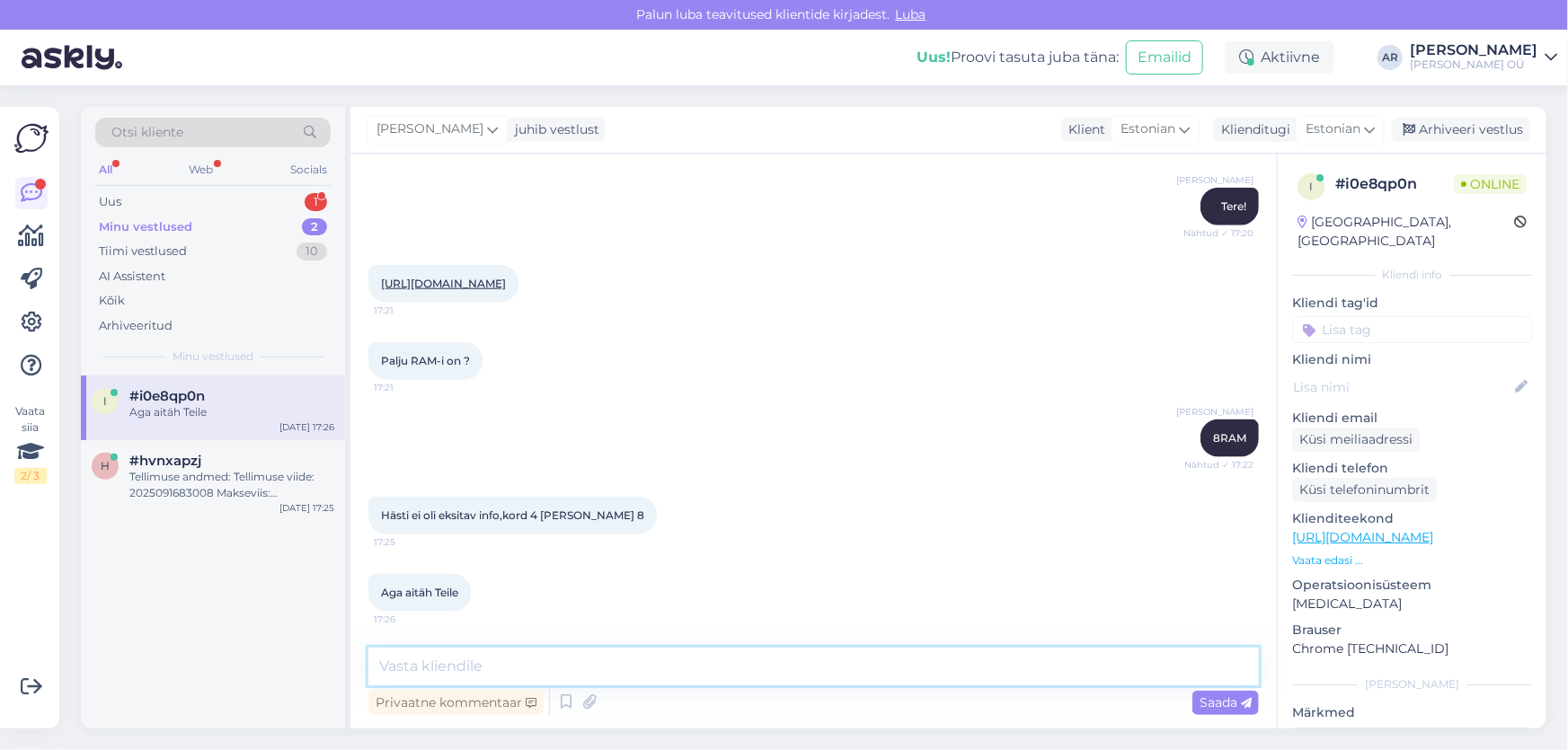
click at [482, 683] on textarea at bounding box center [814, 666] width 891 height 37
click at [482, 669] on textarea at bounding box center [814, 666] width 891 height 37
click at [485, 663] on textarea at bounding box center [814, 666] width 891 height 37
type textarea "Palun!"
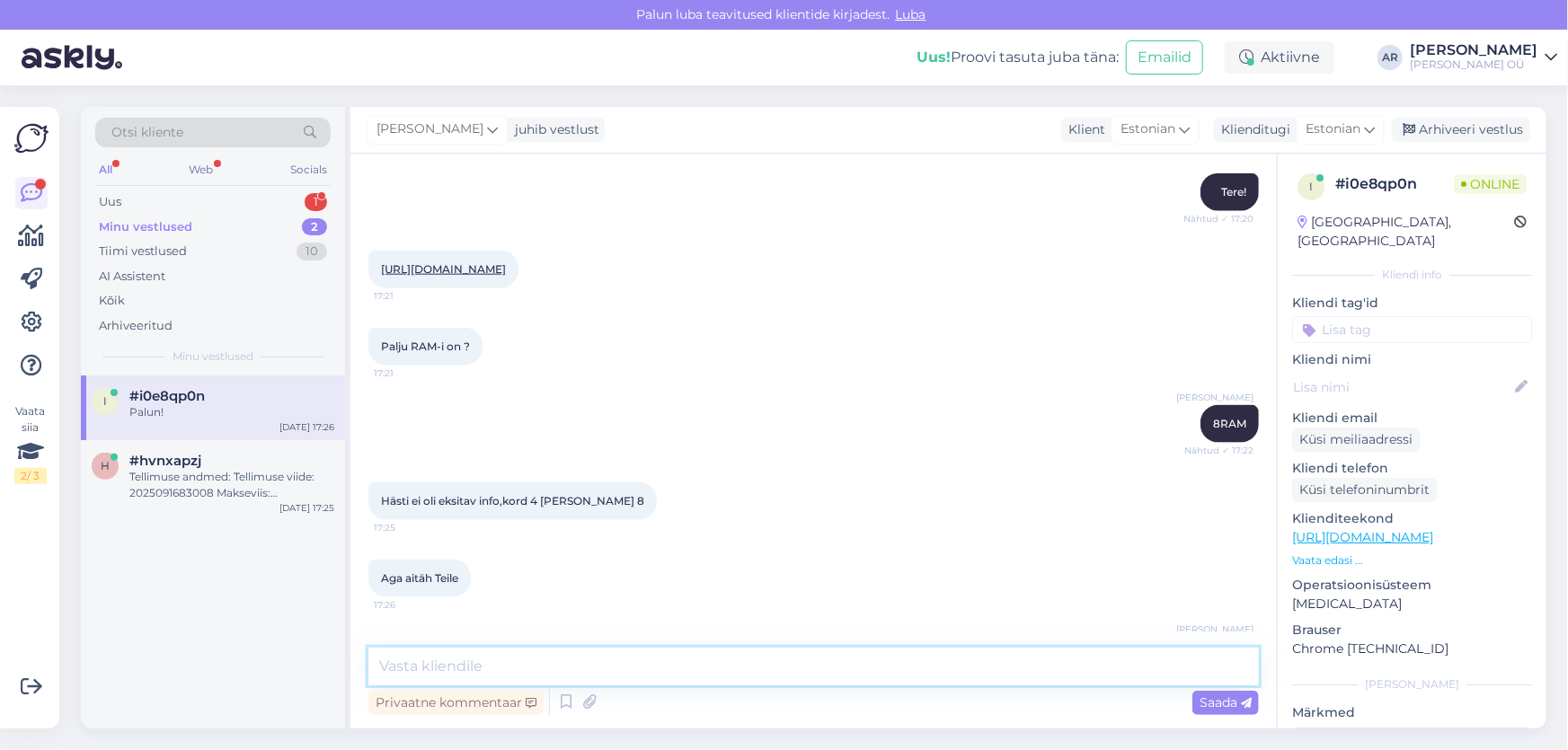
scroll to position [1155, 0]
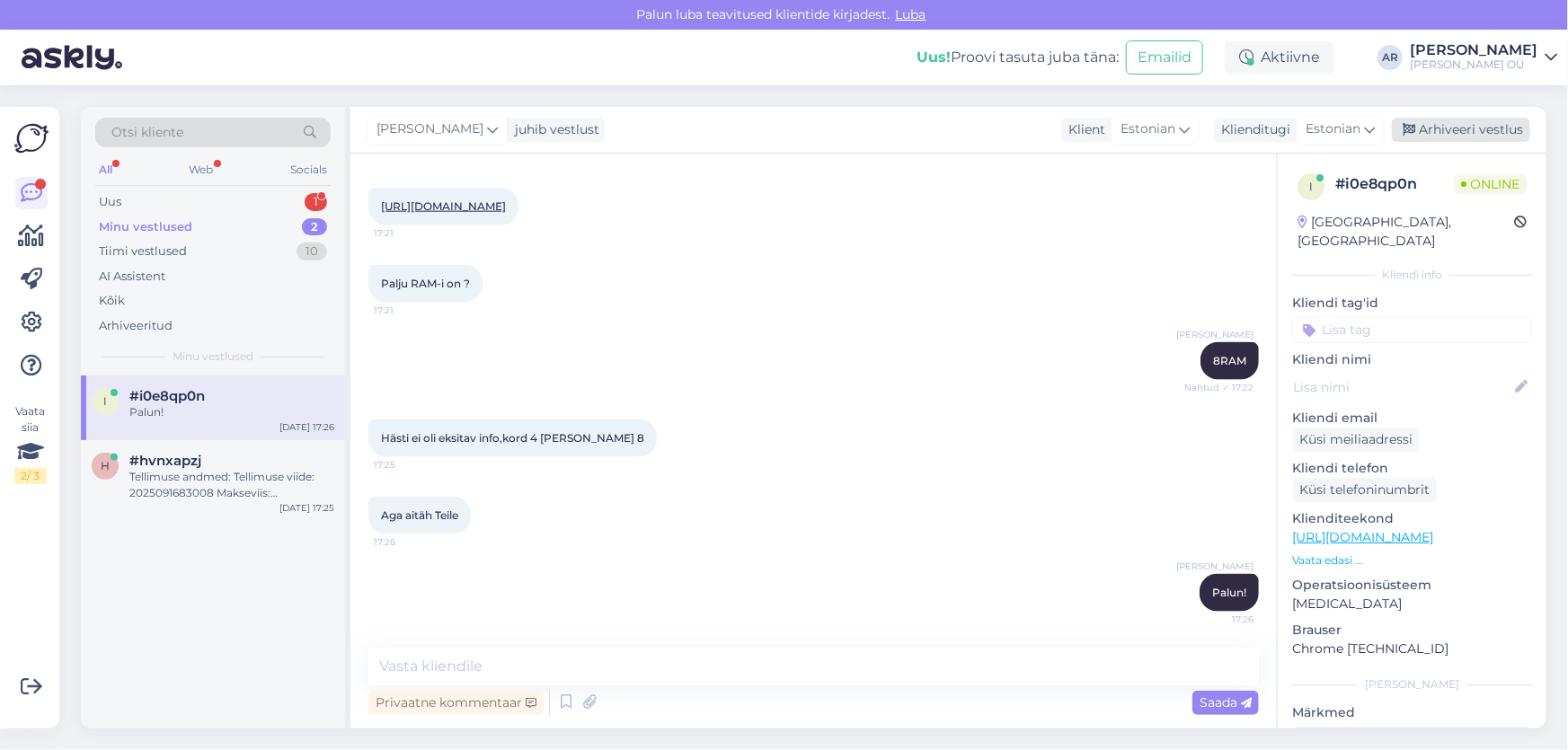
click at [1454, 123] on div "Arhiveeri vestlus" at bounding box center [1461, 129] width 138 height 24
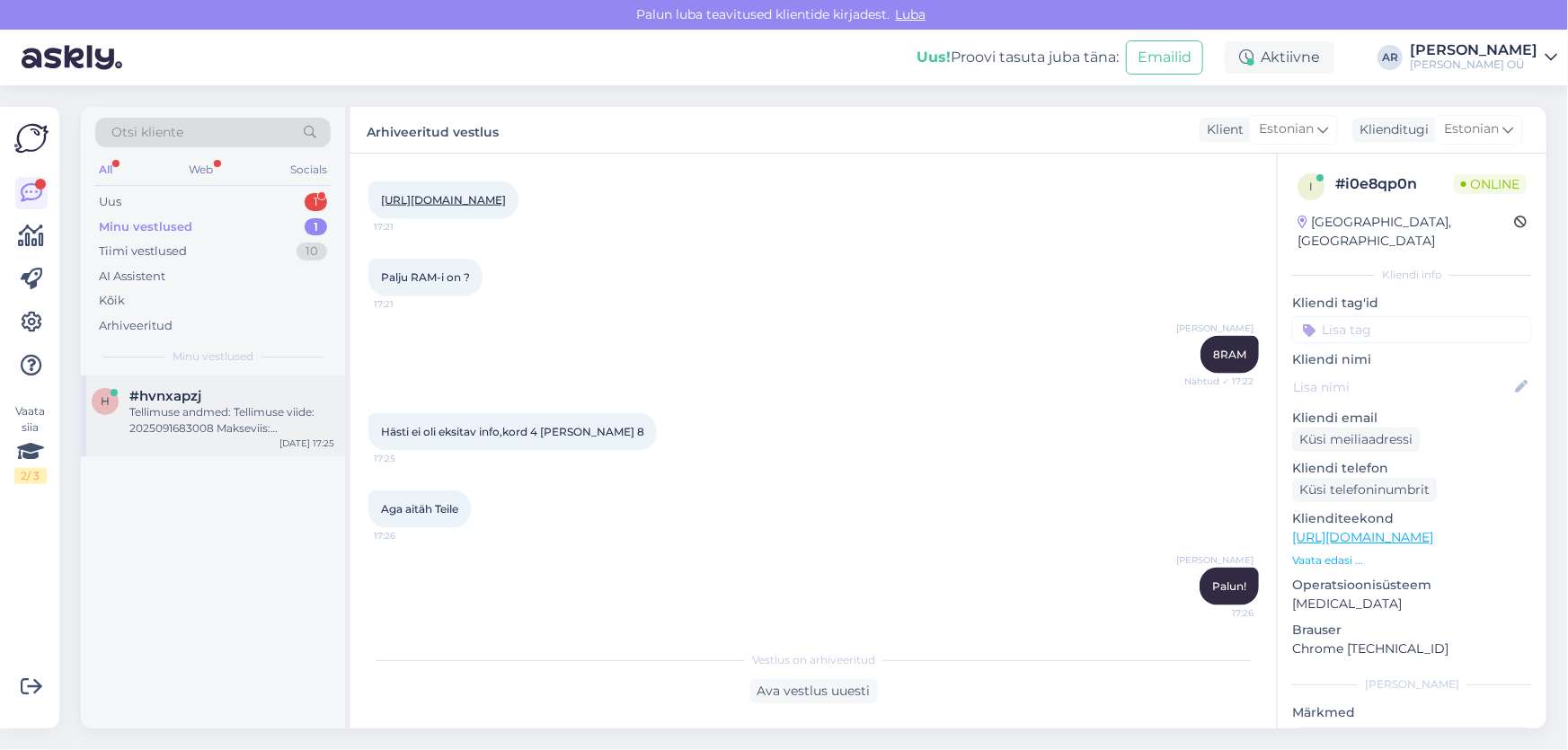
click at [222, 421] on div "Tellimuse andmed: Tellimuse viide: 2025091683008 Makseviis: Pangaülekanne Tarne…" at bounding box center [231, 420] width 204 height 33
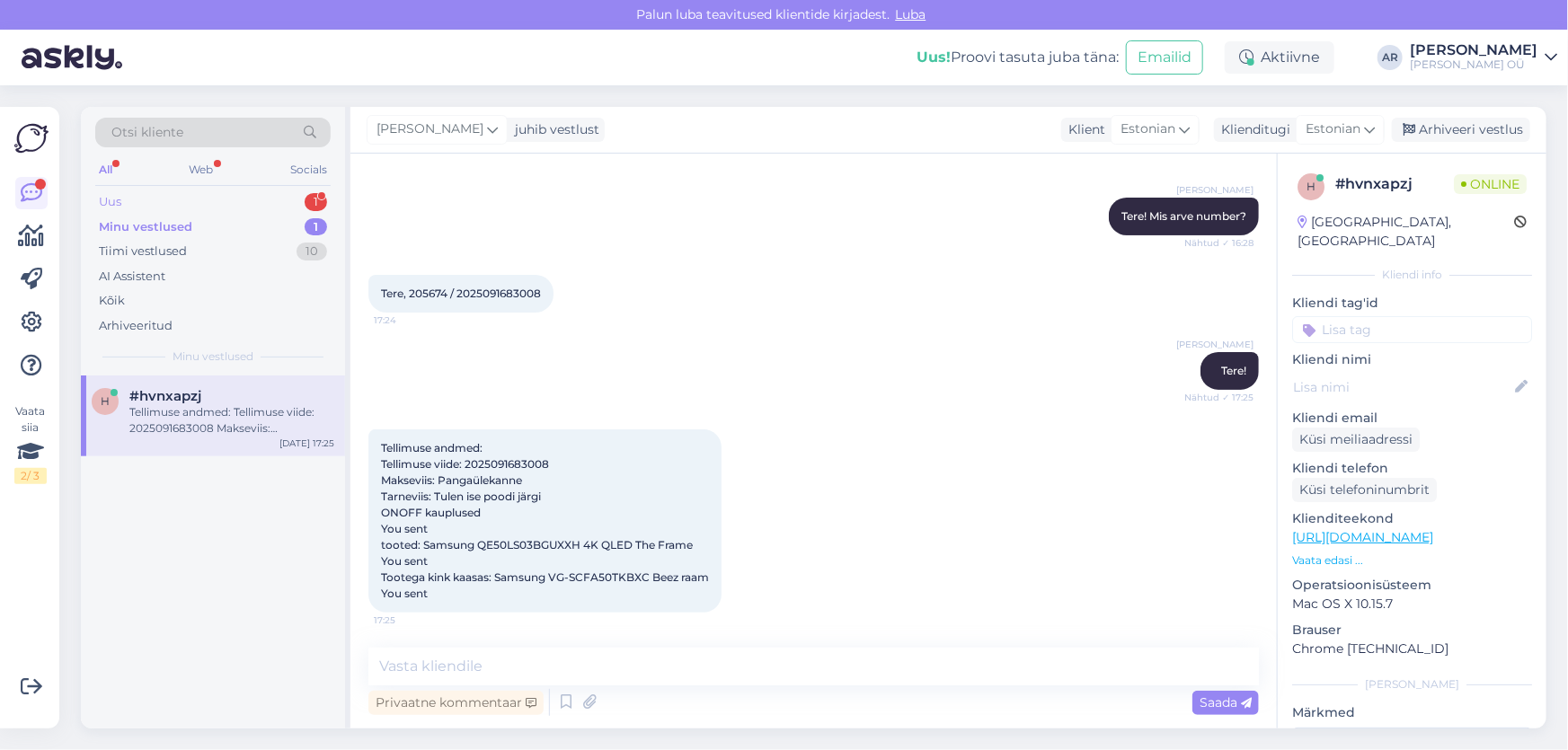
click at [135, 205] on div "Uus 1" at bounding box center [212, 202] width 235 height 25
click at [262, 430] on div "Только нет крышки и электроподжигом?" at bounding box center [231, 420] width 204 height 33
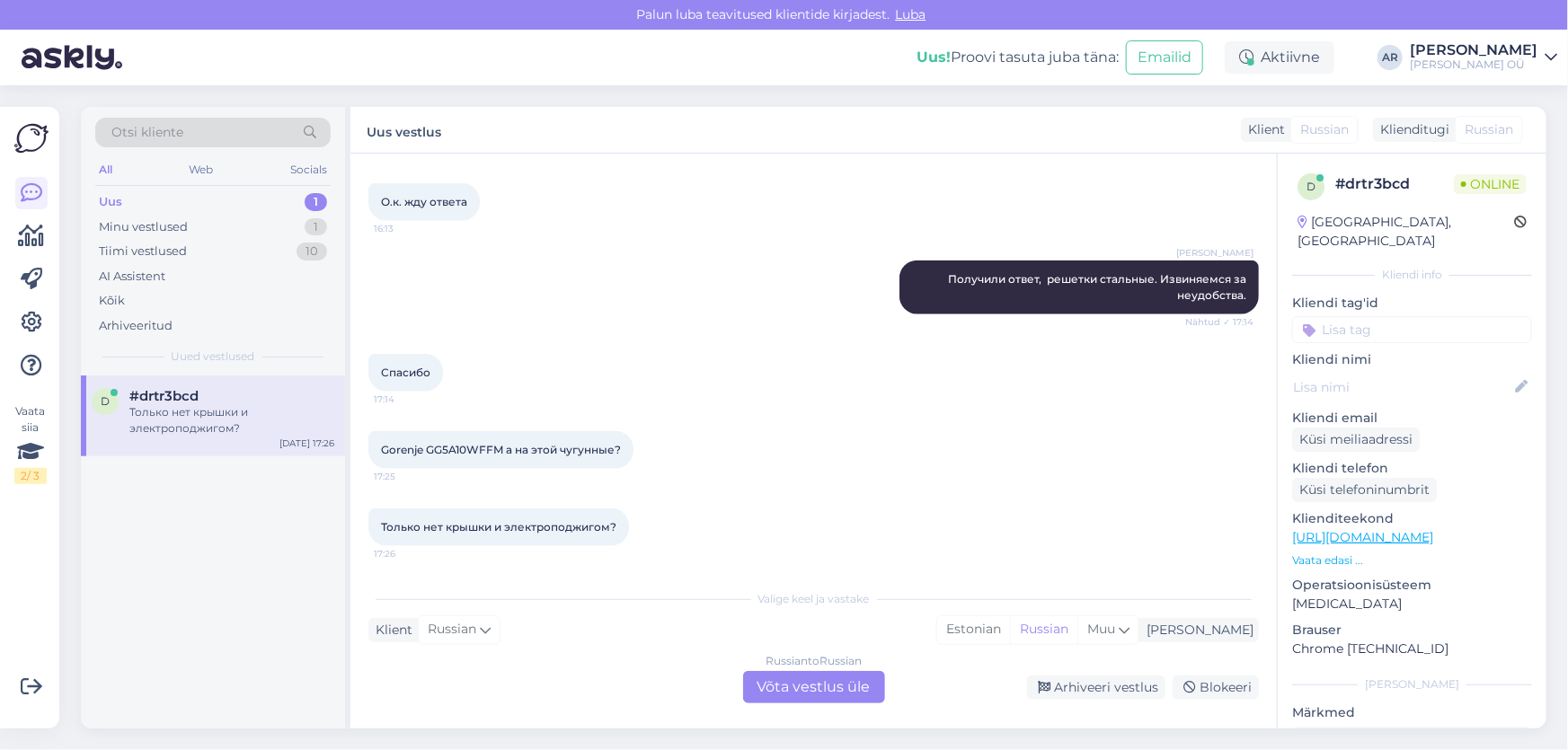
click at [1370, 528] on link "[URL][DOMAIN_NAME]" at bounding box center [1362, 536] width 141 height 16
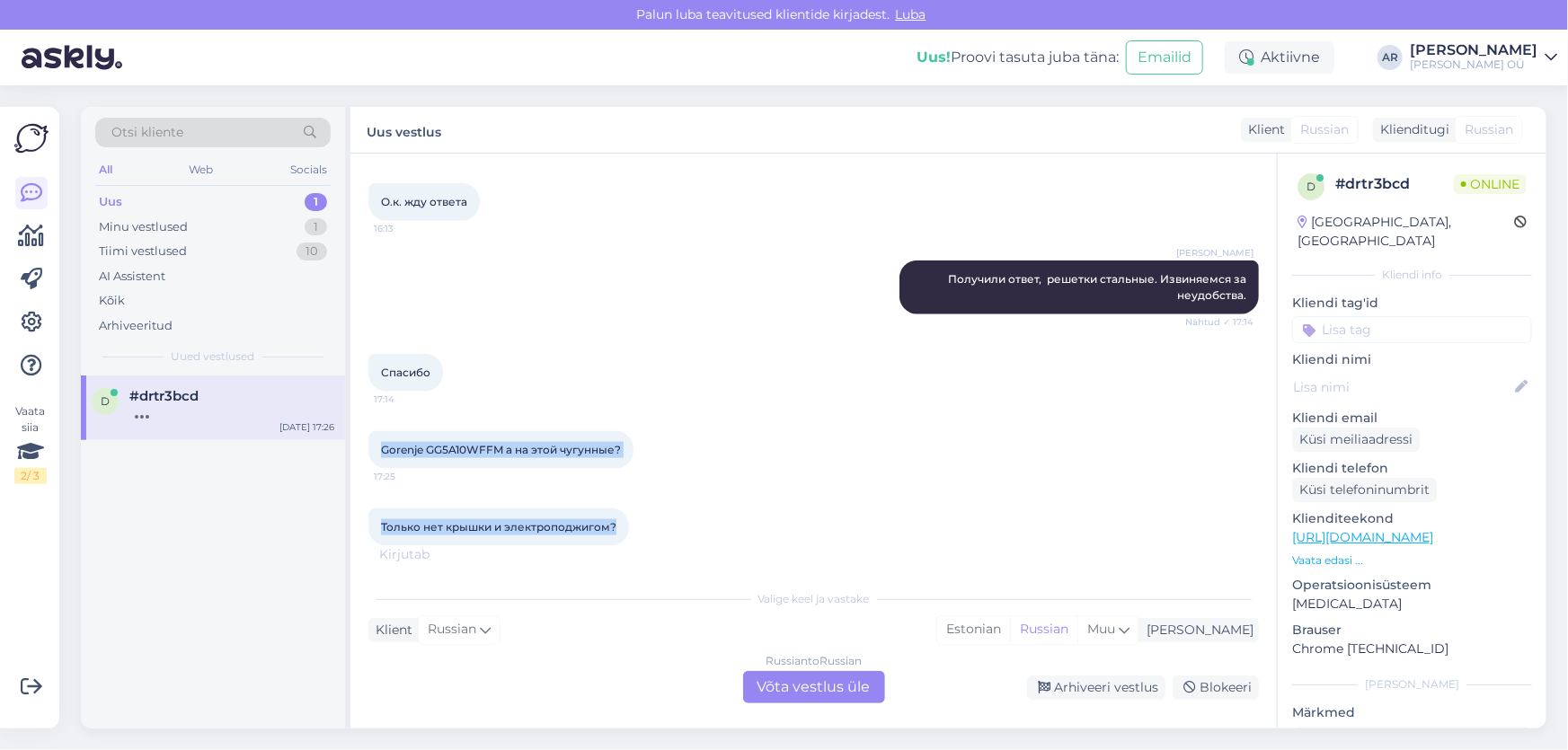
drag, startPoint x: 599, startPoint y: 527, endPoint x: 373, endPoint y: 435, distance: 244.0
click at [373, 435] on div "Vestlus algas [DATE] Добрый день! 16:03 [PERSON_NAME] Здравствуйте! Nähtud ✓ 16…" at bounding box center [821, 358] width 907 height 373
copy div "Gorenje GG5A10WFFM а на этой чугунные? 17:25 Только нет крышки и электроподжиго…"
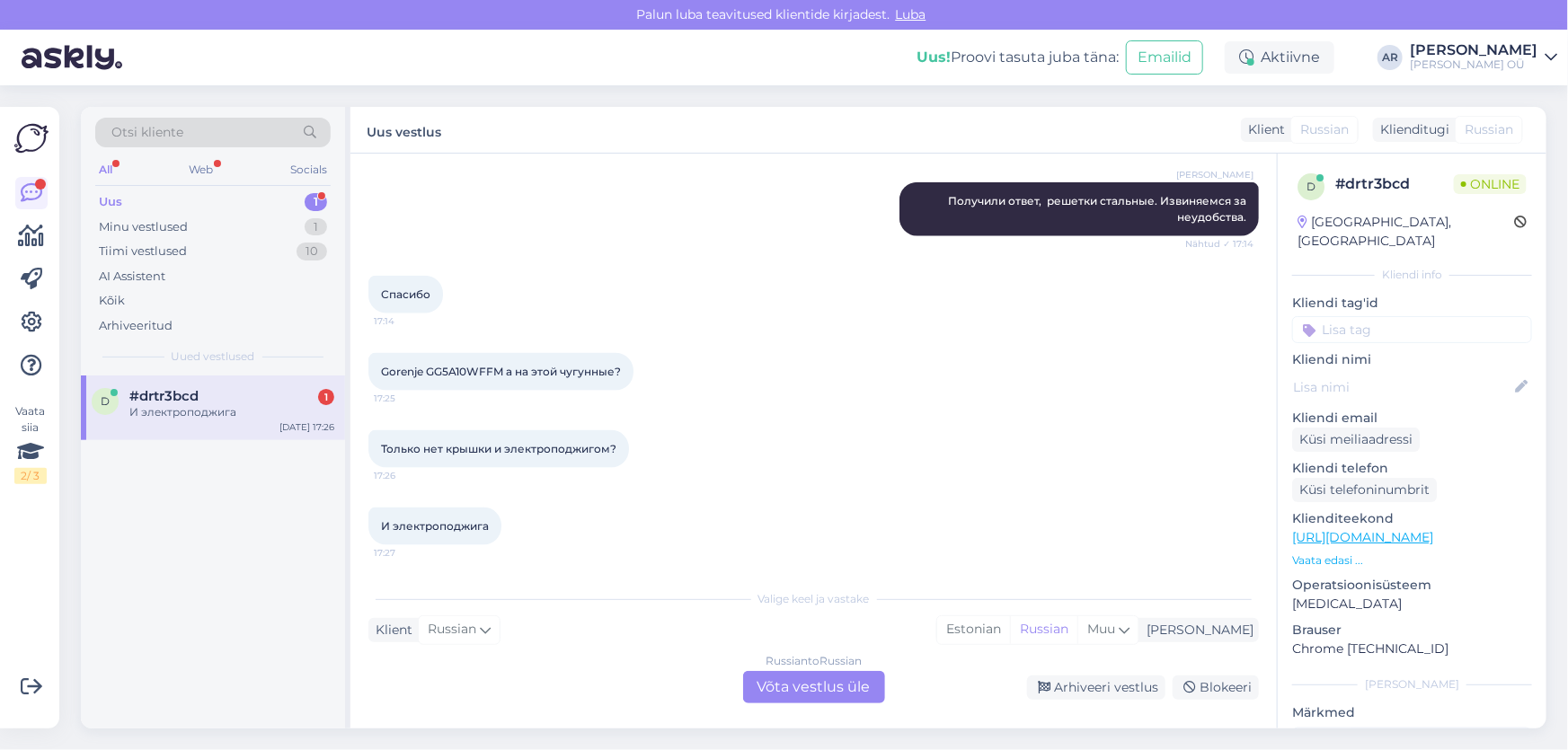
click at [761, 670] on div "Russian to Russian Võta vestlus üle" at bounding box center [814, 687] width 142 height 33
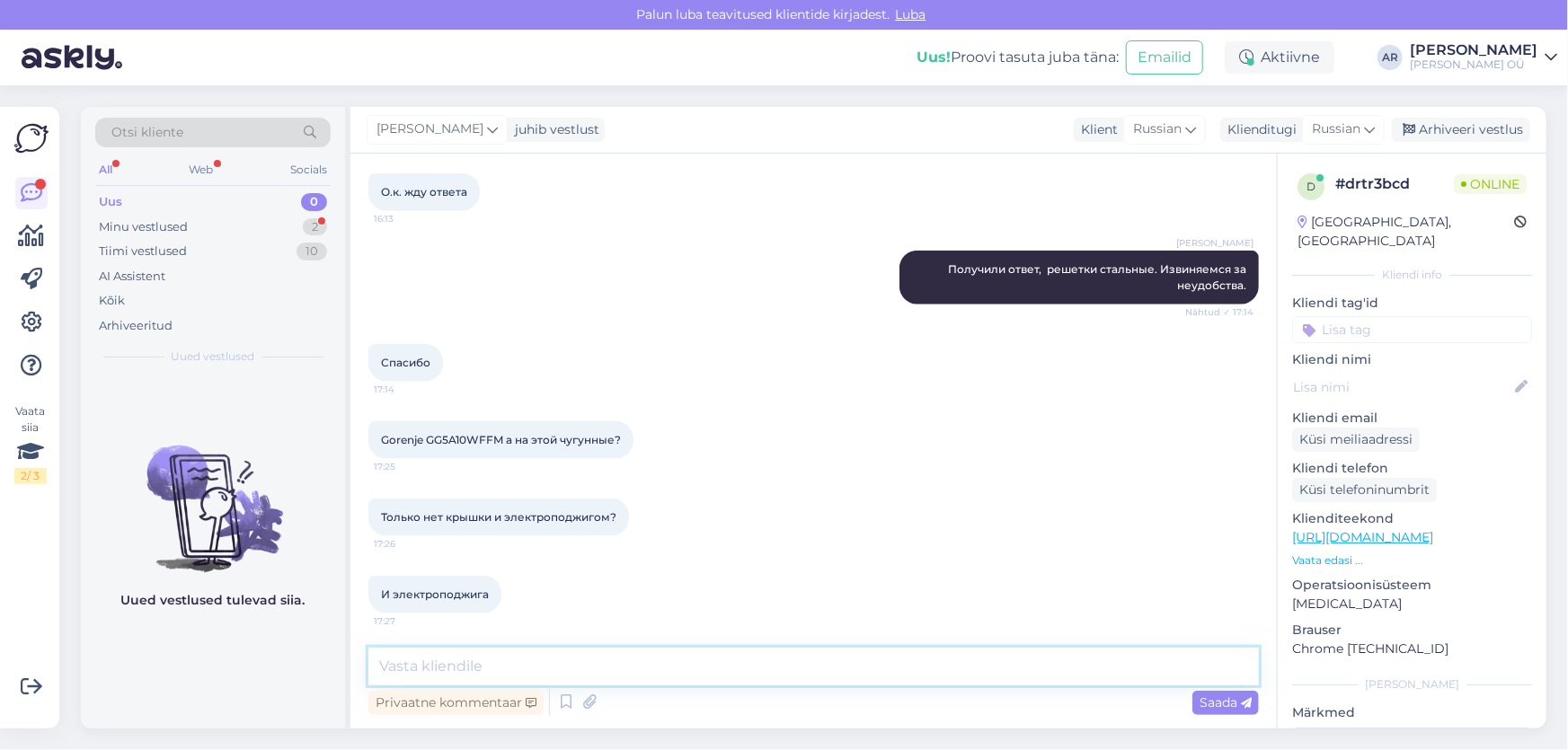
click at [662, 668] on textarea at bounding box center [814, 666] width 891 height 37
type textarea "L"
type textarea "Да чугунные, нет крышки и электроподжига"
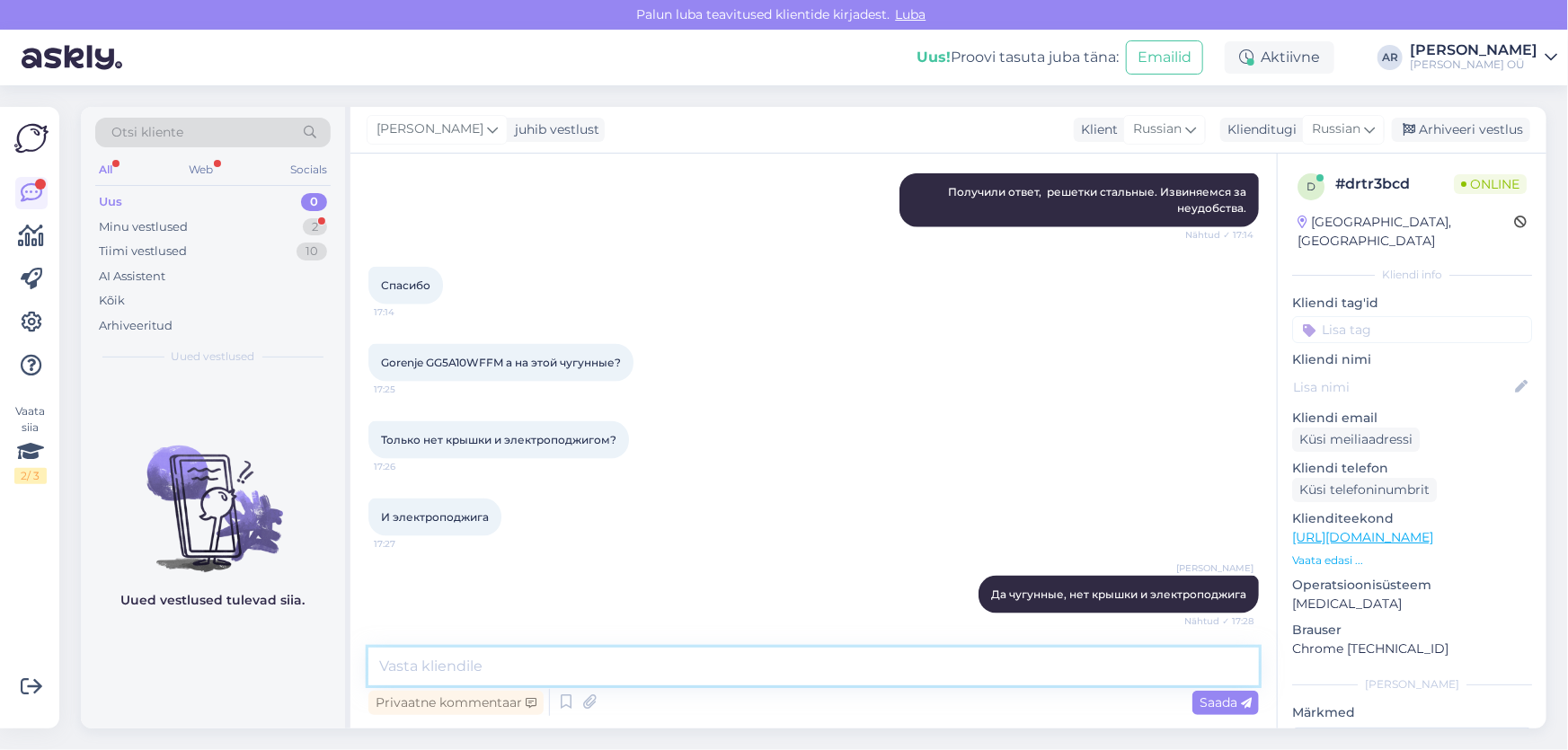
scroll to position [1207, 0]
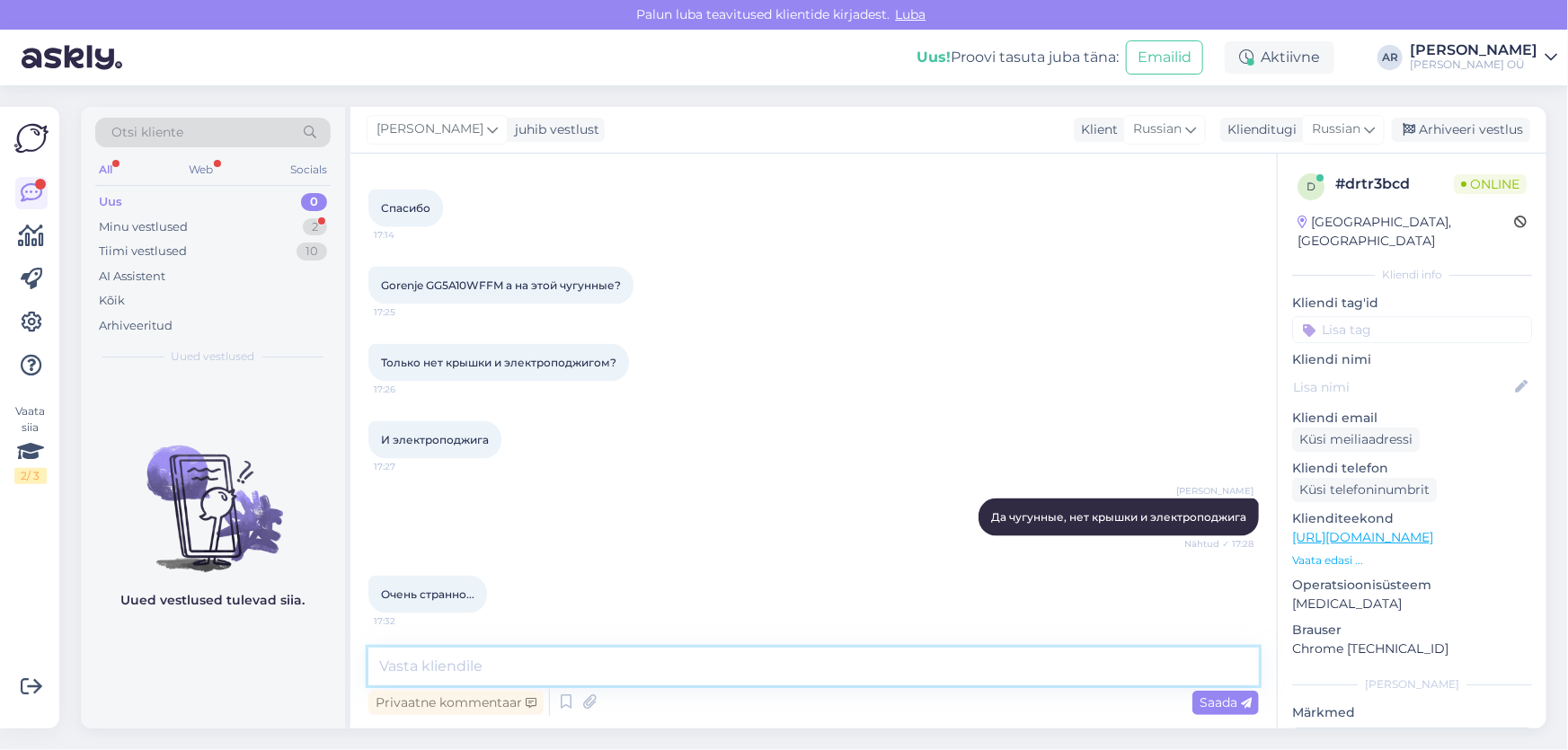
click at [496, 667] on textarea at bounding box center [814, 666] width 891 height 37
click at [201, 236] on div "Minu vestlused 2" at bounding box center [212, 227] width 235 height 25
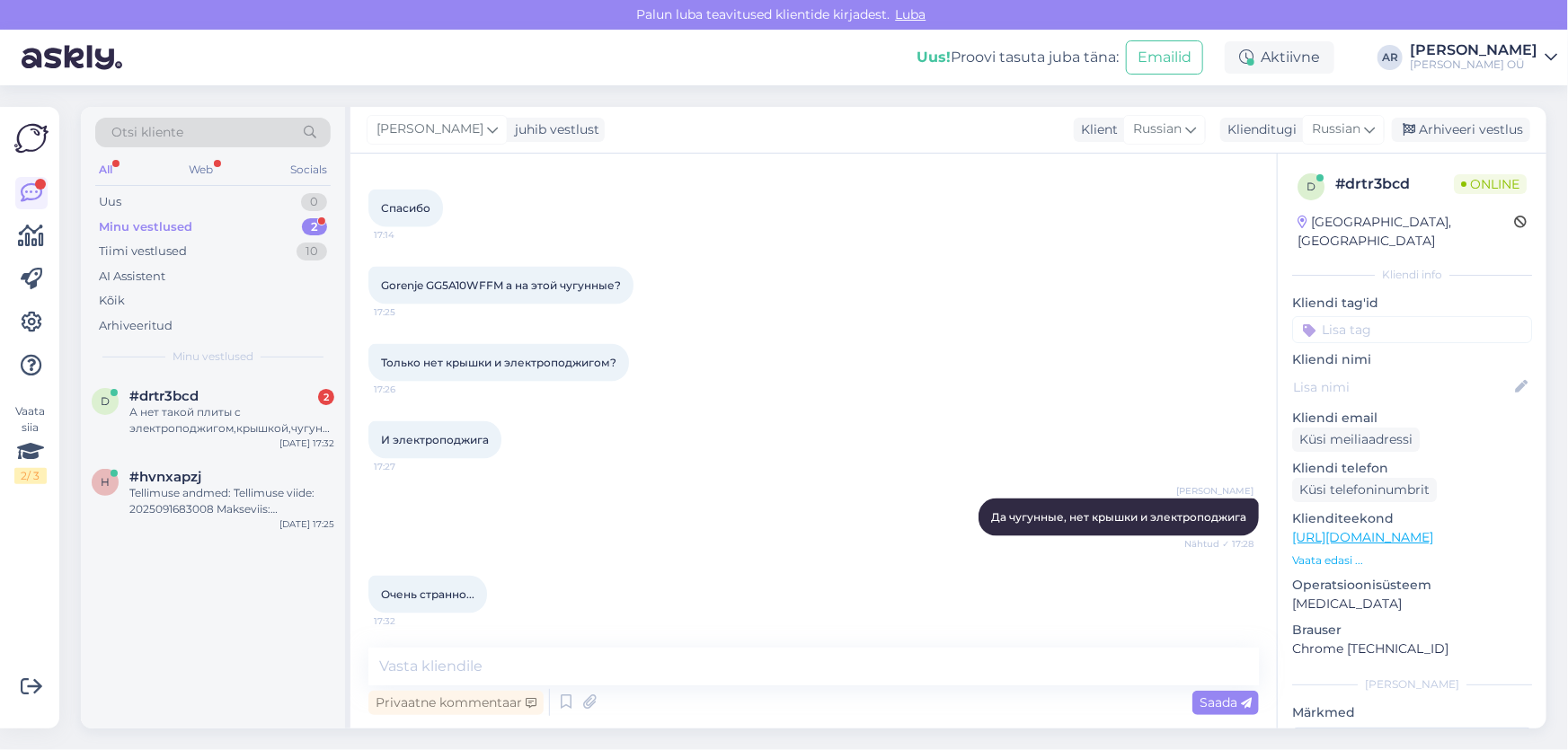
scroll to position [1317, 0]
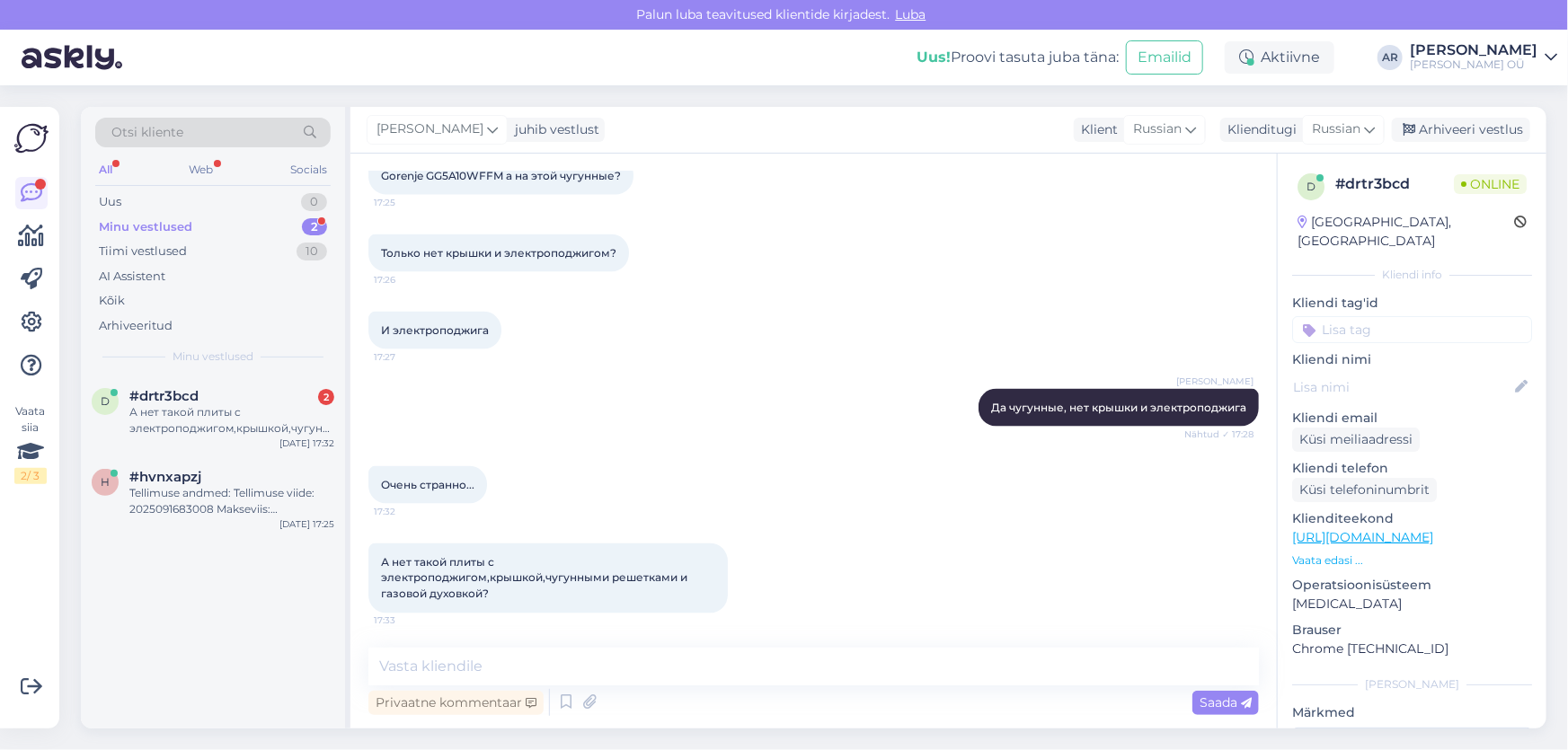
click at [1346, 528] on link "[URL][DOMAIN_NAME]" at bounding box center [1362, 536] width 141 height 16
drag, startPoint x: 511, startPoint y: 591, endPoint x: 392, endPoint y: 555, distance: 124.3
click at [392, 555] on div "А нет такой плиты с электроподжигом,крышкой,чугунными решетками и газовой духов…" at bounding box center [548, 577] width 360 height 70
copy span "нет такой плиты с электроподжигом,крышкой,чугунными решетками и газовой духовко…"
click at [513, 630] on div "А нет такой плиты с электроподжигом,крышкой,чугунными решетками и газовой духов…" at bounding box center [814, 578] width 891 height 109
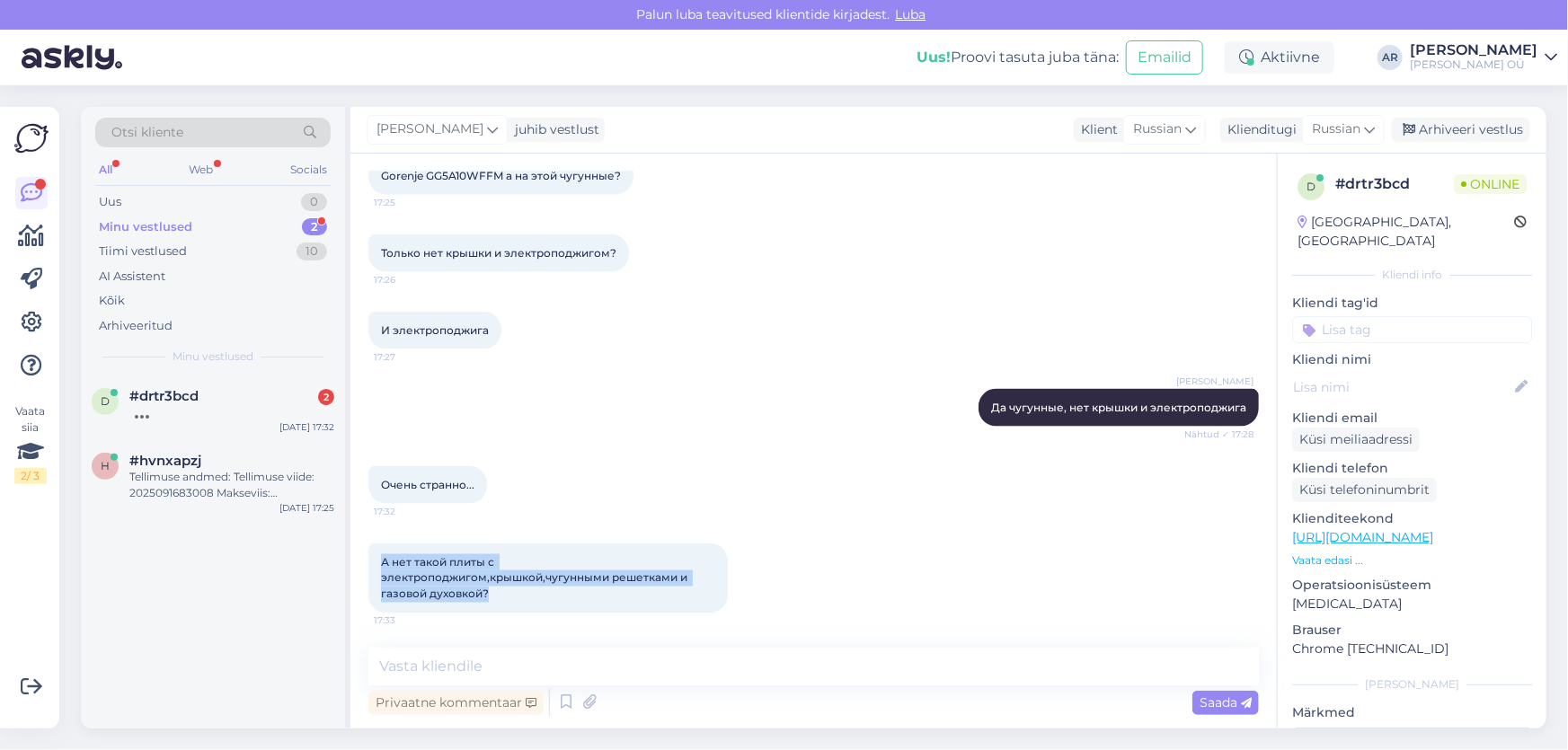
drag, startPoint x: 493, startPoint y: 590, endPoint x: 364, endPoint y: 556, distance: 133.4
click at [364, 556] on div "Vestlus algas [DATE] Добрый день! 16:03 [PERSON_NAME] Здравствуйте! Nähtud ✓ 16…" at bounding box center [813, 440] width 926 height 574
click at [533, 665] on textarea at bounding box center [814, 666] width 891 height 37
paste textarea "[URL][DOMAIN_NAME]"
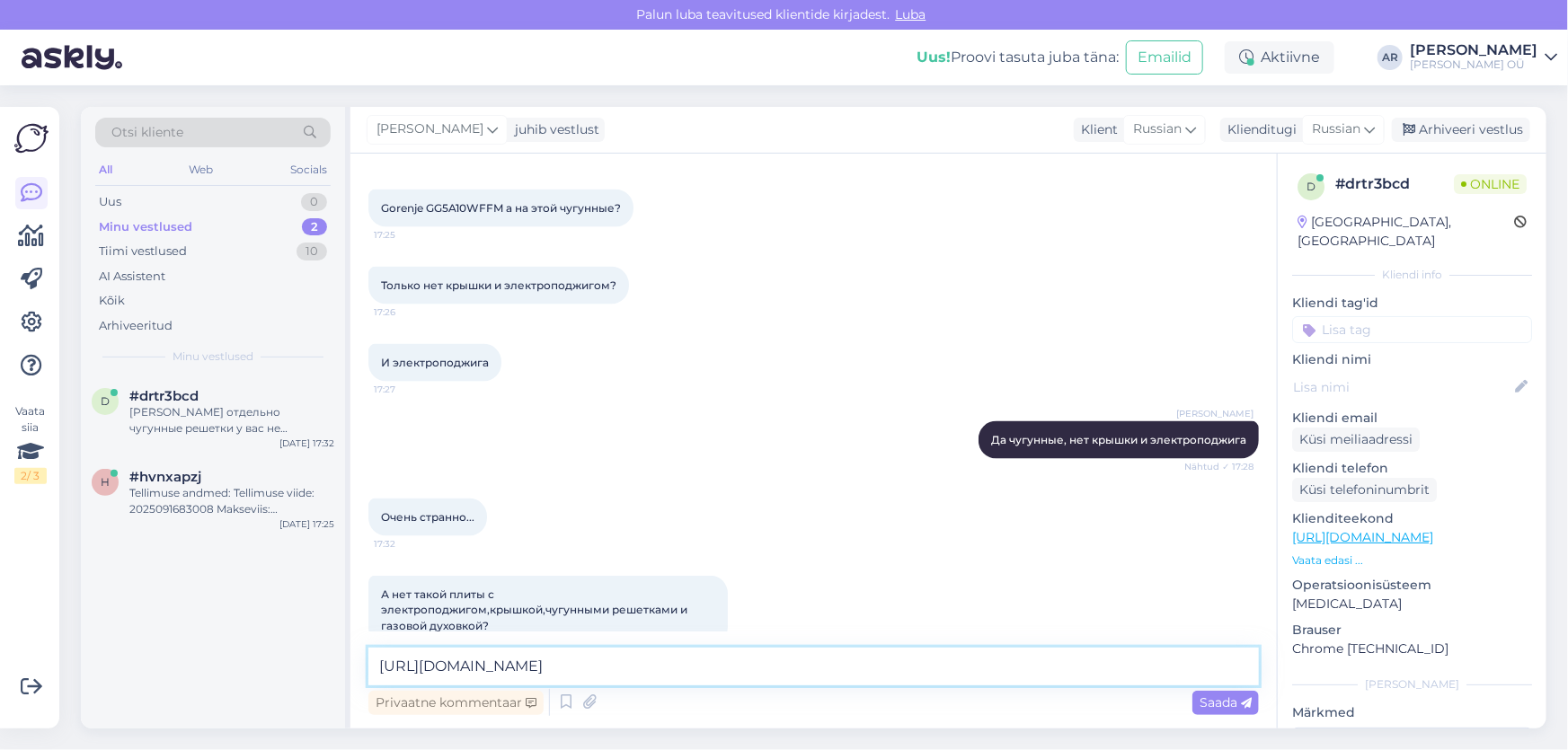
scroll to position [1066, 0]
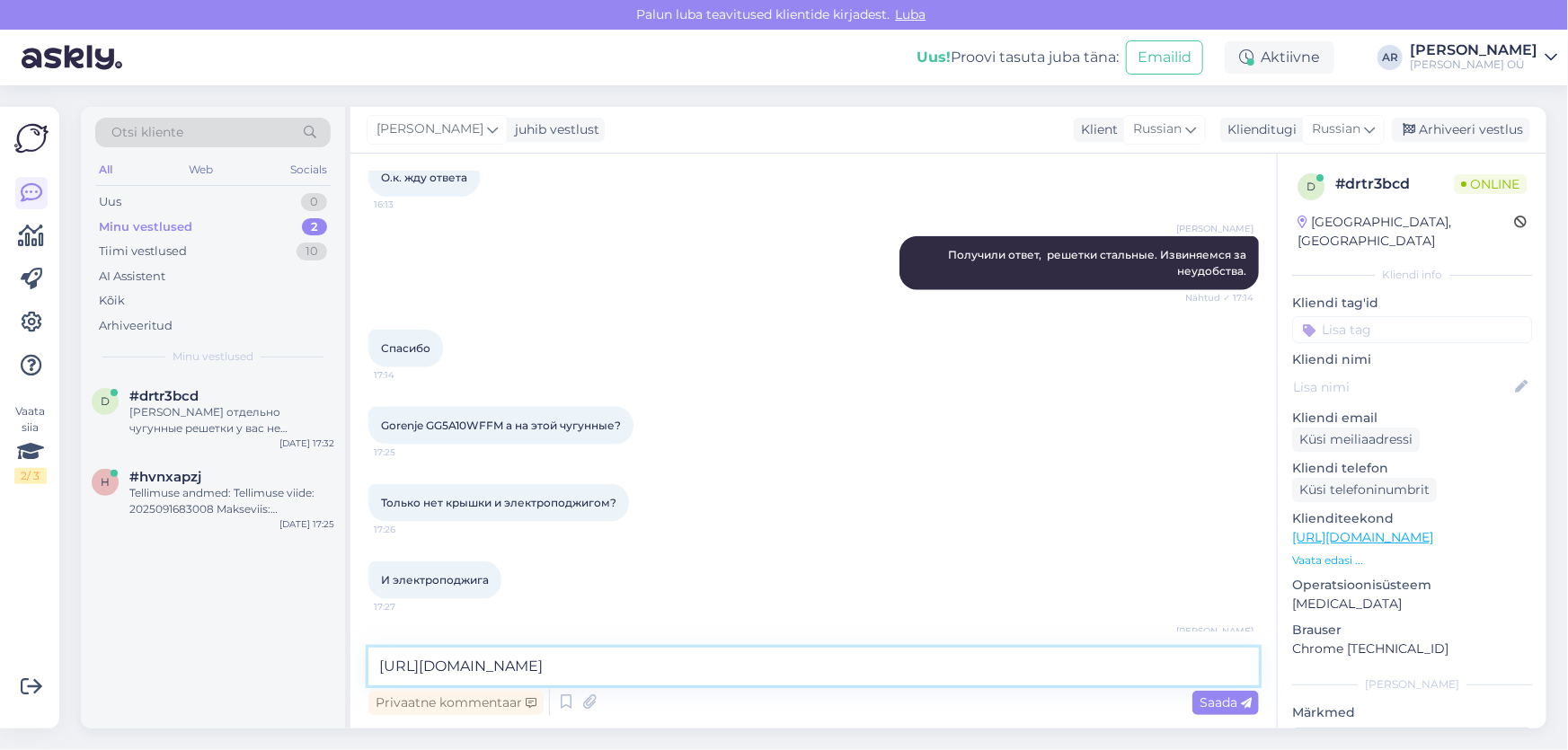
type textarea "[URL][DOMAIN_NAME]"
click at [1036, 653] on textarea "[URL][DOMAIN_NAME]" at bounding box center [814, 666] width 891 height 37
click at [1034, 667] on textarea "[URL][DOMAIN_NAME]" at bounding box center [814, 666] width 891 height 37
click at [1033, 658] on textarea "[URL][DOMAIN_NAME]" at bounding box center [814, 666] width 891 height 37
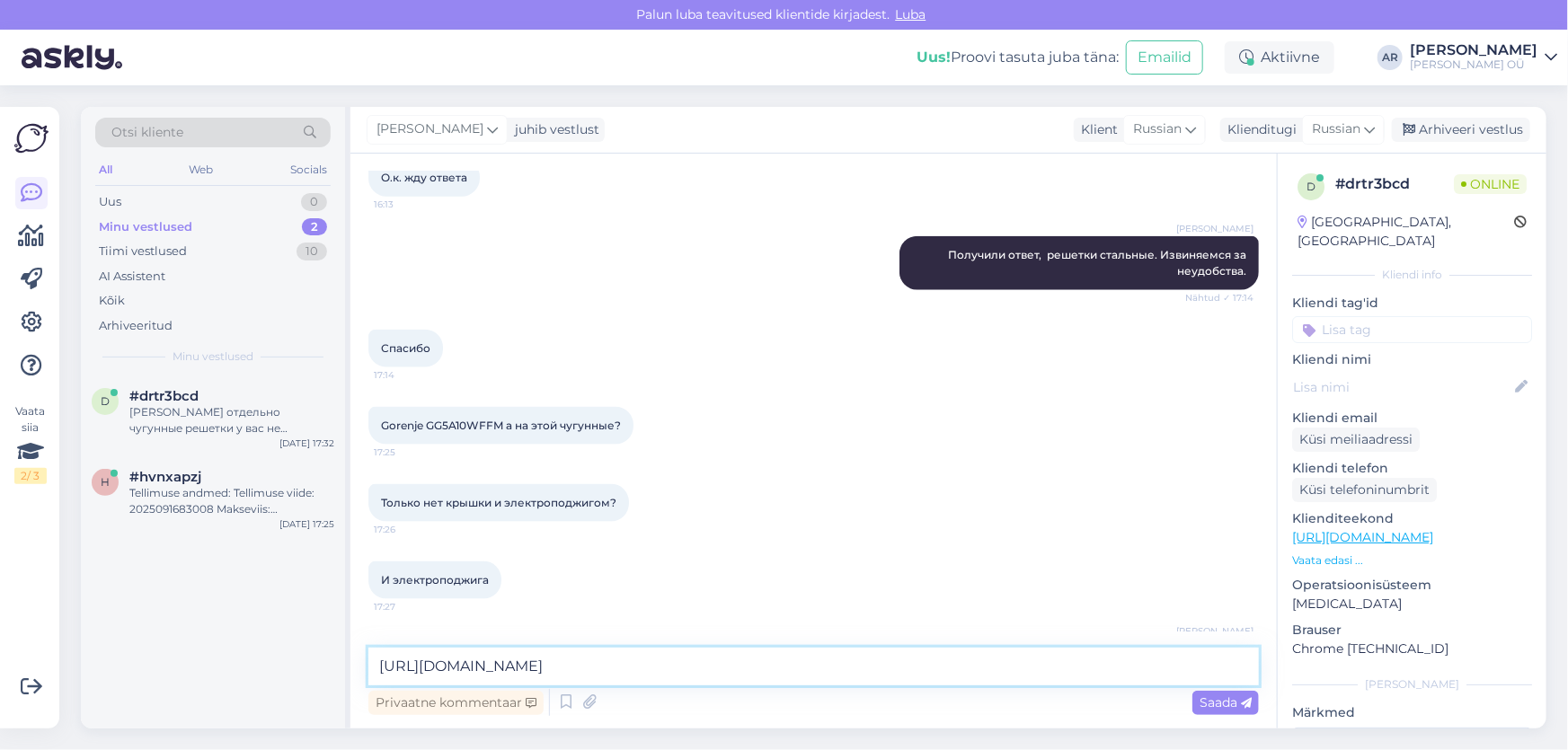
click at [1033, 658] on textarea "[URL][DOMAIN_NAME]" at bounding box center [814, 666] width 891 height 37
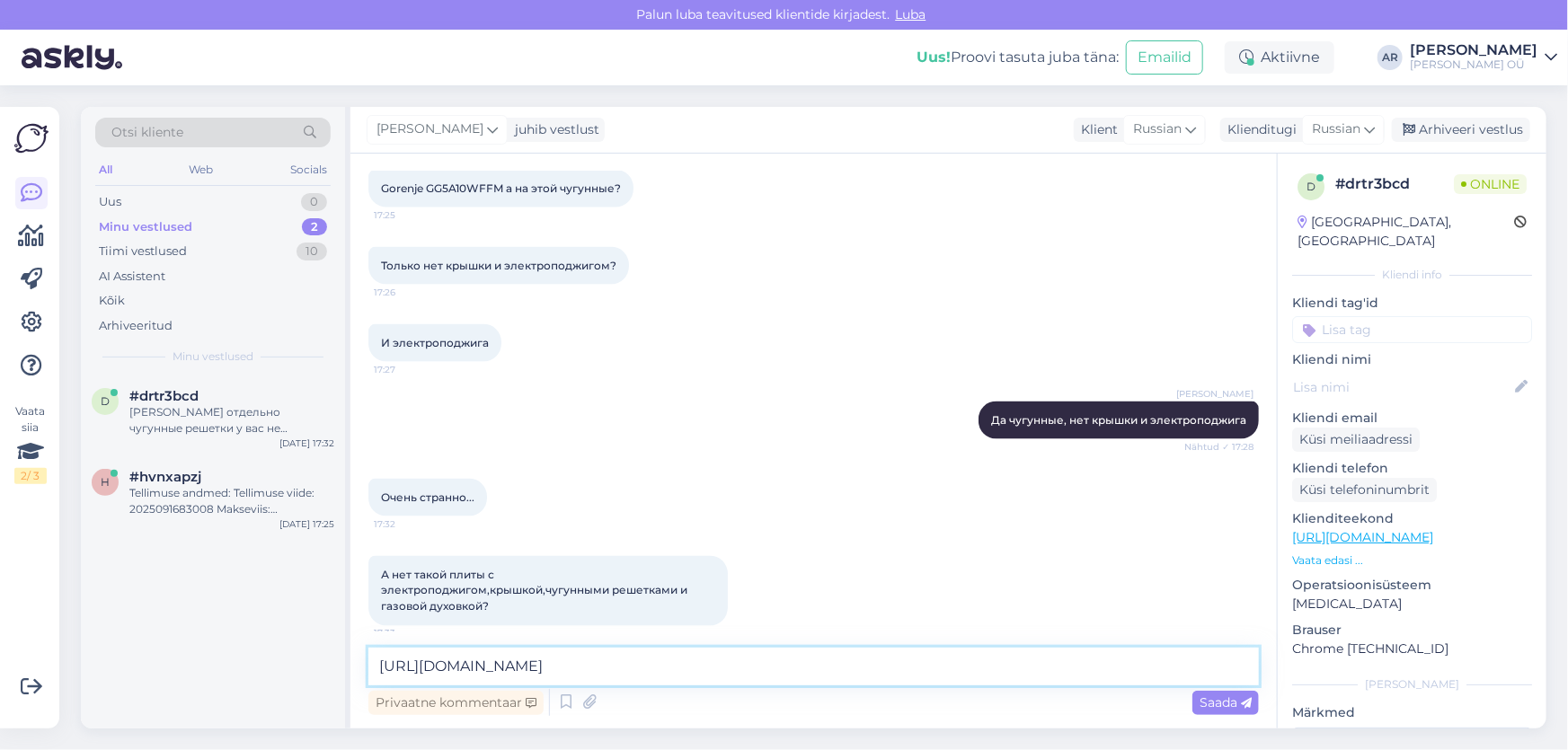
scroll to position [1393, 0]
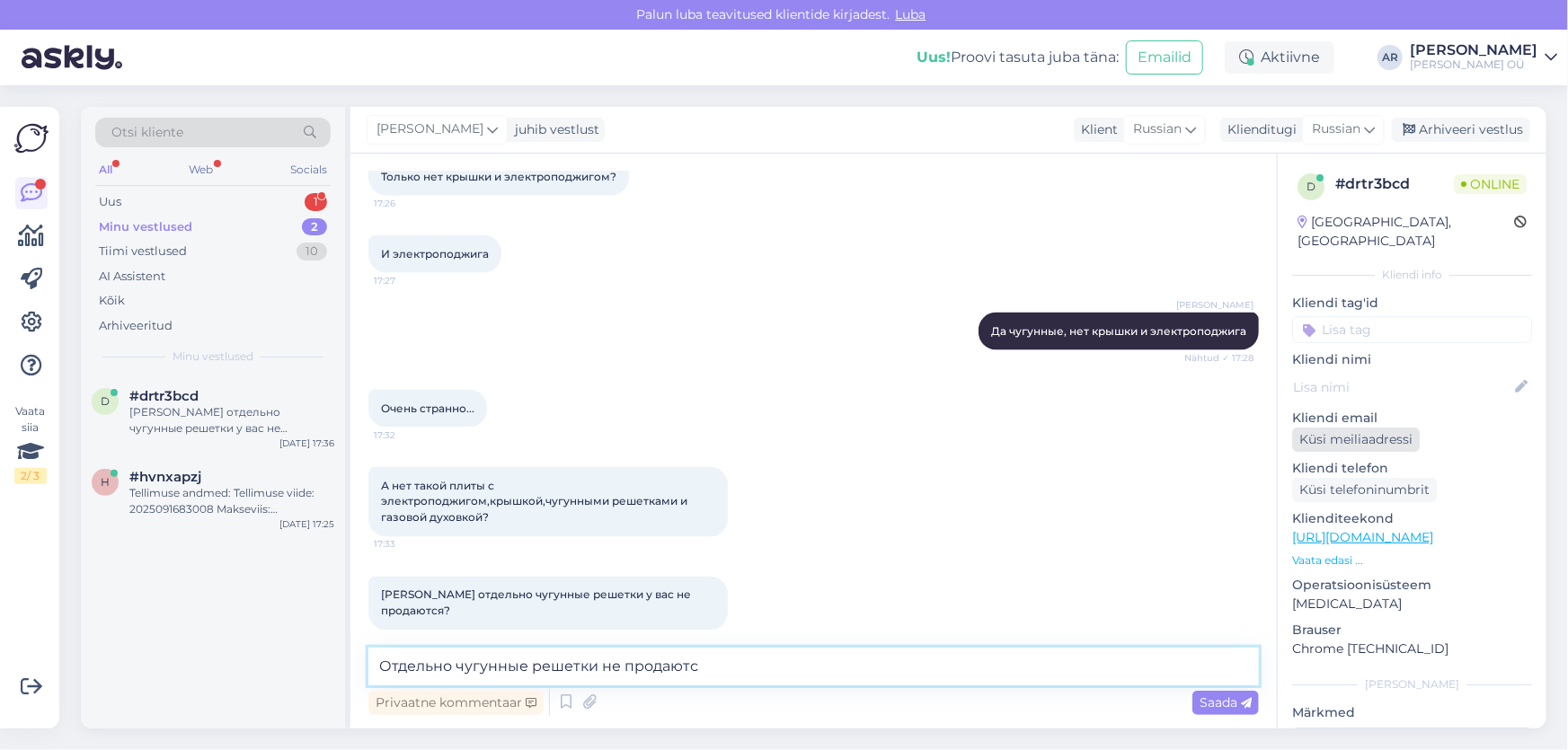
type textarea "Отдельно чугунные решетки не продаются"
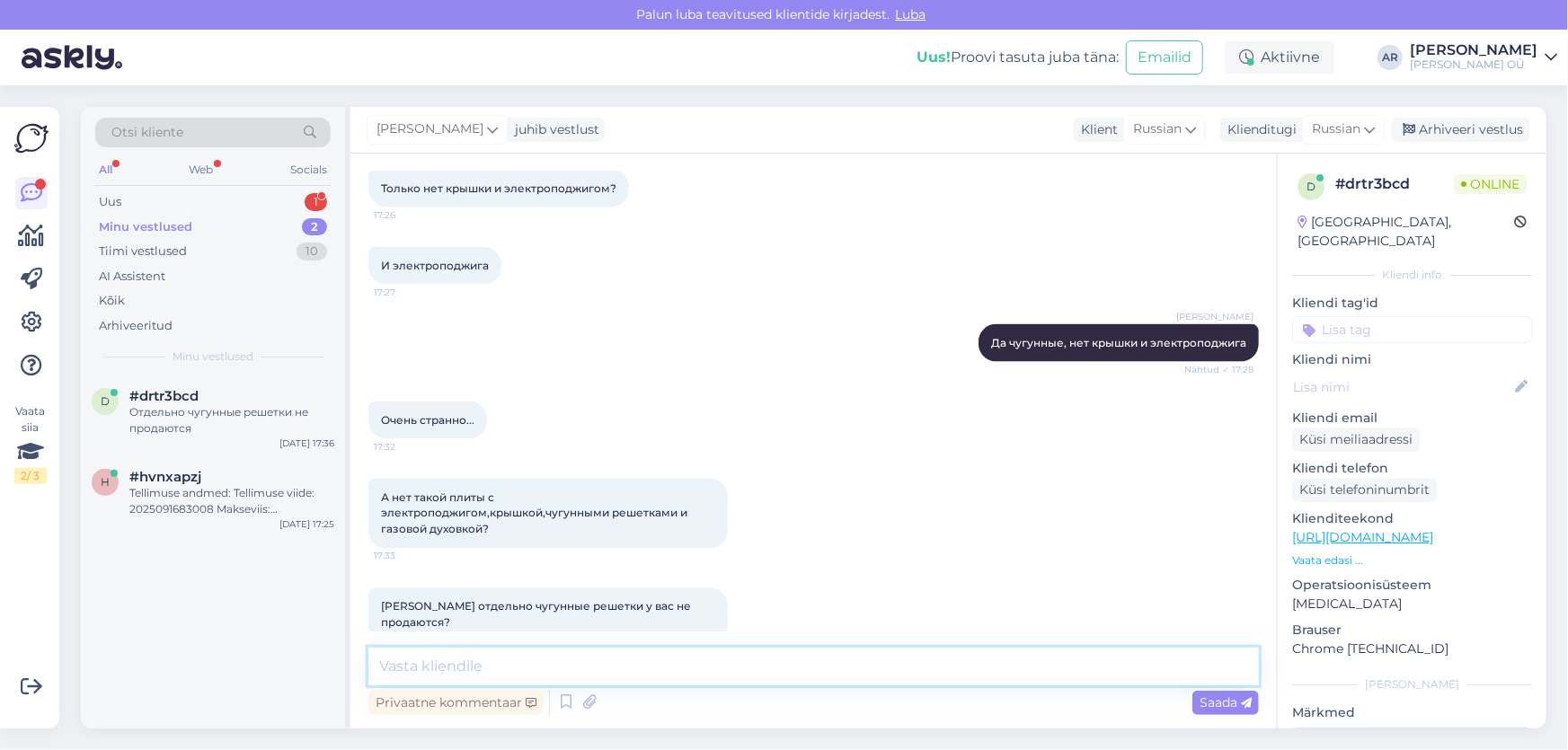
scroll to position [1471, 0]
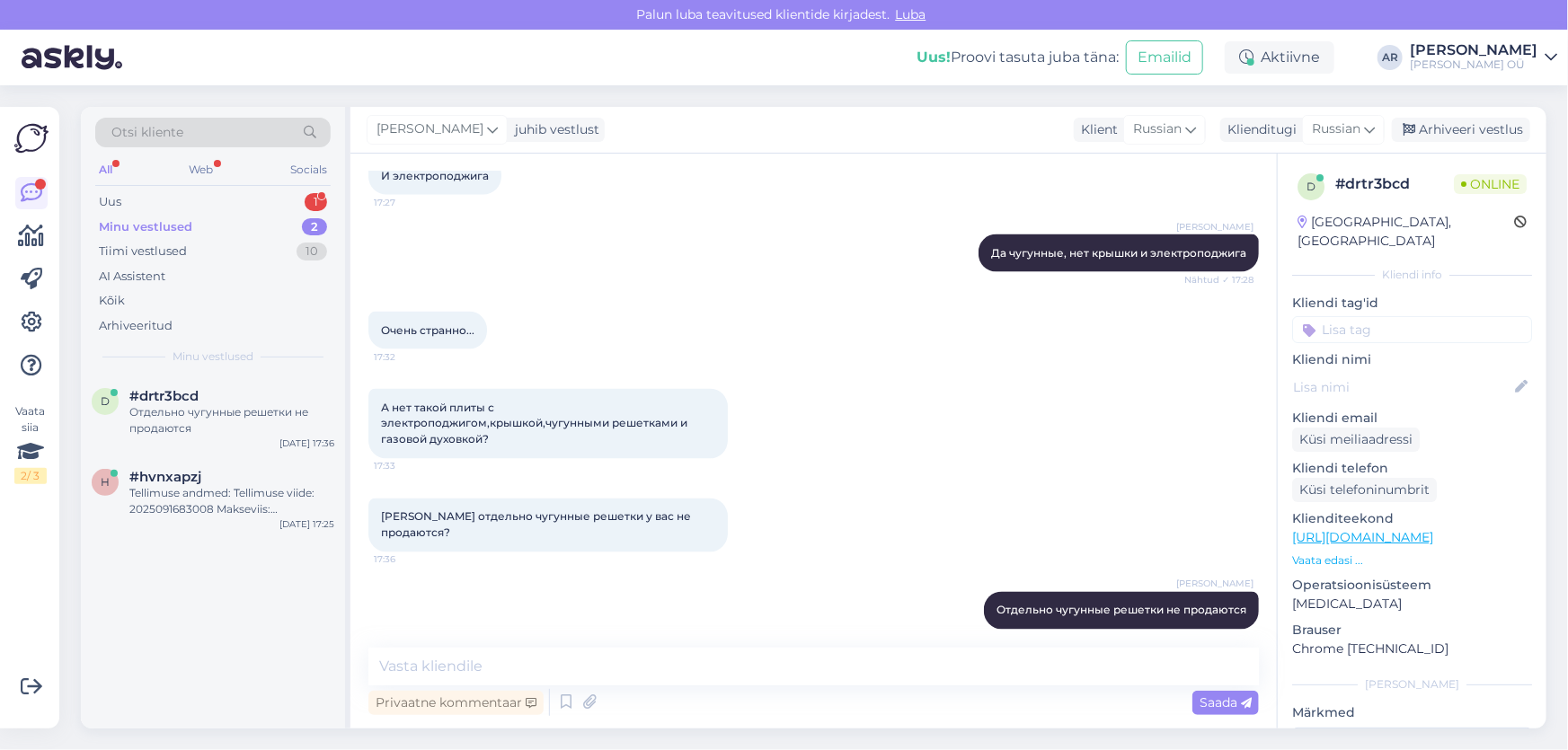
click at [593, 432] on div "А нет такой плиты с электроподжигом,крышкой,чугунными решетками и газовой духов…" at bounding box center [548, 423] width 360 height 70
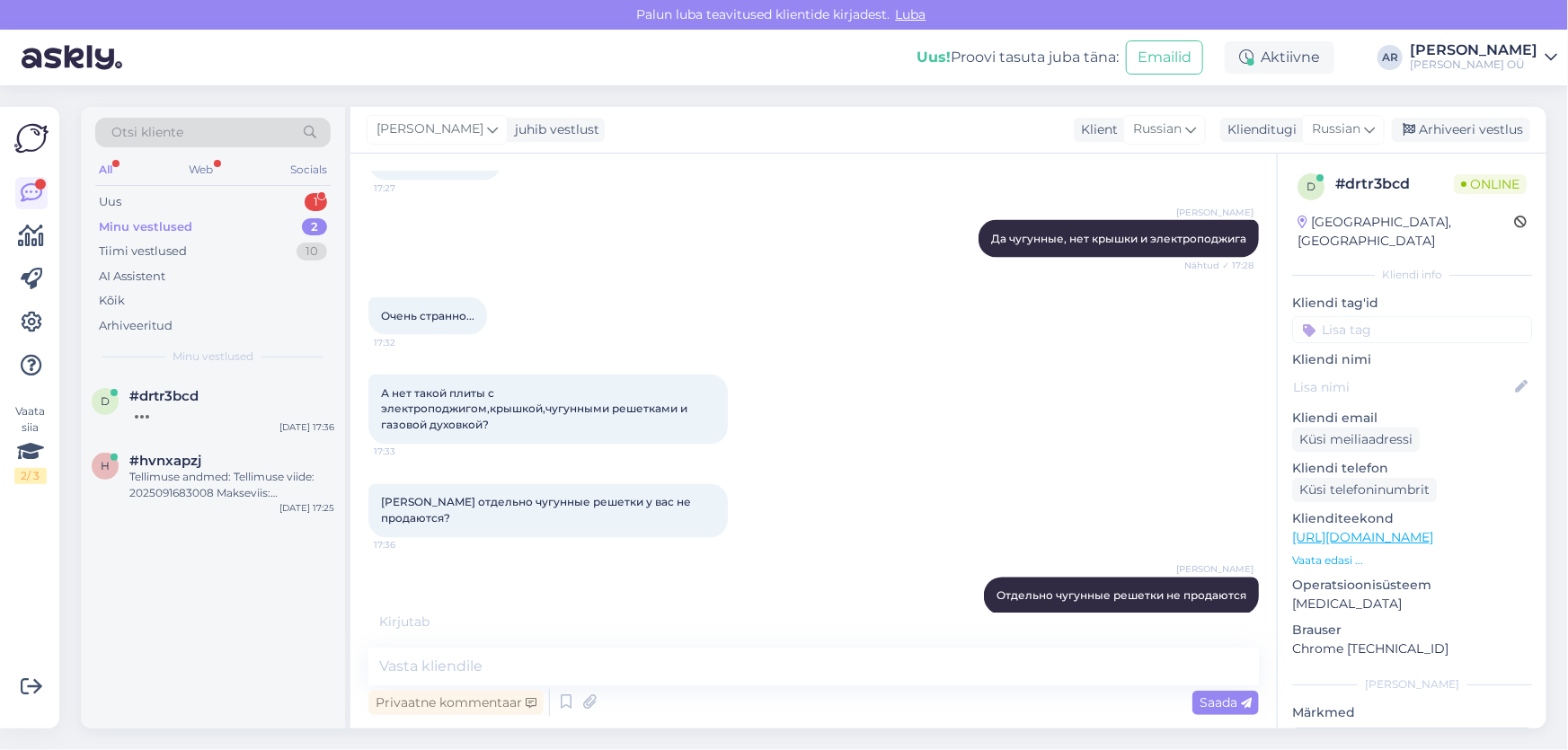
scroll to position [1489, 0]
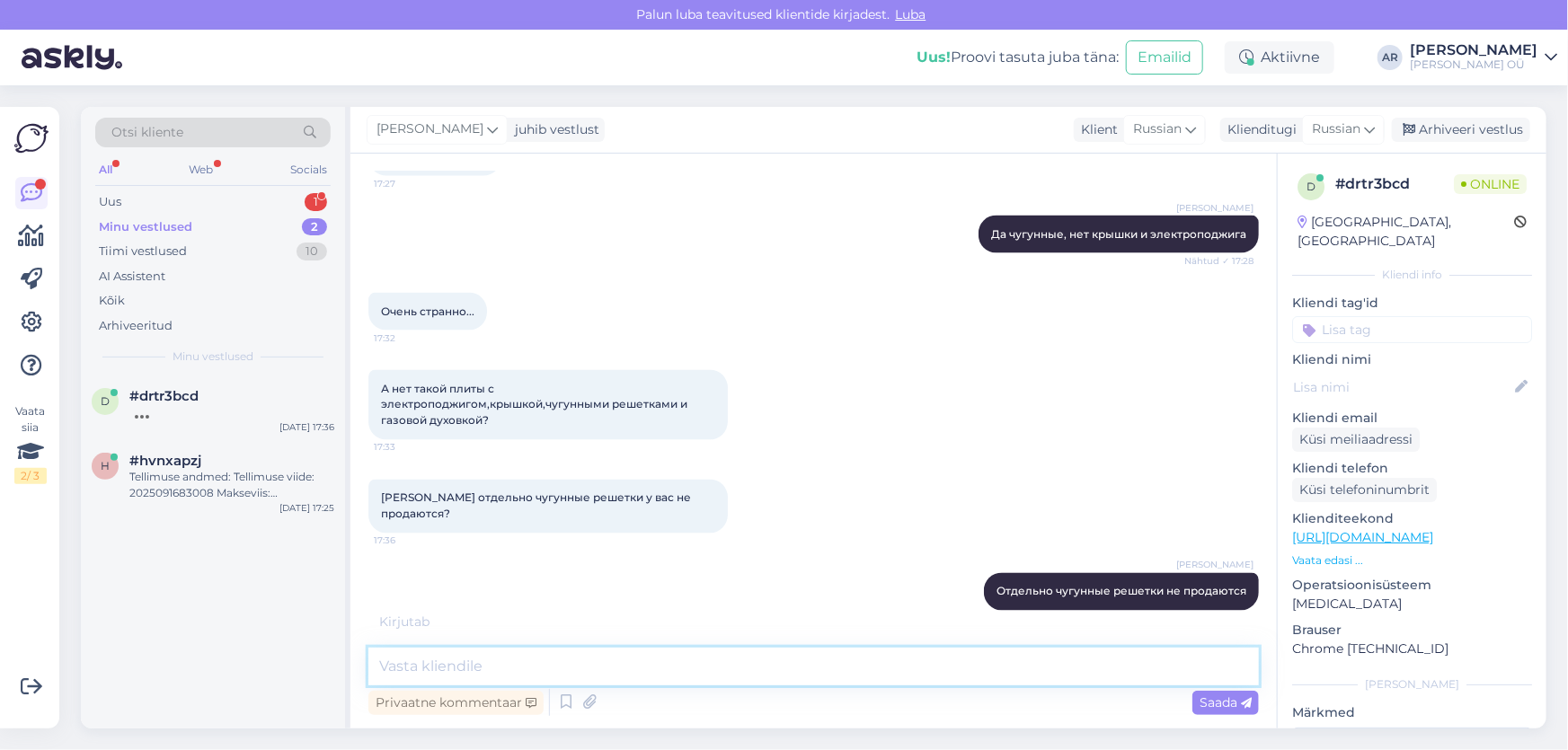
click at [482, 647] on textarea at bounding box center [814, 666] width 891 height 37
click at [198, 191] on div "Uus 1" at bounding box center [212, 202] width 235 height 25
click at [243, 404] on div "Tere" at bounding box center [231, 411] width 204 height 16
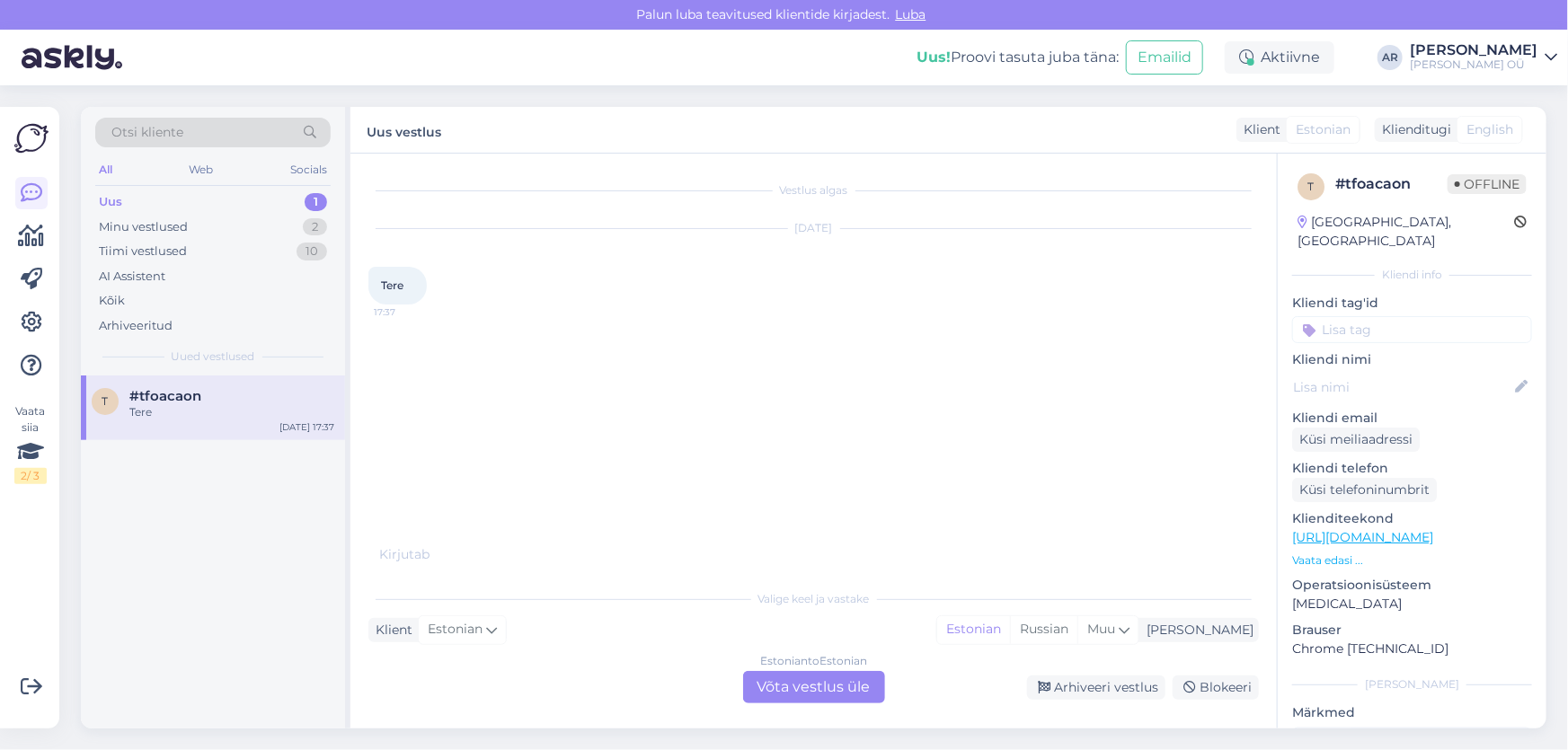
click at [800, 683] on div "Estonian to Estonian Võta vestlus üle" at bounding box center [814, 687] width 142 height 33
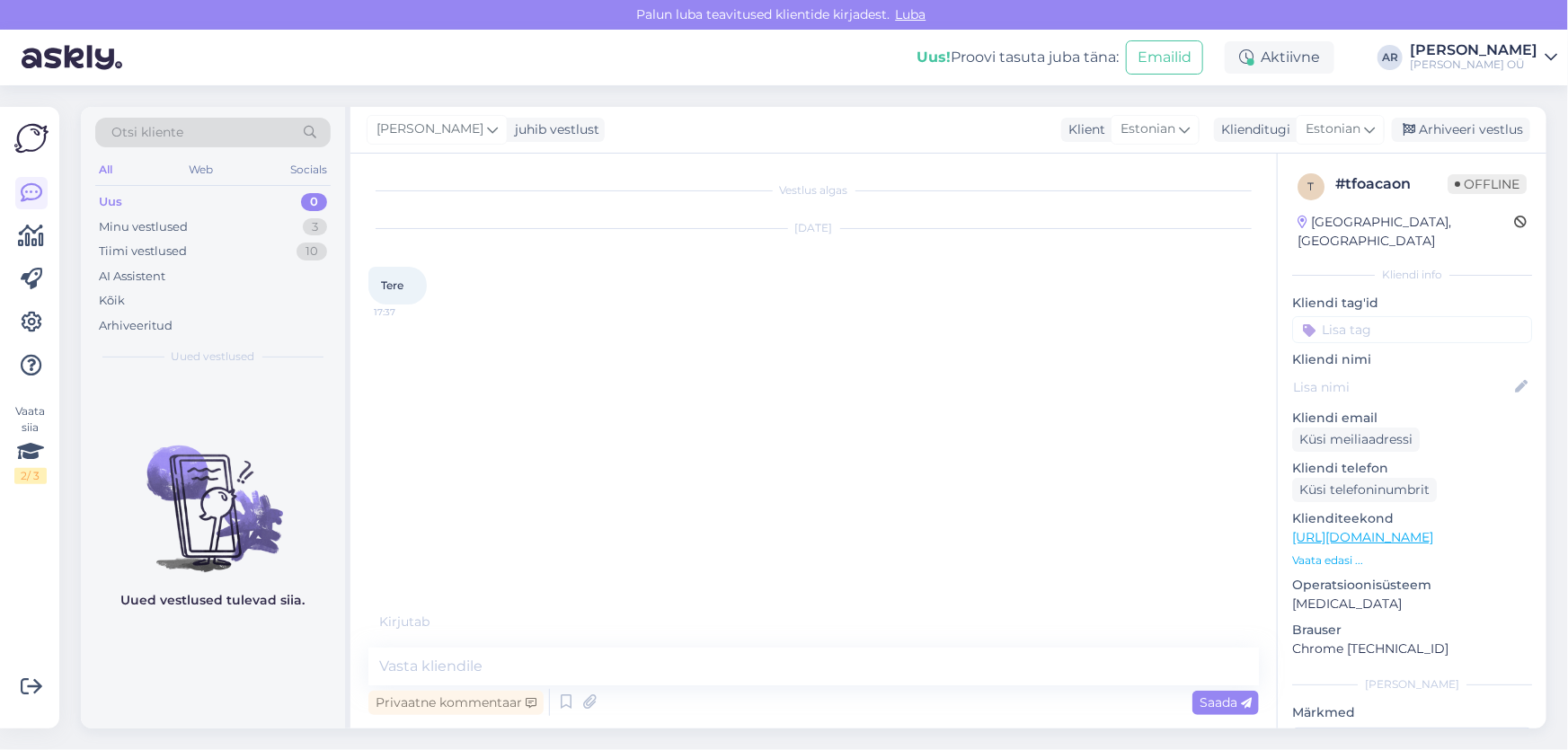
click at [571, 638] on div "Vestlus algas [DATE] Tere 17:37 Kirjutab . . . Privaatne kommentaar Saada" at bounding box center [813, 440] width 926 height 574
click at [544, 657] on textarea at bounding box center [814, 666] width 891 height 37
type textarea "[PERSON_NAME]"
type textarea "Tere!"
click at [159, 225] on div "Minu vestlused" at bounding box center [143, 227] width 89 height 18
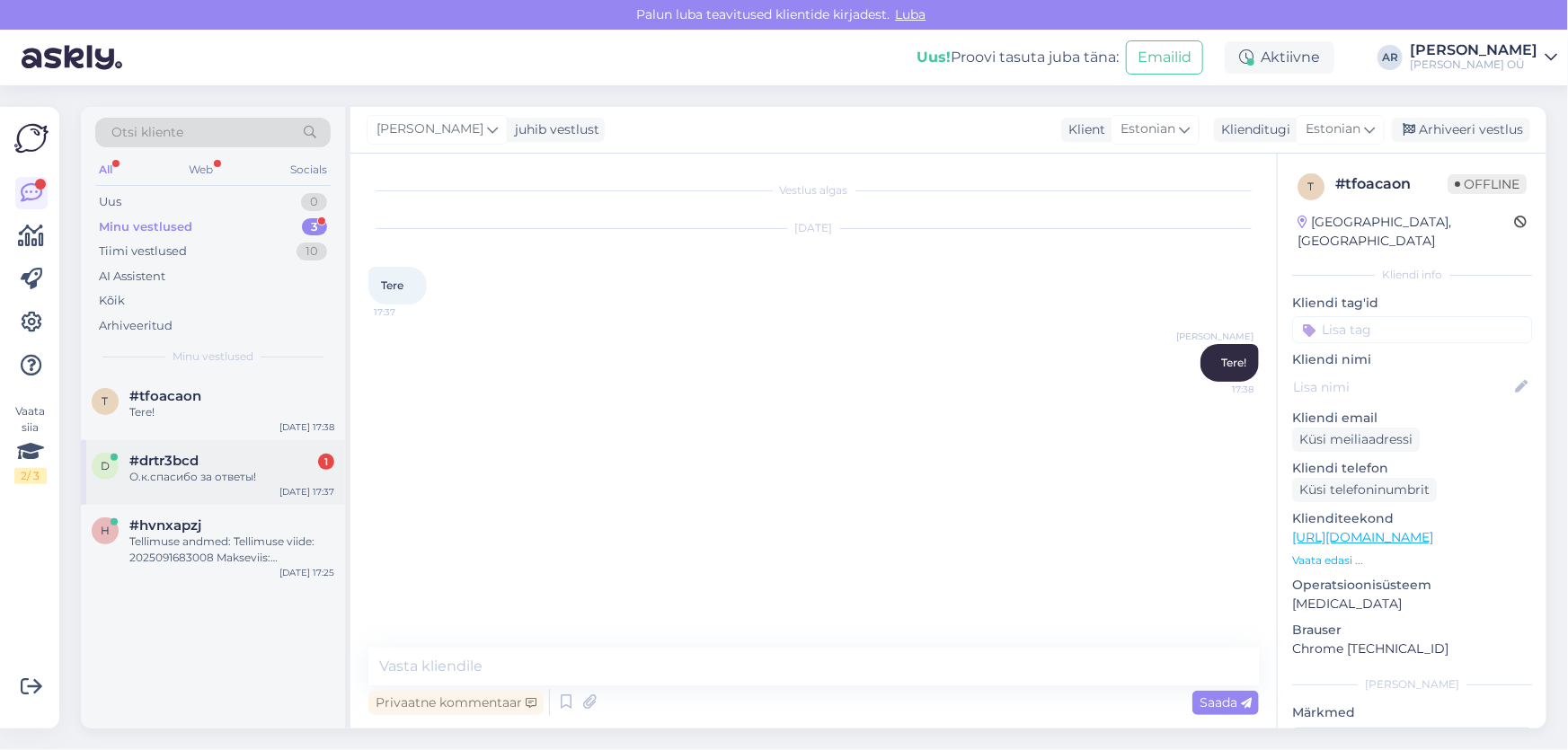
click at [205, 457] on div "#drtr3bcd 1" at bounding box center [231, 460] width 204 height 16
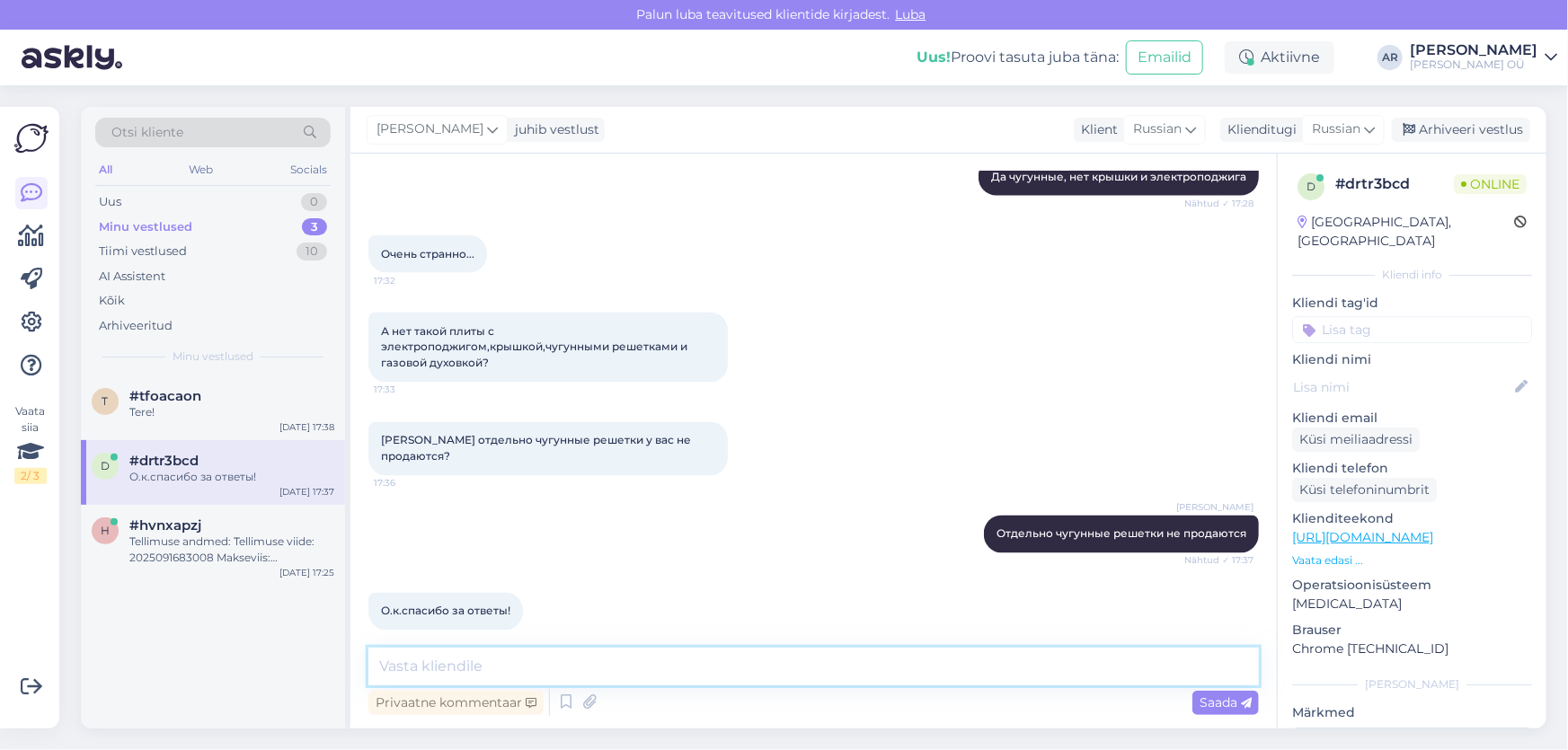
click at [514, 663] on textarea at bounding box center [814, 666] width 891 height 37
type textarea "G"
type textarea "Пожалуйста!"
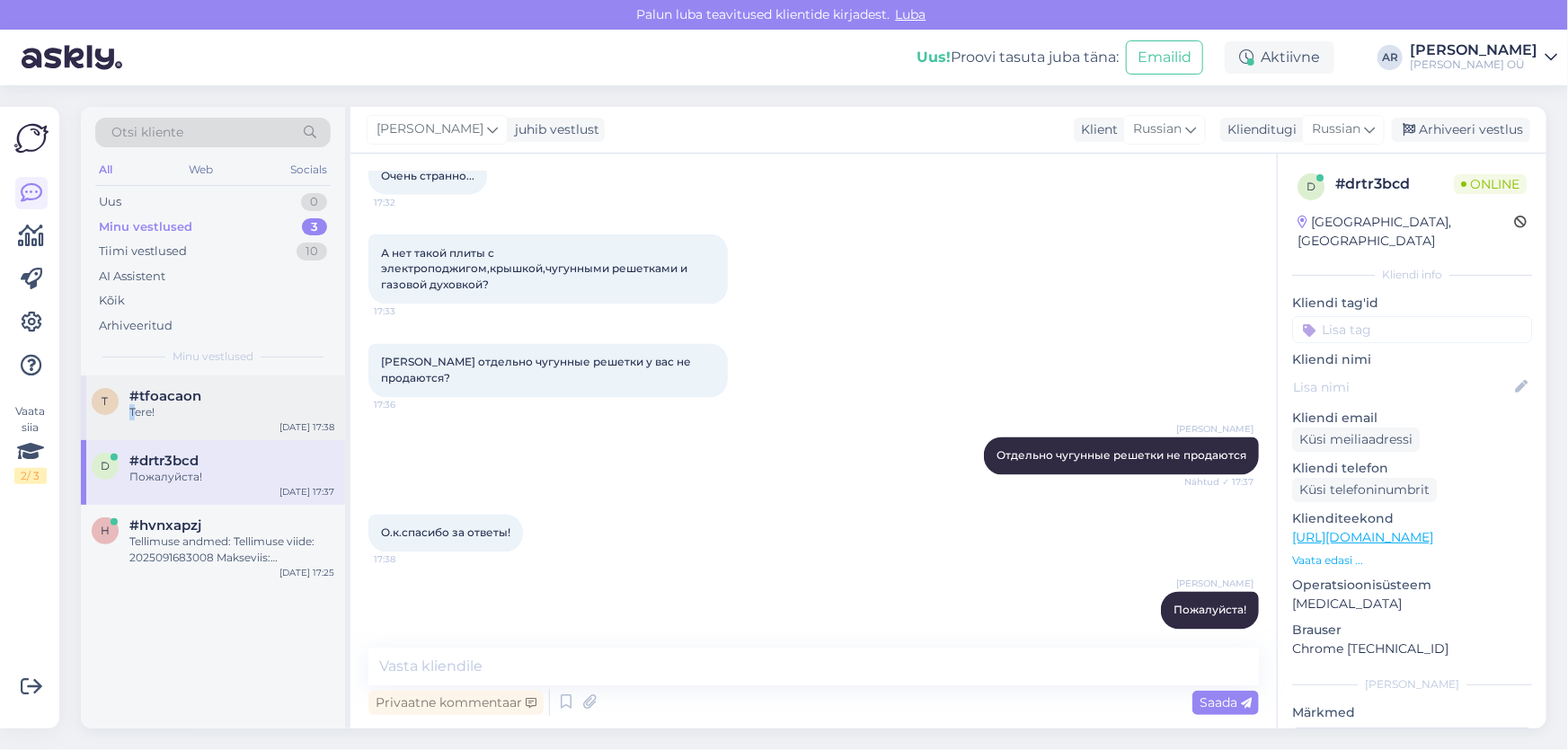
click at [132, 407] on div "Tere!" at bounding box center [231, 411] width 204 height 16
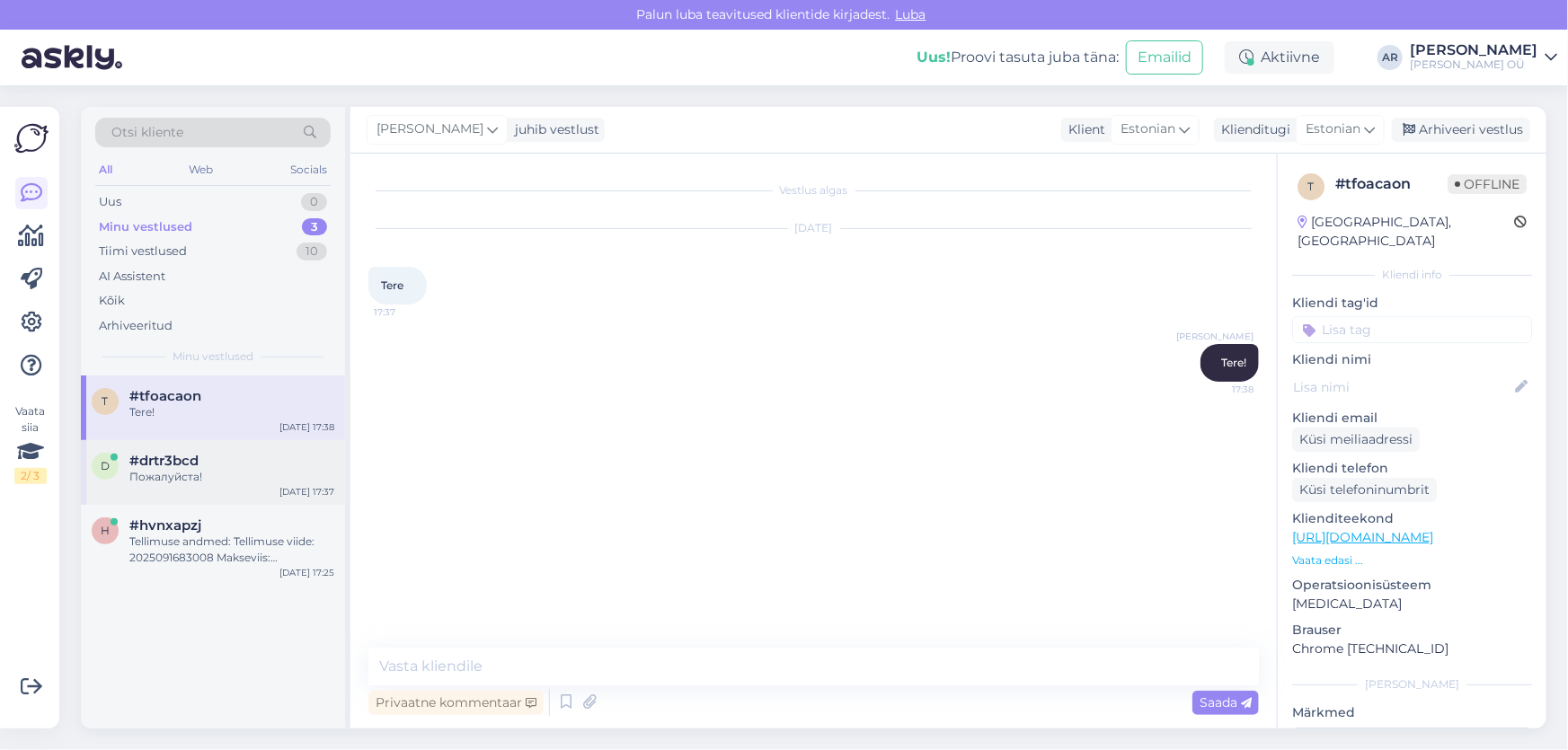
click at [251, 489] on div "d #drtr3bcd Пожалуйста! [DATE] 17:37" at bounding box center [212, 472] width 264 height 64
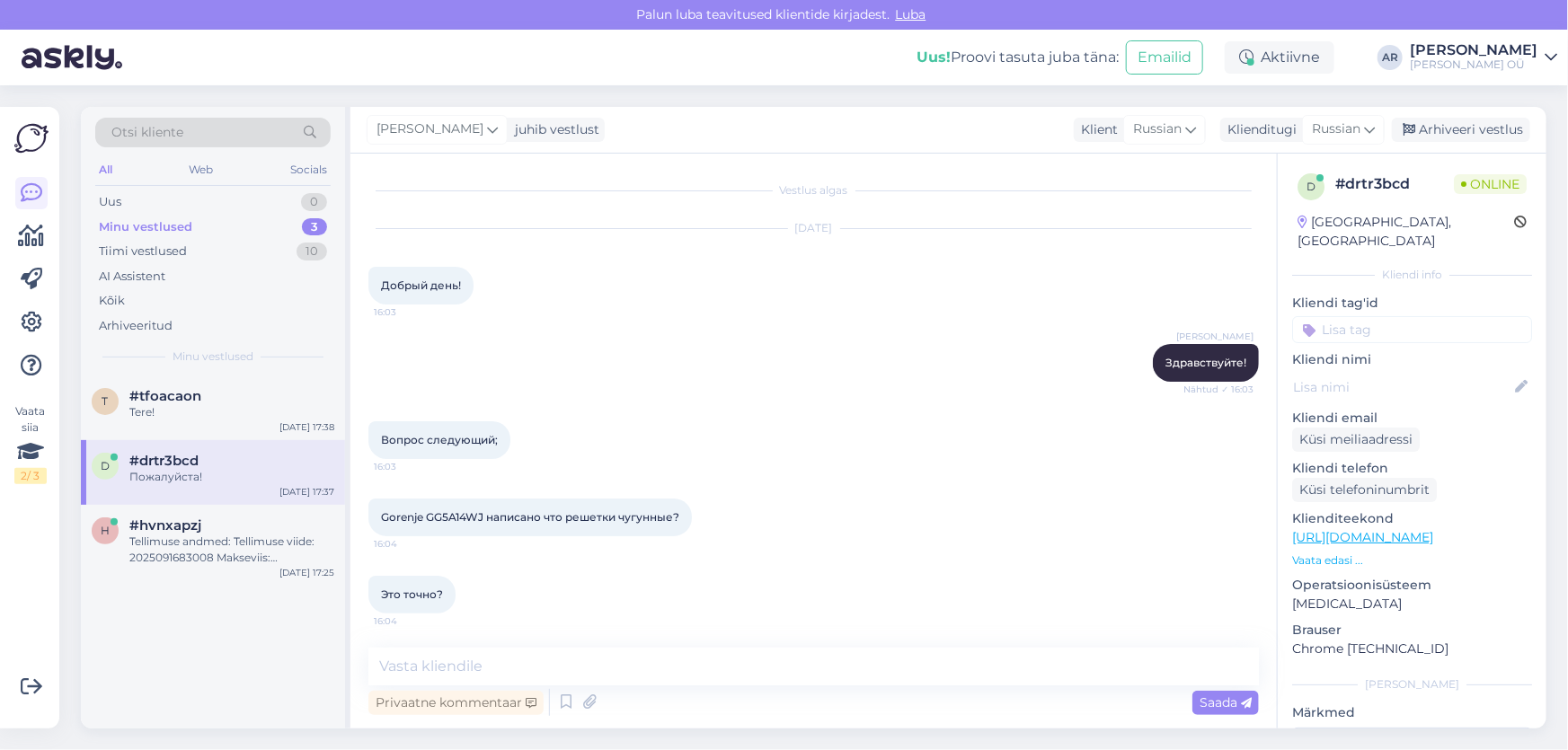
scroll to position [1626, 0]
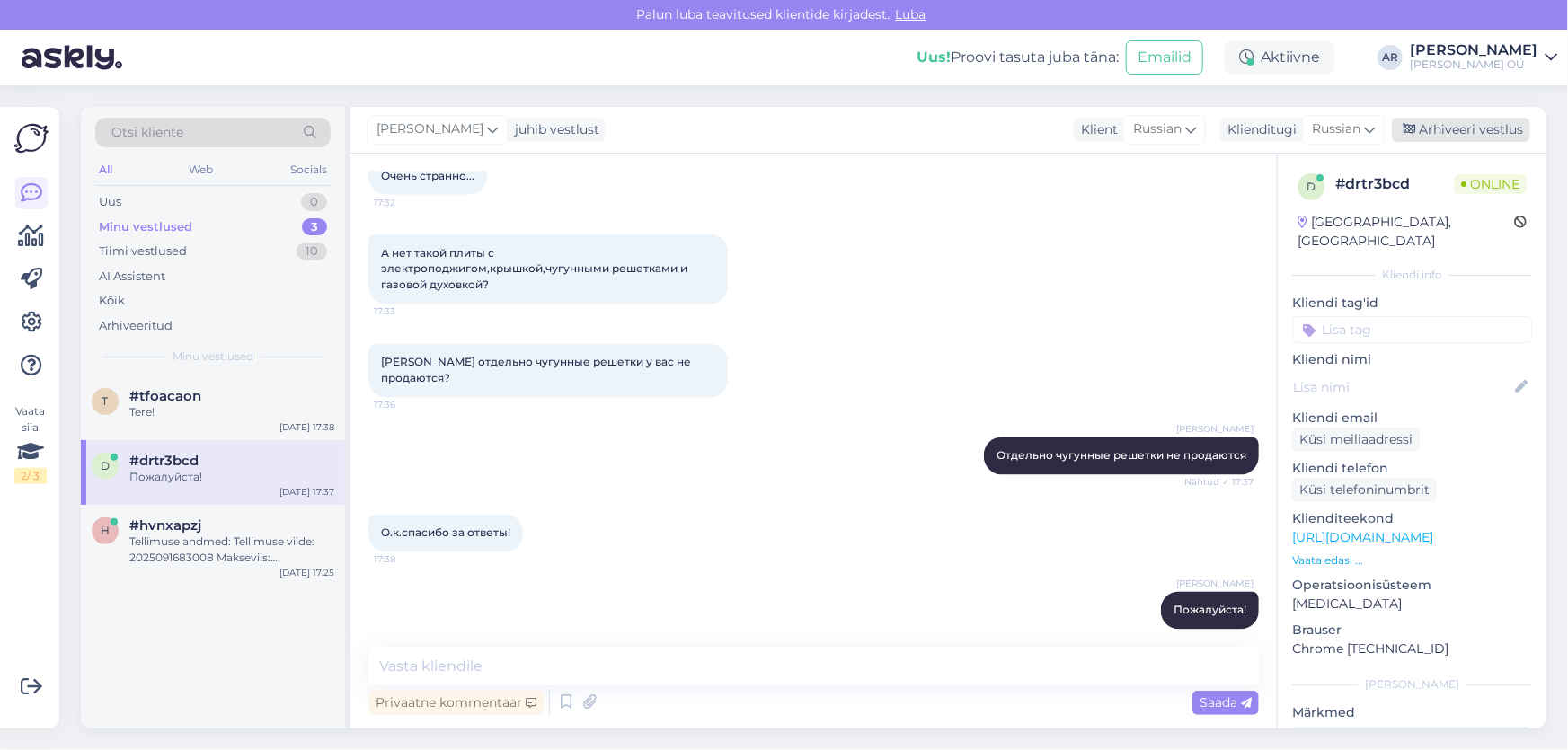
click at [1461, 123] on div "Arhiveeri vestlus" at bounding box center [1461, 129] width 138 height 24
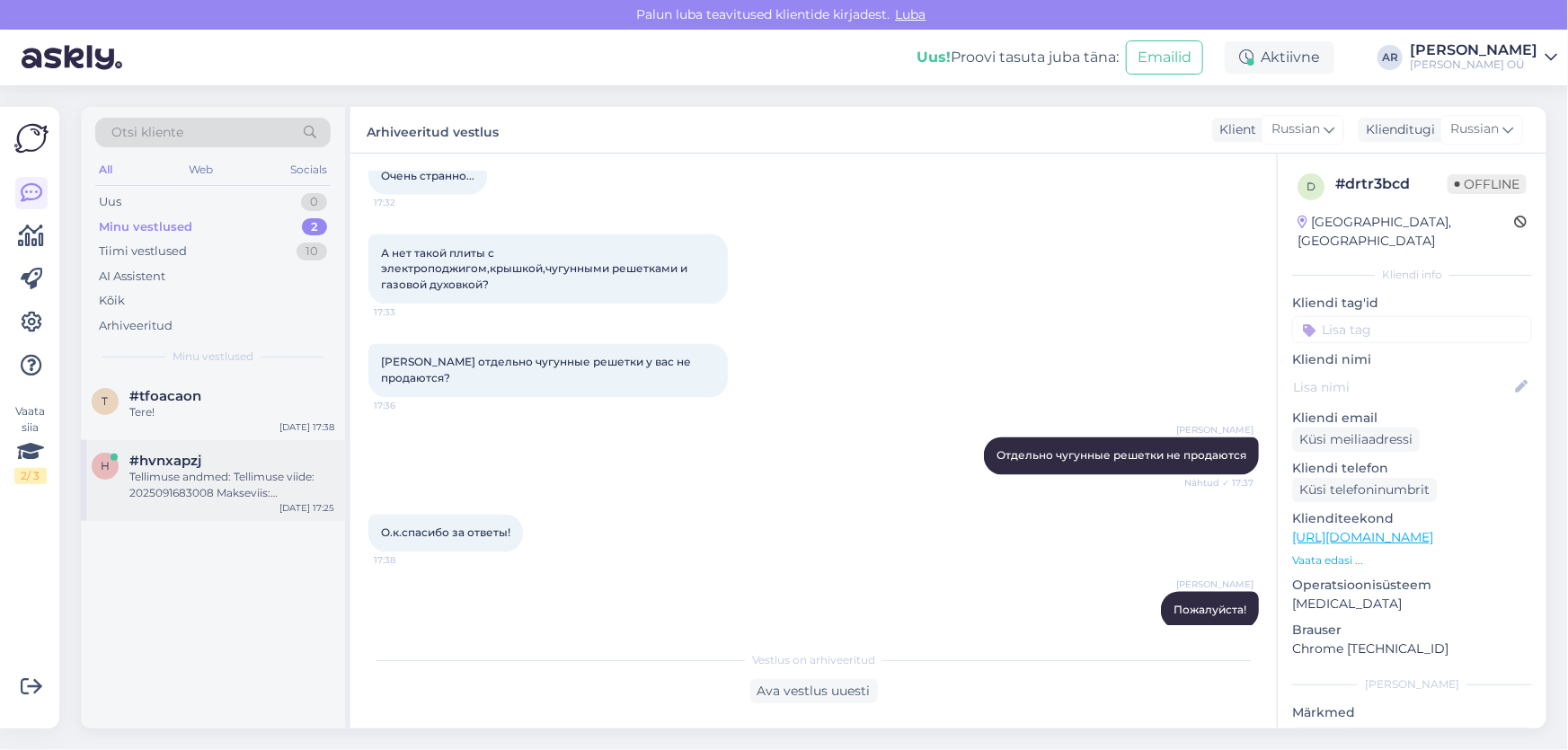
click at [260, 493] on div "Tellimuse andmed: Tellimuse viide: 2025091683008 Makseviis: Pangaülekanne Tarne…" at bounding box center [231, 485] width 204 height 33
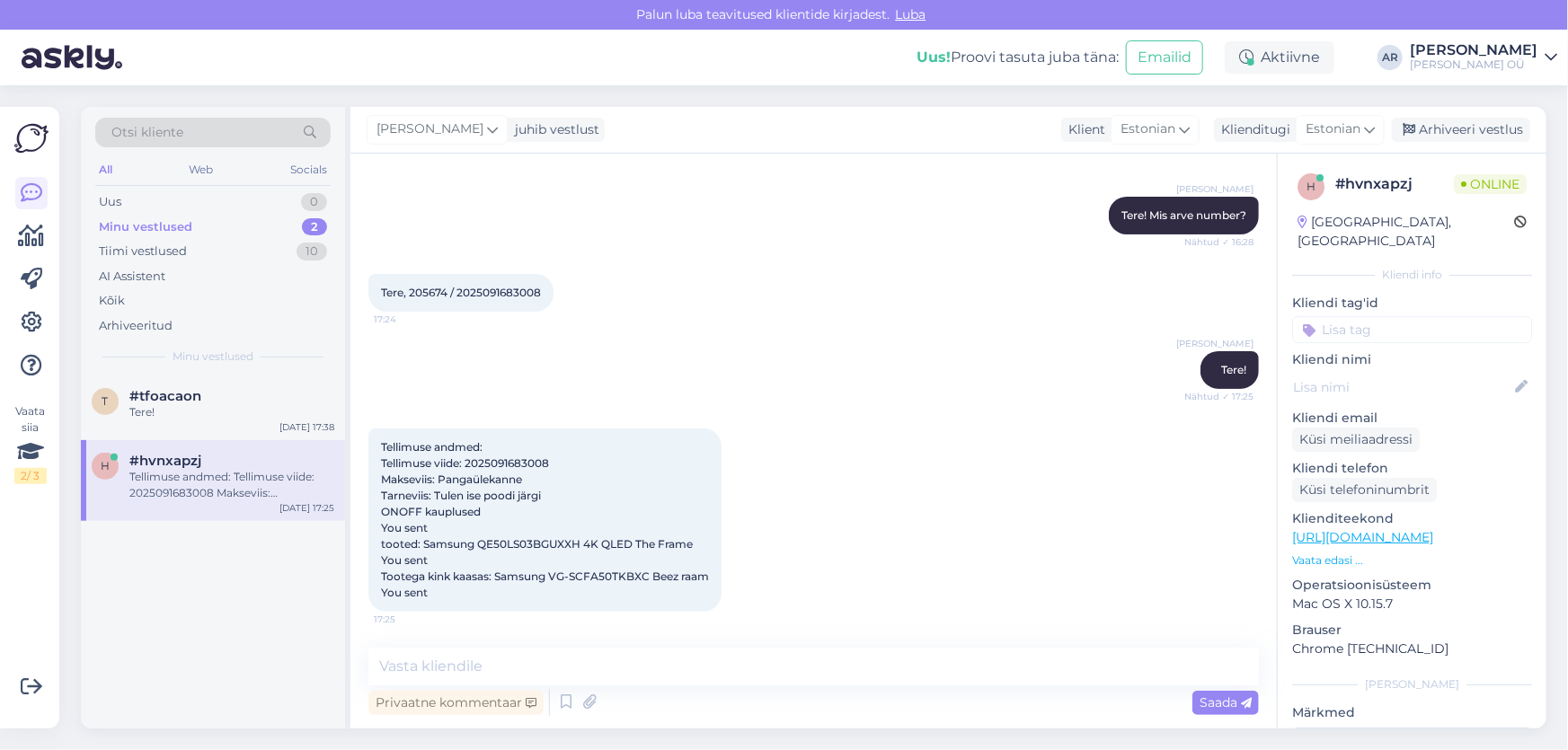
scroll to position [195, 0]
click at [465, 654] on textarea at bounding box center [814, 666] width 891 height 37
type textarea "[PERSON_NAME]"
type textarea "Kuidas saan aidata?"
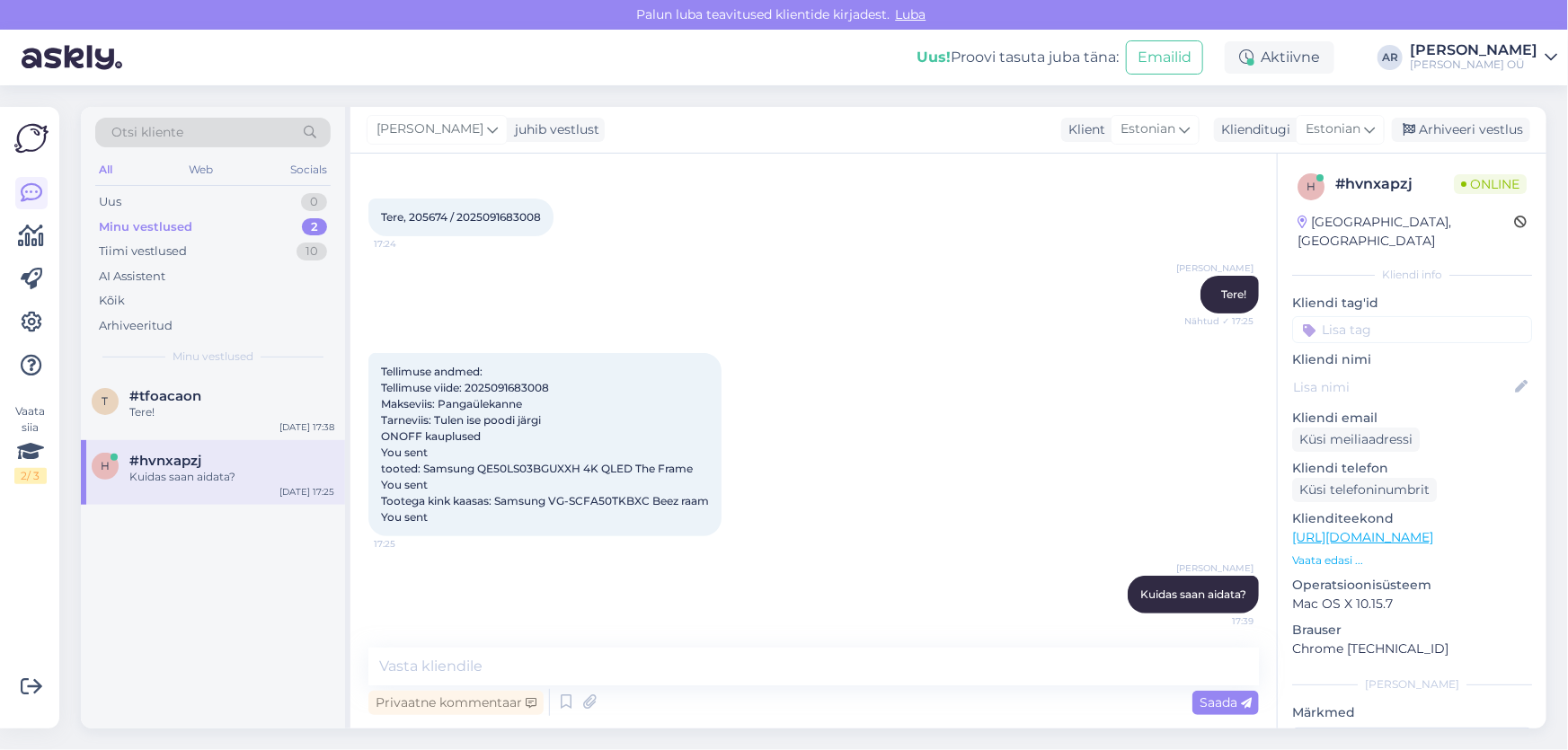
click at [392, 424] on span "Tellimuse andmed: Tellimuse viide: 2025091683008 Makseviis: Pangaülekanne Tarne…" at bounding box center [545, 444] width 328 height 159
click at [252, 429] on div "t #tfoacaon Tere! [DATE] 17:38" at bounding box center [212, 407] width 264 height 64
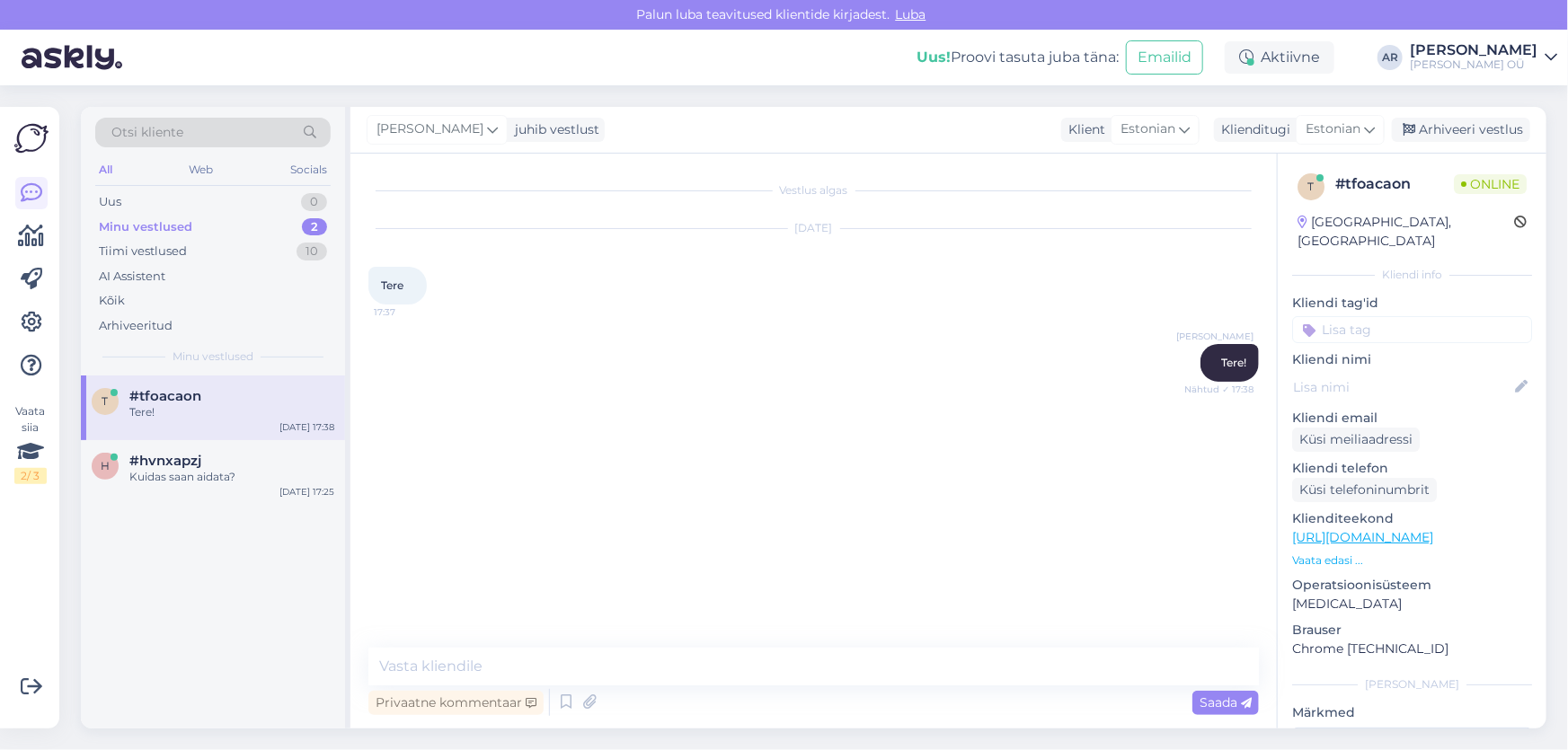
scroll to position [0, 0]
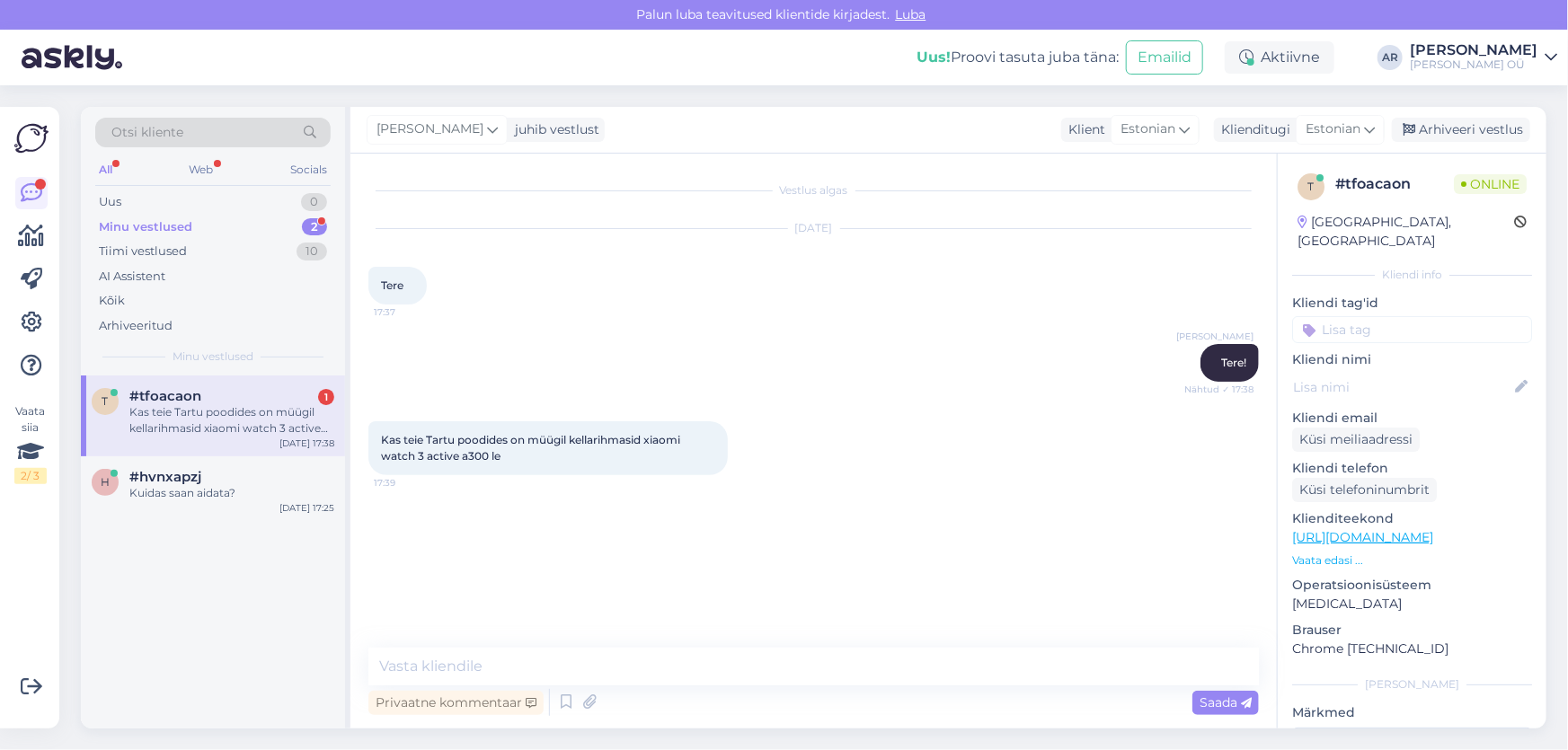
click at [1371, 528] on link "[URL][DOMAIN_NAME]" at bounding box center [1362, 536] width 141 height 16
click at [560, 654] on textarea at bounding box center [814, 666] width 891 height 37
type textarea "Kahjuks ei ole"
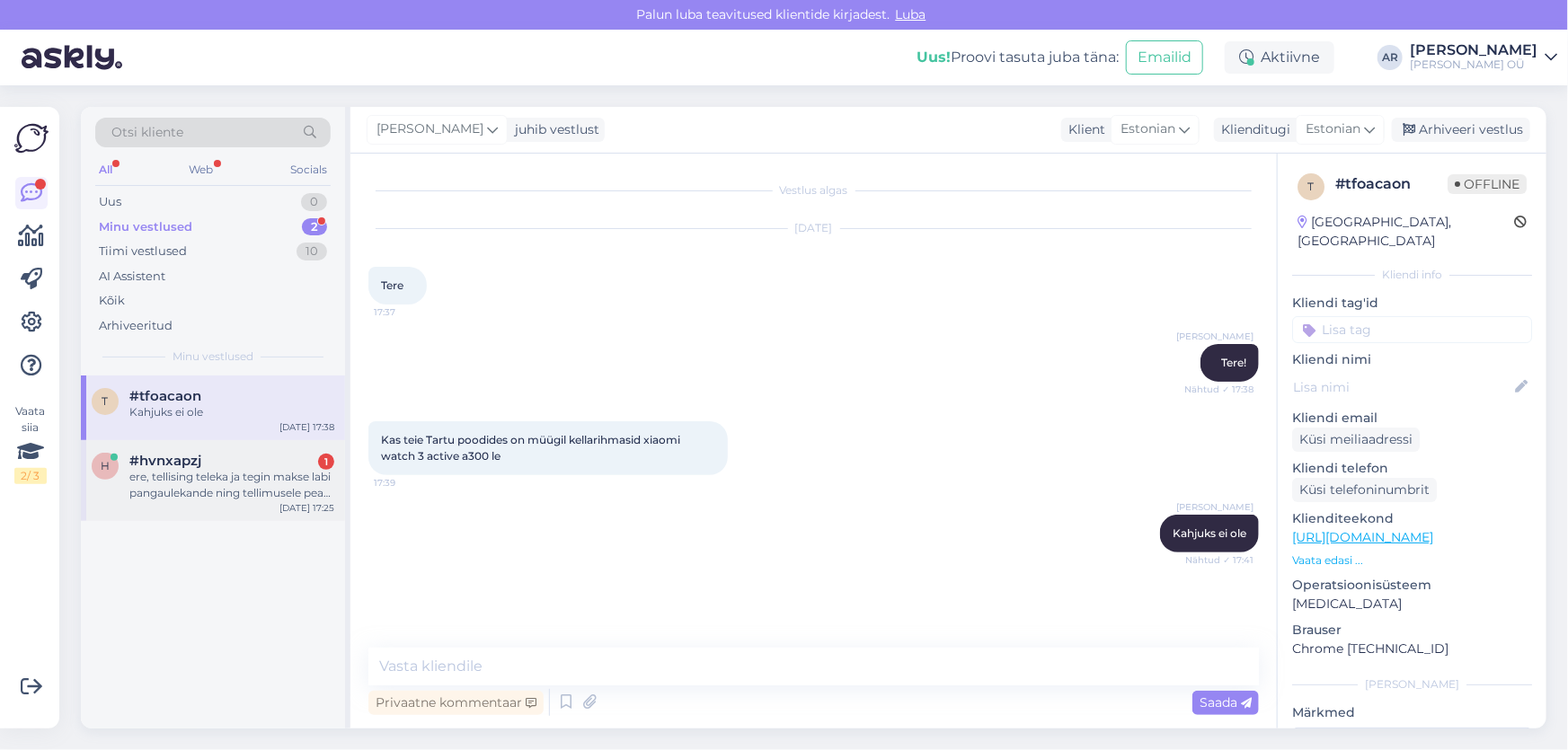
click at [228, 478] on div "ere, tellising teleka ja tegin makse labi pangaulekande ning tellimusele pean j…" at bounding box center [231, 485] width 204 height 33
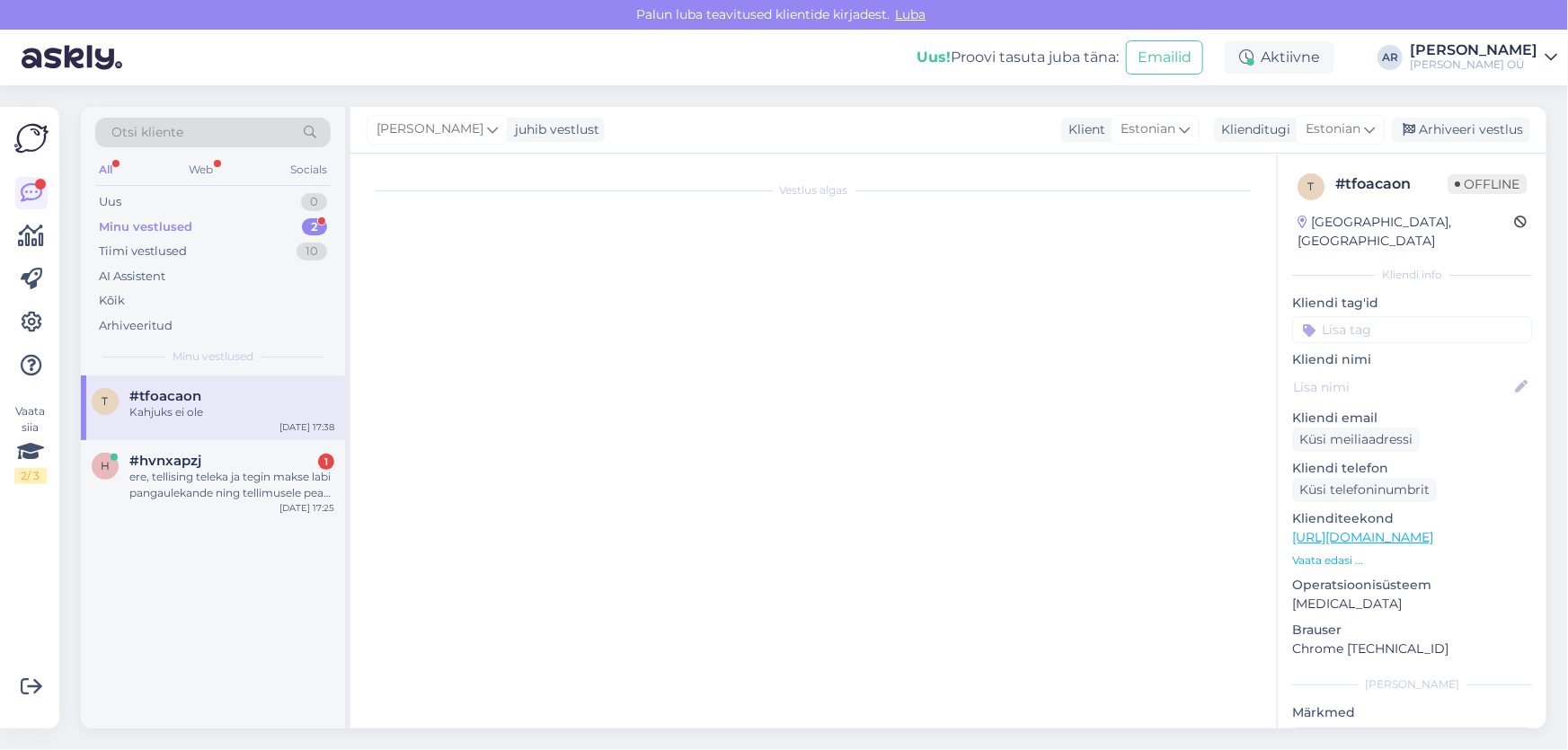
scroll to position [397, 0]
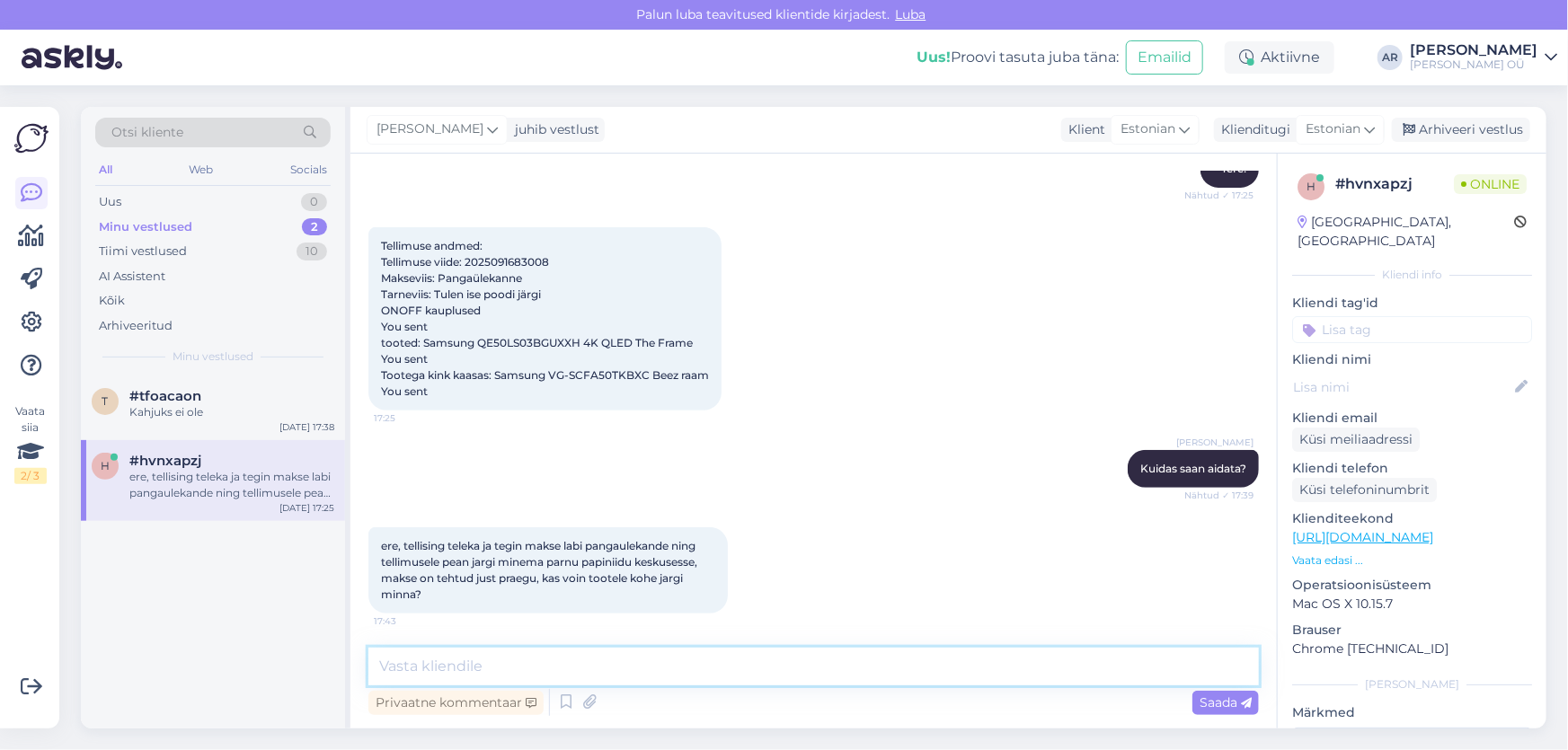
click at [590, 662] on textarea at bounding box center [814, 666] width 891 height 37
click at [512, 254] on span "Tellimuse andmed: Tellimuse viide: 2025091683008 Makseviis: Pangaülekanne Tarne…" at bounding box center [545, 318] width 328 height 159
click at [512, 261] on span "Tellimuse andmed: Tellimuse viide: 2025091683008 Makseviis: Pangaülekanne Tarne…" at bounding box center [545, 318] width 328 height 159
click at [456, 665] on textarea at bounding box center [814, 666] width 891 height 37
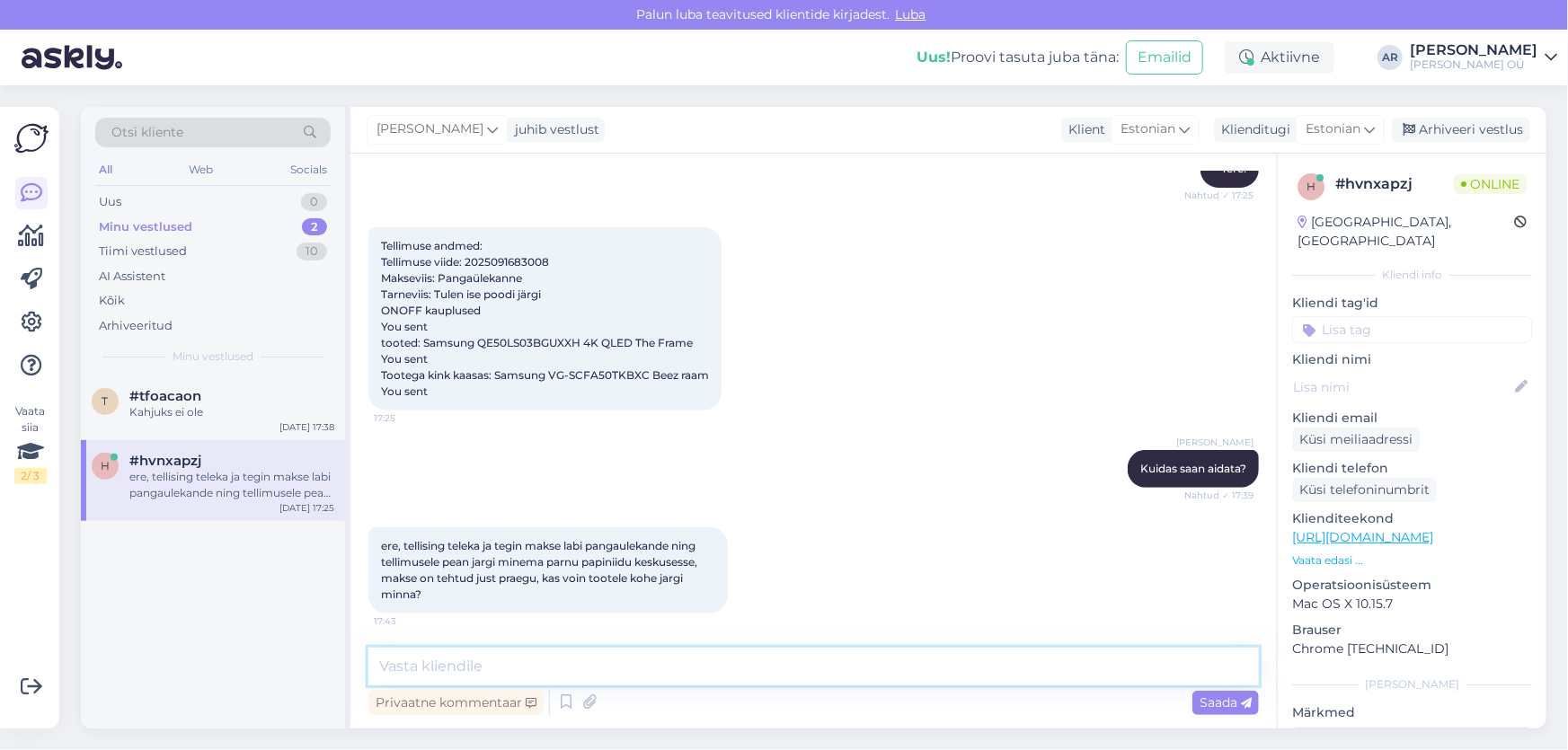
click at [566, 669] on textarea at bounding box center [814, 666] width 891 height 37
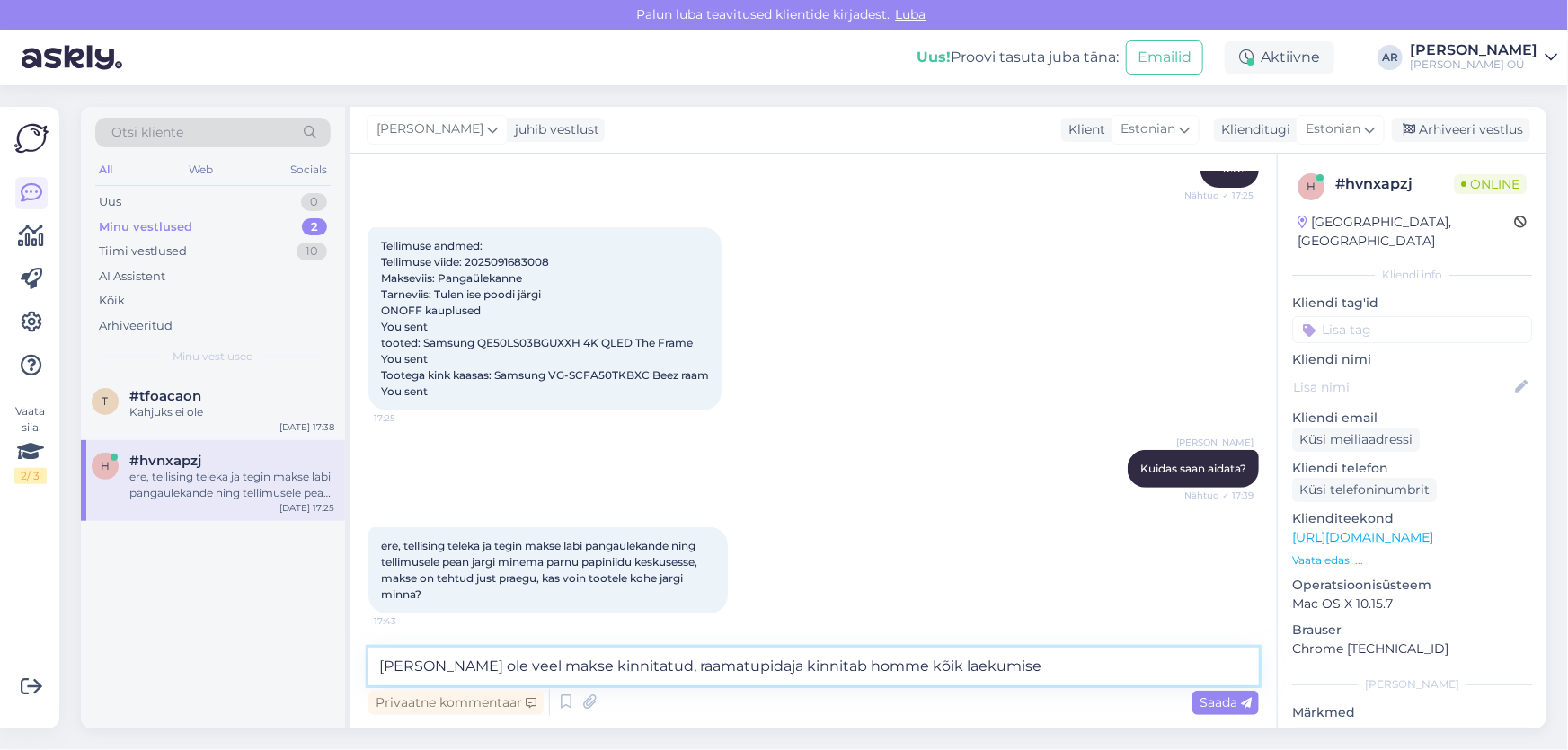
type textarea "[PERSON_NAME] ole veel makse kinnitatud, raamatupidaja kinnitab homme kõik laek…"
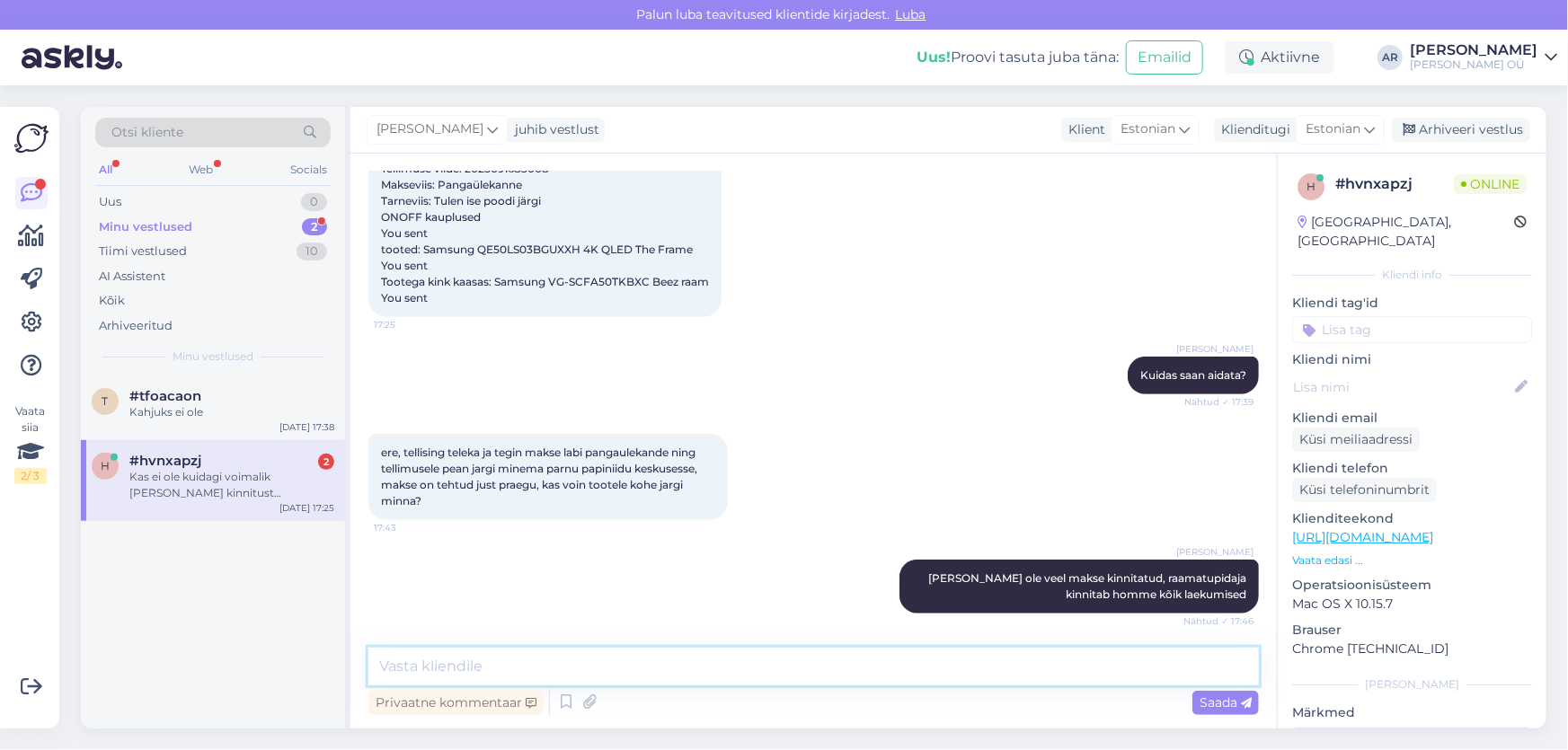
scroll to position [677, 0]
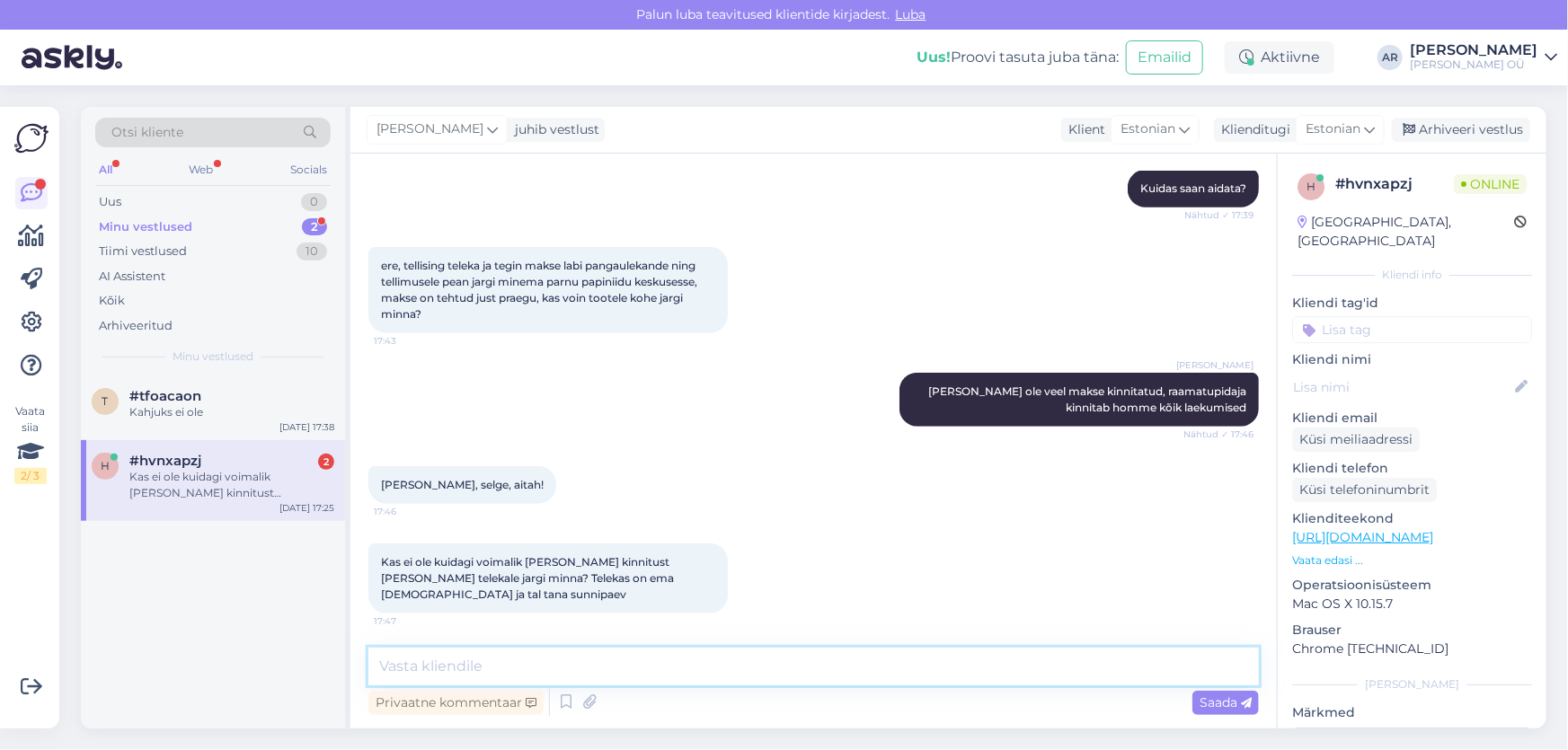
click at [716, 649] on textarea at bounding box center [814, 666] width 891 height 37
click at [677, 661] on textarea at bounding box center [814, 666] width 891 height 37
click at [620, 668] on textarea at bounding box center [814, 666] width 891 height 37
click at [620, 663] on textarea at bounding box center [814, 666] width 891 height 37
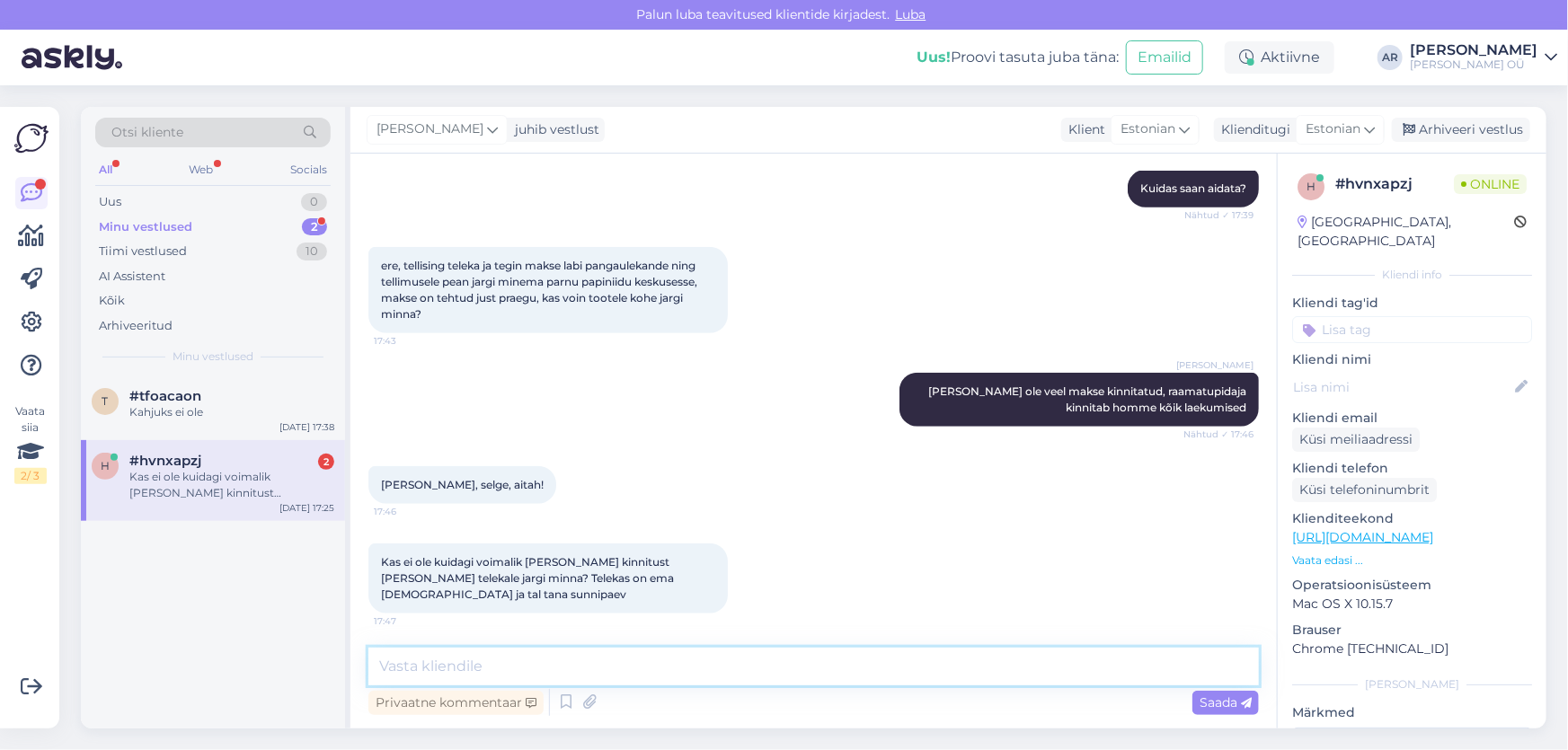
click at [620, 663] on textarea at bounding box center [814, 666] width 891 height 37
click at [602, 665] on textarea "Kahjuks ei ole võimalik" at bounding box center [814, 666] width 891 height 37
click at [946, 673] on textarea "Kahjuks ei ole võimalik, ainult raamatupidajal on sissepääs süsteemi." at bounding box center [814, 666] width 891 height 37
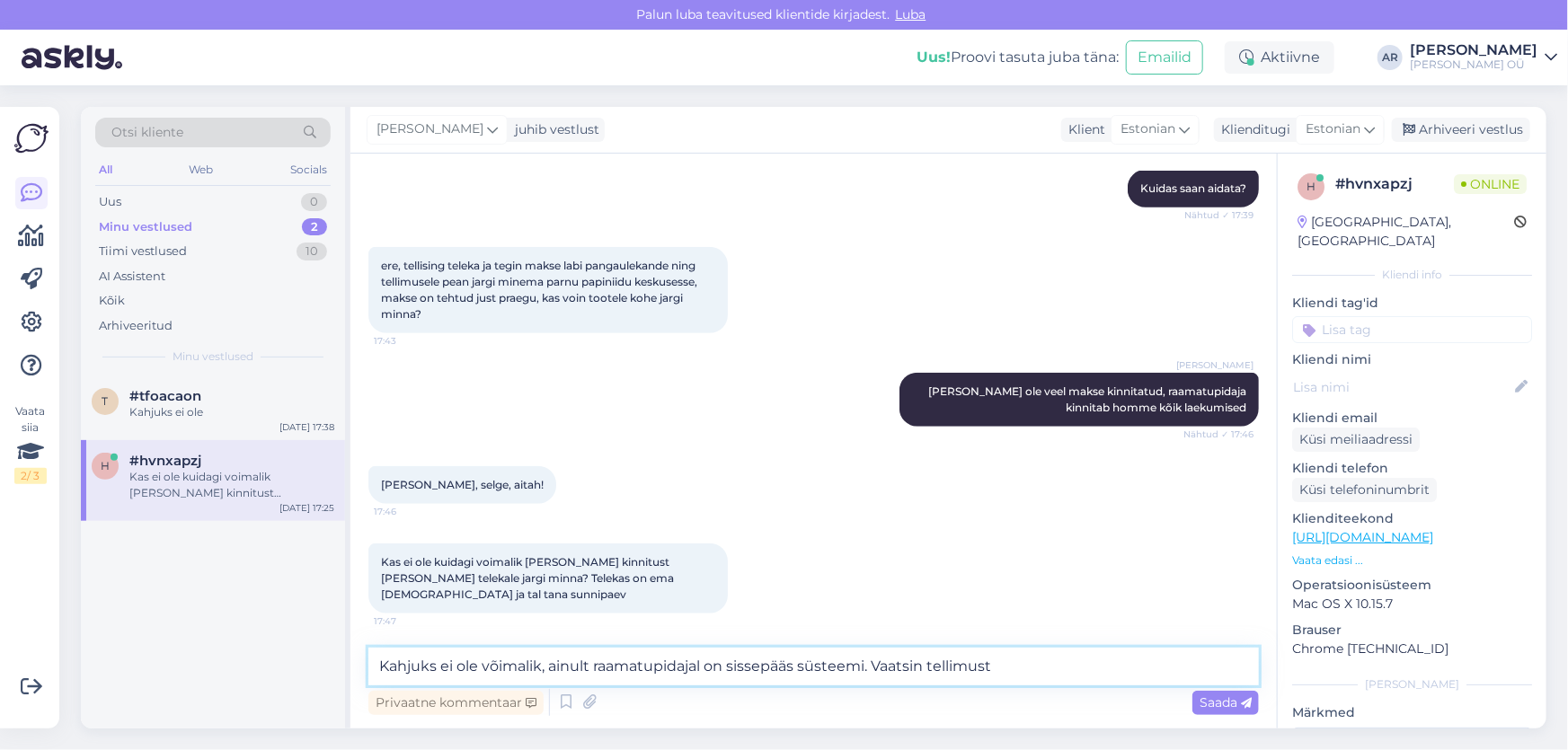
click at [910, 668] on textarea "Kahjuks ei ole võimalik, ainult raamatupidajal on sissepääs süsteemi. Vaatsin t…" at bounding box center [814, 666] width 891 height 37
click at [908, 667] on textarea "Kahjuks ei ole võimalik, ainult raamatupidajal on sissepääs süsteemi. Vaatsin t…" at bounding box center [814, 666] width 891 height 37
click at [903, 668] on textarea "Kahjuks ei ole võimalik, ainult raamatupidajal on sissepääs süsteemi. Vaatsin t…" at bounding box center [814, 666] width 891 height 37
click at [1093, 664] on textarea "Kahjuks ei ole võimalik, ainult raamatupidajal on sissepääs süsteemi. Vaatasin …" at bounding box center [814, 666] width 891 height 37
type textarea "Kahjuks ei ole võimalik, ainult raamatupidajal on sissepääs süsteemi."
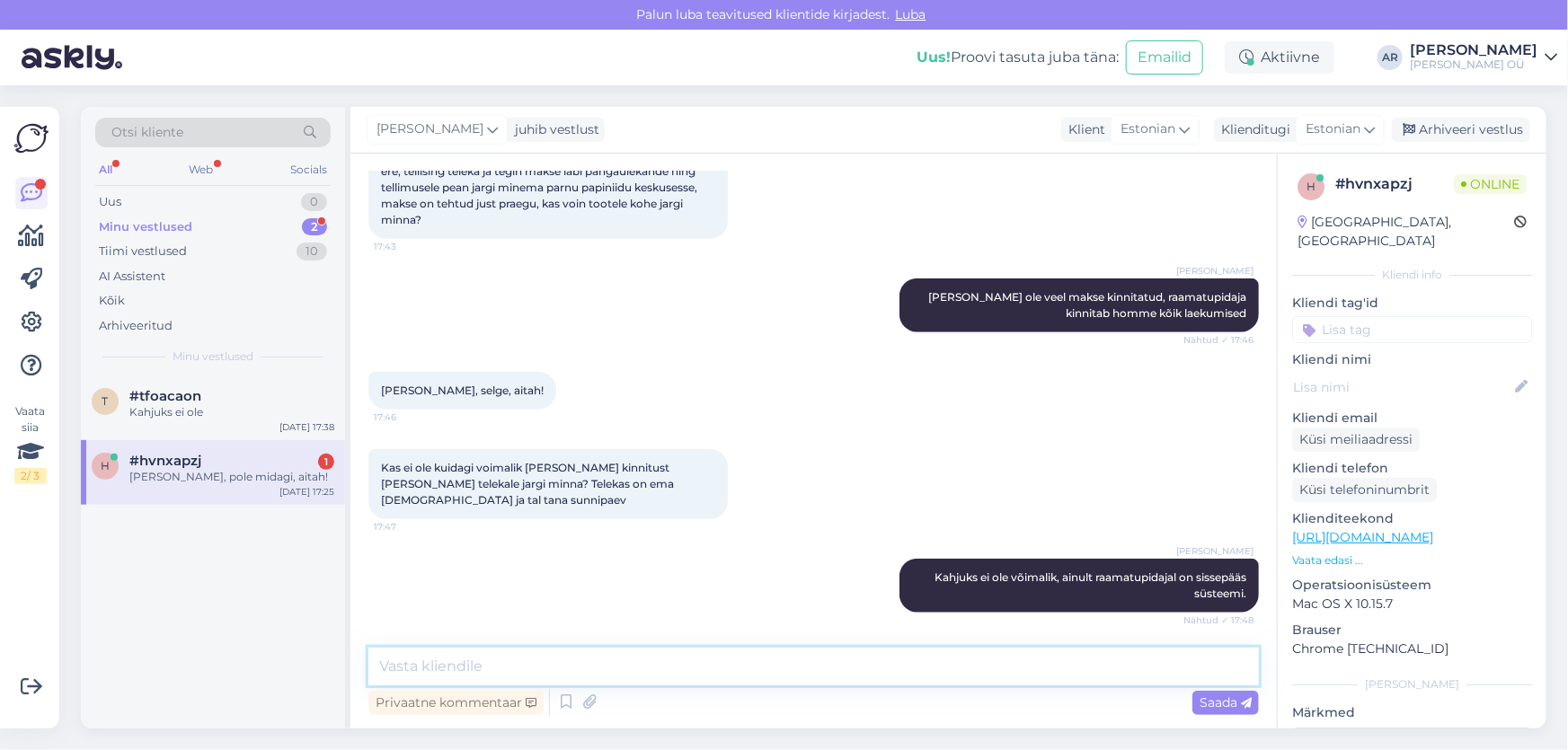
scroll to position [848, 0]
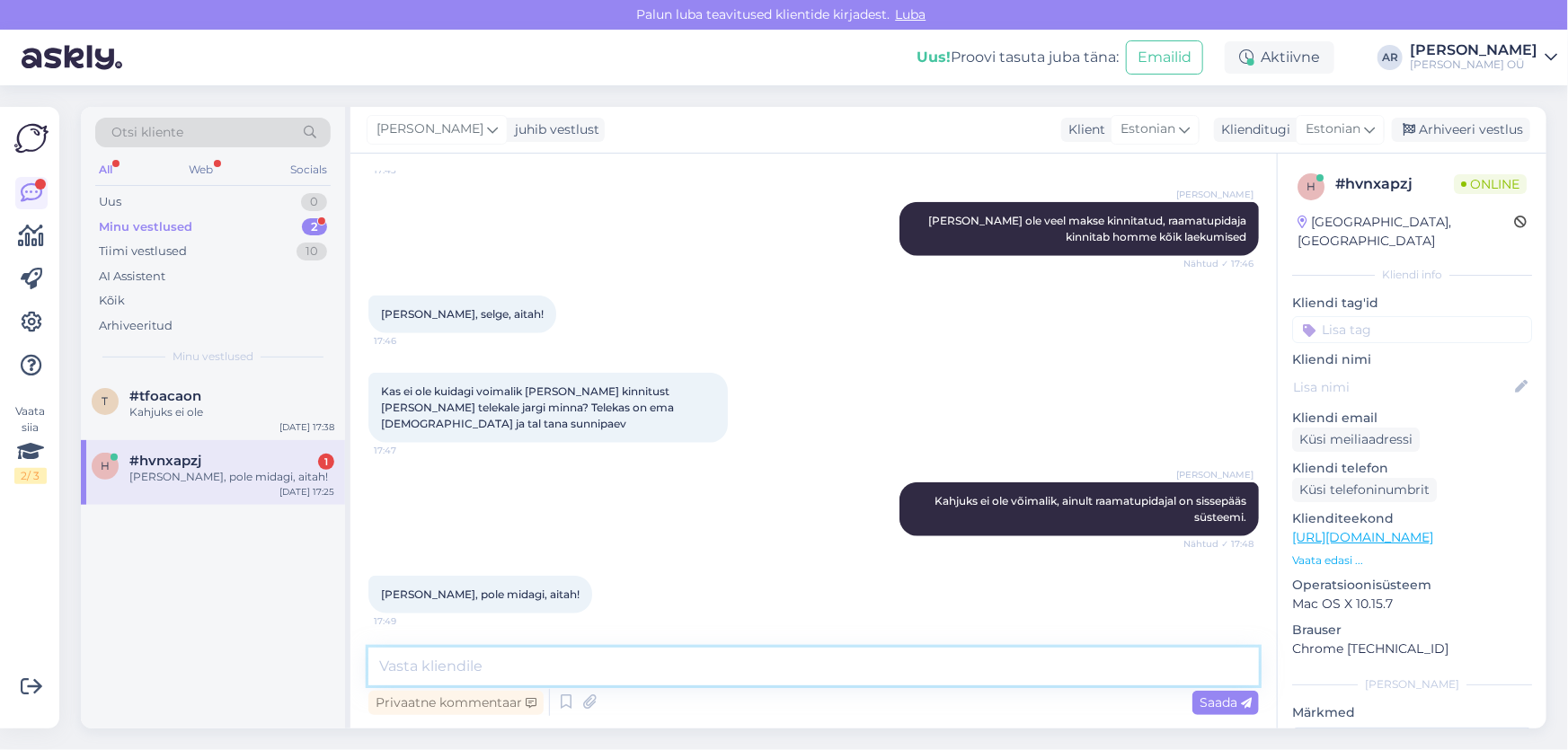
click at [492, 677] on textarea at bounding box center [814, 666] width 891 height 37
type textarea "Palun!"
